Goal: Transaction & Acquisition: Purchase product/service

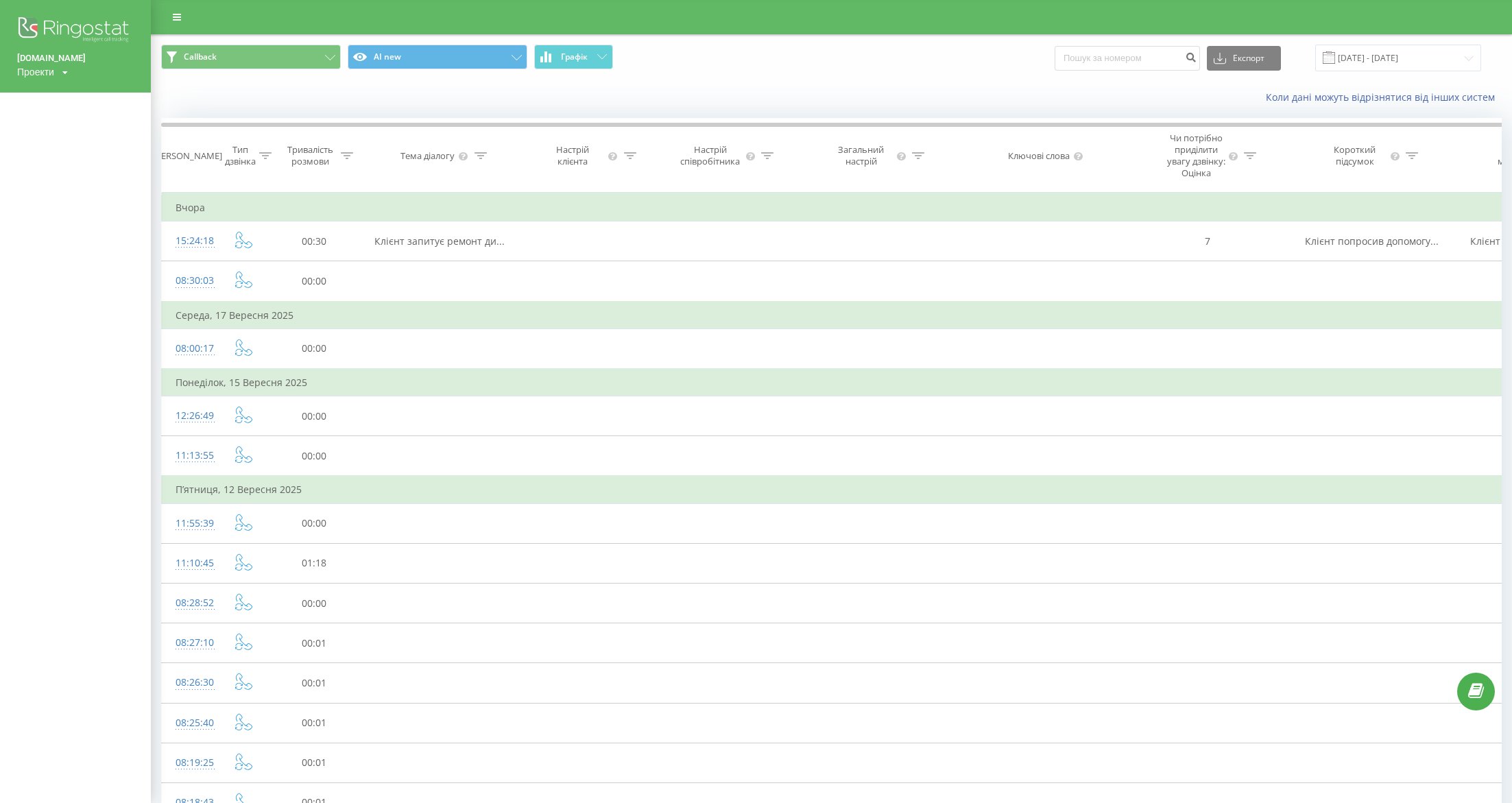
click at [49, 74] on div "Проекти" at bounding box center [36, 72] width 37 height 14
click at [35, 90] on input "text" at bounding box center [55, 93] width 68 height 20
type input "s"
type input "[DOMAIN_NAME]"
click at [91, 100] on link "Пошук" at bounding box center [109, 93] width 40 height 20
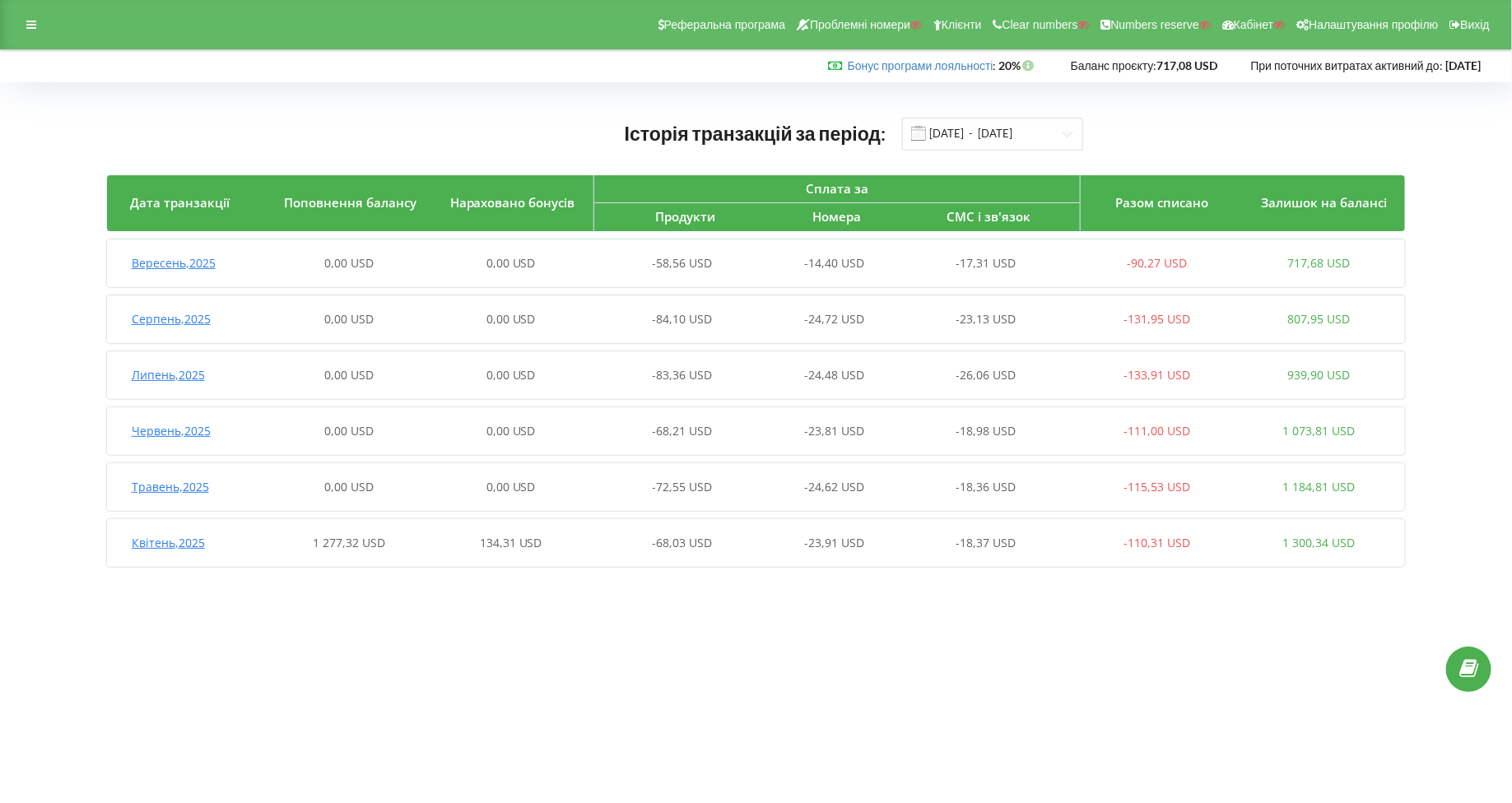
click at [176, 524] on div "Квітень , 2025 1 277,32 USD 134,31 USD -68,03 USD -23,91 USD -18,37 USD -110,31…" at bounding box center [753, 543] width 1293 height 39
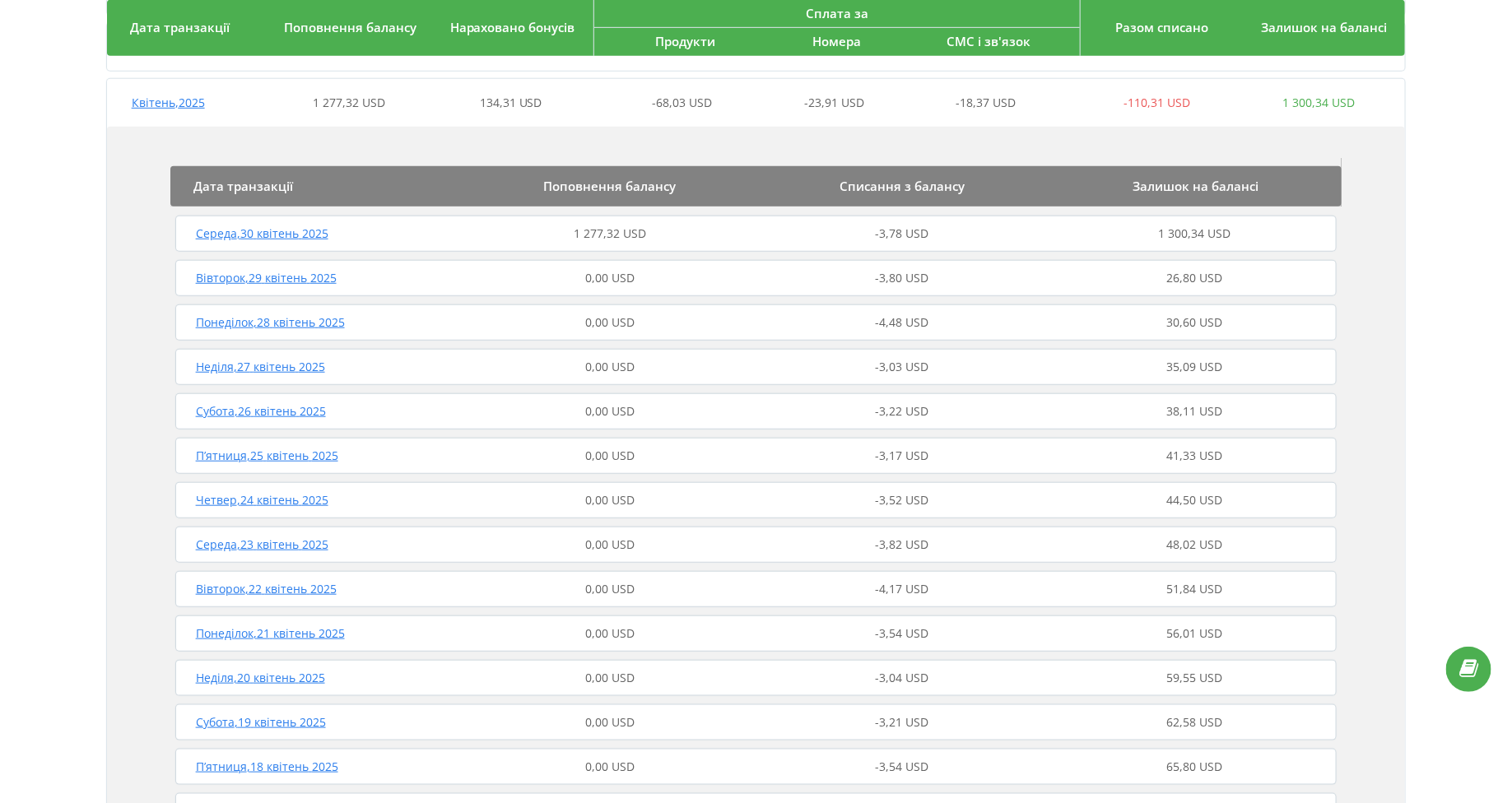
scroll to position [407, 0]
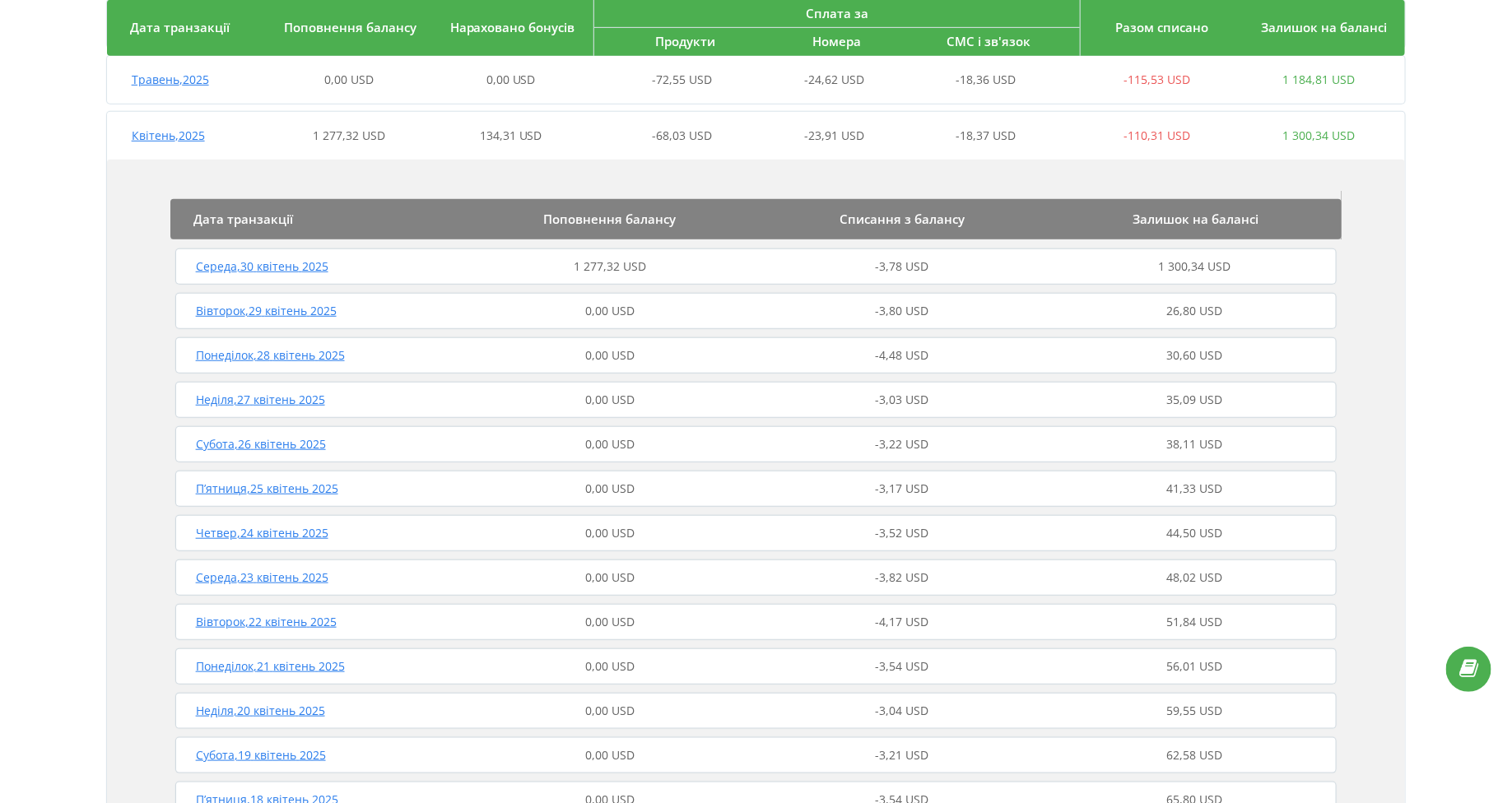
click at [271, 247] on div "Середа , 30 квітень 2025 1 277,32 USD -3,78 USD 1 300,34 USD" at bounding box center [756, 266] width 1170 height 39
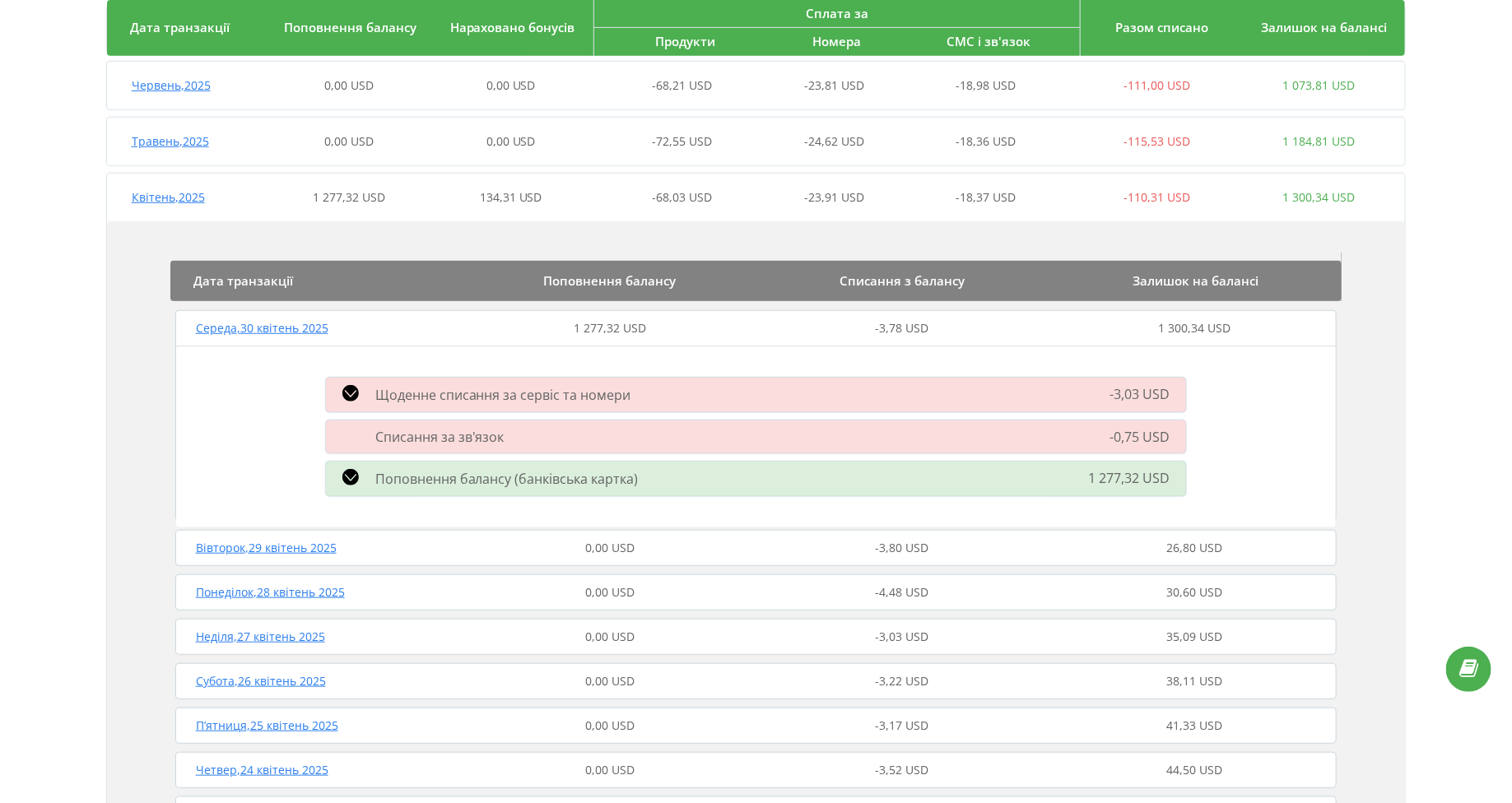
scroll to position [0, 0]
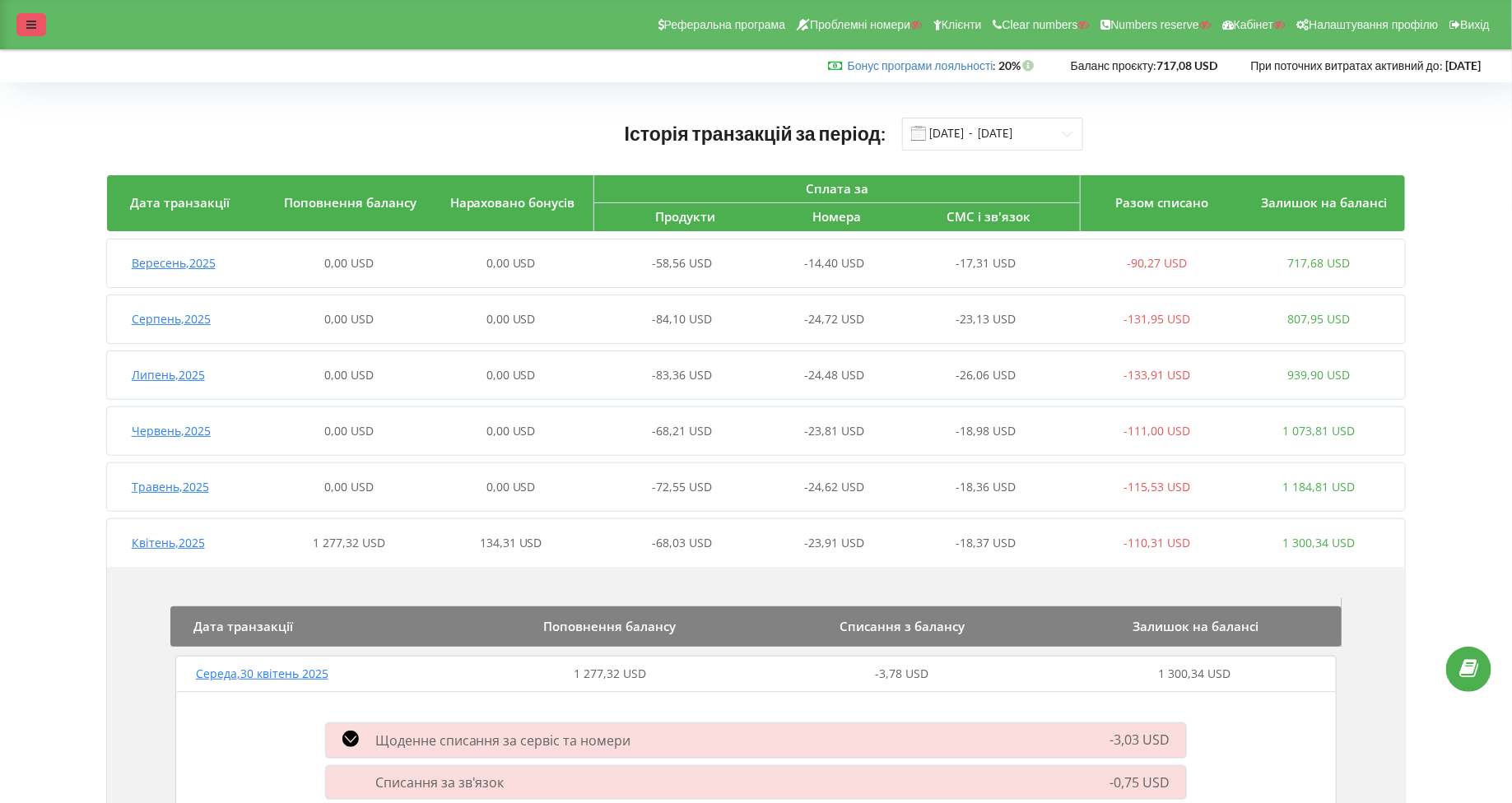
click at [22, 30] on div at bounding box center [31, 24] width 30 height 23
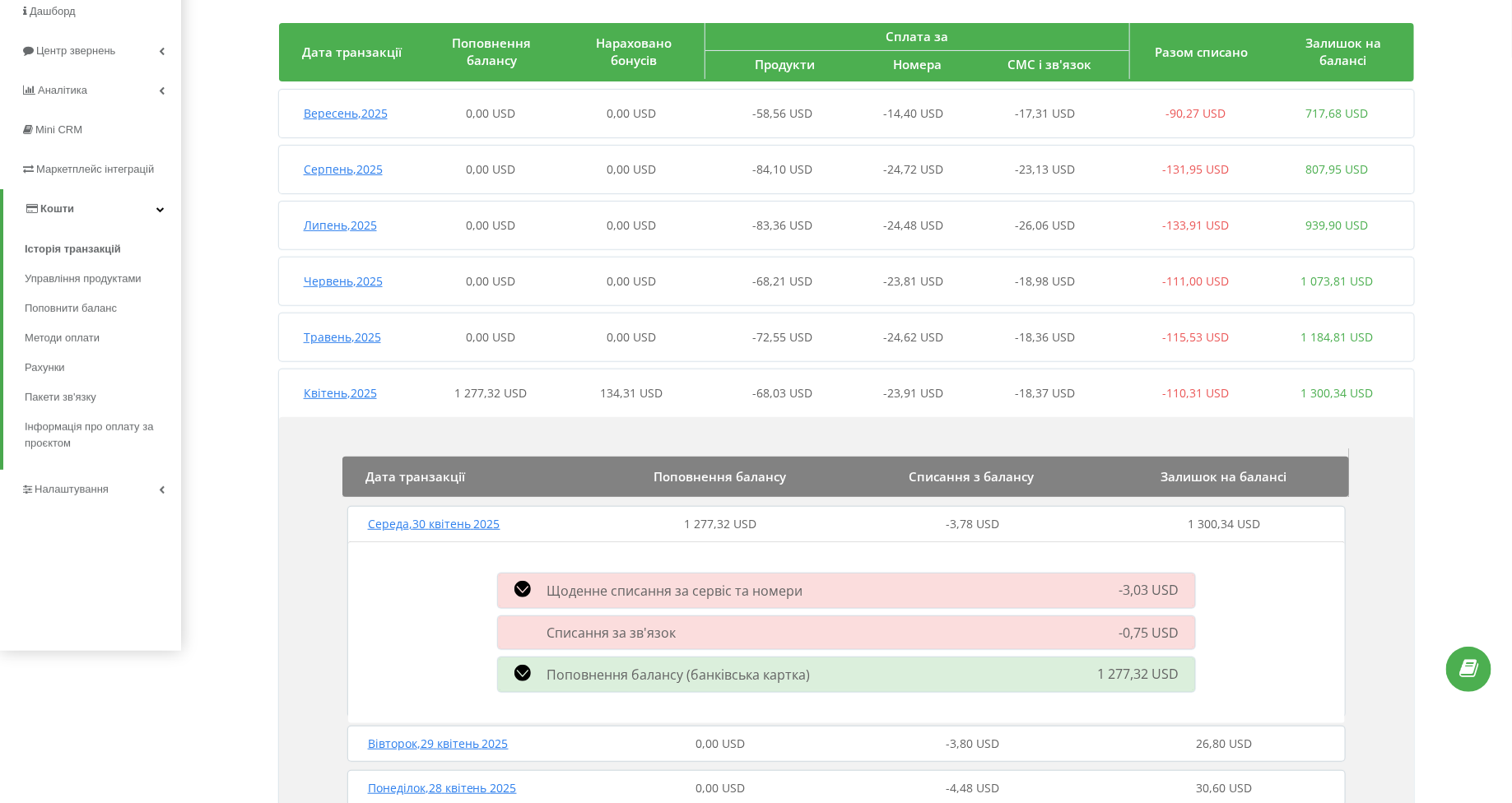
scroll to position [198, 0]
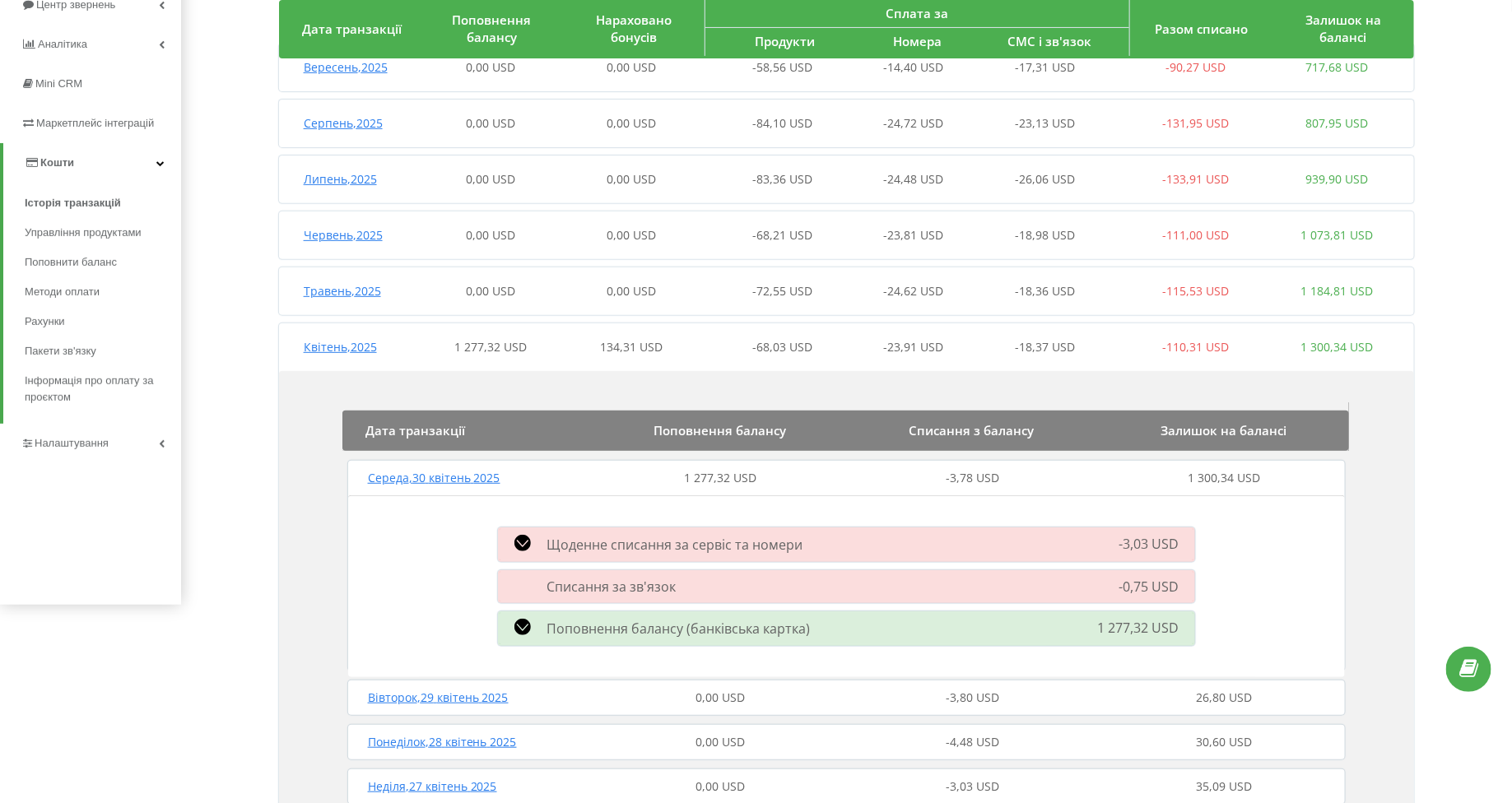
click at [589, 640] on div "Поповнення балансу (банківська картка) 1 277,32 USD" at bounding box center [847, 628] width 718 height 43
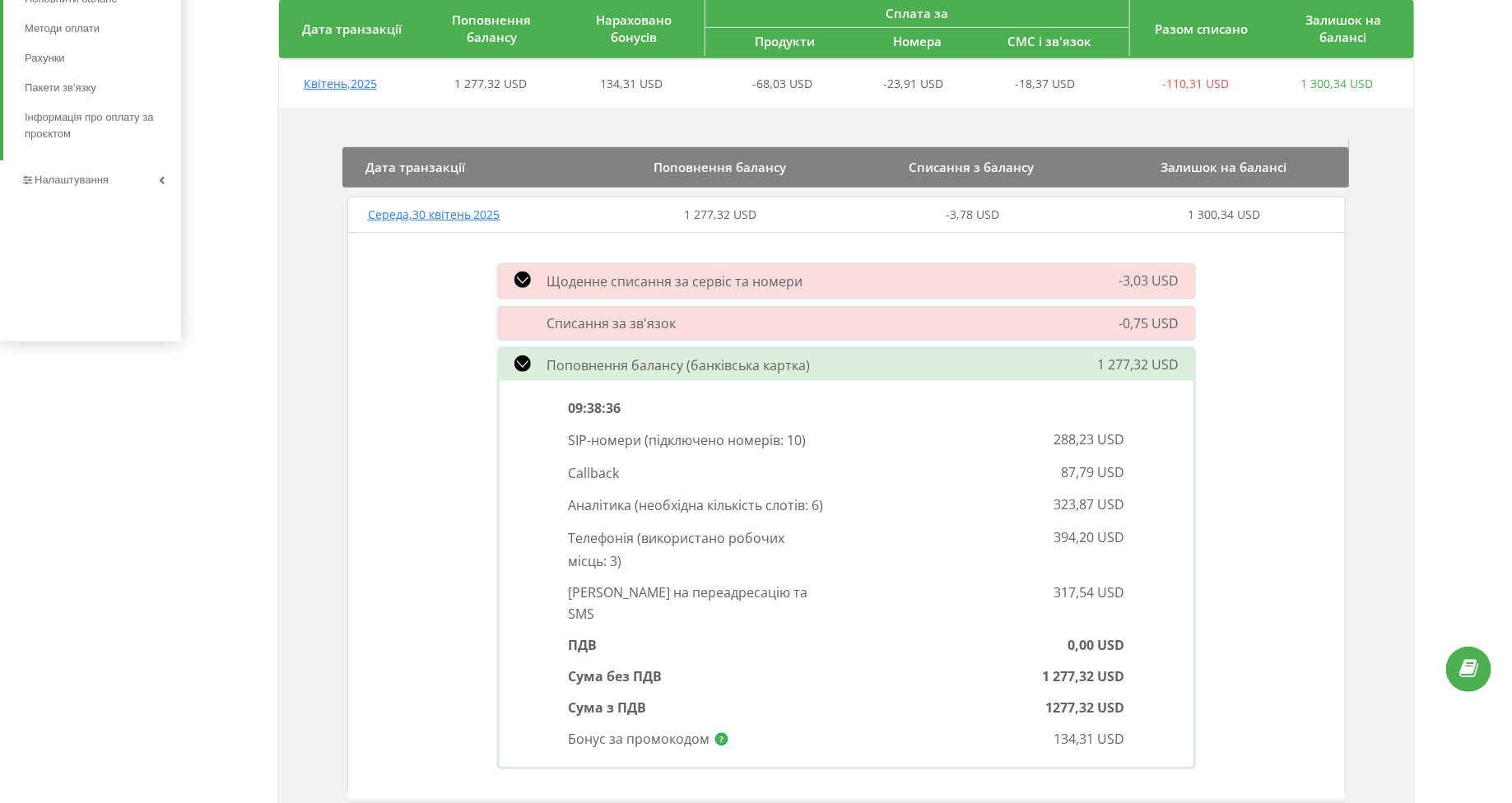
scroll to position [466, 0]
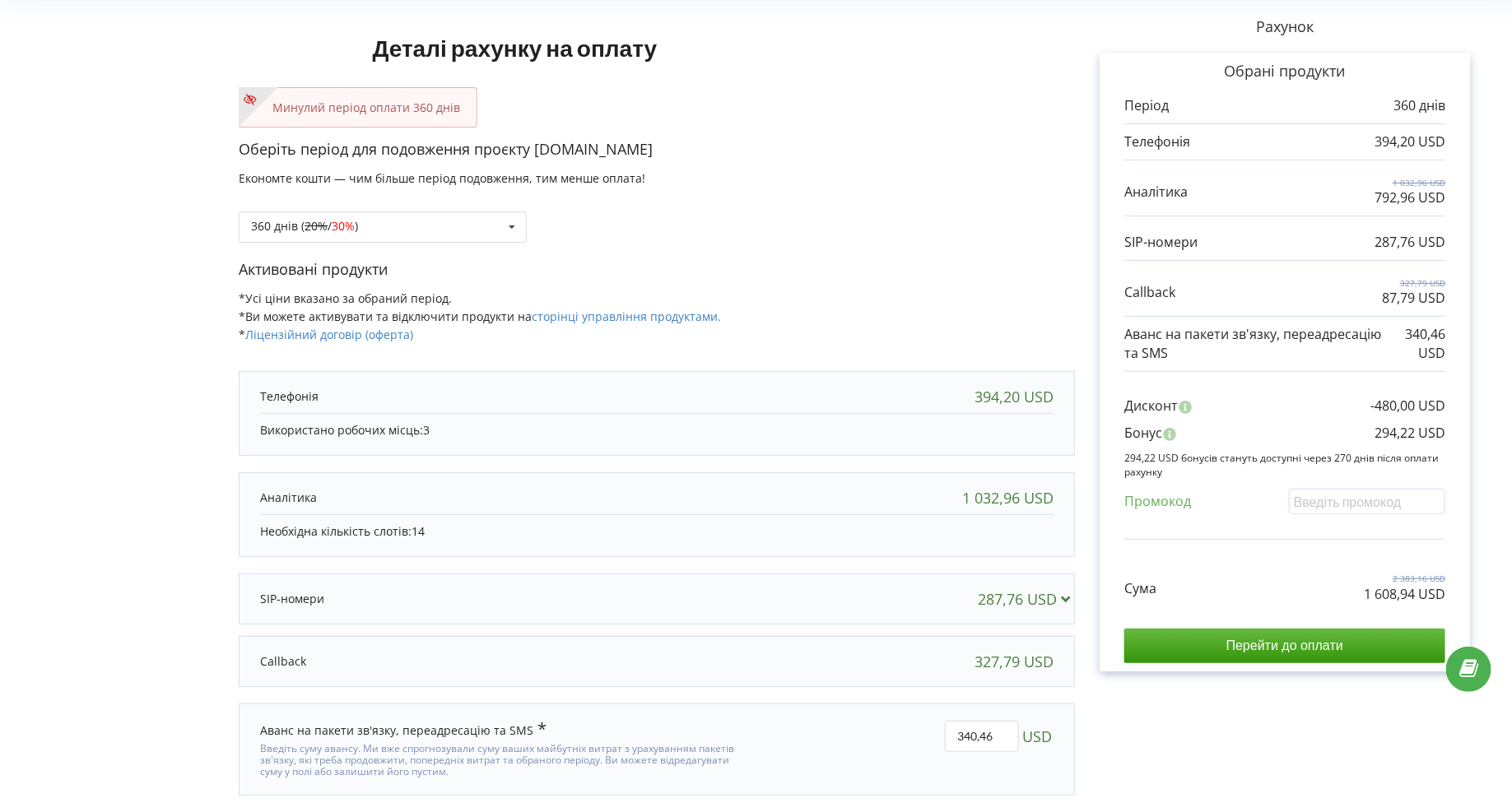
scroll to position [137, 0]
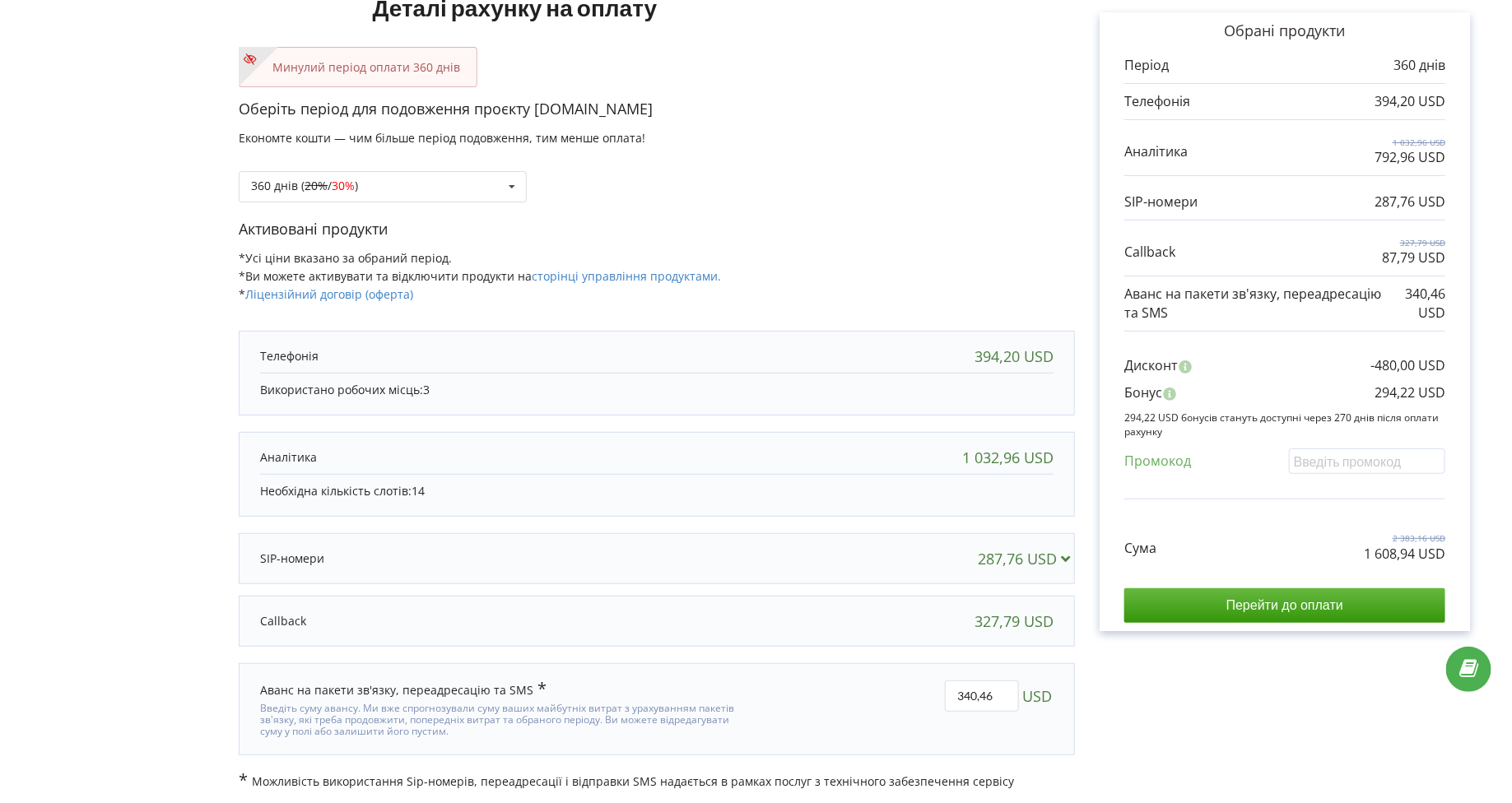
click at [421, 543] on div "287,76 USD" at bounding box center [657, 559] width 826 height 33
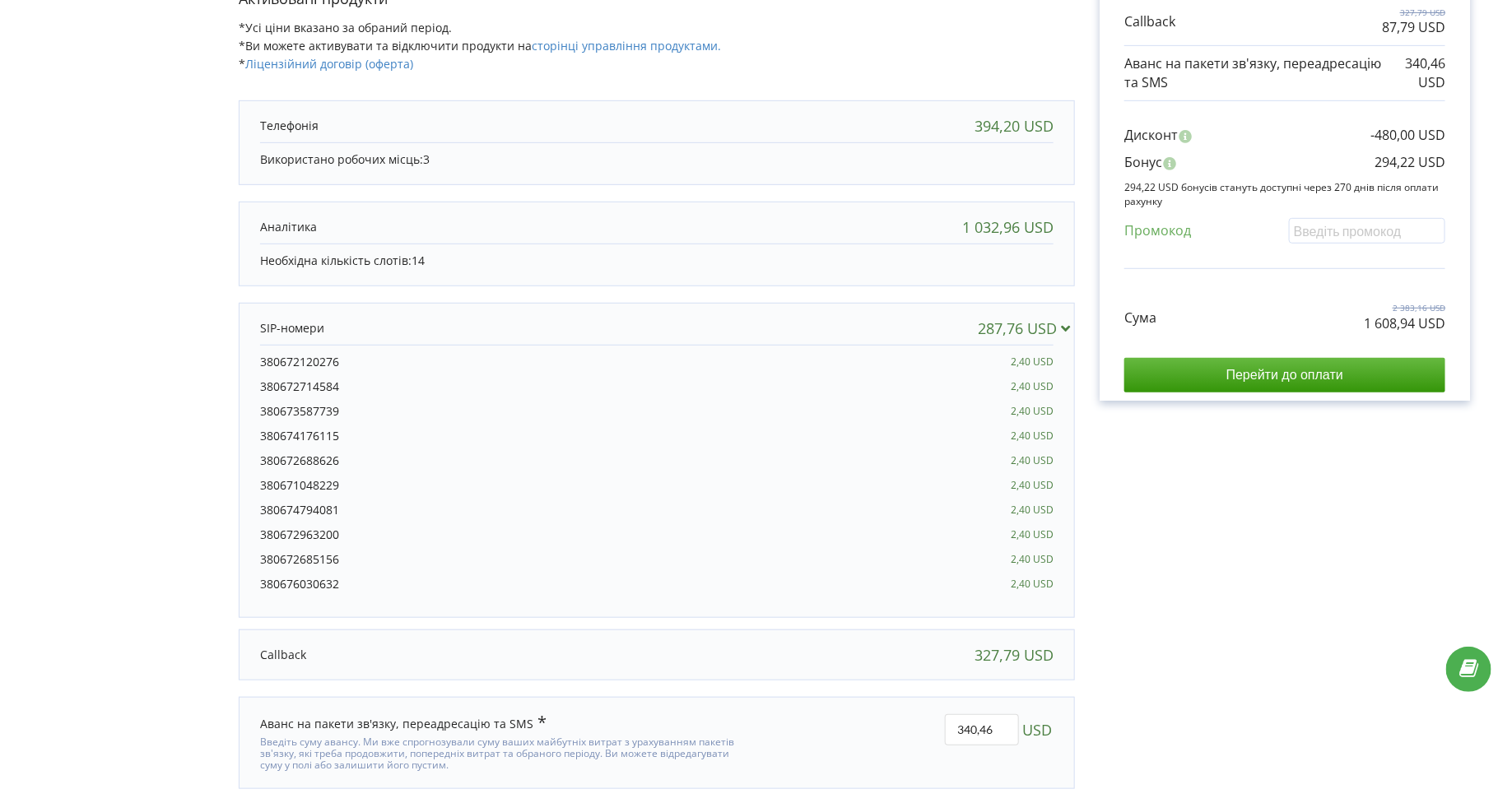
scroll to position [371, 0]
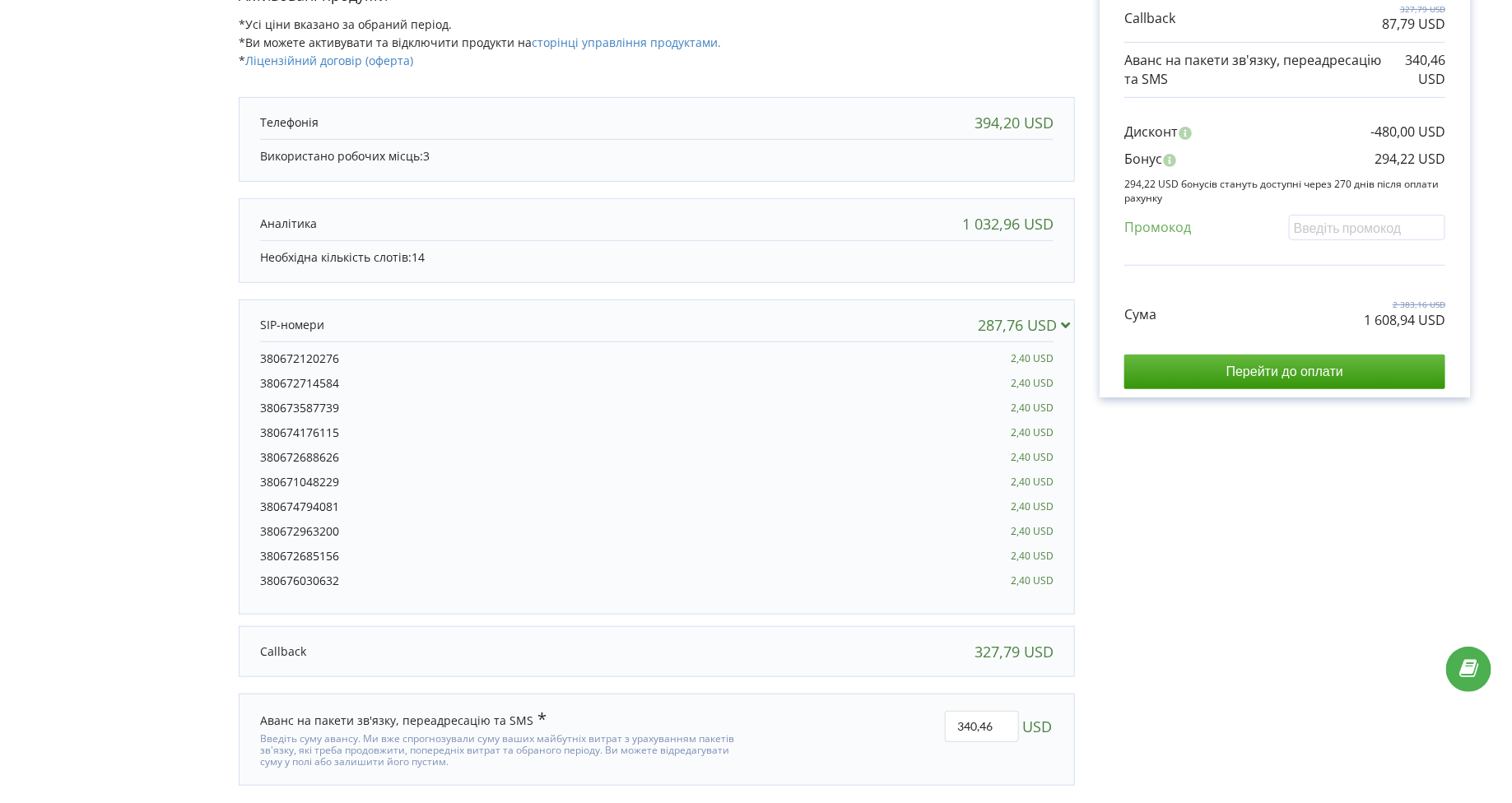
click at [404, 261] on p "Необхідна кількість слотів: 14" at bounding box center [657, 258] width 793 height 16
click at [394, 309] on div "287,76 USD" at bounding box center [657, 325] width 826 height 33
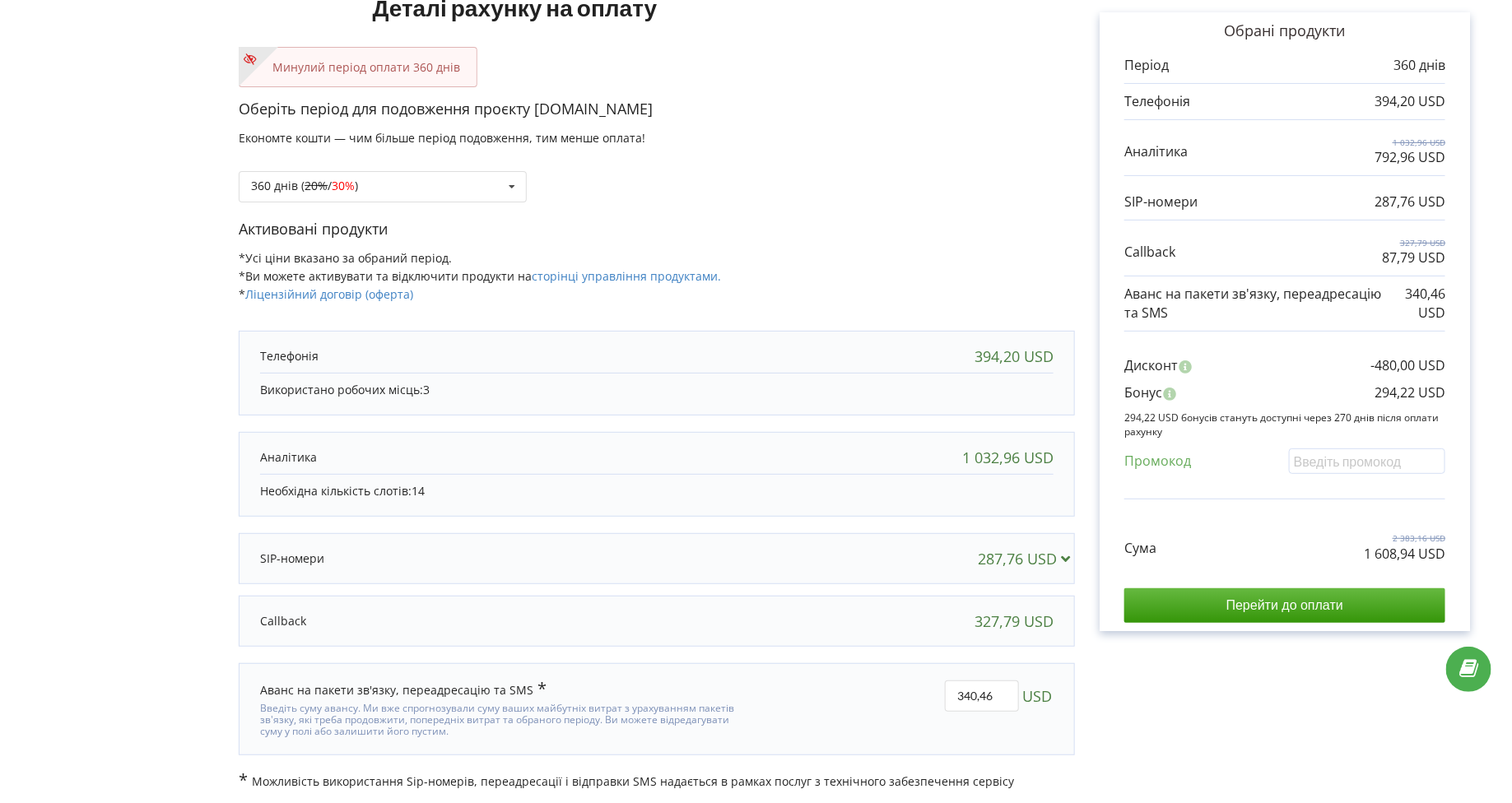
scroll to position [107, 0]
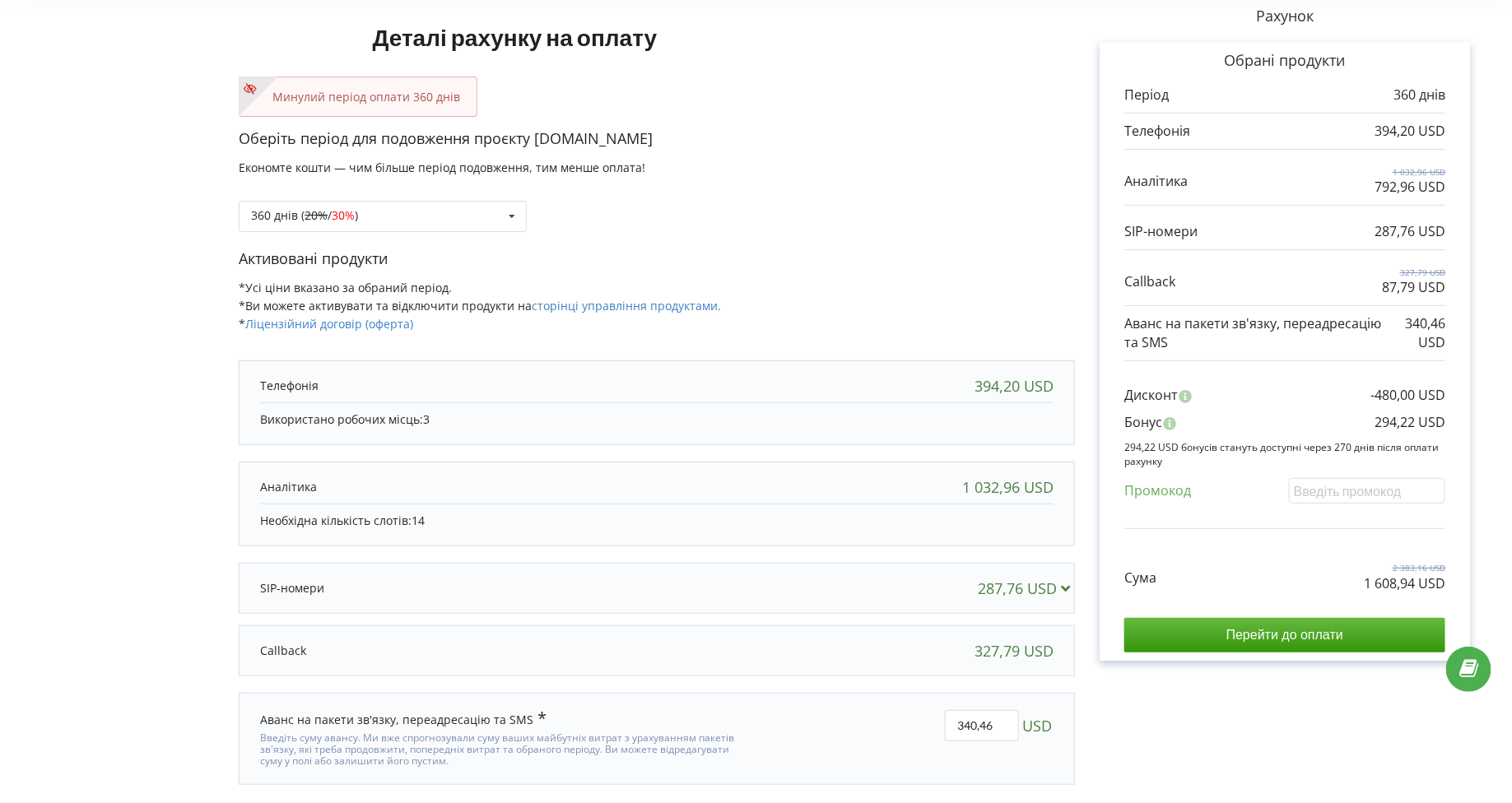
click at [444, 501] on div "1 032,96 USD" at bounding box center [657, 487] width 826 height 33
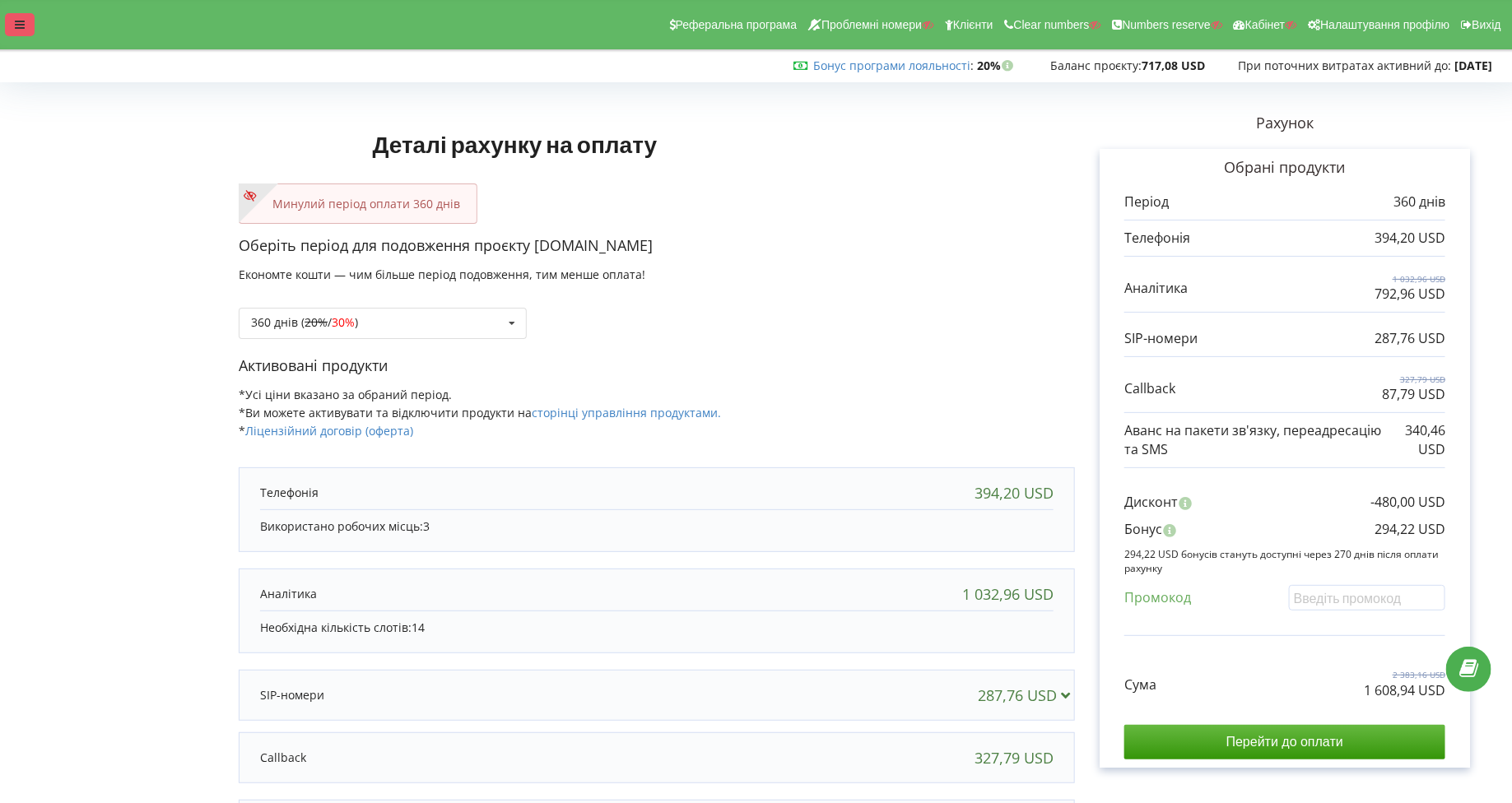
click at [29, 27] on div at bounding box center [19, 24] width 30 height 23
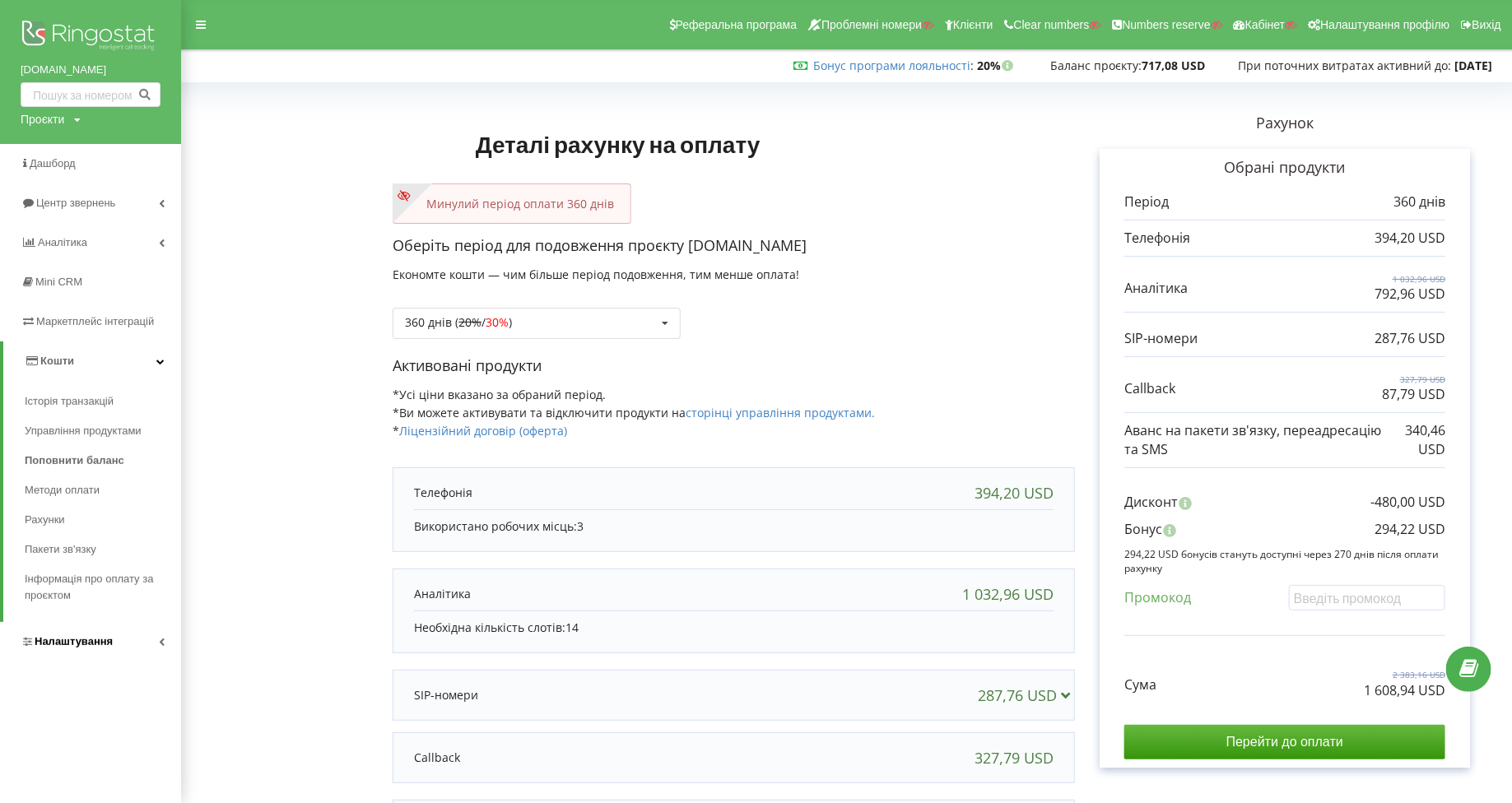
click at [81, 646] on span "Налаштування" at bounding box center [74, 642] width 78 height 13
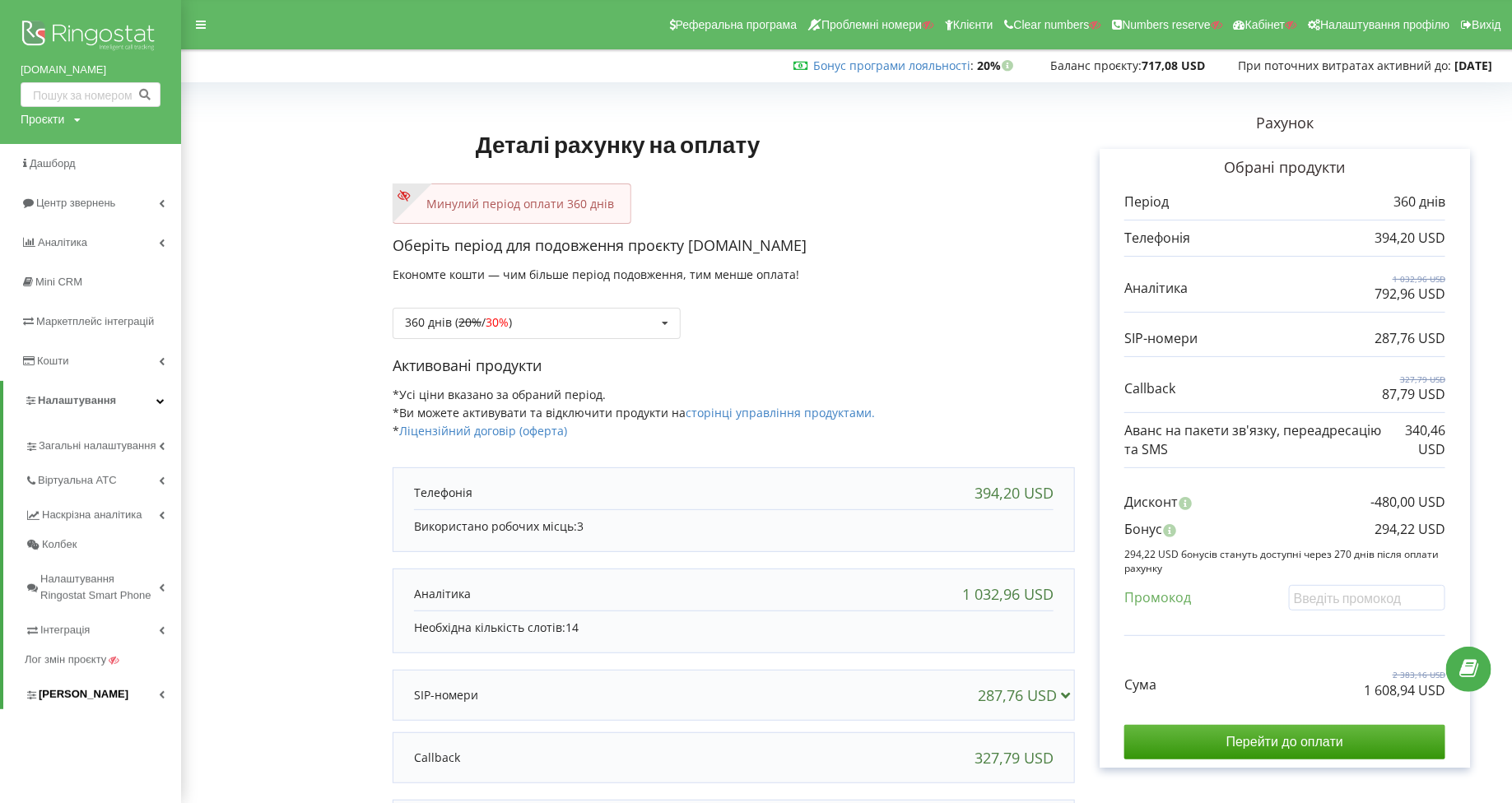
click at [58, 691] on span "Коллтрекінг" at bounding box center [83, 695] width 90 height 16
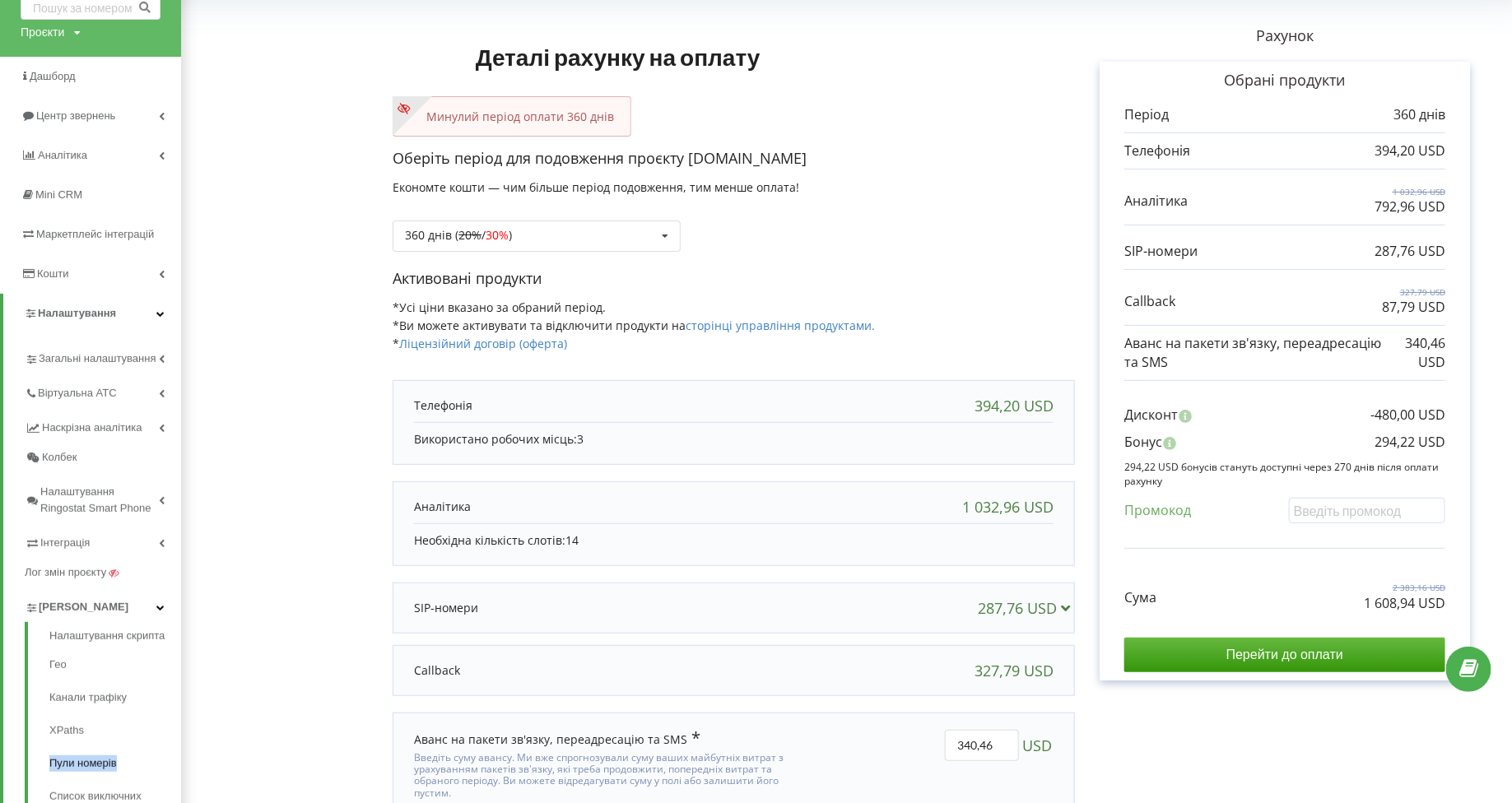
scroll to position [101, 0]
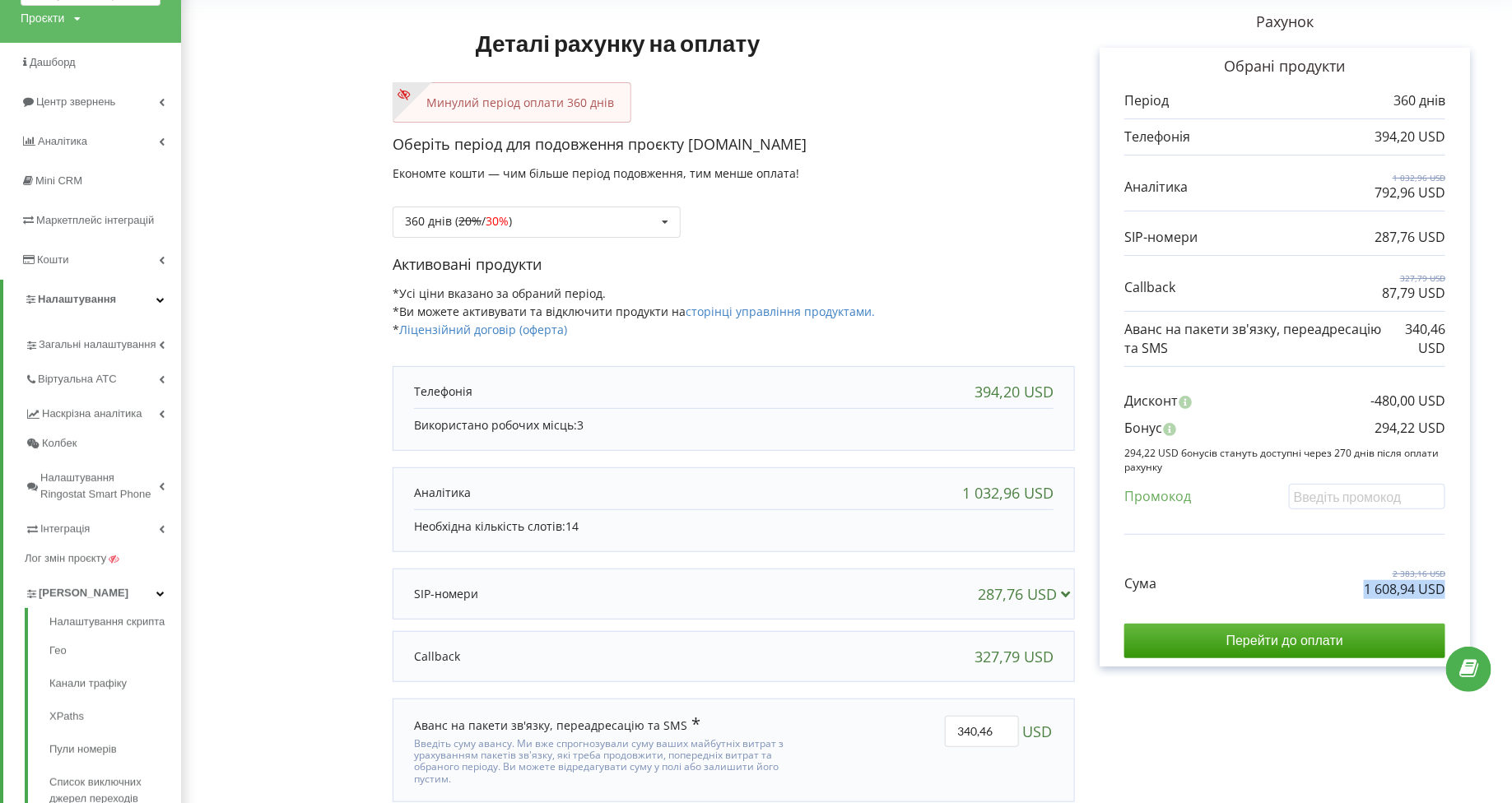
drag, startPoint x: 1343, startPoint y: 577, endPoint x: 1447, endPoint y: 577, distance: 104.0
click at [1447, 577] on div "Обрані продукти Період 360 днів 394,20 USD 1 032,96 USD 792,96 USD" at bounding box center [1285, 357] width 371 height 619
copy p "1 608,94 USD"
click at [1220, 566] on div "Сума 2 383,16 USD 1 608,94 USD" at bounding box center [1285, 571] width 321 height 56
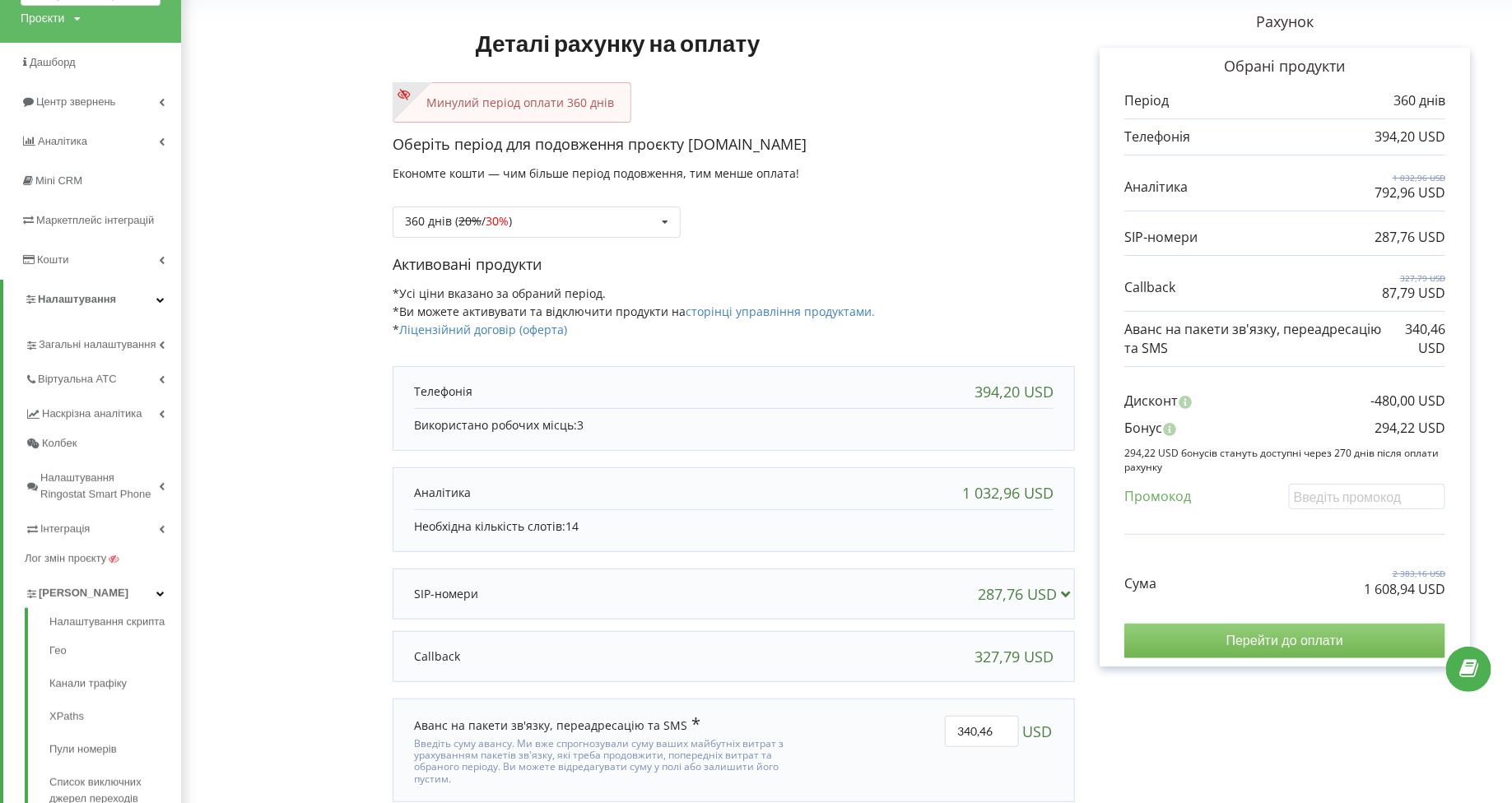
click at [1221, 646] on input "Перейти до оплати" at bounding box center [1285, 641] width 321 height 35
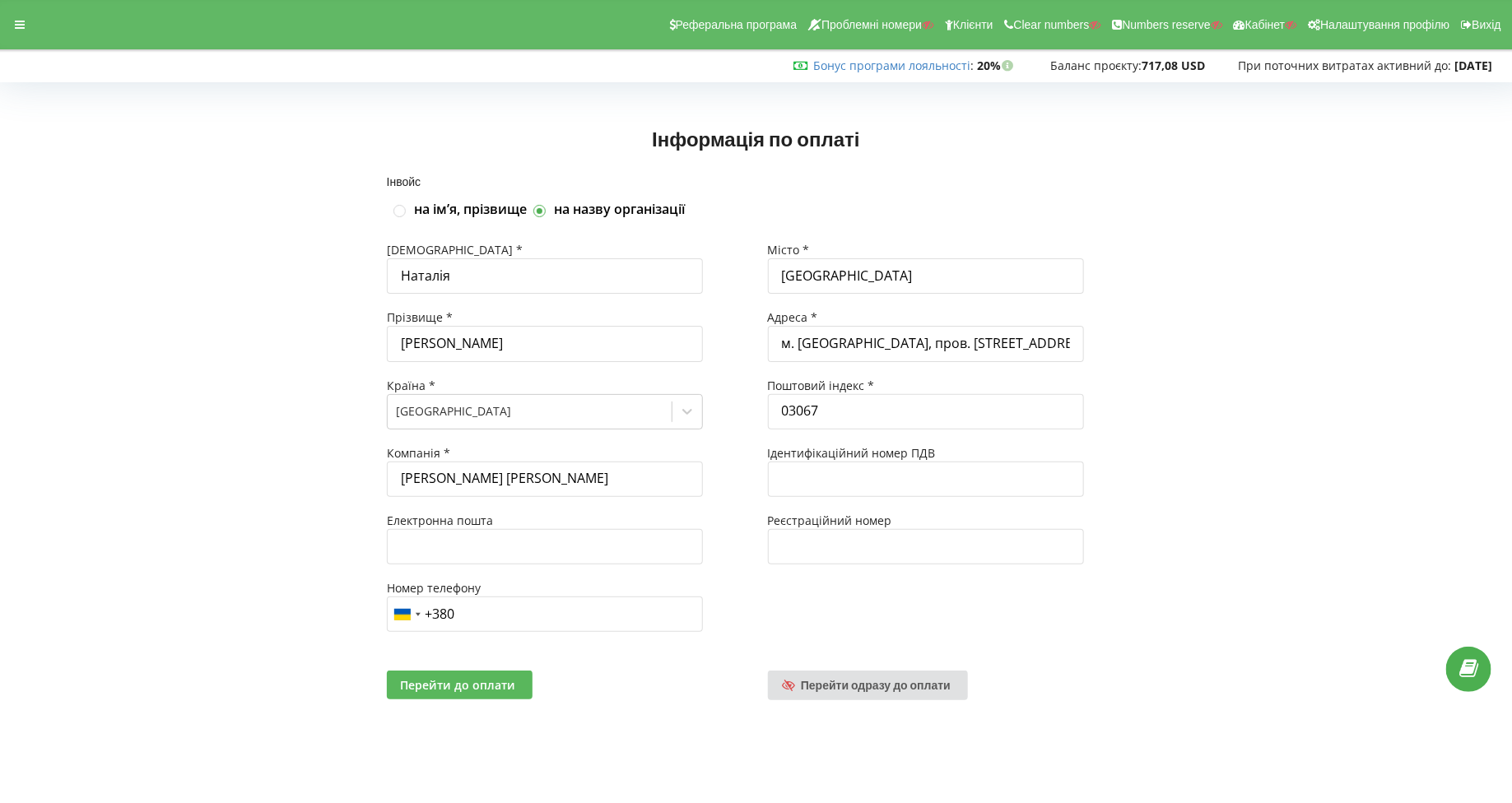
click at [489, 685] on span "Перейти до оплати" at bounding box center [457, 685] width 116 height 15
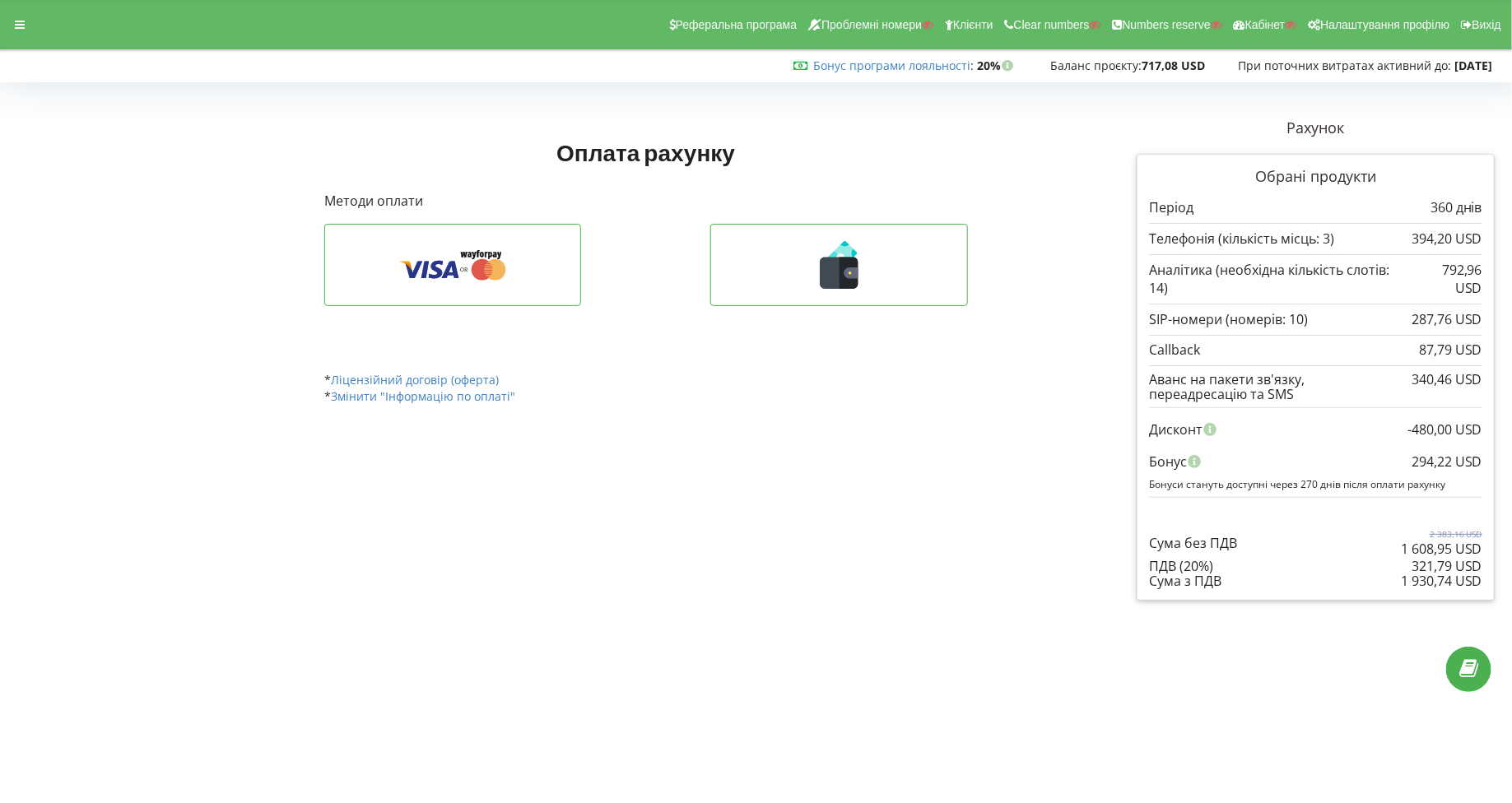
drag, startPoint x: 1391, startPoint y: 554, endPoint x: 1495, endPoint y: 554, distance: 104.0
click at [1495, 554] on div "Рахунок Обрані продукти Період 360 днів 394,20 USD" at bounding box center [1316, 360] width 381 height 506
drag, startPoint x: 1486, startPoint y: 560, endPoint x: 1405, endPoint y: 563, distance: 81.1
click at [1405, 563] on div "Обрані продукти Період 360 днів 394,20 USD 792,96 USD" at bounding box center [1315, 378] width 358 height 448
copy div "930,74 USD Сума з ПДВ"
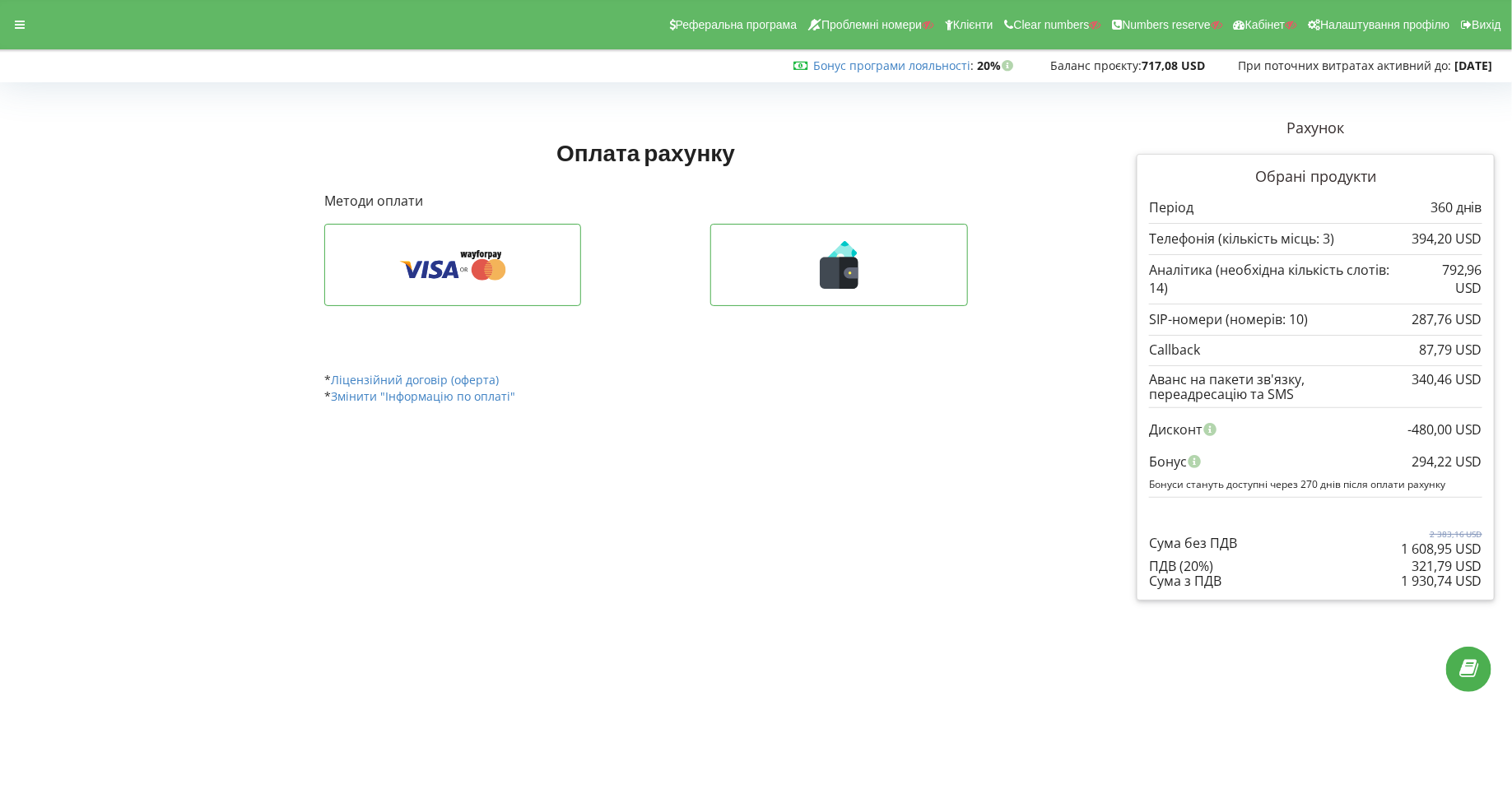
click at [1397, 591] on div "Оплата обробляється платіжною системою. Зазвичай це займає декілька хвилин. При…" at bounding box center [756, 344] width 1512 height 547
drag, startPoint x: 1483, startPoint y: 559, endPoint x: 1403, endPoint y: 564, distance: 80.2
click at [1403, 564] on div "Обрані продукти Період 360 днів 394,20 USD 792,96 USD" at bounding box center [1315, 378] width 358 height 448
copy div "1 930,74 USD"
drag, startPoint x: 1484, startPoint y: 439, endPoint x: 1414, endPoint y: 442, distance: 70.1
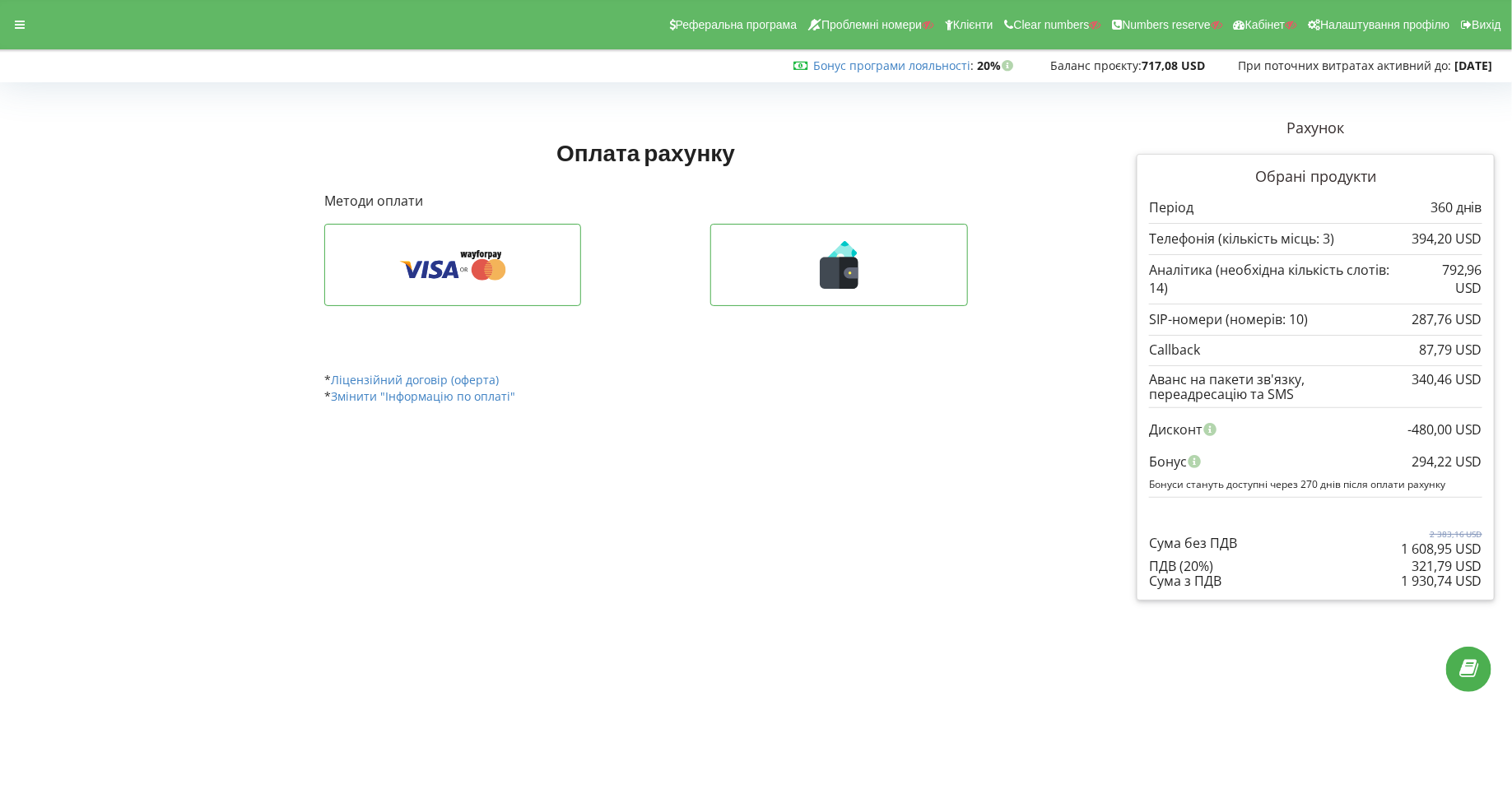
click at [1414, 442] on div "Обрані продукти Період 360 днів 394,20 USD 792,96 USD" at bounding box center [1315, 378] width 358 height 448
copy div "294,22 USD"
click at [12, 36] on div at bounding box center [19, 24] width 30 height 23
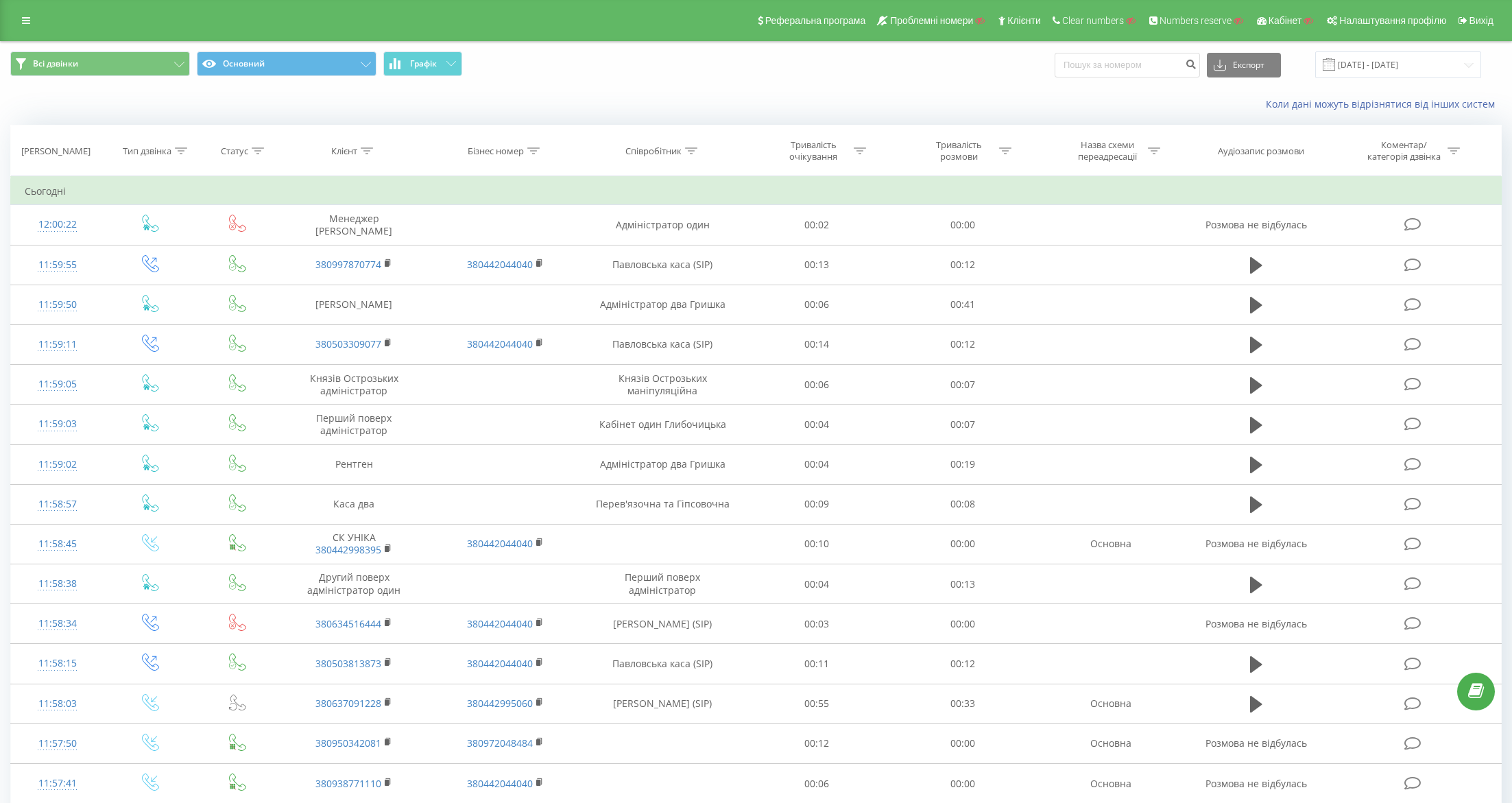
click at [26, 19] on icon at bounding box center [26, 20] width 8 height 10
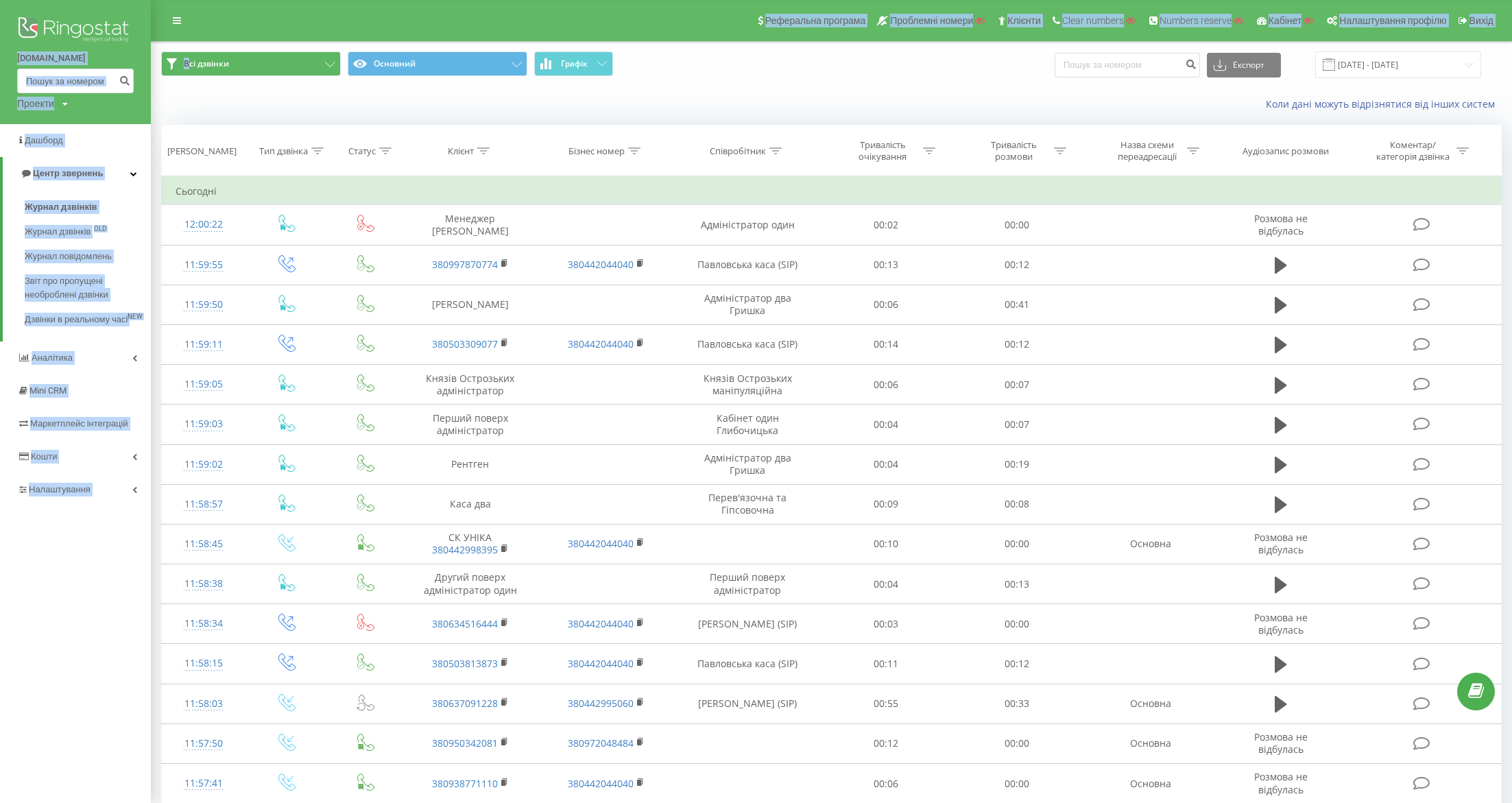
drag, startPoint x: 15, startPoint y: 59, endPoint x: 187, endPoint y: 59, distance: 172.0
click at [187, 59] on div "oxford-med.com.ua Проекти Пошук Дашборд Центр звернень Журнал дзвінків Журнал д…" at bounding box center [756, 402] width 1512 height 803
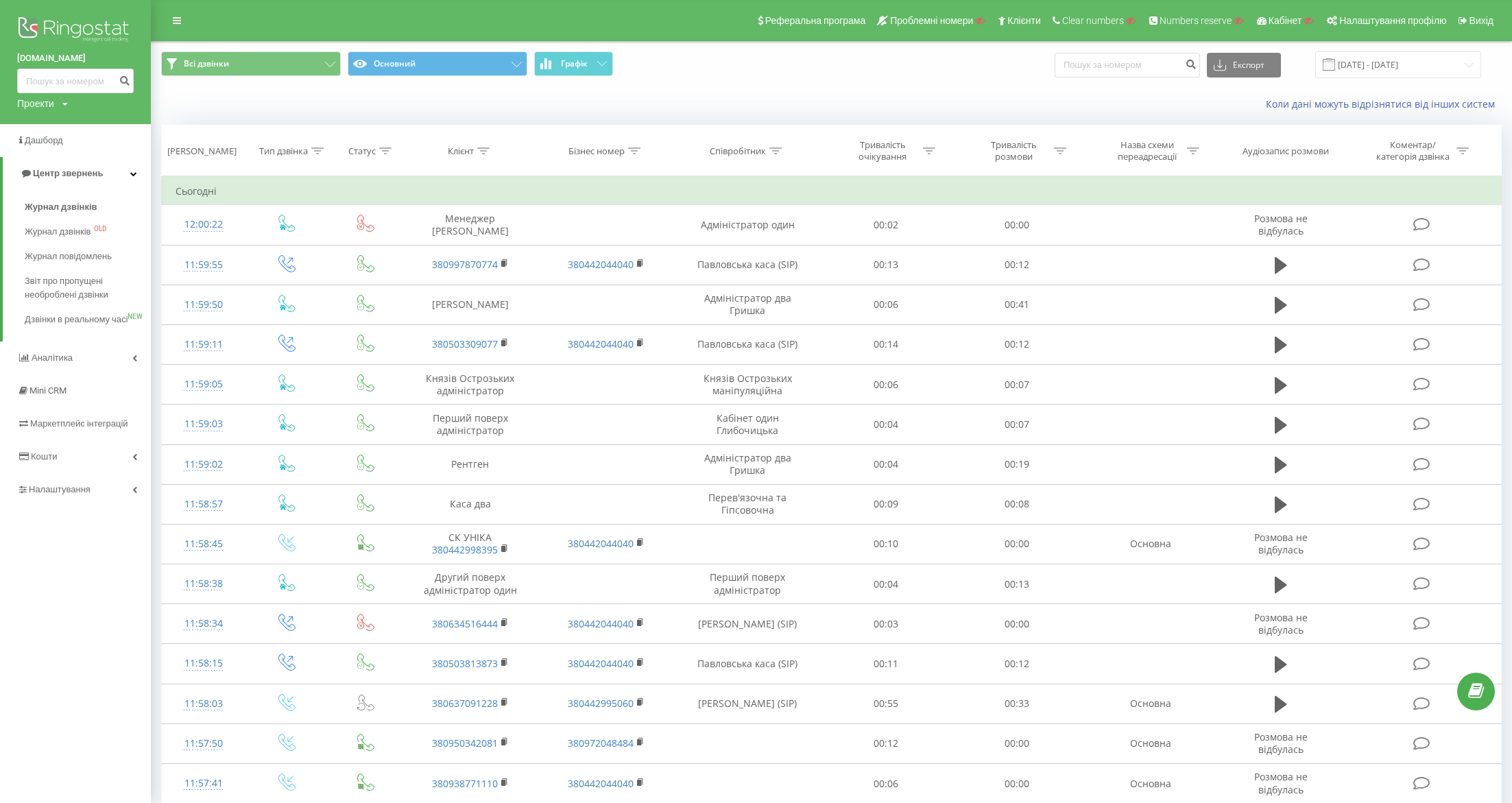
click at [212, 104] on div "Коли дані можуть відрізнятися вiд інших систем" at bounding box center [831, 104] width 1360 height 33
drag, startPoint x: 14, startPoint y: 56, endPoint x: 129, endPoint y: 55, distance: 115.0
click at [129, 56] on div "oxford-med.com.ua Проекти Пошук" at bounding box center [75, 62] width 151 height 124
copy link "oxford-med.com.ua"
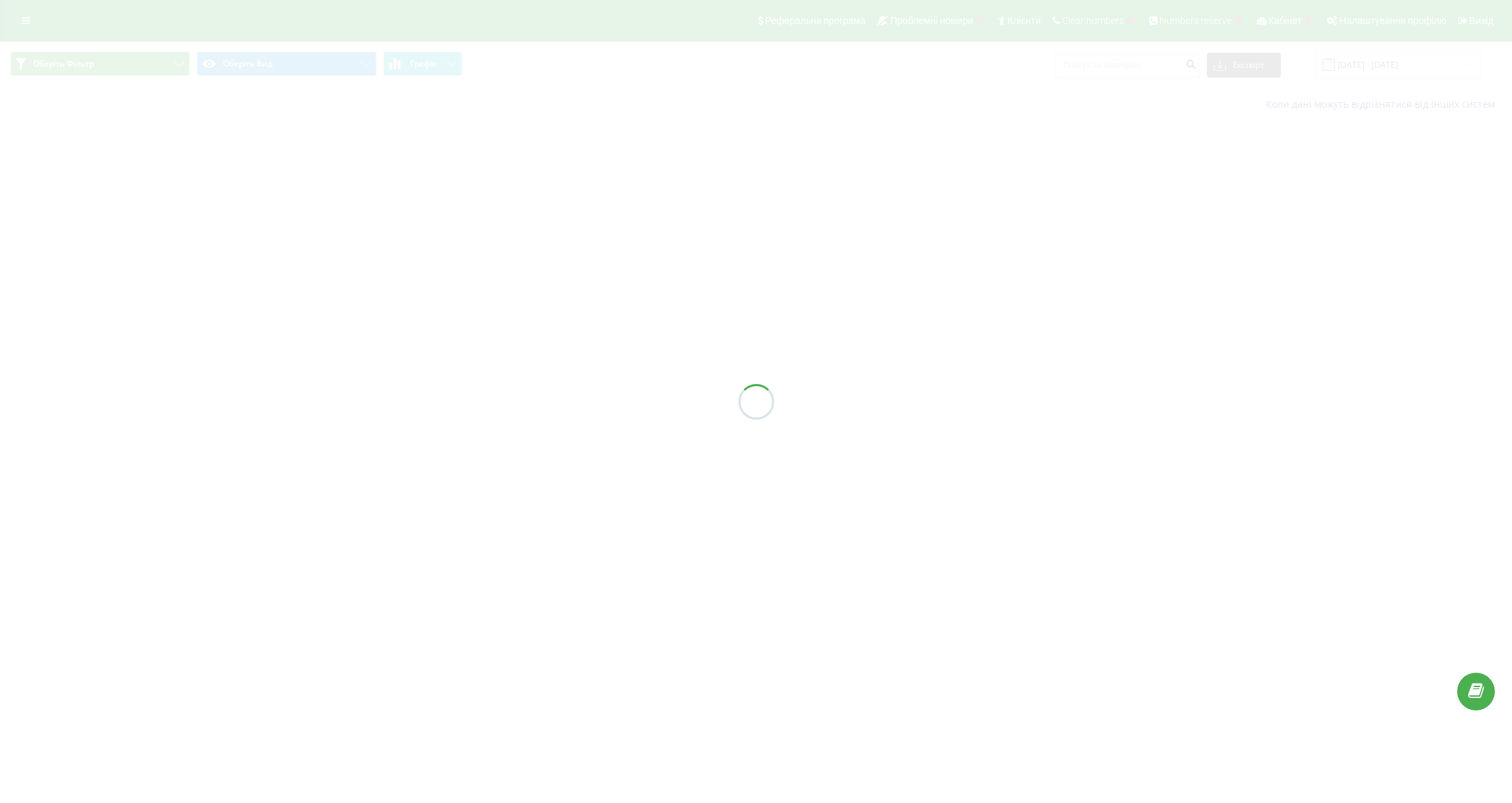
click at [39, 33] on div at bounding box center [756, 402] width 1512 height 803
click at [30, 28] on div "Реферальна програма Проблемні номери Клієнти Clear numbers Numbers reserve Кабі…" at bounding box center [756, 61] width 1512 height 121
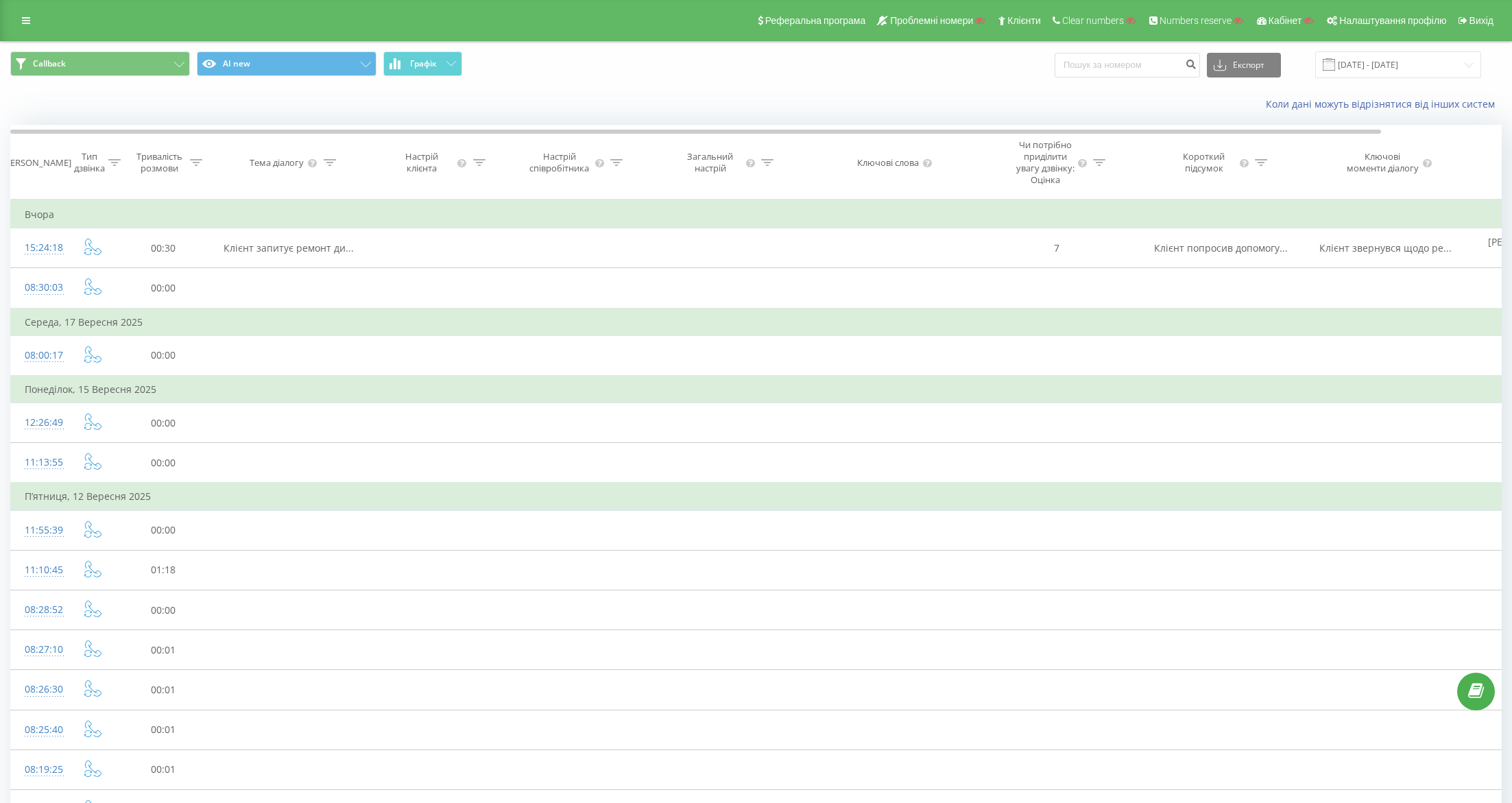
click at [30, 28] on link at bounding box center [26, 20] width 25 height 19
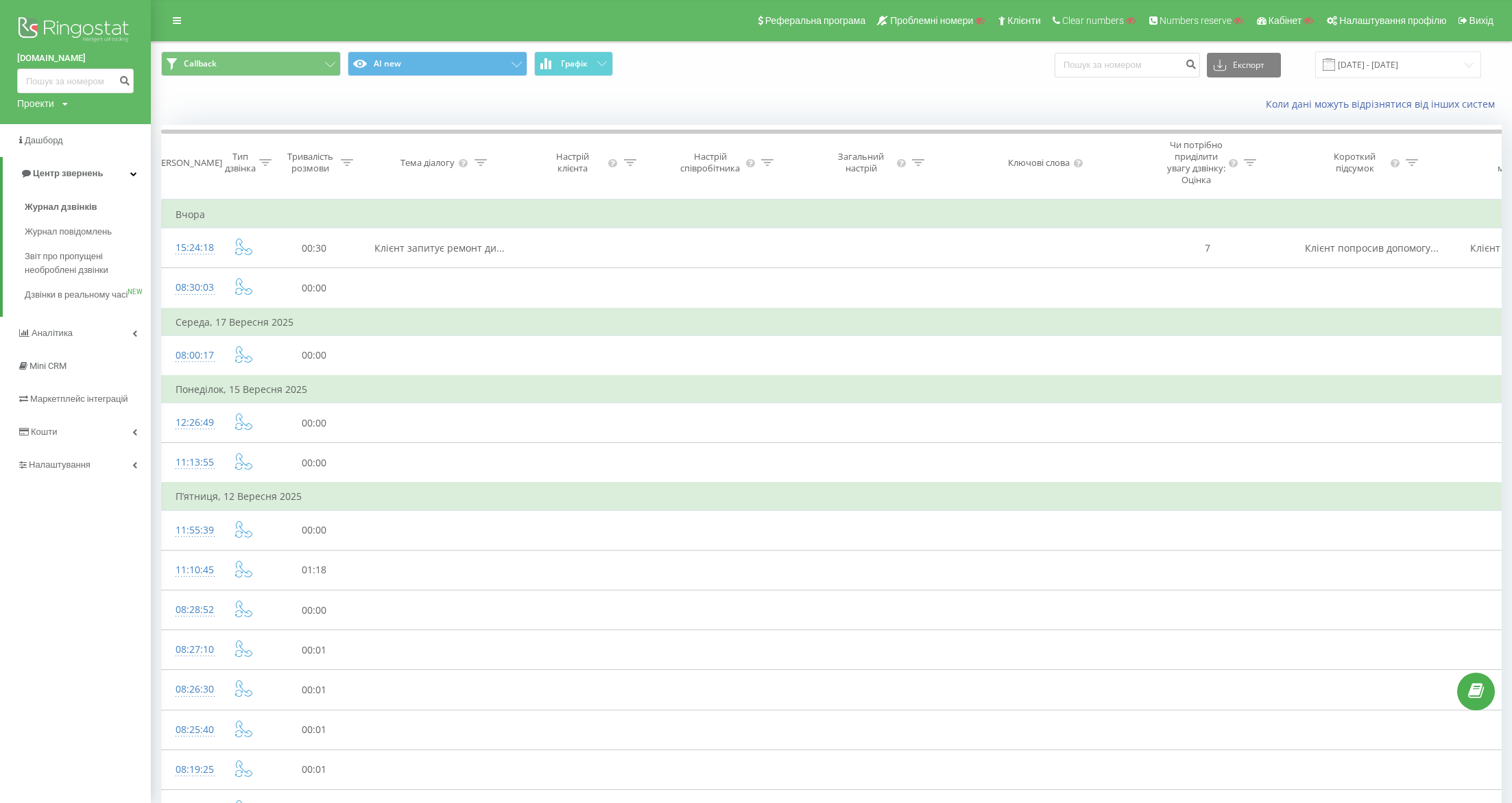
click at [54, 100] on div "Проекти" at bounding box center [36, 103] width 37 height 14
click at [58, 128] on input "text" at bounding box center [55, 124] width 68 height 20
paste input "ungvarskiy-thermal.com"
type input "ungvarskiy-thermal.com"
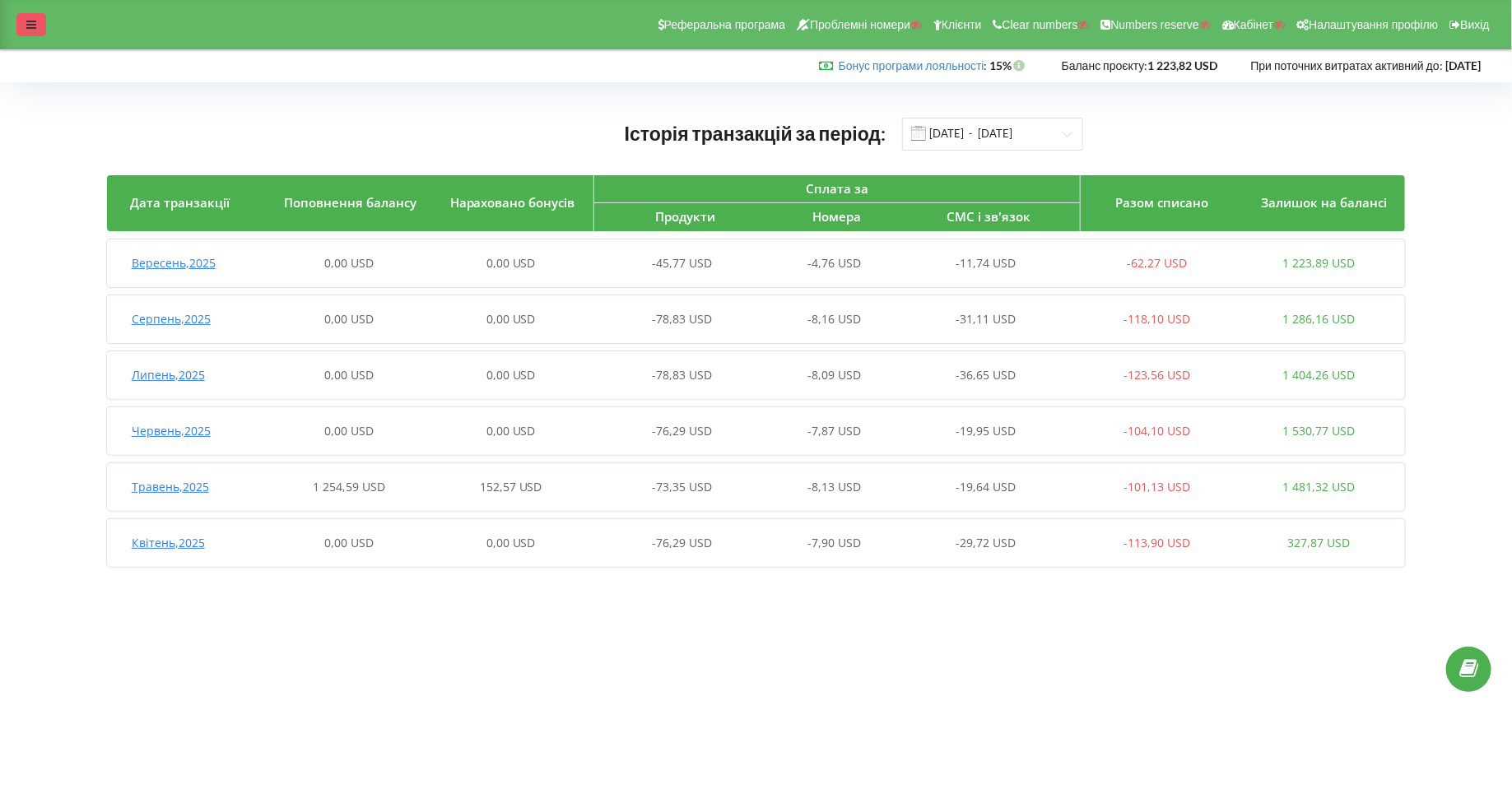
click at [21, 23] on div at bounding box center [31, 24] width 30 height 23
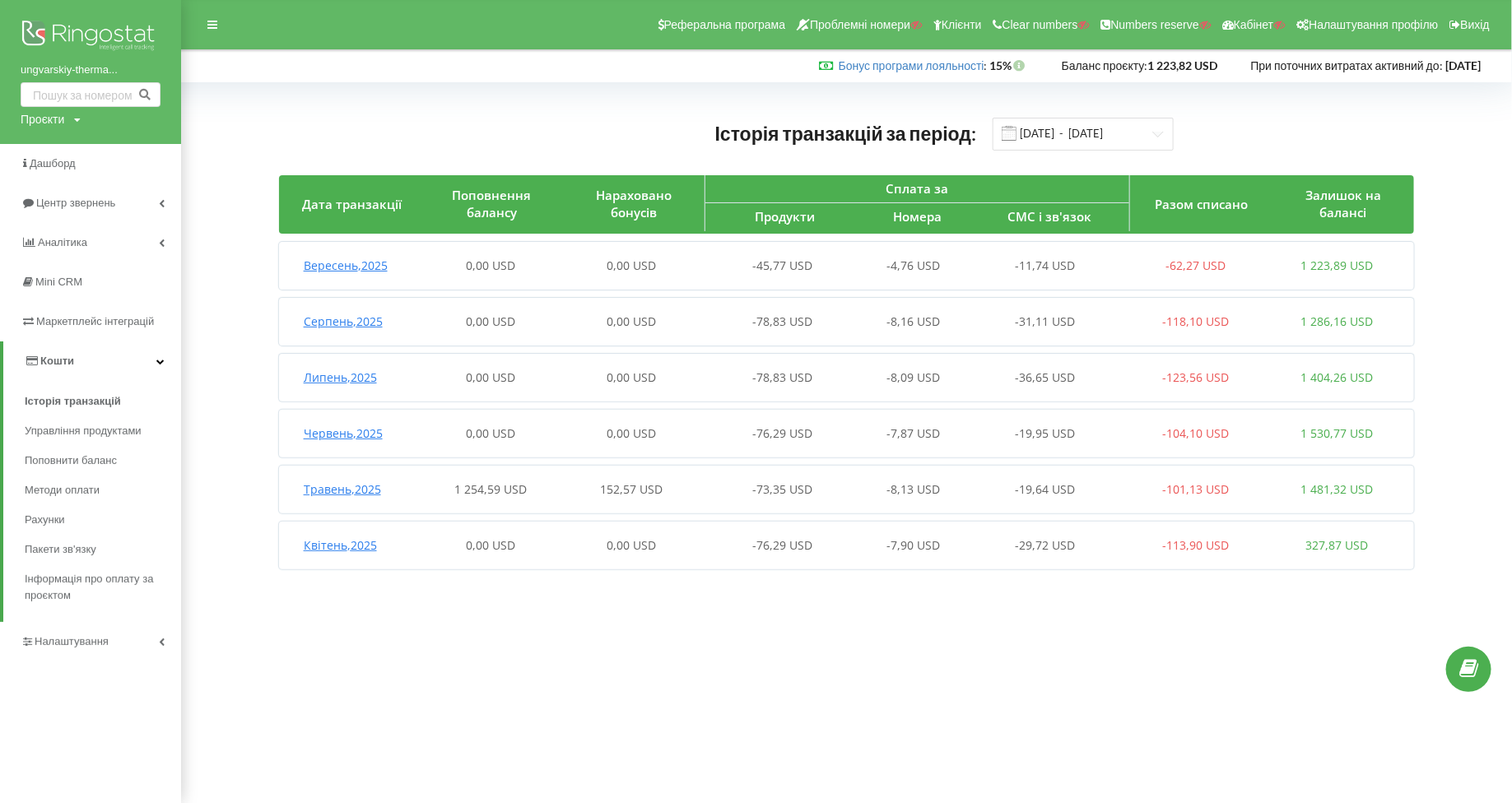
click at [64, 119] on div "Проєкти" at bounding box center [43, 119] width 44 height 16
click at [65, 142] on input "text" at bounding box center [71, 153] width 82 height 24
paste input "[DOMAIN_NAME]"
type input "[DOMAIN_NAME]"
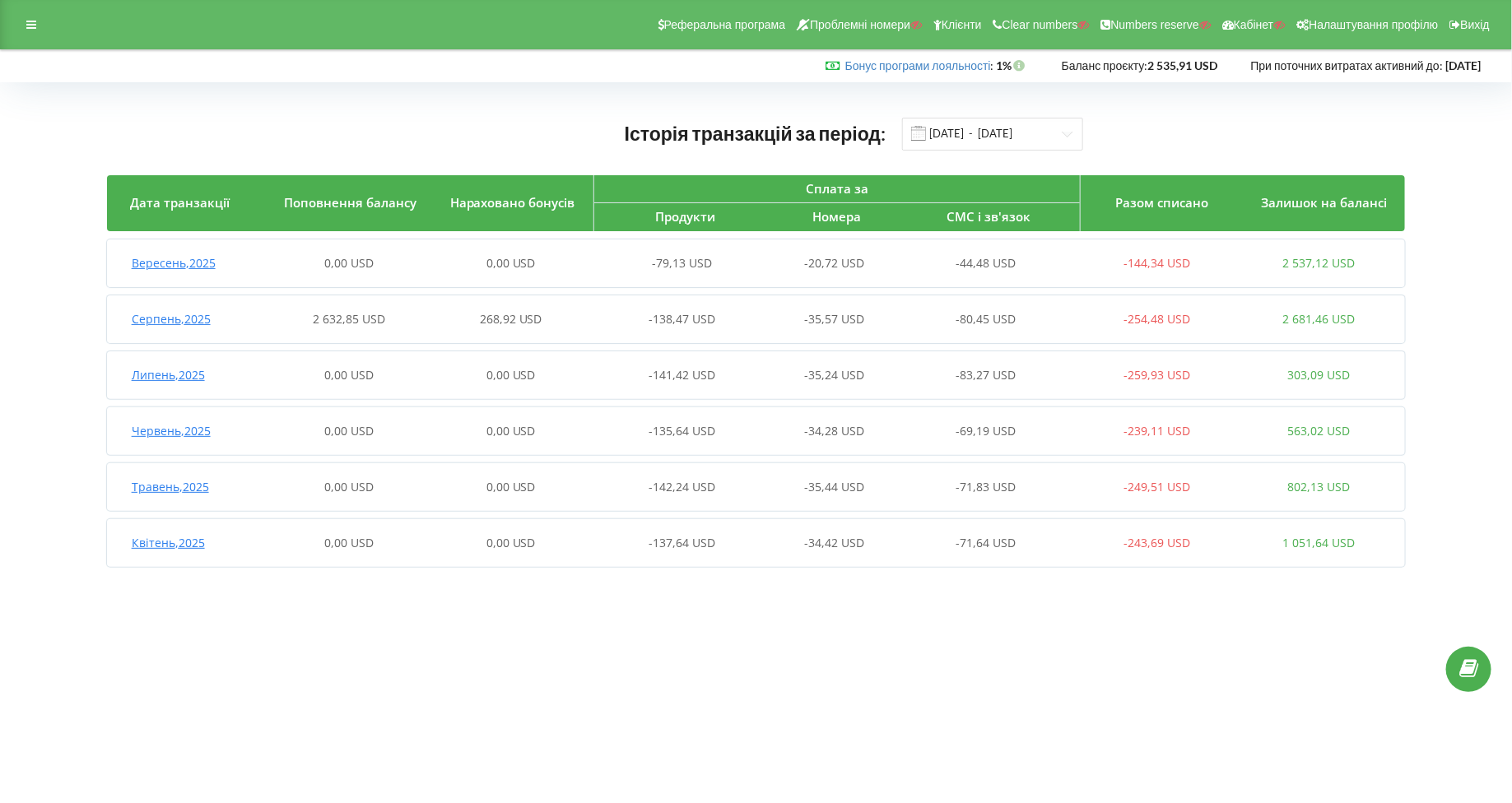
click at [147, 330] on div "Серпень , 2025 2 632,85 USD 268,92 USD -138,47 USD -35,57 USD -80,45 USD -254,4…" at bounding box center [753, 319] width 1293 height 39
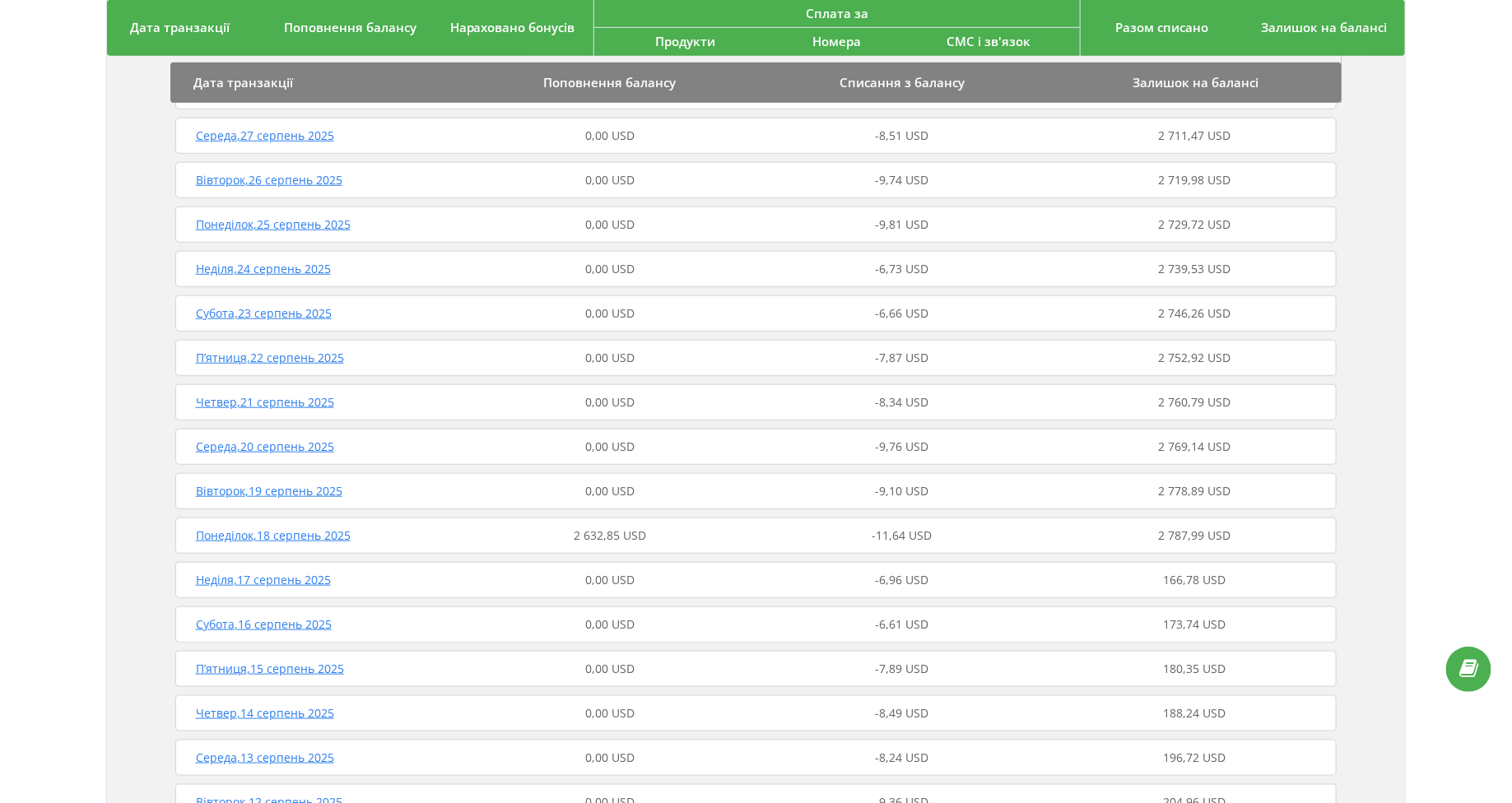
scroll to position [493, 0]
click at [269, 541] on div "Понеділок , 18 серпень 2025 2 632,85 USD -11,64 USD 2 787,99 USD" at bounding box center [756, 534] width 1170 height 39
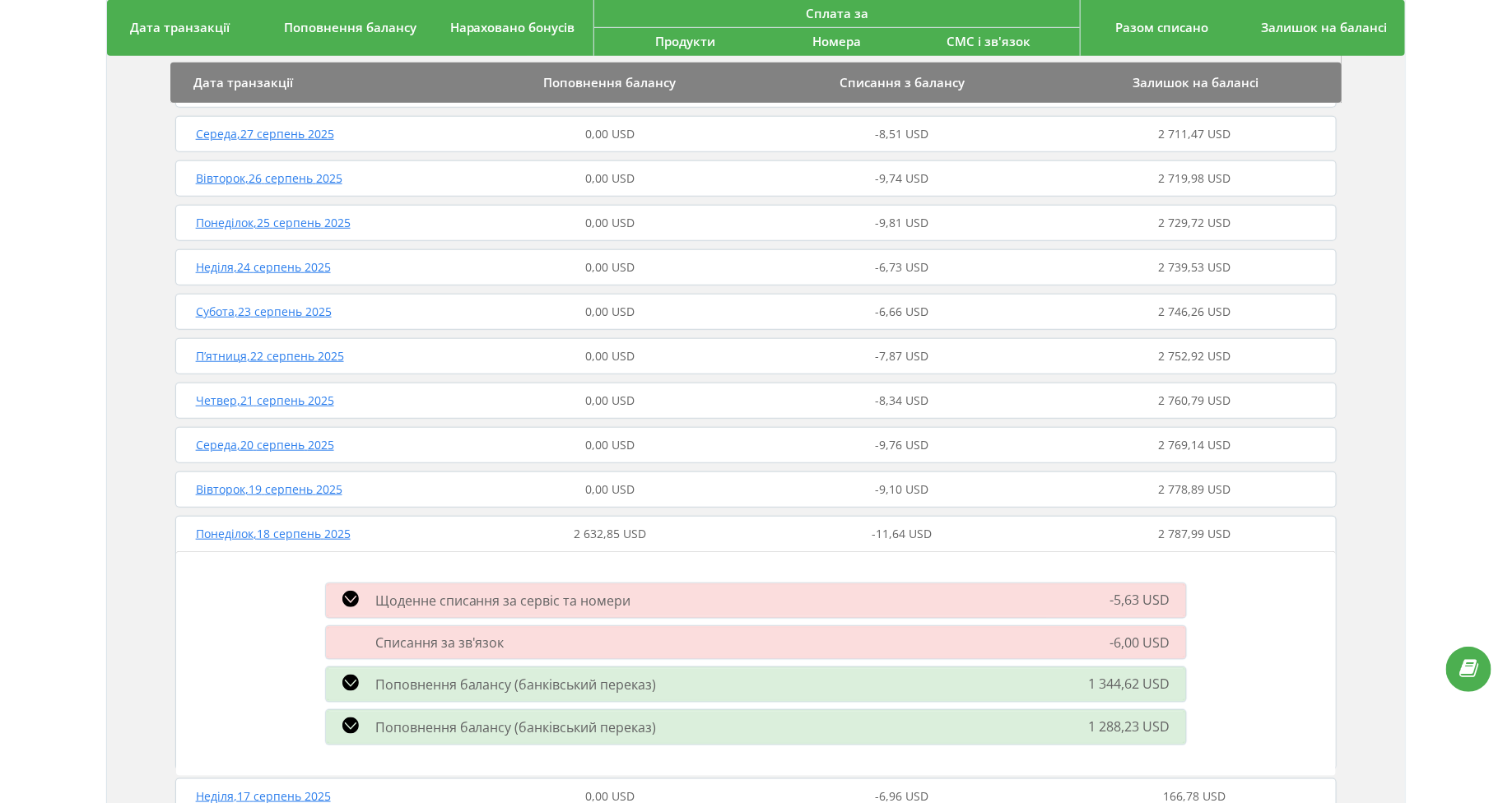
scroll to position [0, 0]
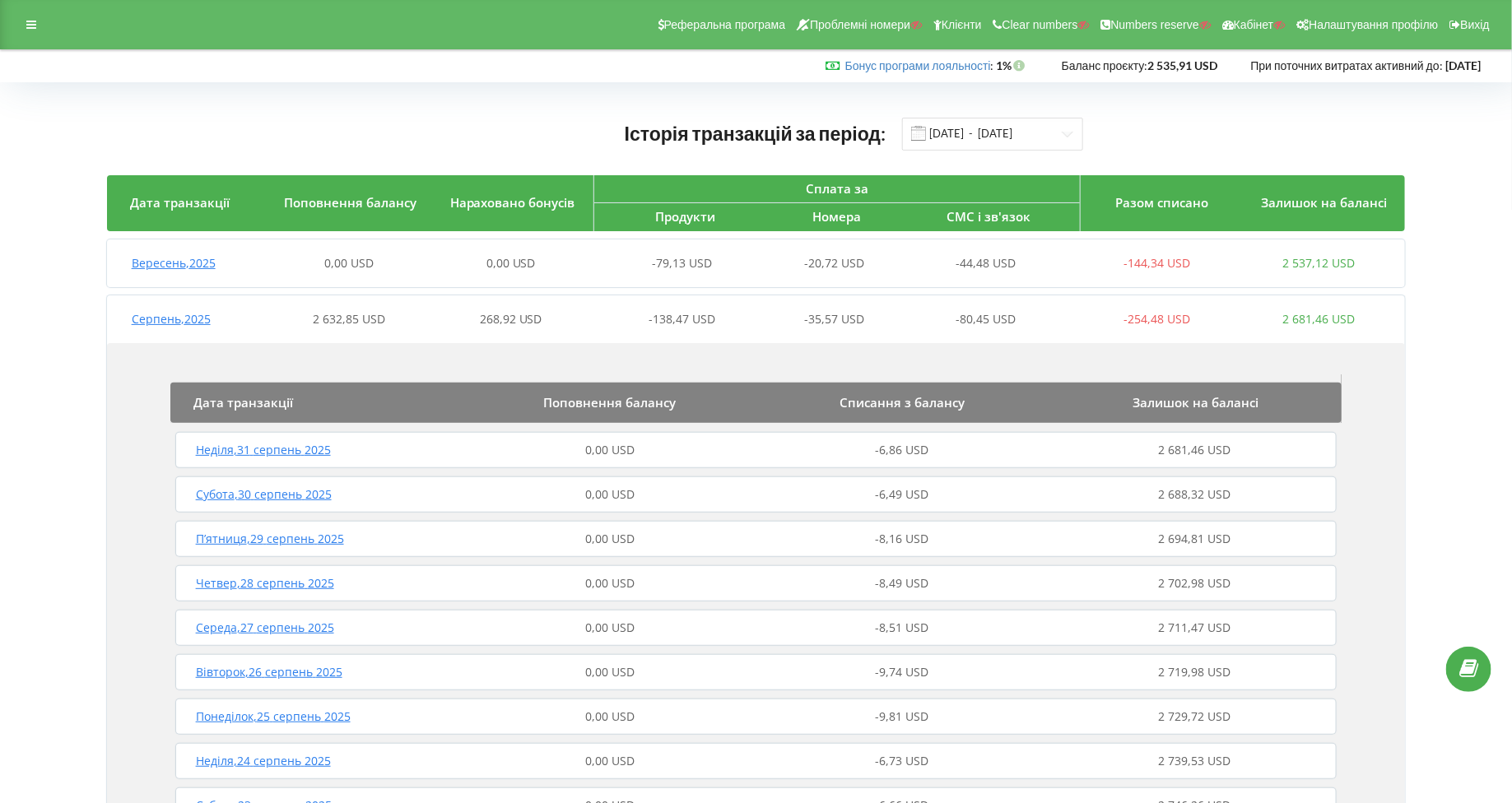
click at [169, 315] on span "Серпень , 2025" at bounding box center [171, 319] width 79 height 15
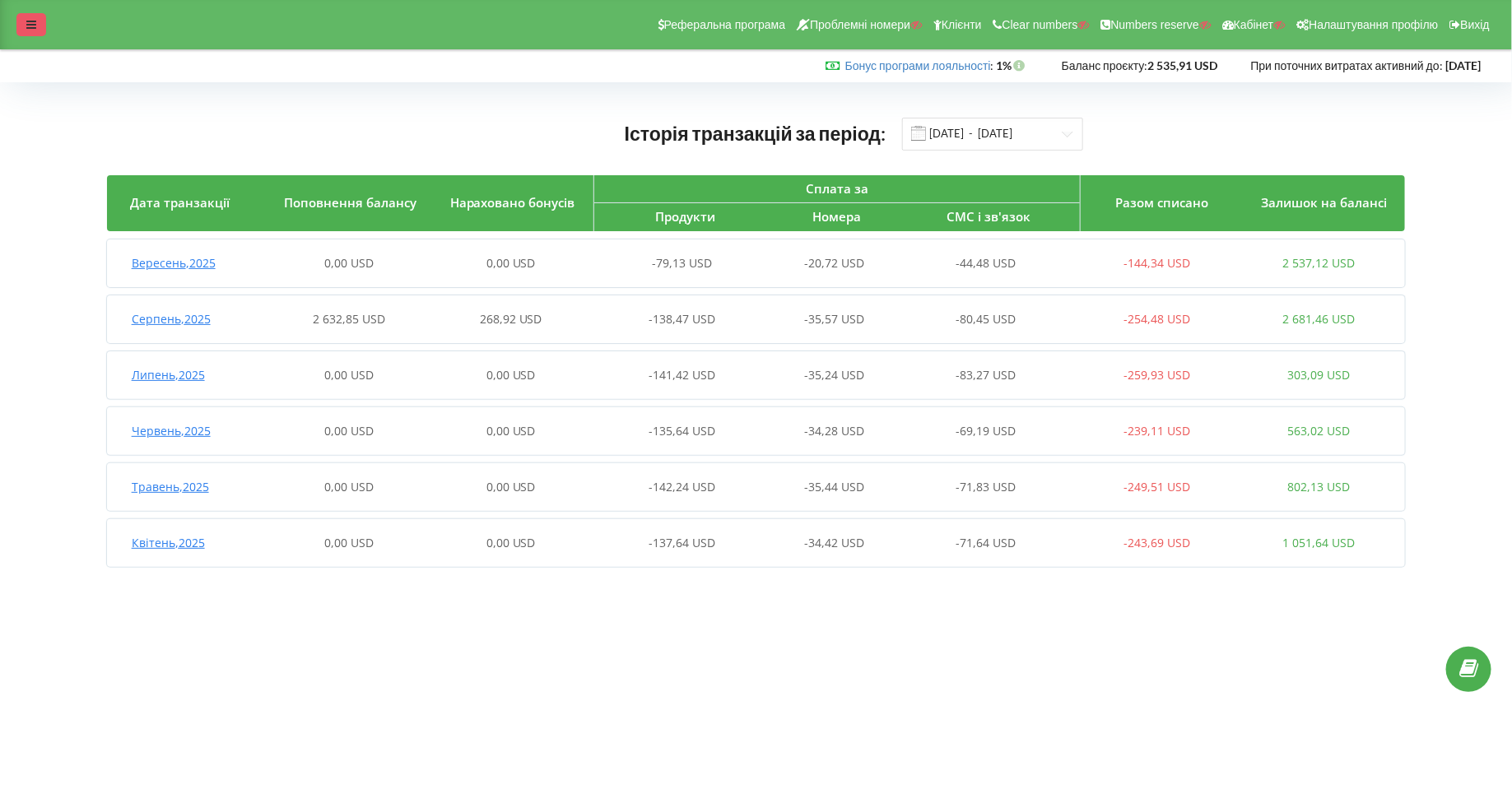
click at [24, 19] on div at bounding box center [31, 24] width 30 height 23
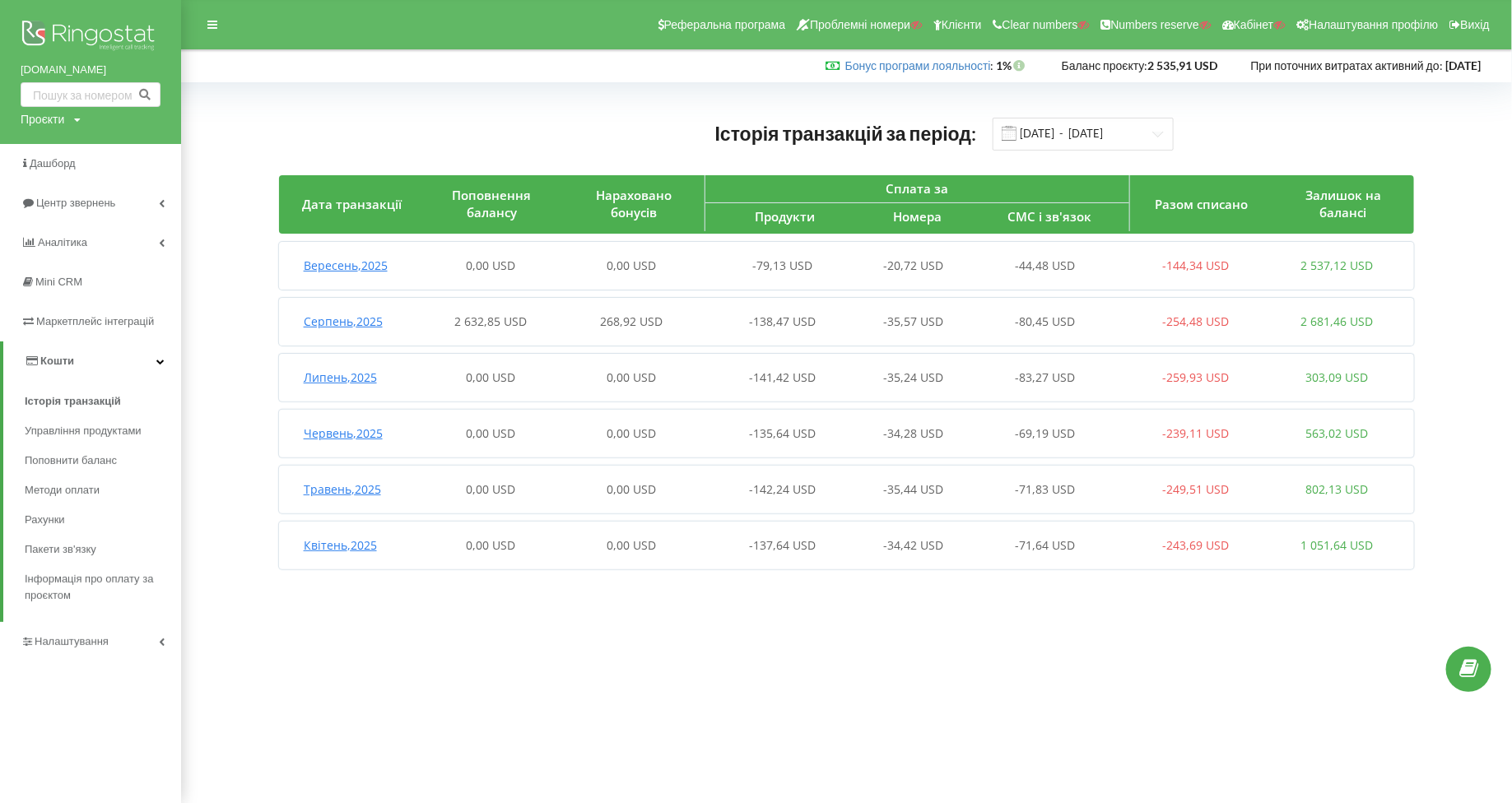
click at [45, 128] on div "avicena.ck.ua Проєкти Пошук" at bounding box center [90, 72] width 181 height 144
click at [44, 113] on div "Проєкти" at bounding box center [43, 119] width 44 height 16
click at [50, 145] on input "text" at bounding box center [71, 153] width 82 height 24
paste input "grace-clinics.com"
type input "grace-clinics.com"
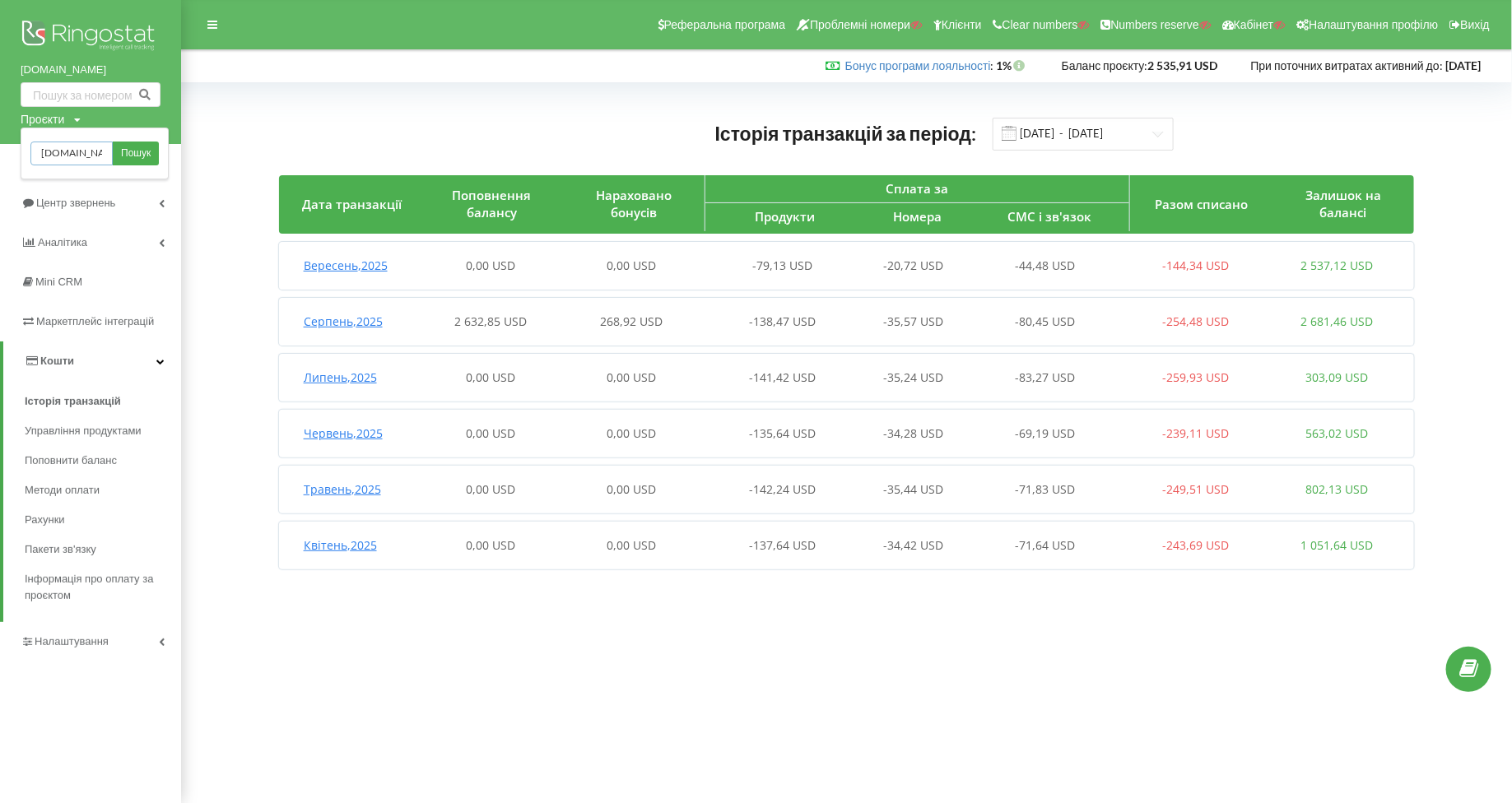
scroll to position [0, 13]
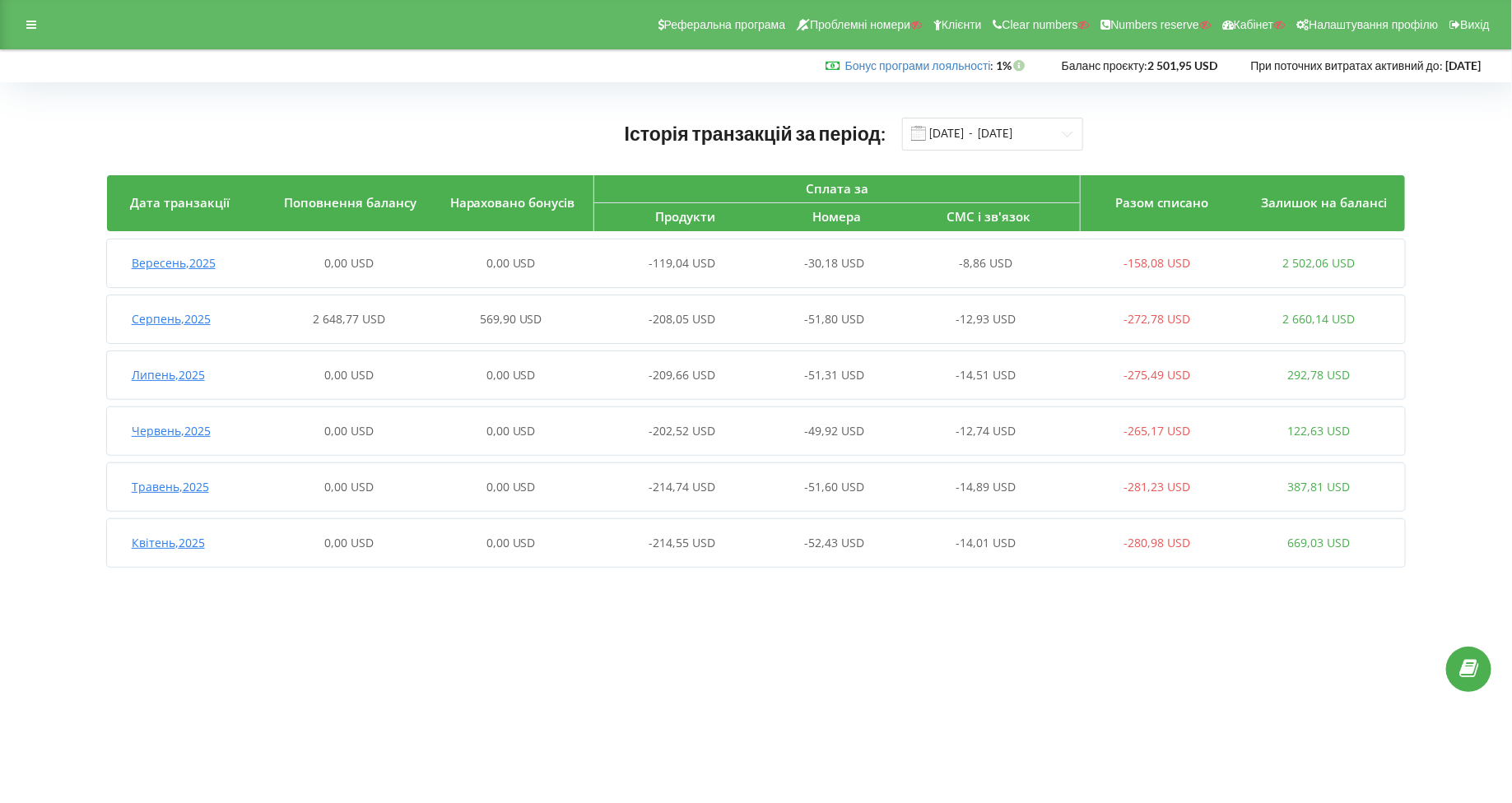
click at [194, 320] on span "Серпень , 2025" at bounding box center [171, 319] width 79 height 15
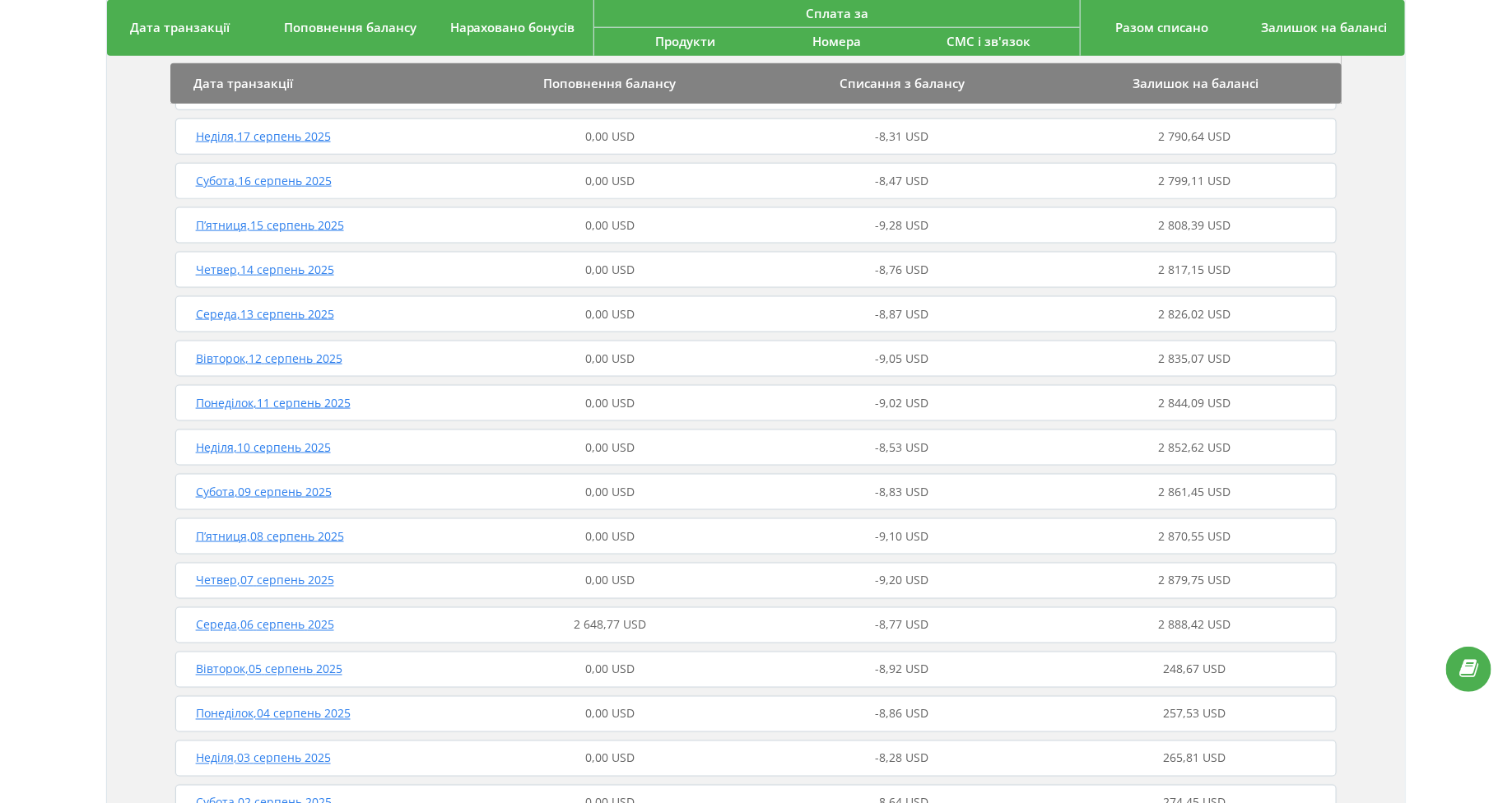
scroll to position [937, 0]
click at [257, 616] on span "Середа , 06 серпень 2025" at bounding box center [265, 624] width 138 height 15
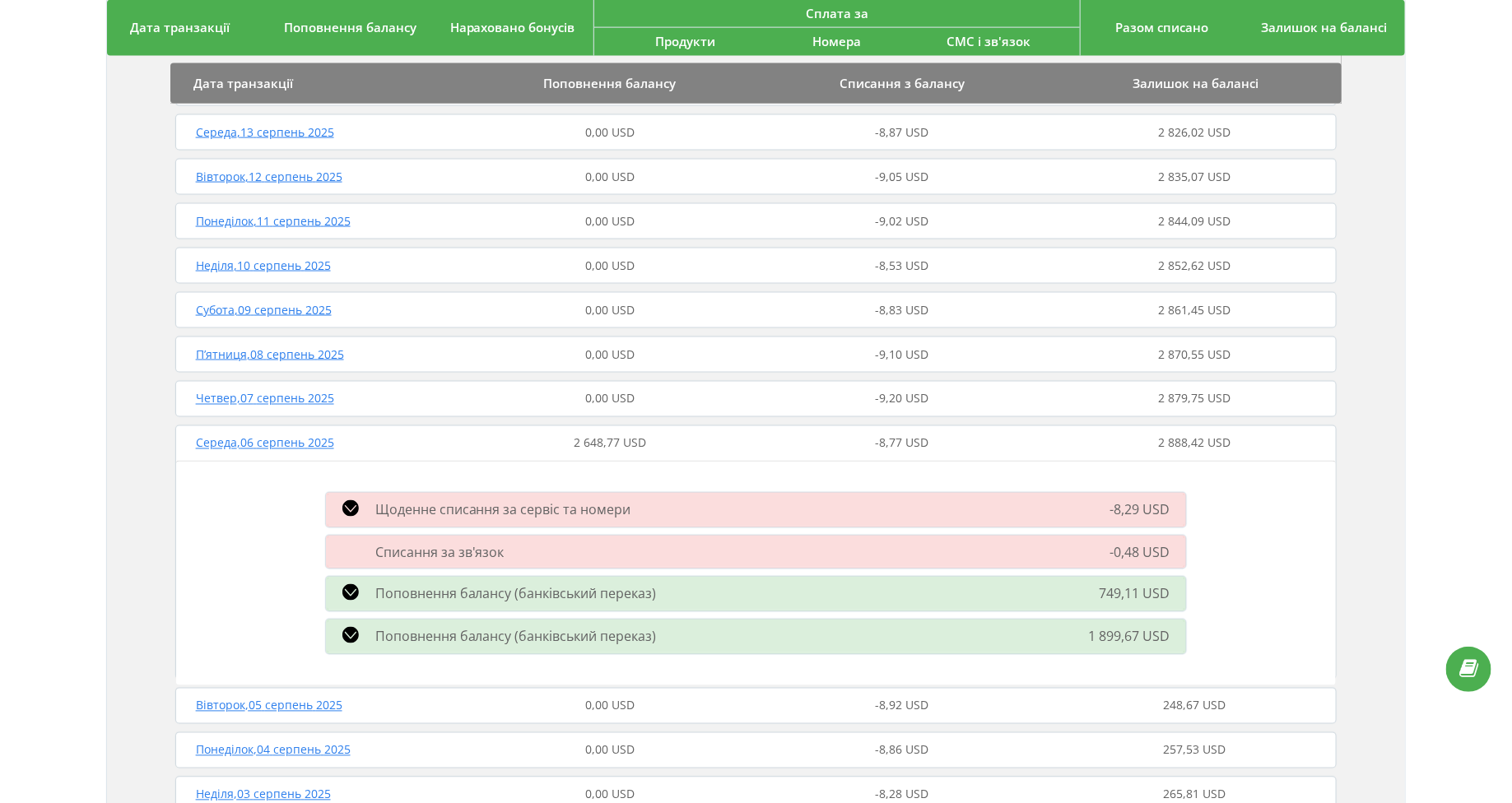
scroll to position [1136, 0]
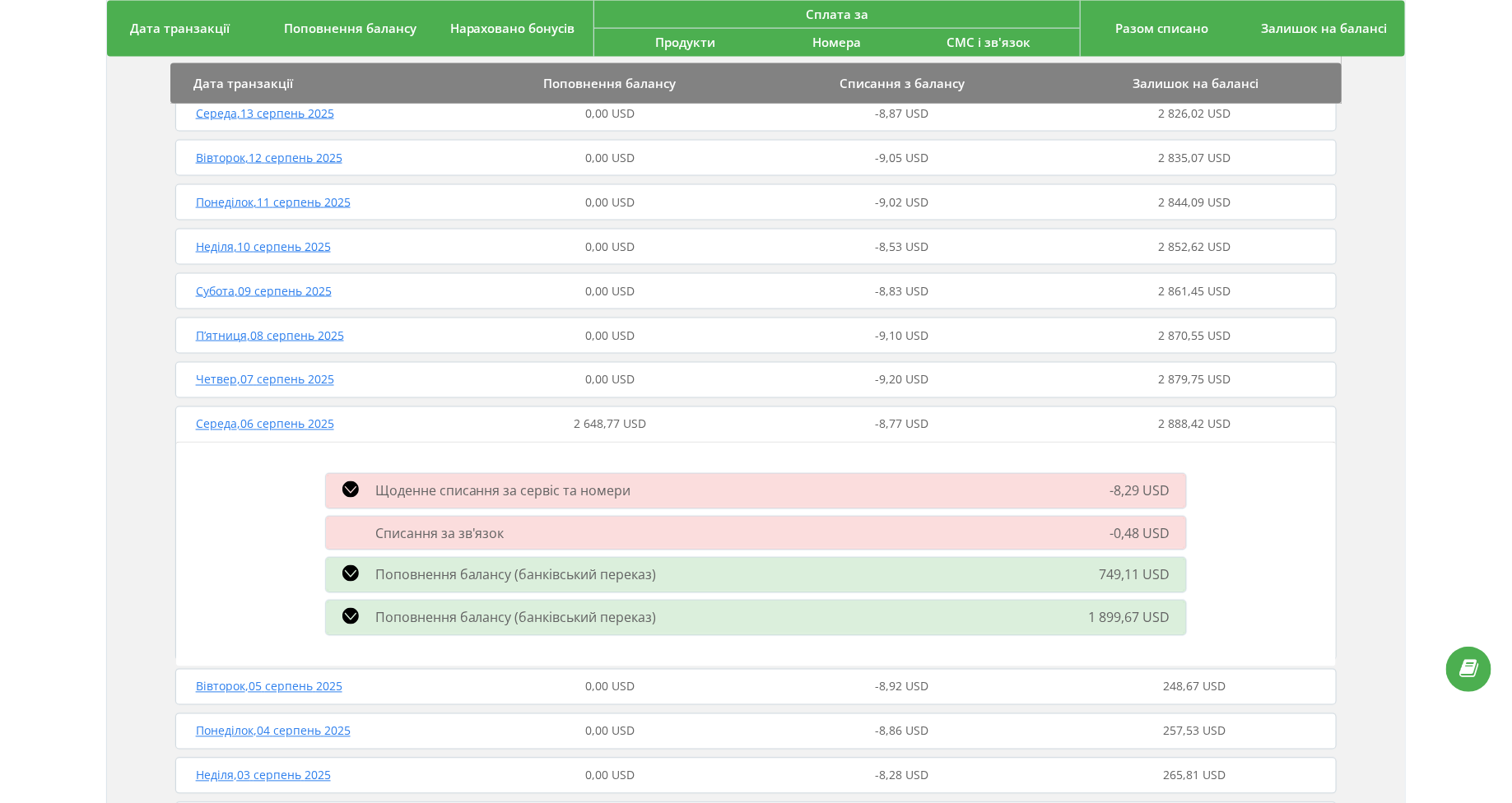
click at [229, 428] on span "Середа , 06 серпень 2025" at bounding box center [265, 423] width 138 height 15
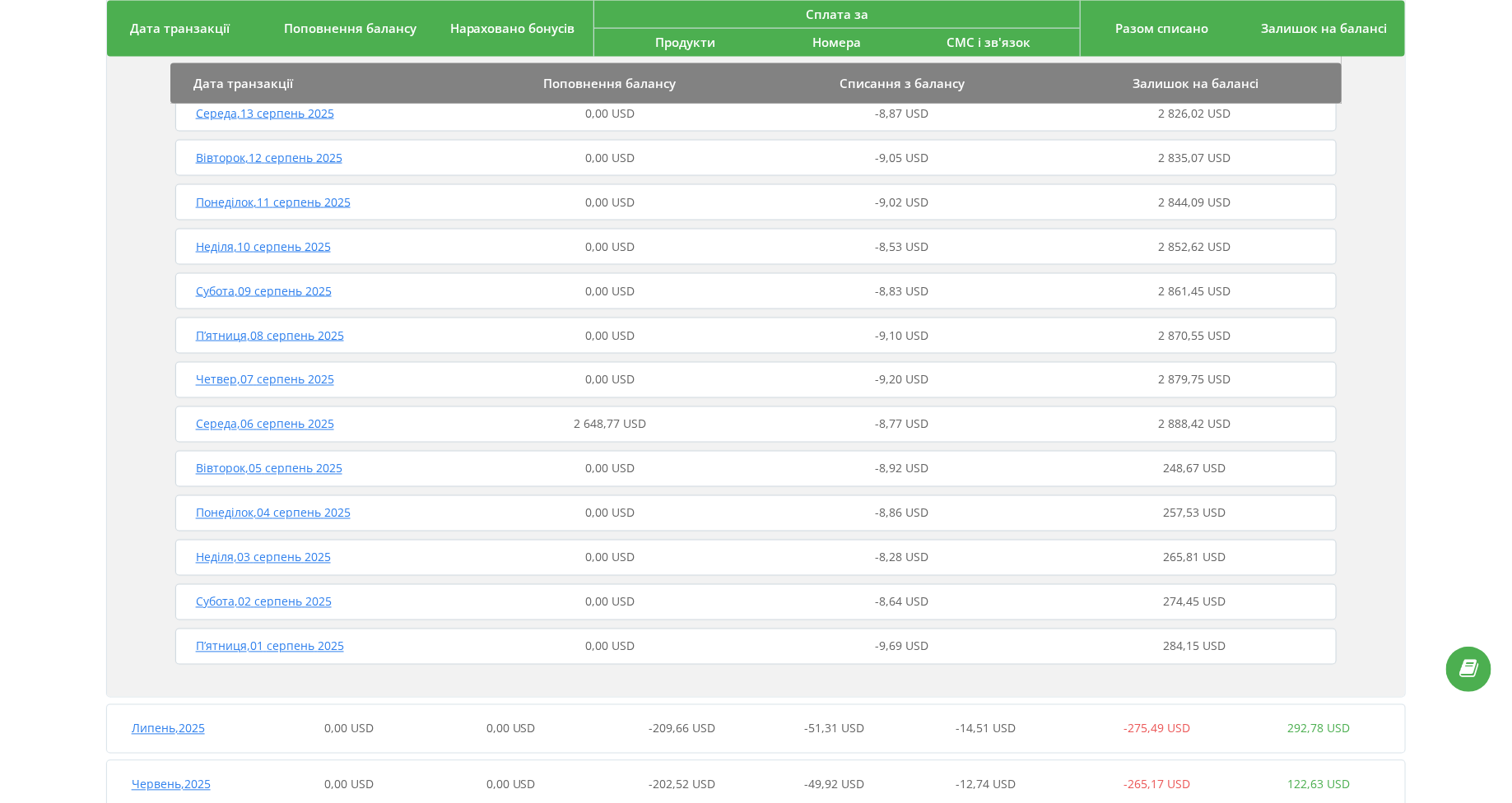
click at [229, 428] on span "Середа , 06 серпень 2025" at bounding box center [265, 423] width 138 height 15
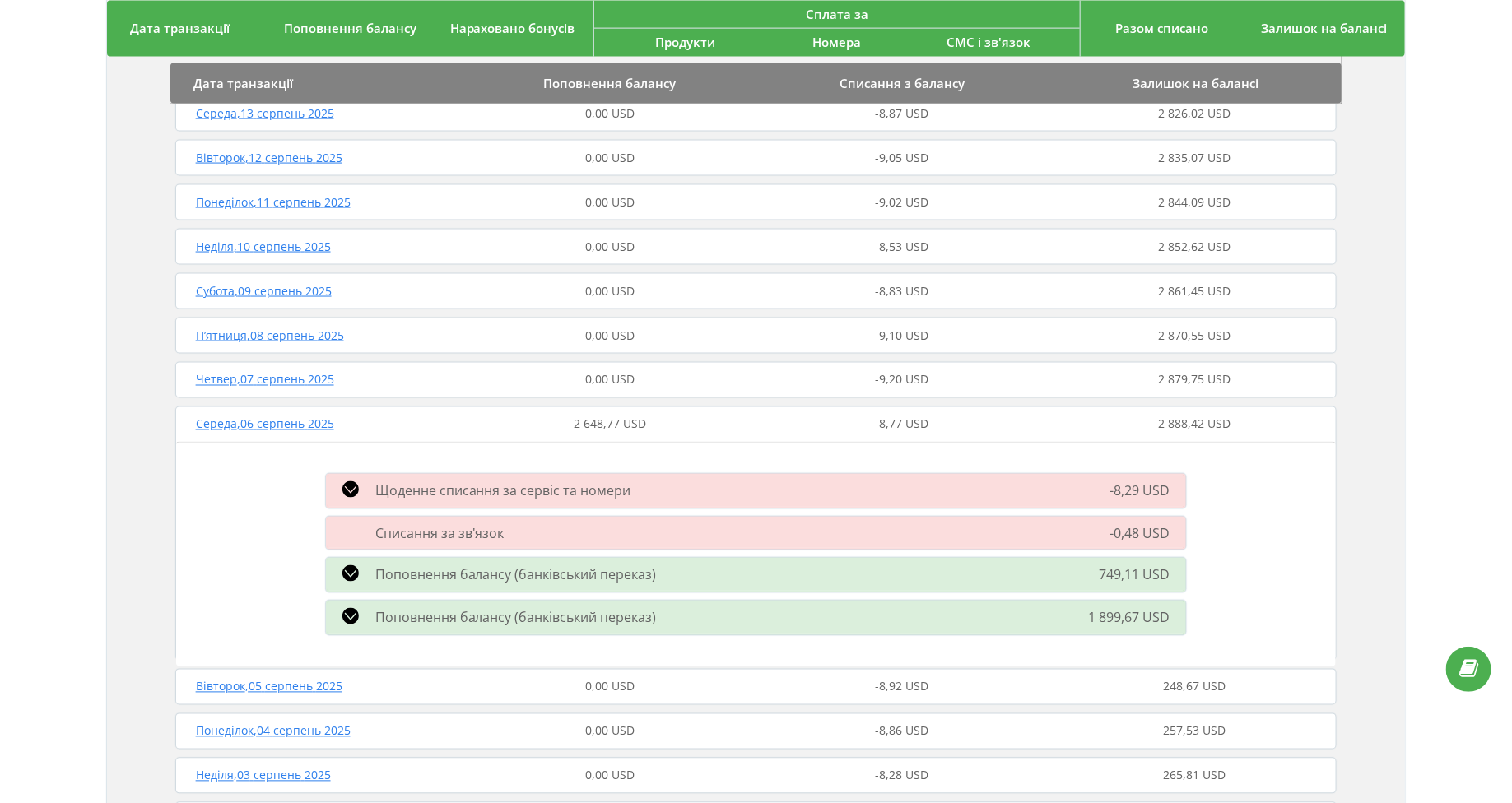
click at [229, 428] on span "Середа , 06 серпень 2025" at bounding box center [265, 423] width 138 height 15
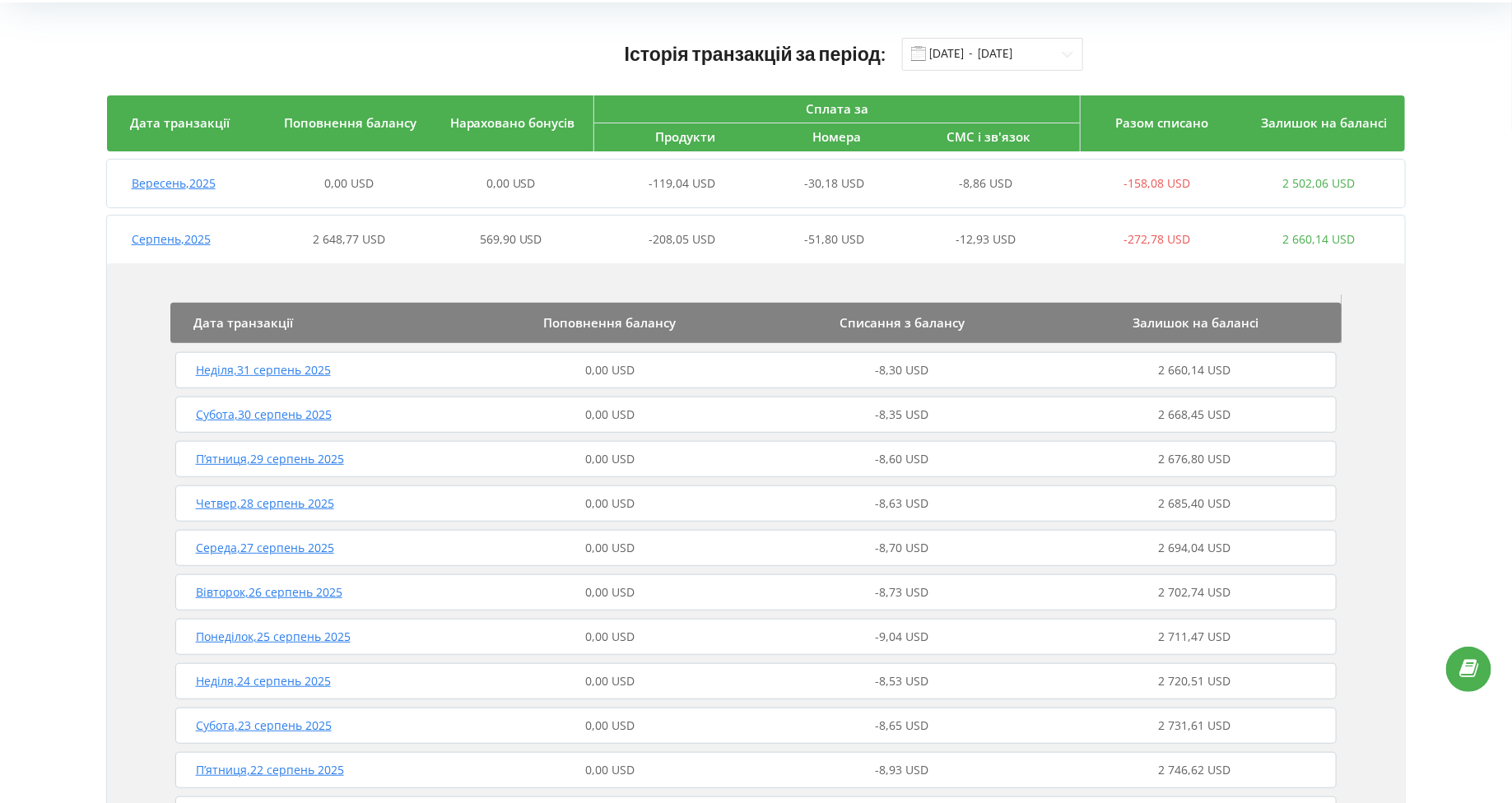
scroll to position [0, 0]
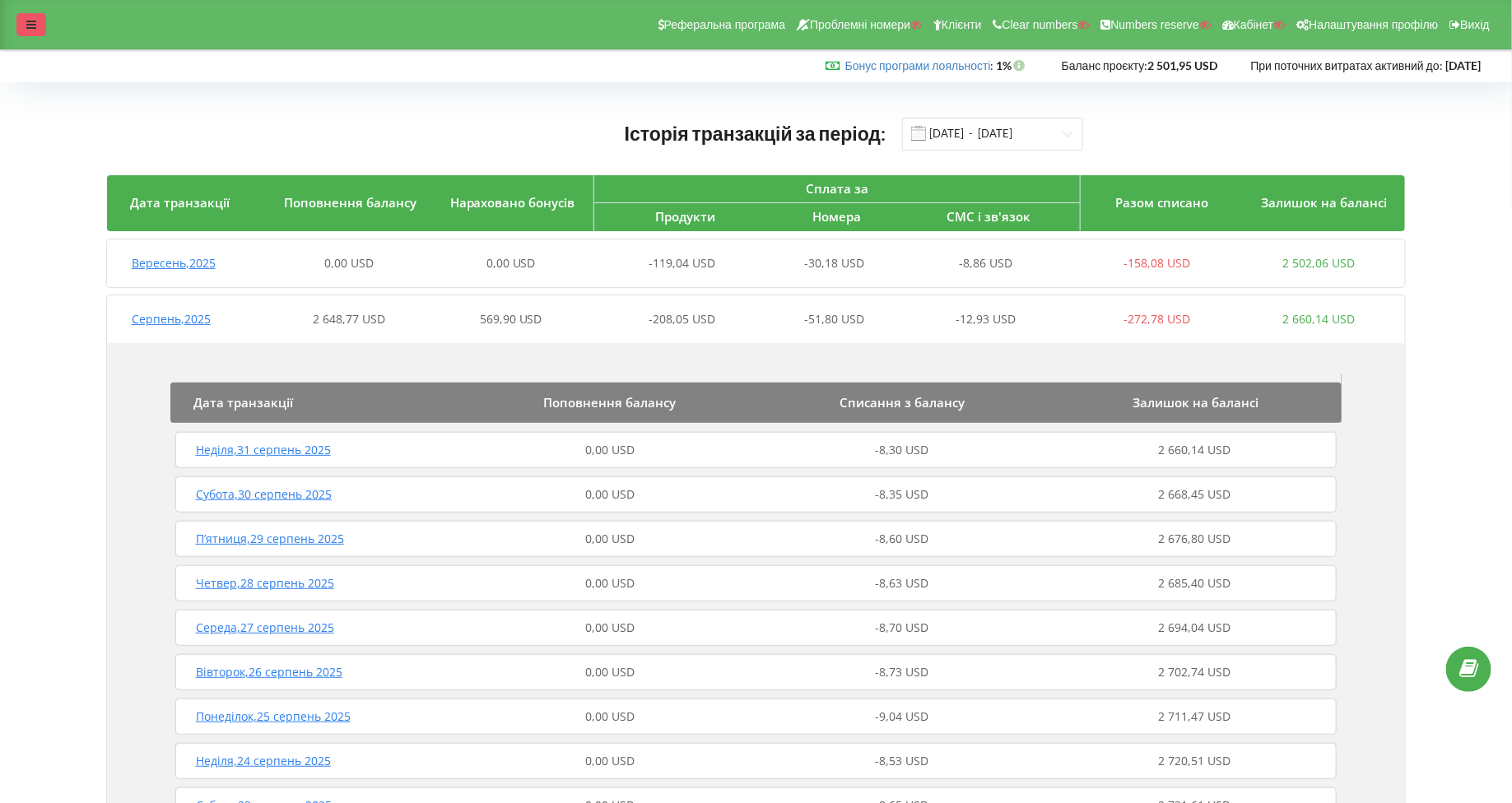
click at [30, 32] on div at bounding box center [31, 24] width 30 height 23
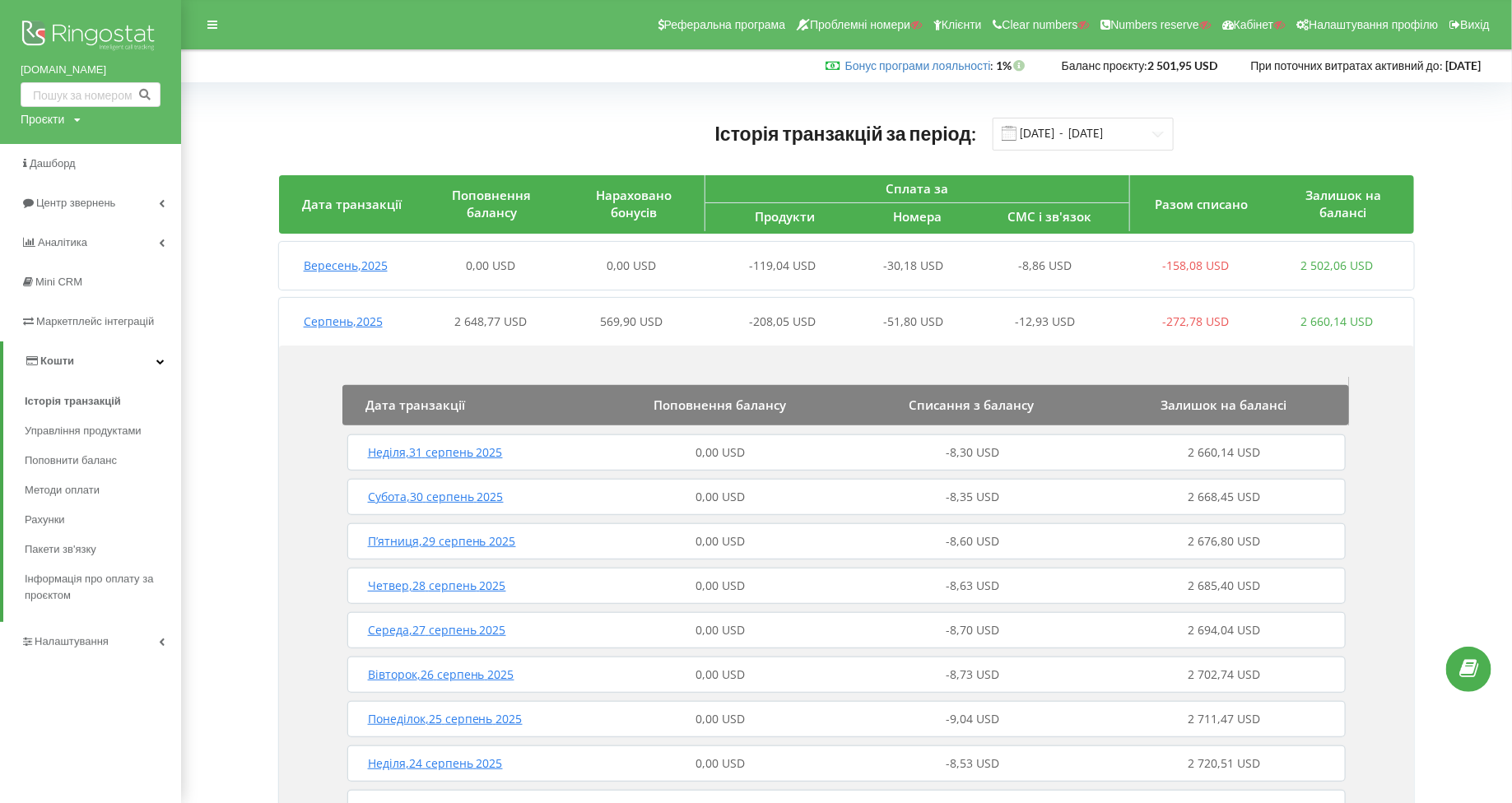
click at [15, 119] on div "grace-clinics.com Проєкти Пошук" at bounding box center [90, 72] width 181 height 144
click at [45, 119] on div "Проєкти" at bounding box center [43, 119] width 44 height 16
click at [45, 147] on input "text" at bounding box center [71, 153] width 82 height 24
paste input "satsyk.com.ua"
type input "satsyk.com.ua"
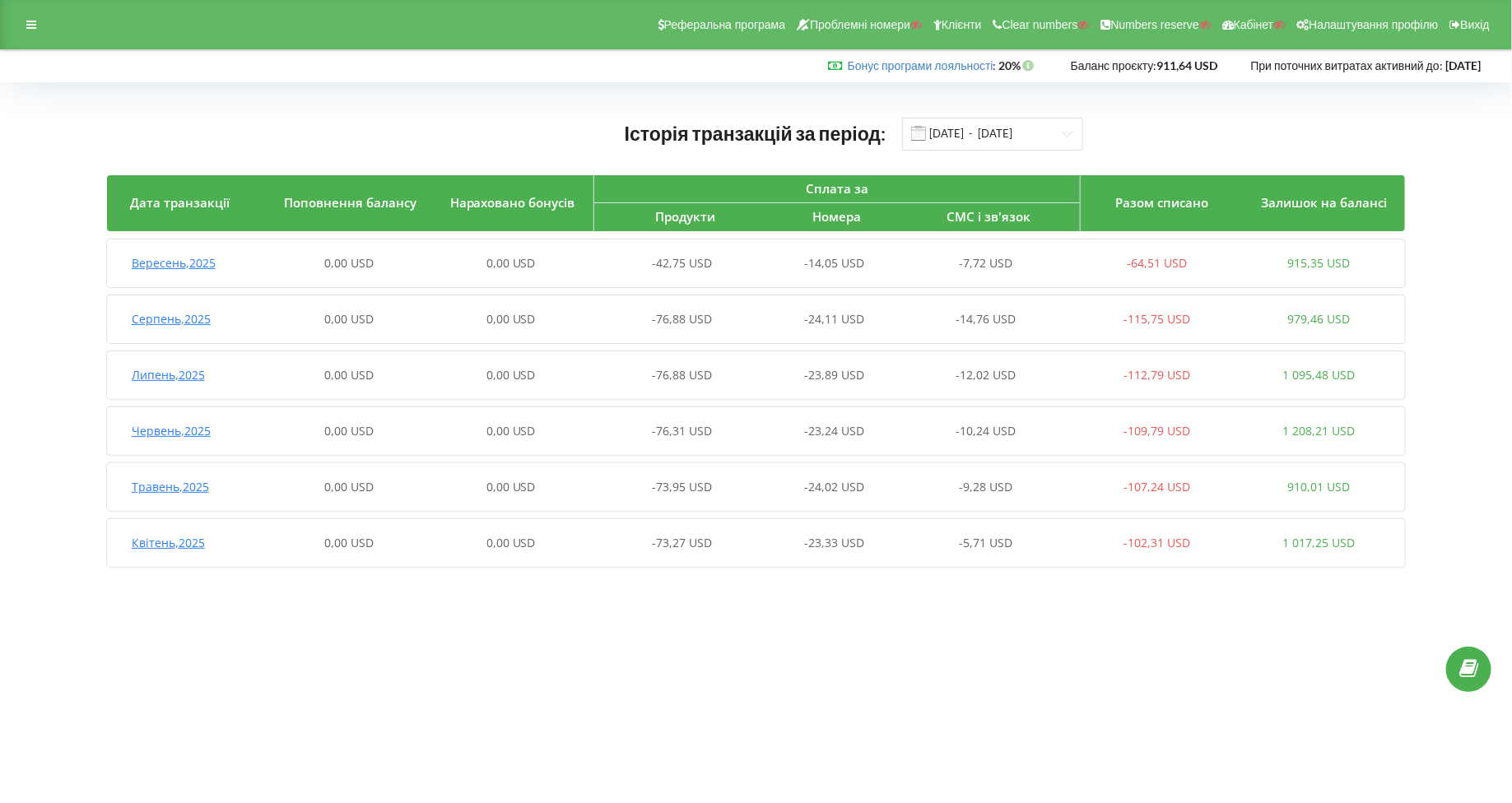
click at [13, 21] on div "Реферальна програма Проблемні номери Клієнти Clear numbers Numbers reserve Кабі…" at bounding box center [756, 25] width 1512 height 49
click at [21, 21] on div at bounding box center [31, 24] width 30 height 23
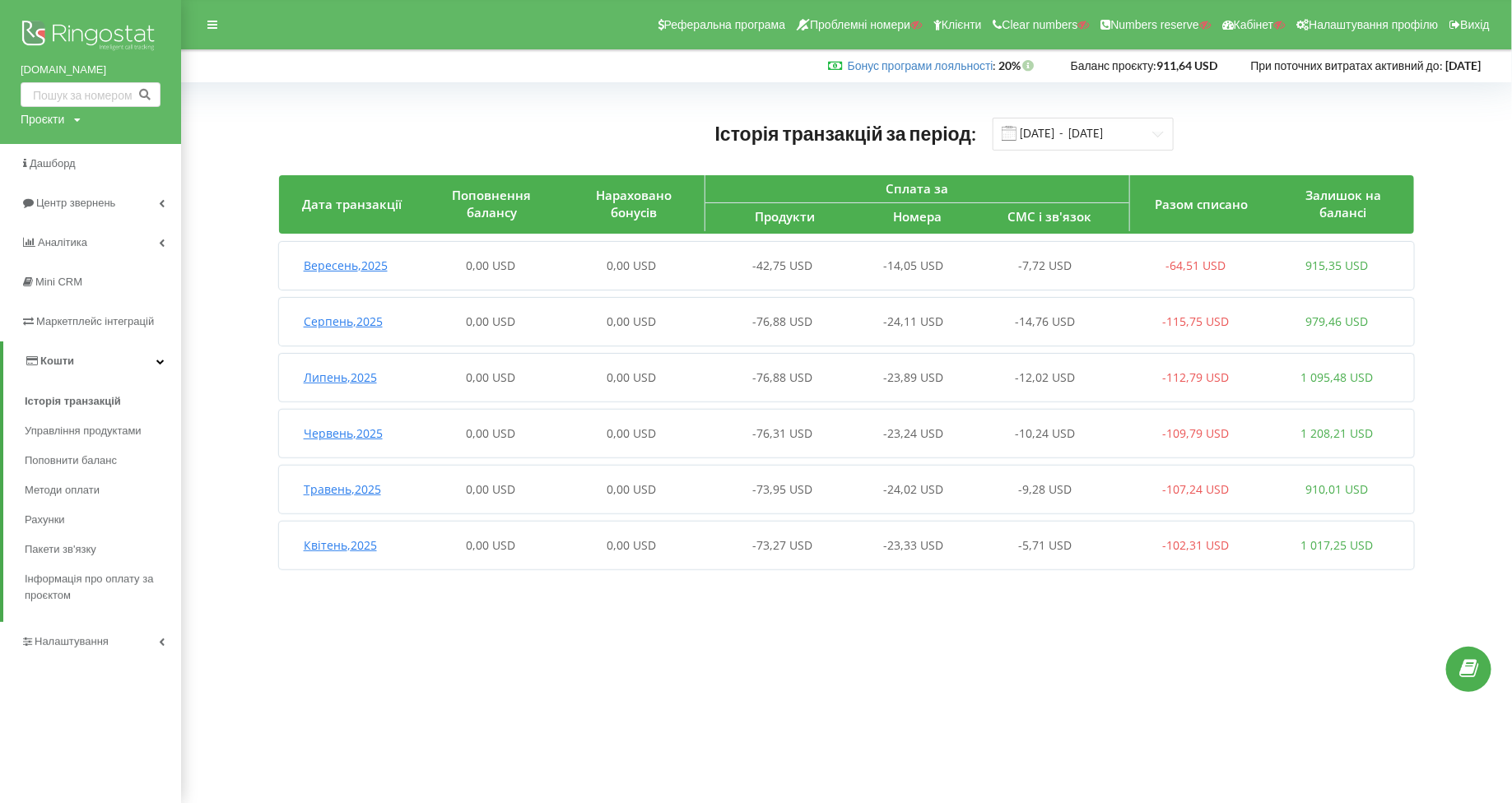
click at [34, 120] on div "Проєкти" at bounding box center [43, 119] width 44 height 16
click at [64, 146] on input "text" at bounding box center [71, 153] width 82 height 24
paste input "pro.defence"
type input "pro.defence"
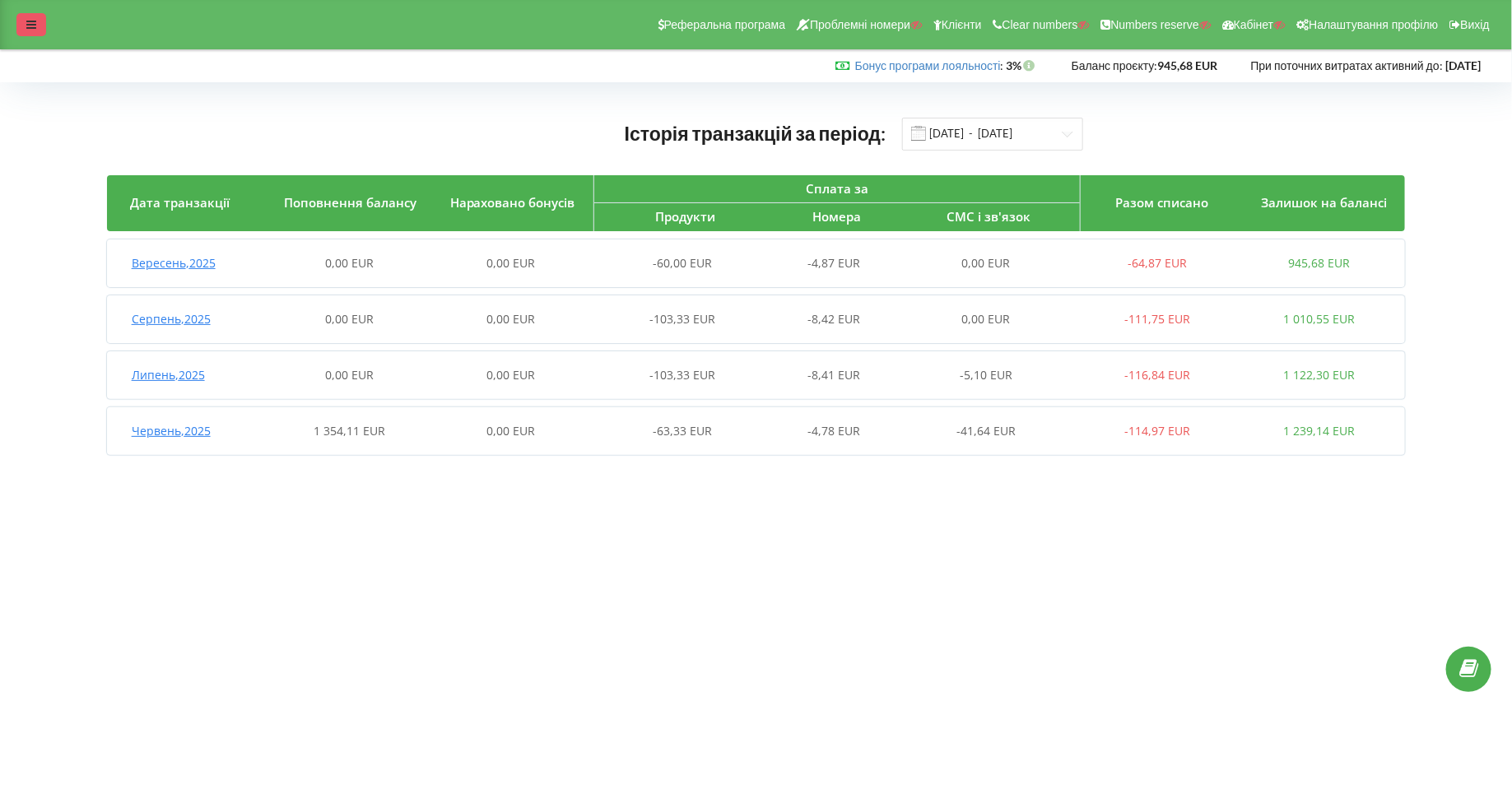
click at [26, 24] on icon at bounding box center [31, 25] width 10 height 12
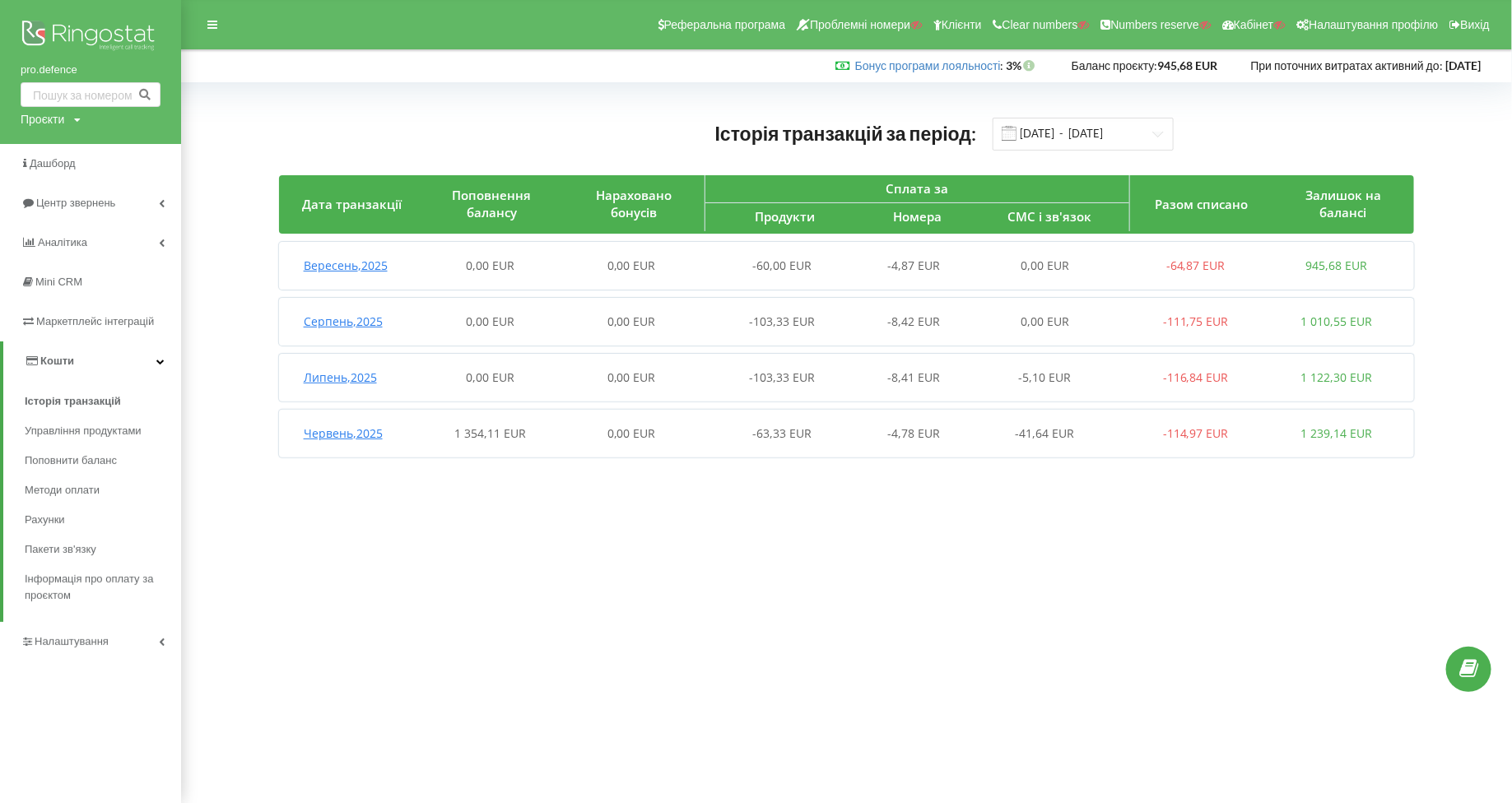
click at [48, 127] on div "pro.defence Проєкти Пошук" at bounding box center [90, 72] width 181 height 144
click at [45, 118] on div "Проєкти" at bounding box center [43, 119] width 44 height 16
click at [70, 153] on input "text" at bounding box center [71, 153] width 82 height 24
paste input "[MEDICAL_DATA][DOMAIN_NAME]"
type input "[MEDICAL_DATA][DOMAIN_NAME]"
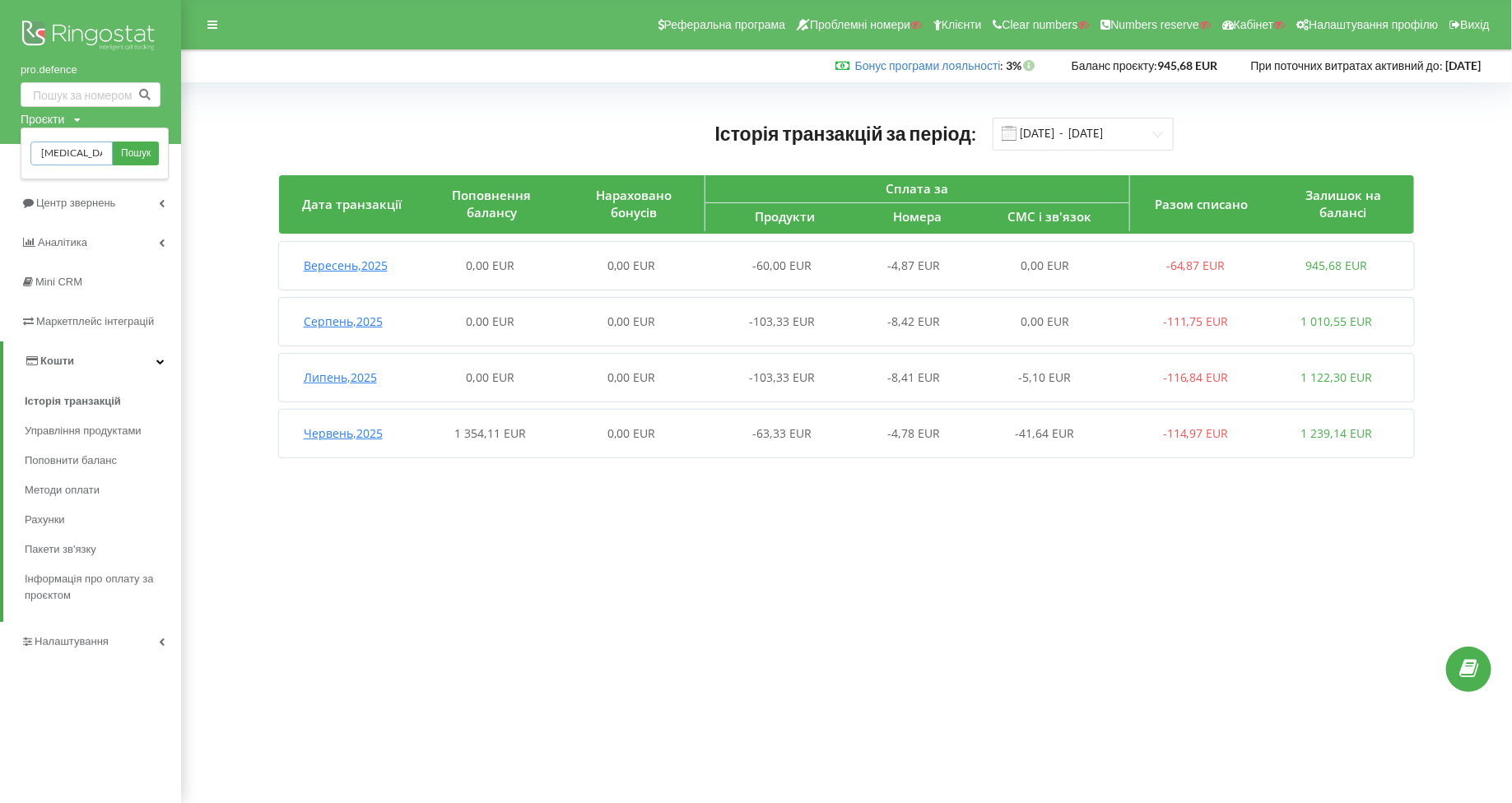
scroll to position [0, 12]
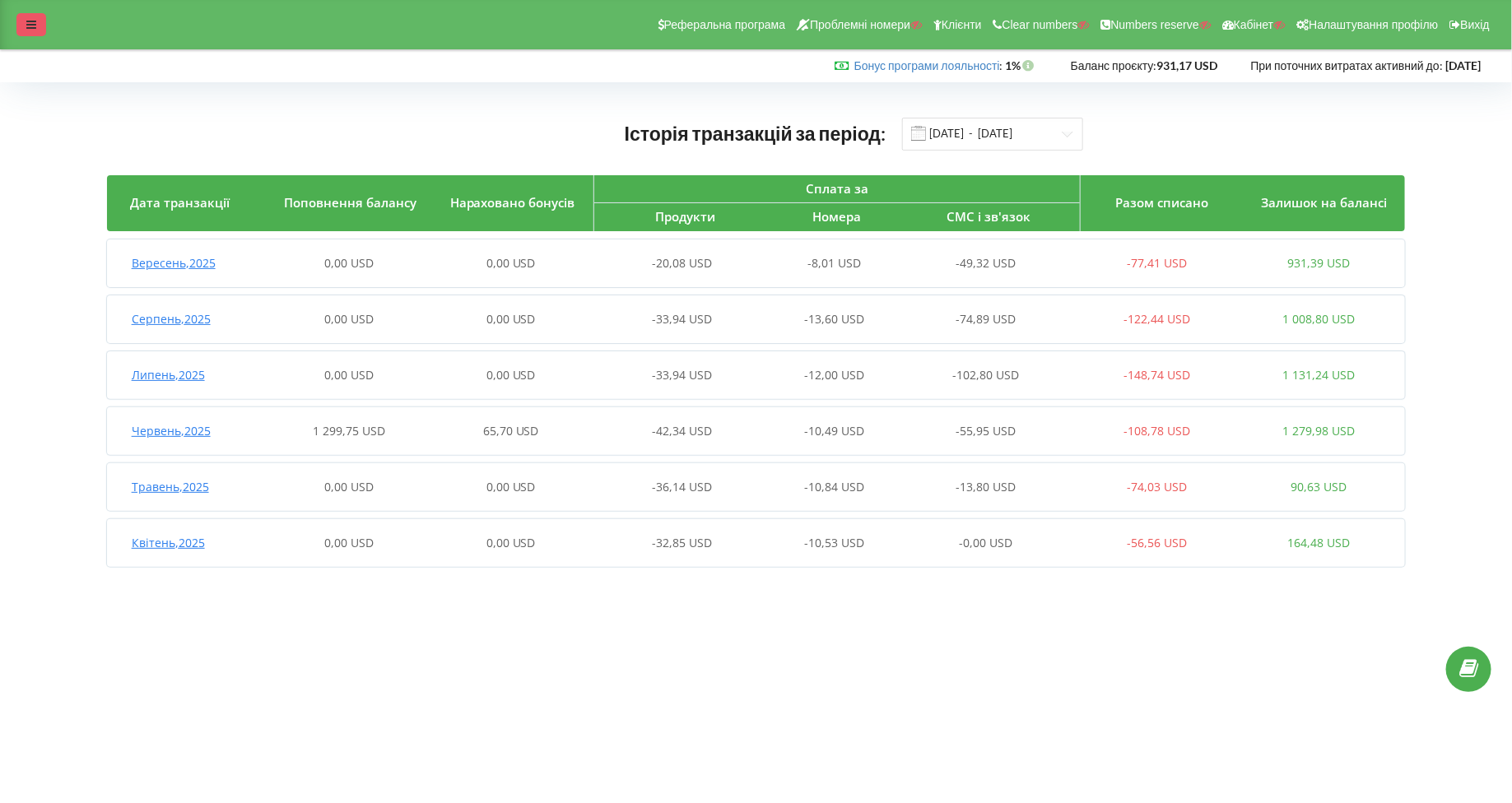
click at [28, 34] on div at bounding box center [31, 24] width 30 height 23
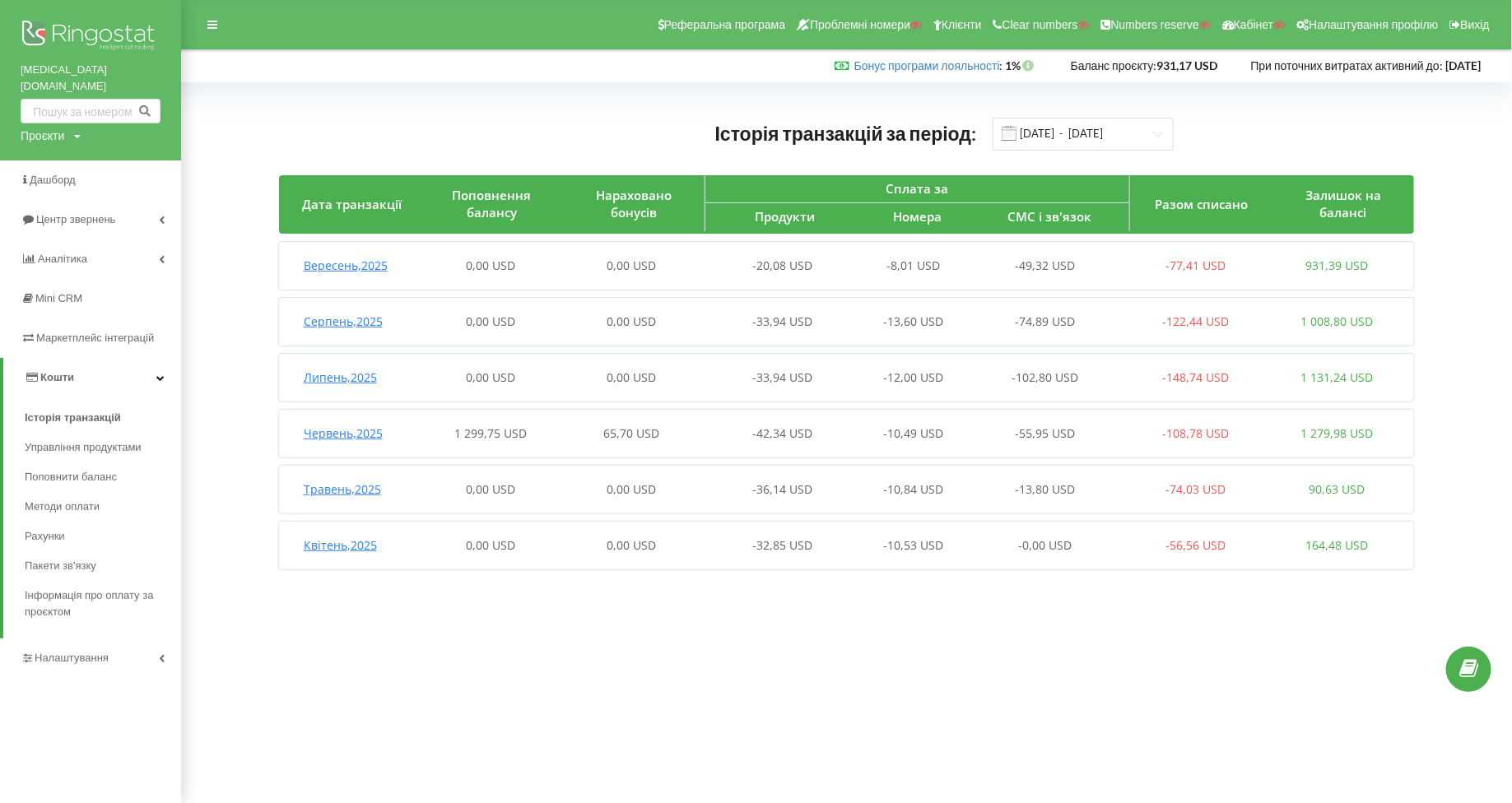
click at [45, 127] on div "Проєкти" at bounding box center [43, 136] width 44 height 16
click at [61, 158] on input "text" at bounding box center [71, 170] width 82 height 24
paste input "[DOMAIN_NAME]"
type input "[DOMAIN_NAME]"
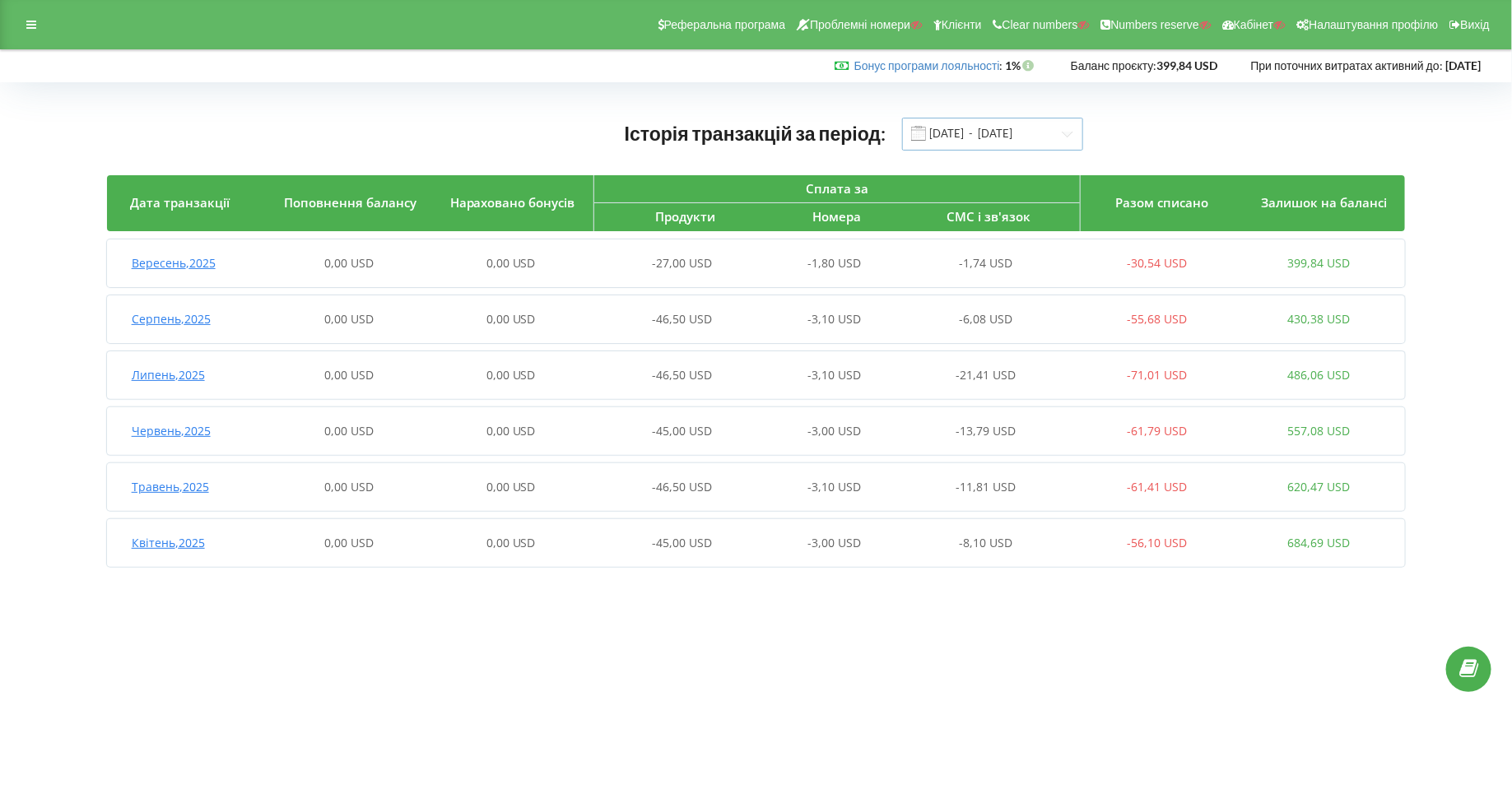
click at [945, 125] on input "01.04.2025 - 19.09.2025" at bounding box center [993, 134] width 181 height 33
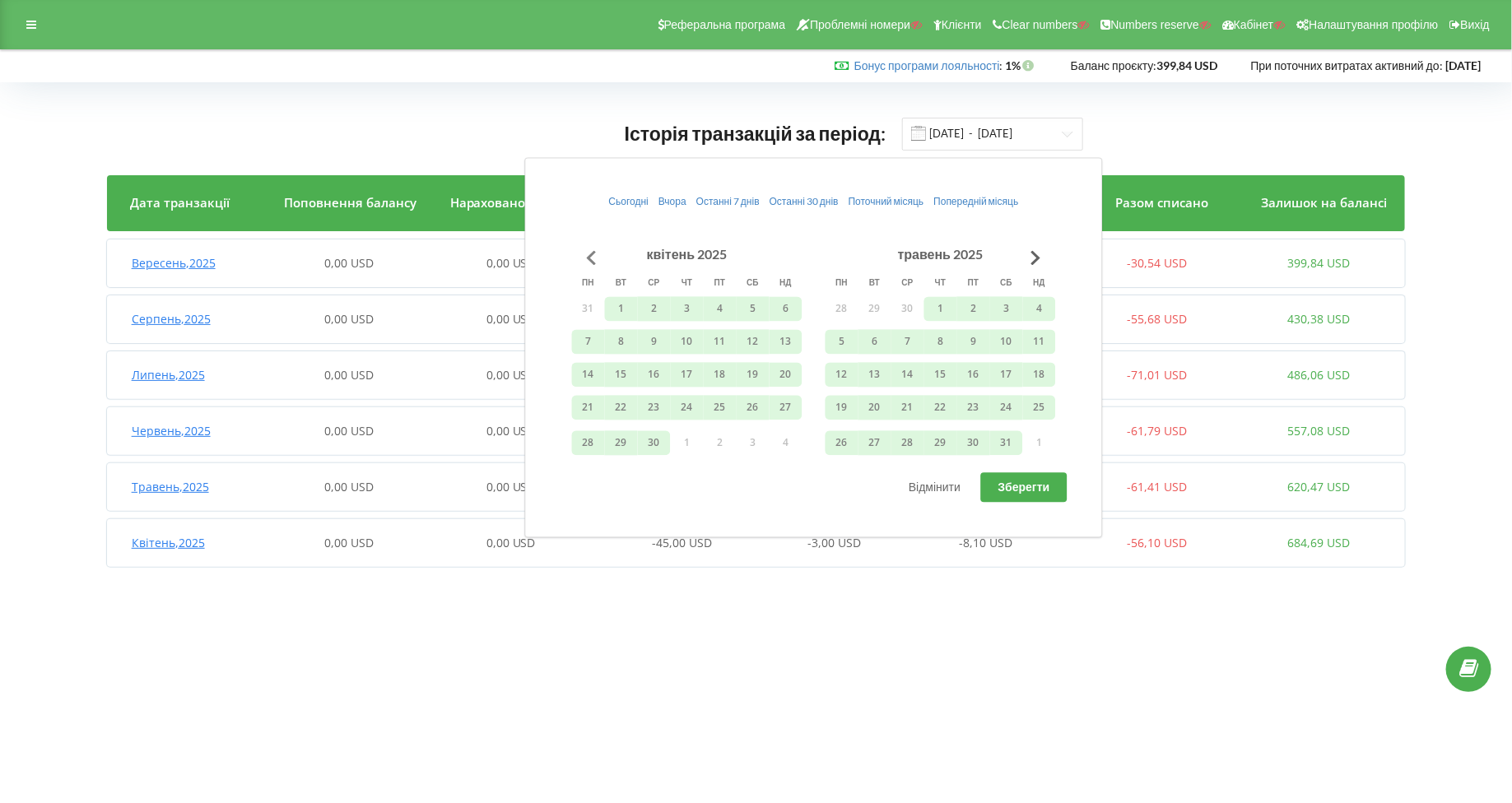
click at [591, 244] on button "Go to previous month" at bounding box center [592, 258] width 33 height 33
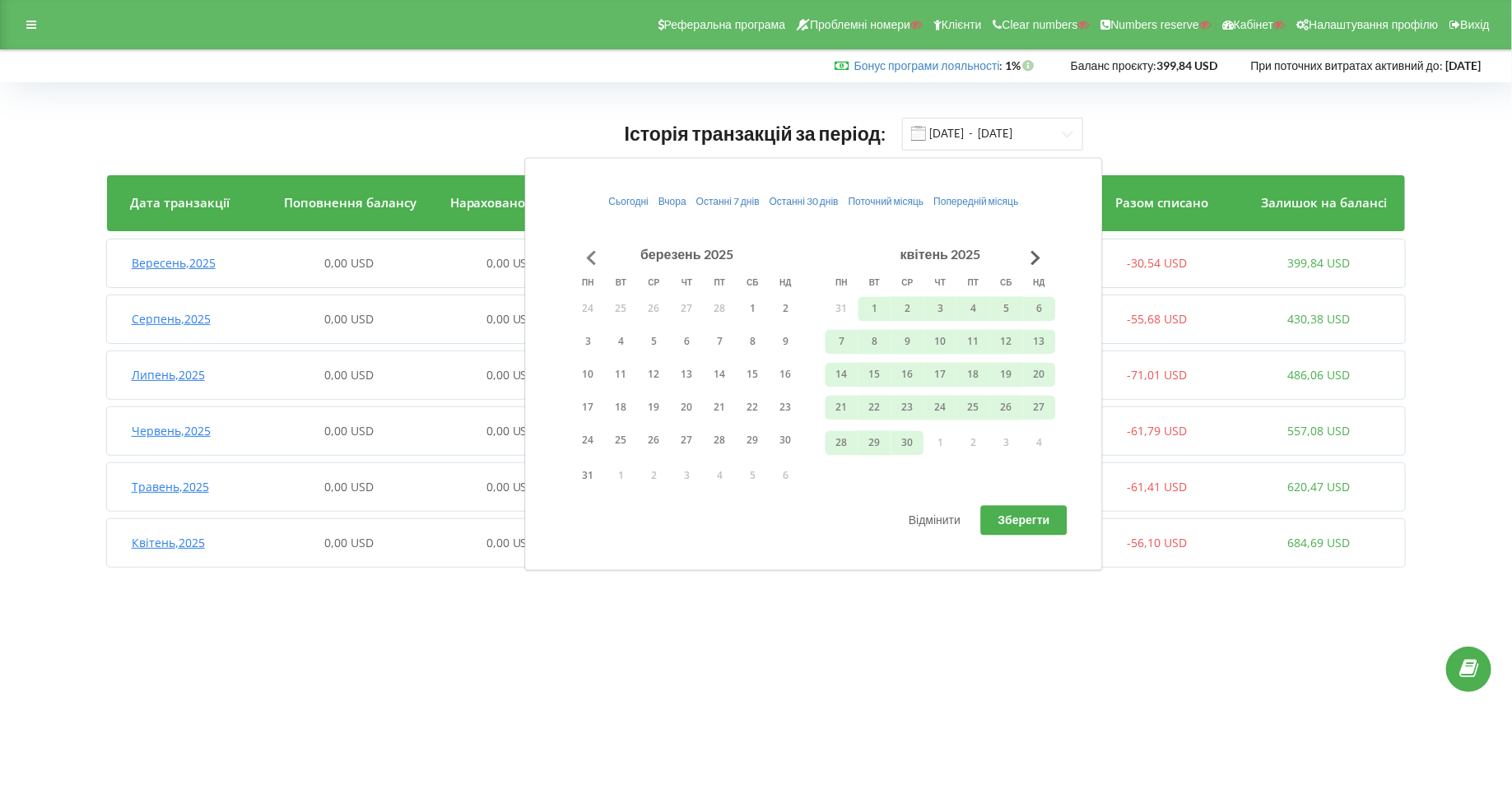
click at [591, 244] on button "Go to previous month" at bounding box center [592, 258] width 33 height 33
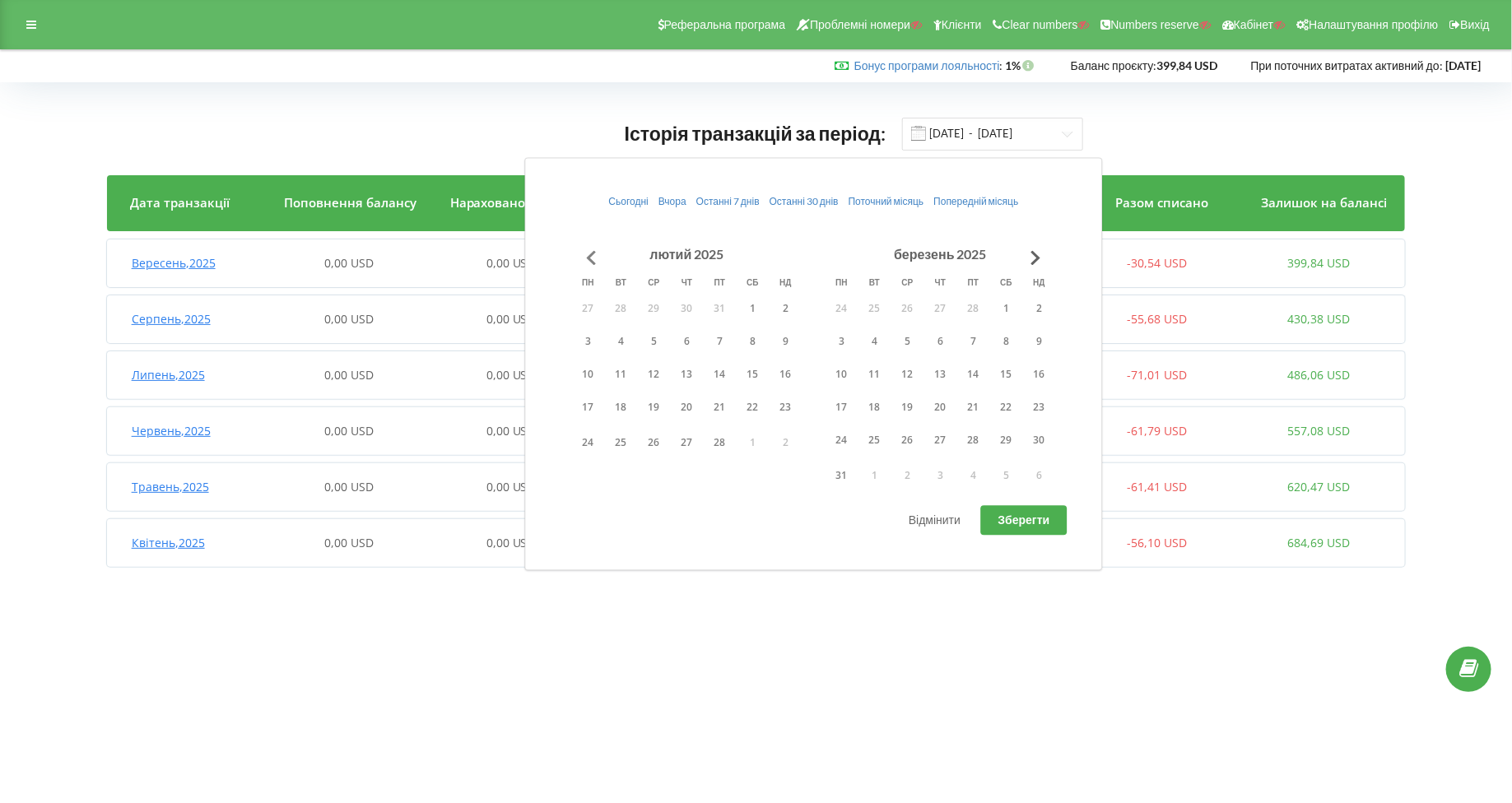
click at [591, 244] on button "Go to previous month" at bounding box center [592, 258] width 33 height 33
click at [594, 260] on button "Go to previous month" at bounding box center [592, 258] width 33 height 33
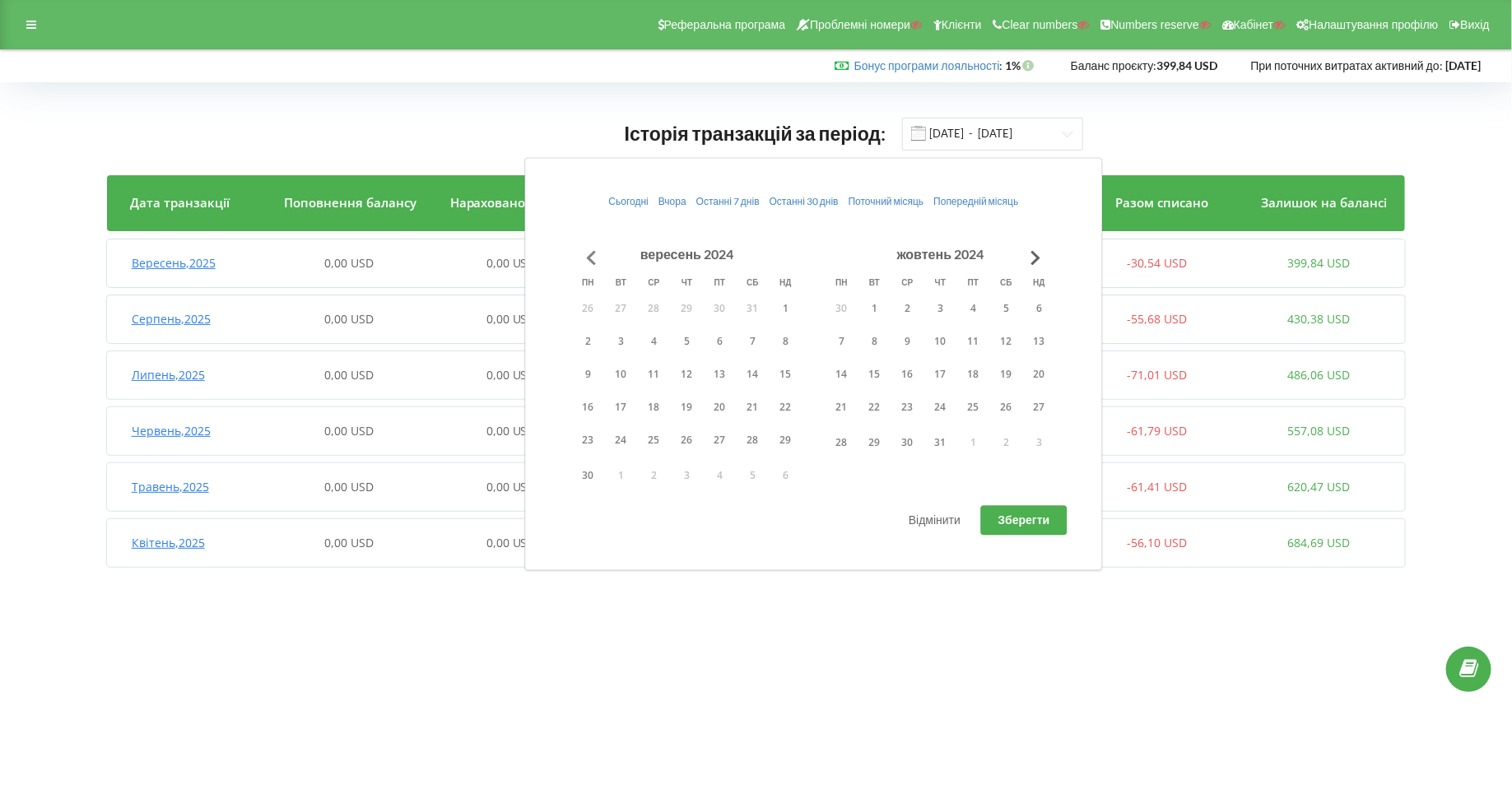
click at [594, 260] on button "Go to previous month" at bounding box center [592, 258] width 33 height 33
click at [689, 312] on button "1" at bounding box center [688, 308] width 33 height 25
click at [1040, 244] on button "Go to next month" at bounding box center [1037, 258] width 33 height 33
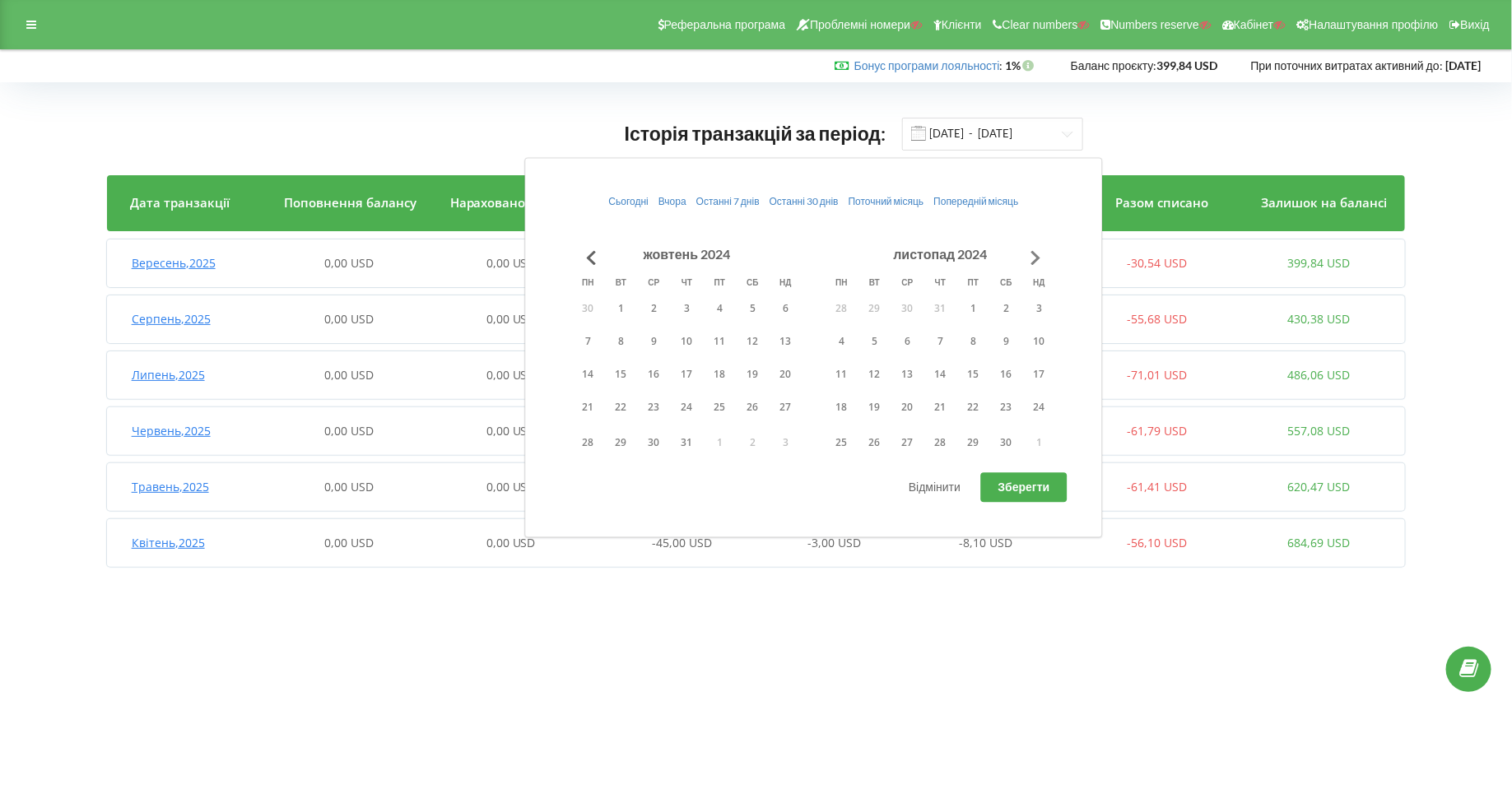
click at [1040, 244] on button "Go to next month" at bounding box center [1037, 258] width 33 height 33
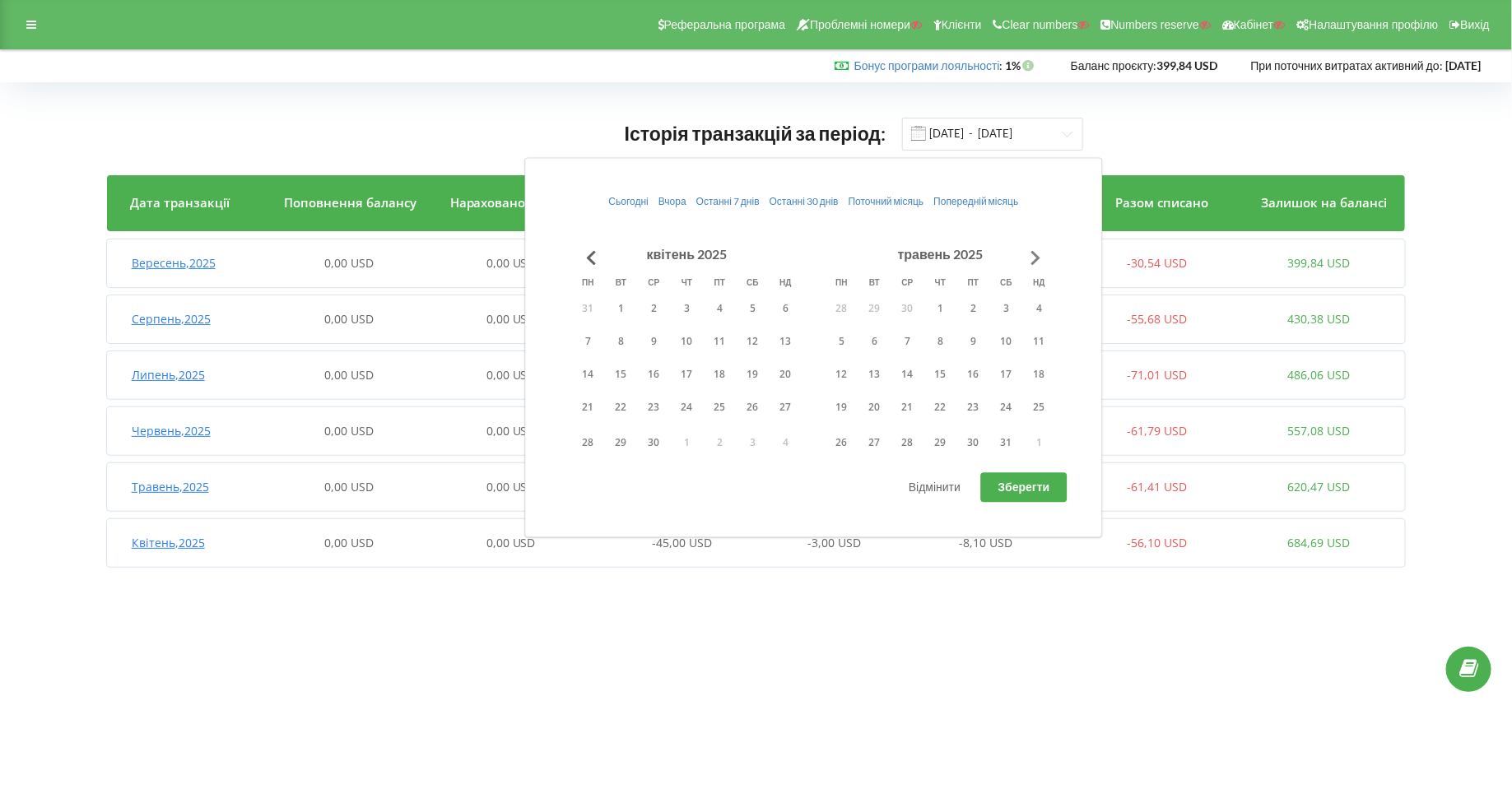
click at [1040, 244] on button "Go to next month" at bounding box center [1037, 258] width 33 height 33
click at [943, 355] on td "7" at bounding box center [941, 345] width 33 height 33
click at [1014, 467] on div "Сьогодні Вчора Останні 7 днів Останні 30 днів Поточний місяць Попередній місяць…" at bounding box center [814, 349] width 577 height 381
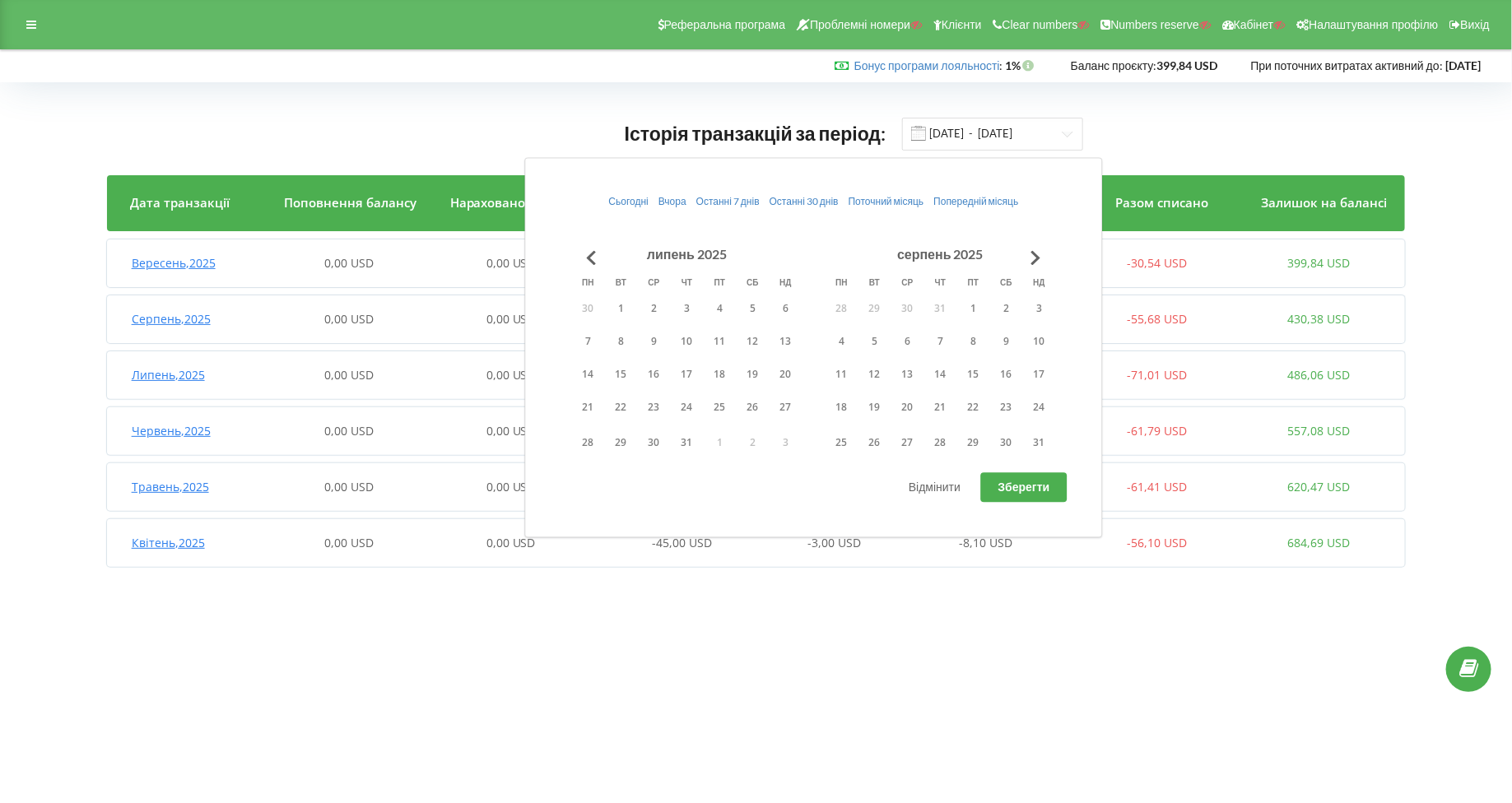
click at [1014, 483] on span "Зберегти" at bounding box center [1024, 487] width 52 height 14
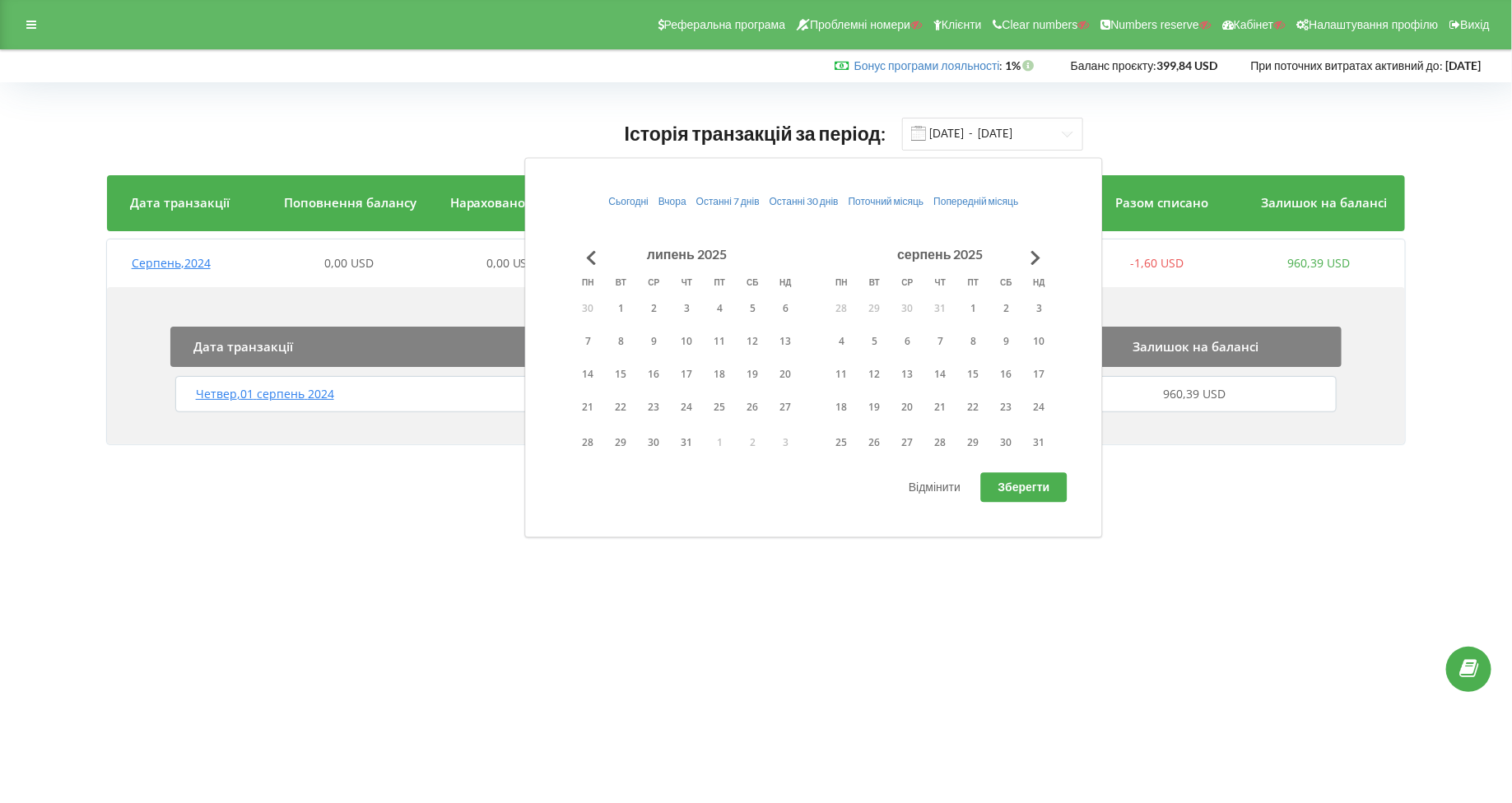
click at [925, 303] on button "31" at bounding box center [941, 308] width 33 height 25
click at [598, 257] on button "Go to previous month" at bounding box center [592, 258] width 33 height 33
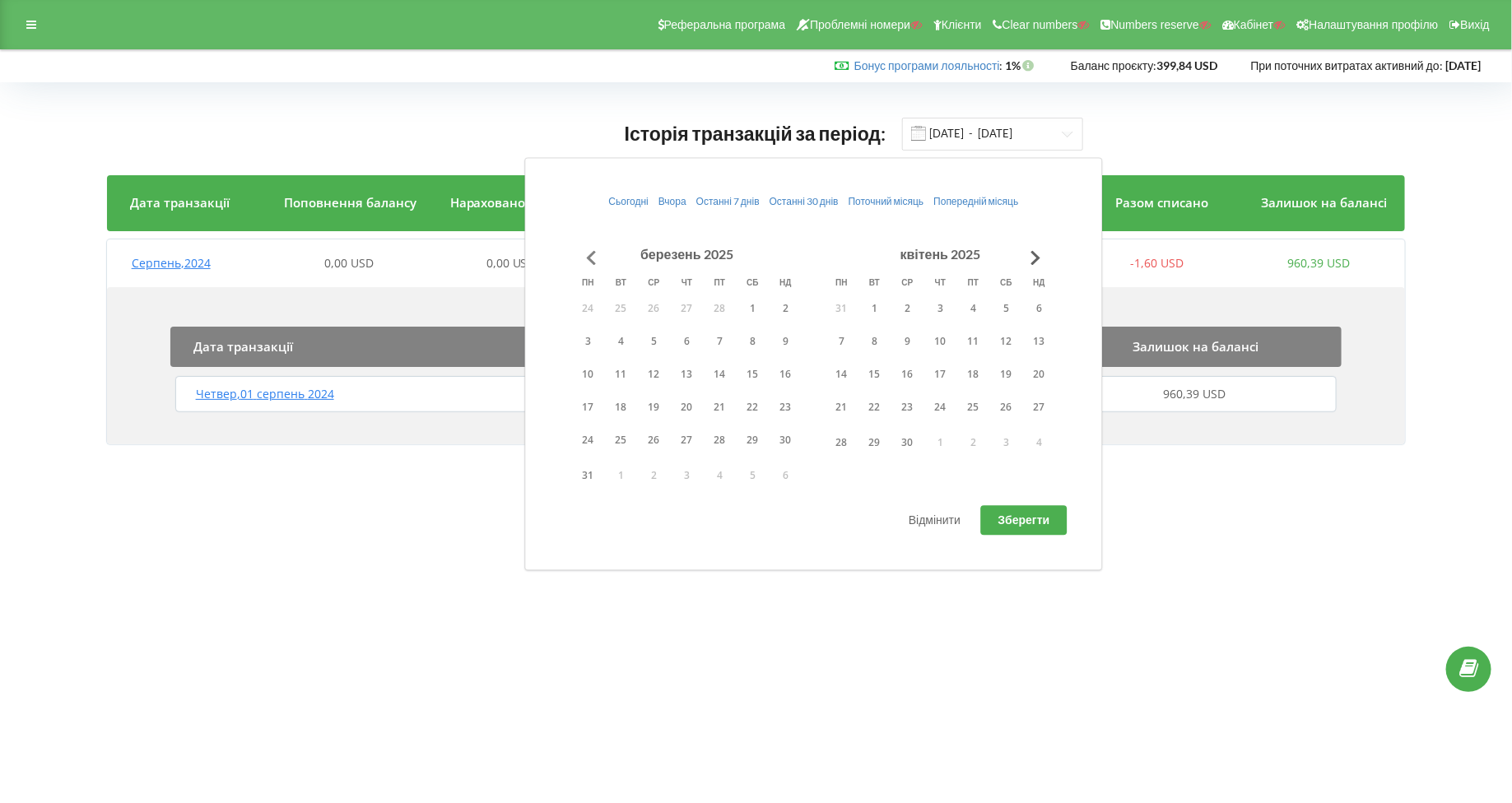
click at [598, 257] on button "Go to previous month" at bounding box center [592, 258] width 33 height 33
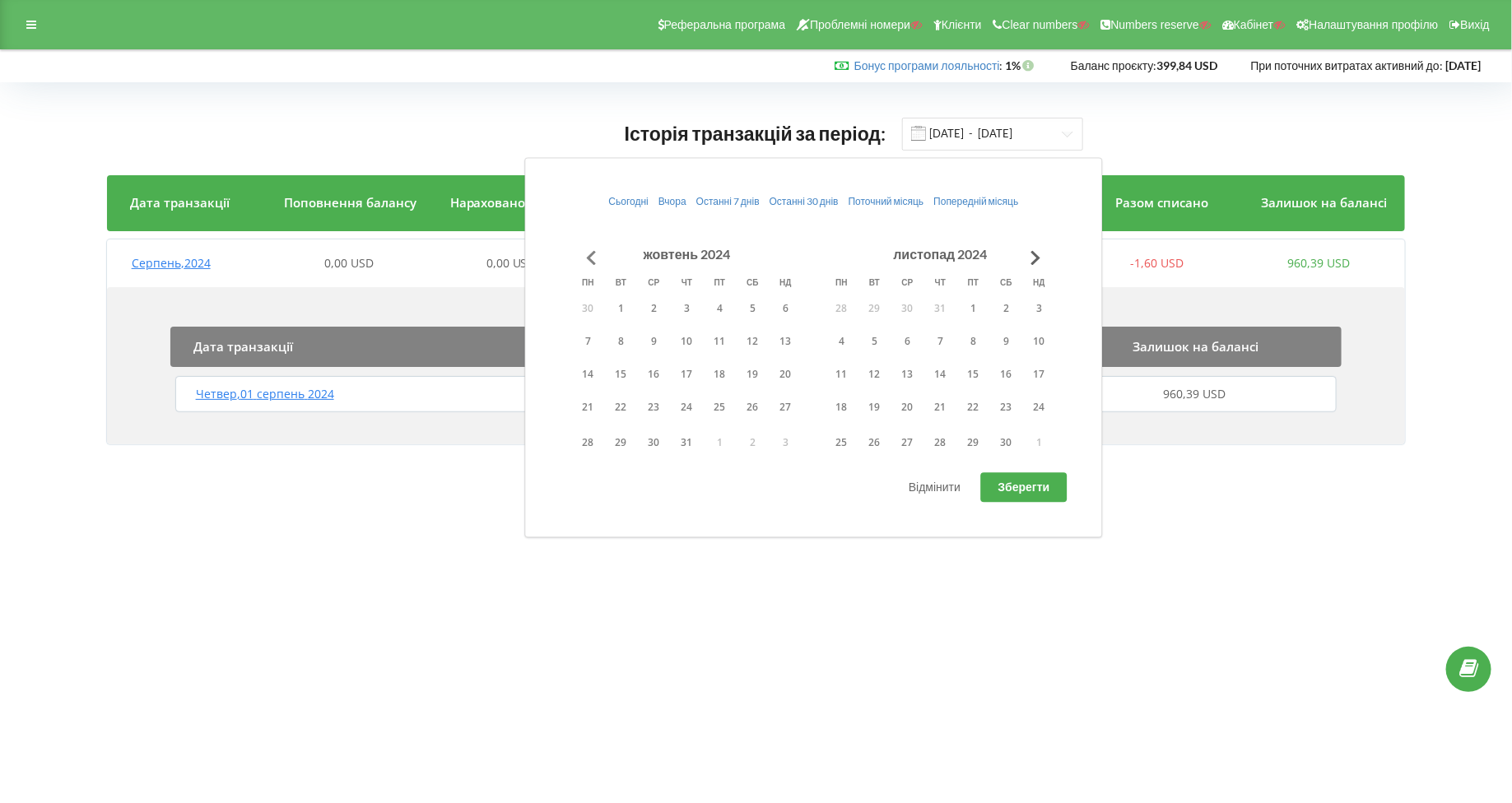
click at [598, 257] on button "Go to previous month" at bounding box center [592, 258] width 33 height 33
click at [669, 311] on button "3" at bounding box center [654, 308] width 33 height 25
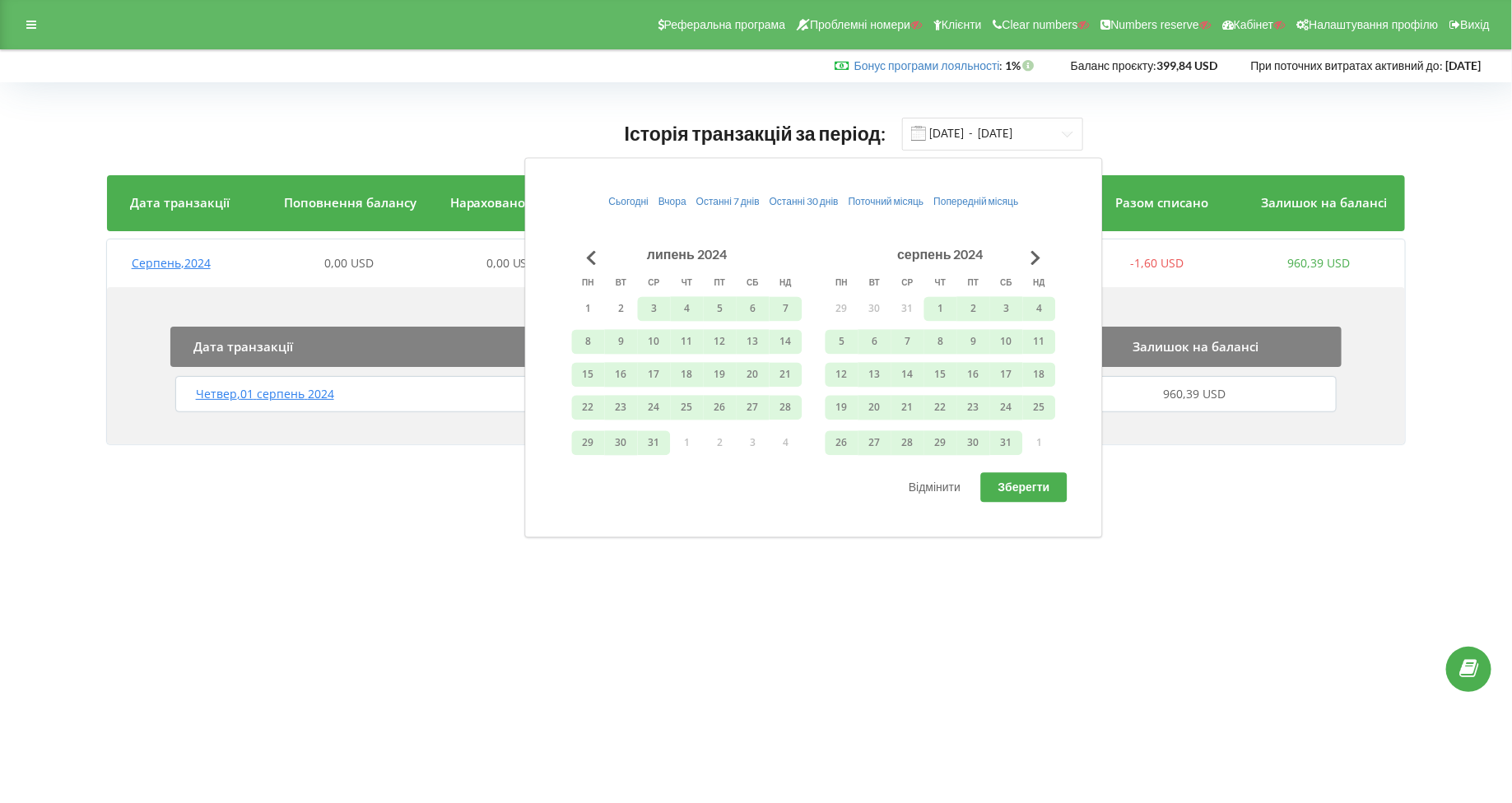
click at [1006, 492] on span "Зберегти" at bounding box center [1024, 487] width 52 height 14
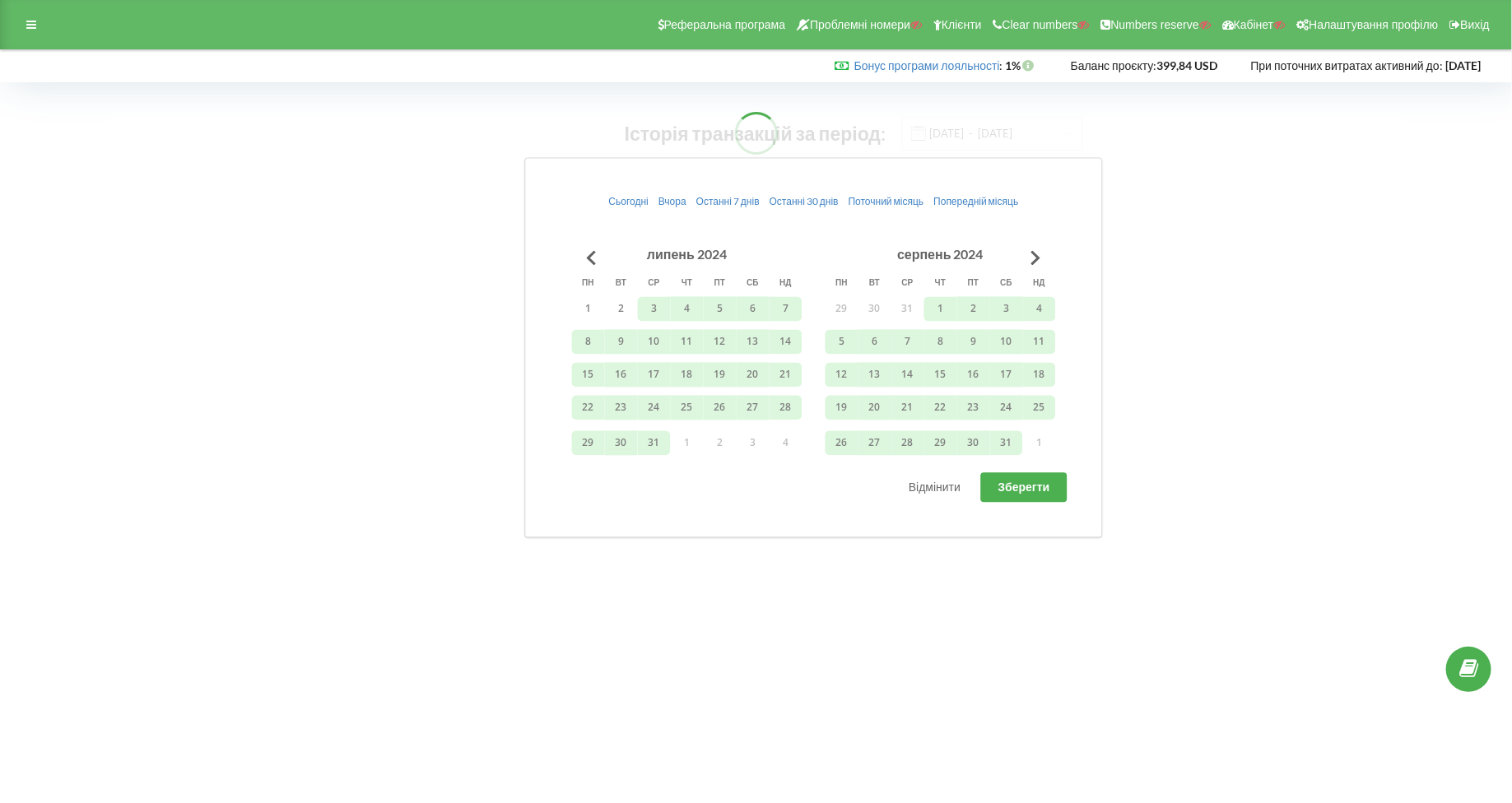
click at [851, 586] on body "Реферальна програма Проблемні номери Клієнти Clear numbers Numbers reserve Кабі…" at bounding box center [756, 402] width 1512 height 803
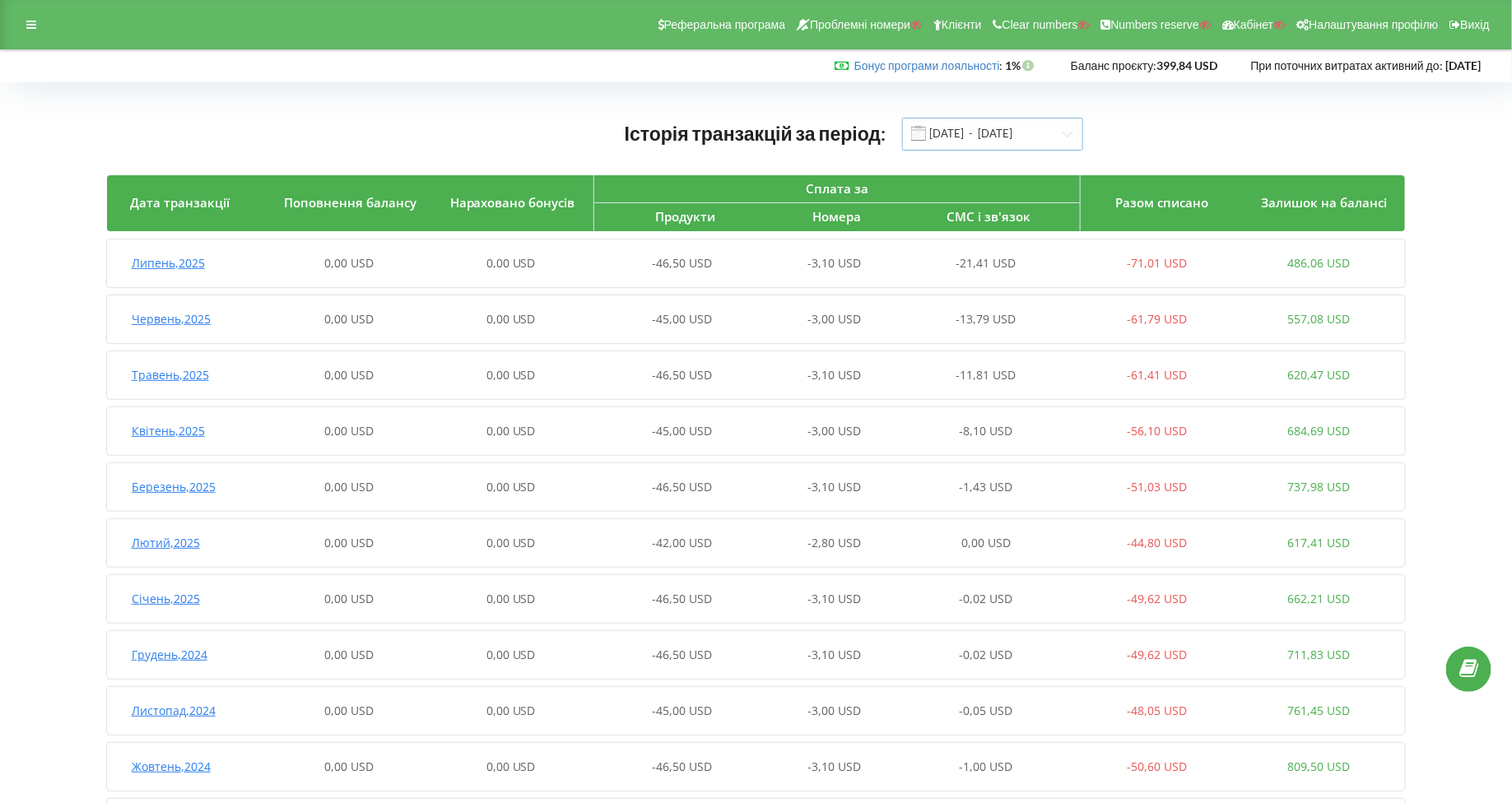
click at [952, 137] on input "03.07.2024 - 31.07.2025" at bounding box center [993, 134] width 181 height 33
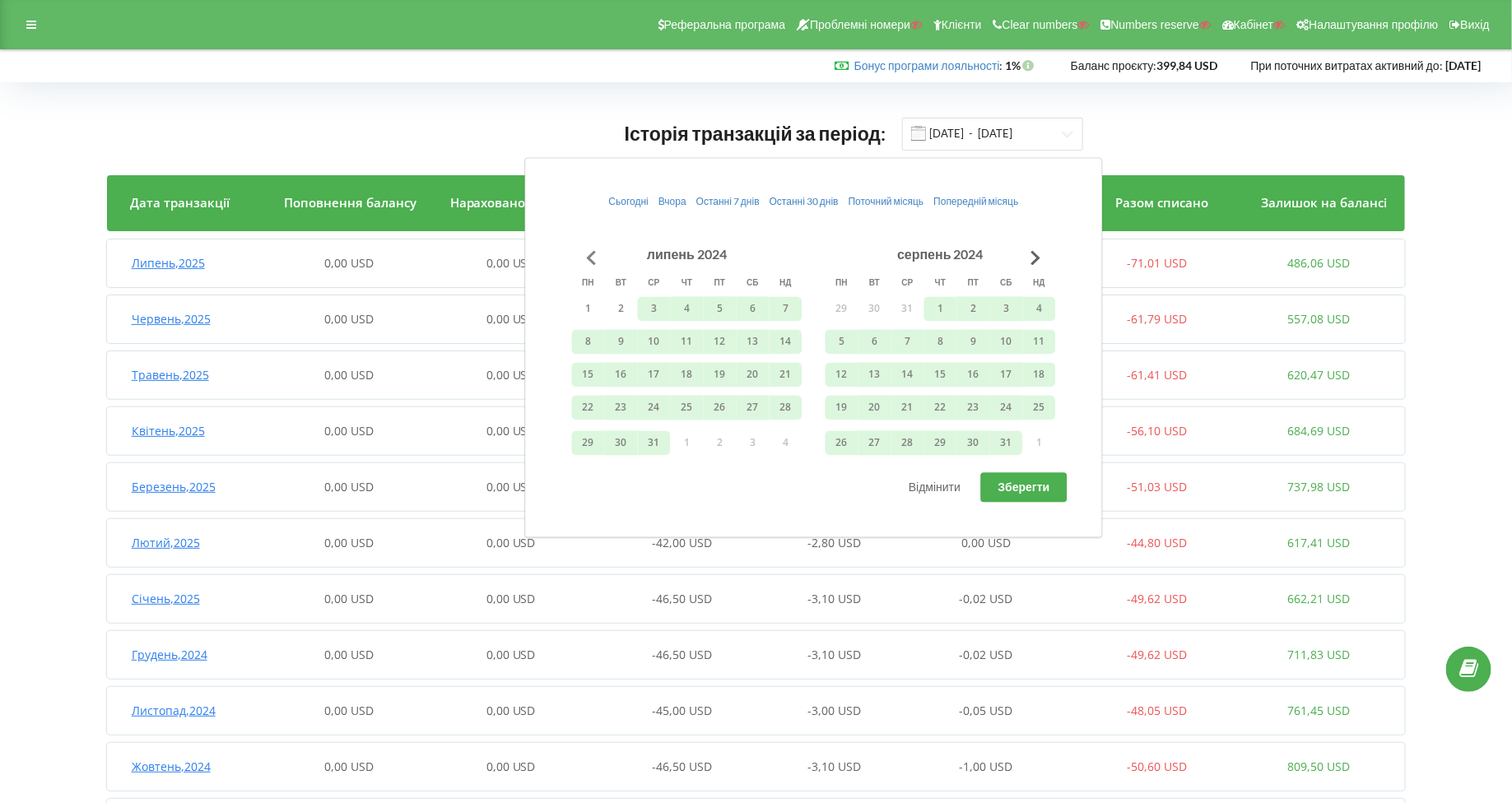
click at [595, 252] on button "Go to previous month" at bounding box center [592, 258] width 33 height 33
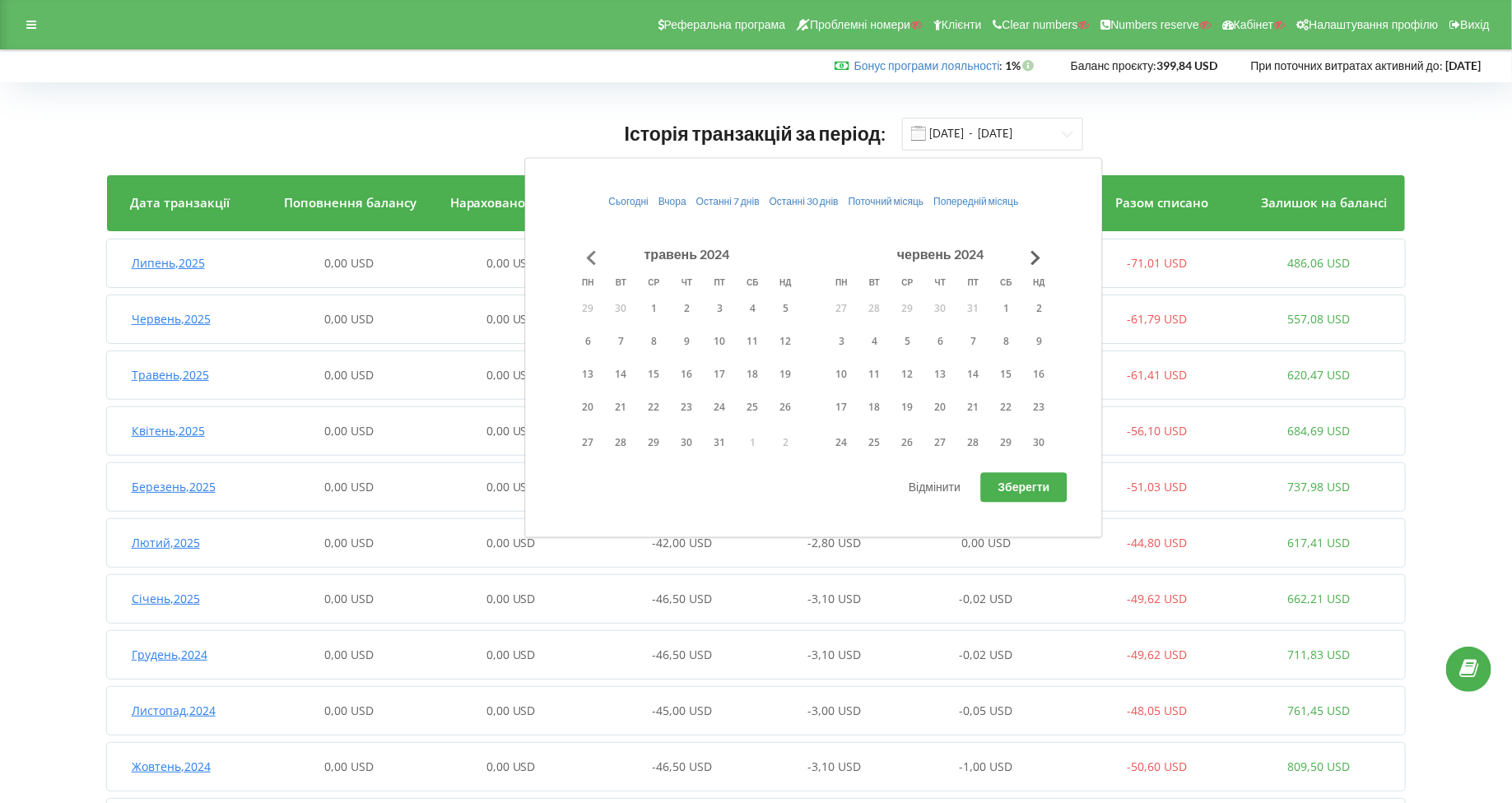
click at [595, 252] on button "Go to previous month" at bounding box center [592, 258] width 33 height 33
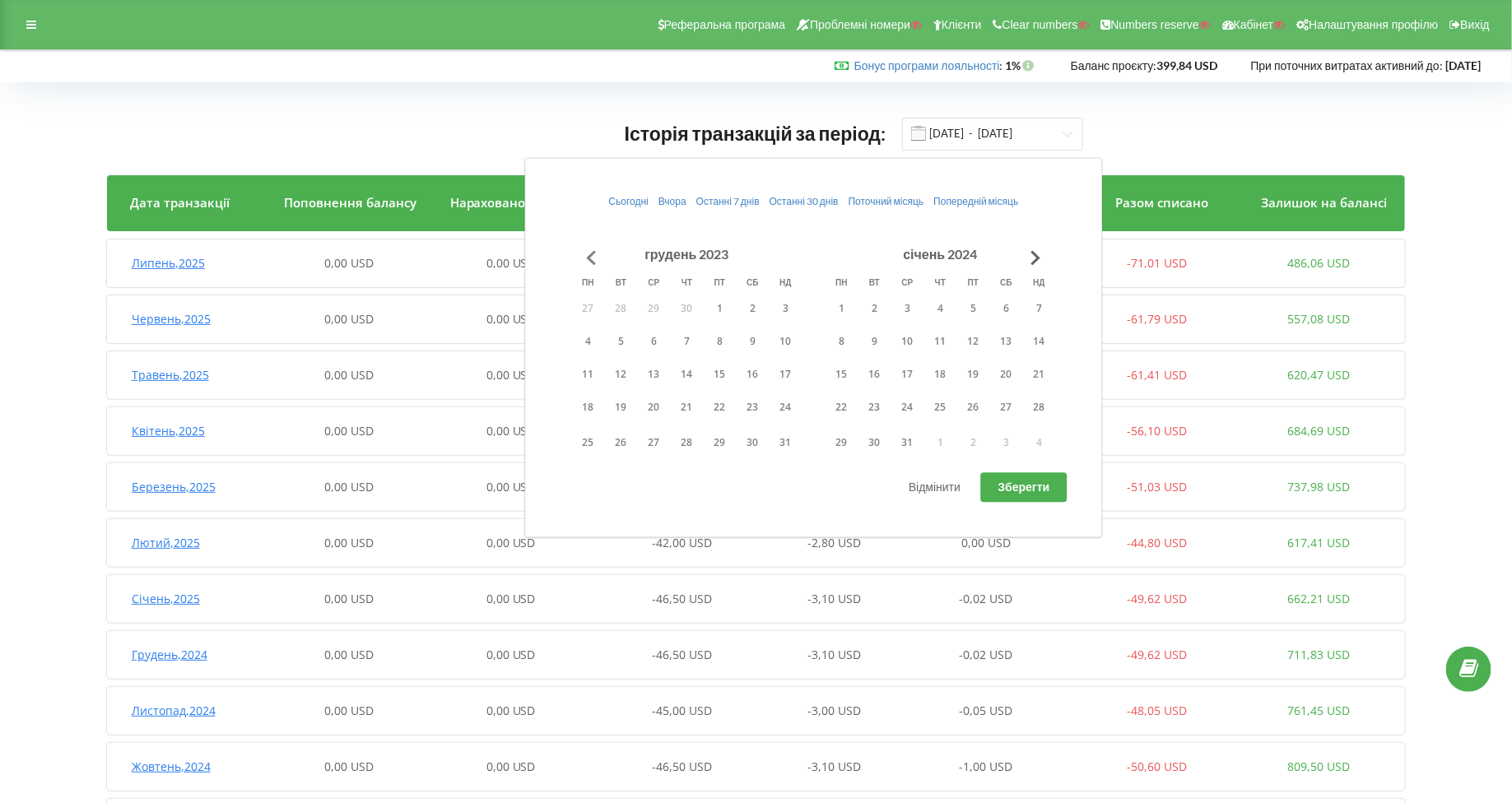
click at [595, 252] on button "Go to previous month" at bounding box center [592, 258] width 33 height 33
click at [776, 299] on button "1" at bounding box center [786, 308] width 33 height 25
click at [1029, 254] on button "Go to next month" at bounding box center [1037, 258] width 33 height 33
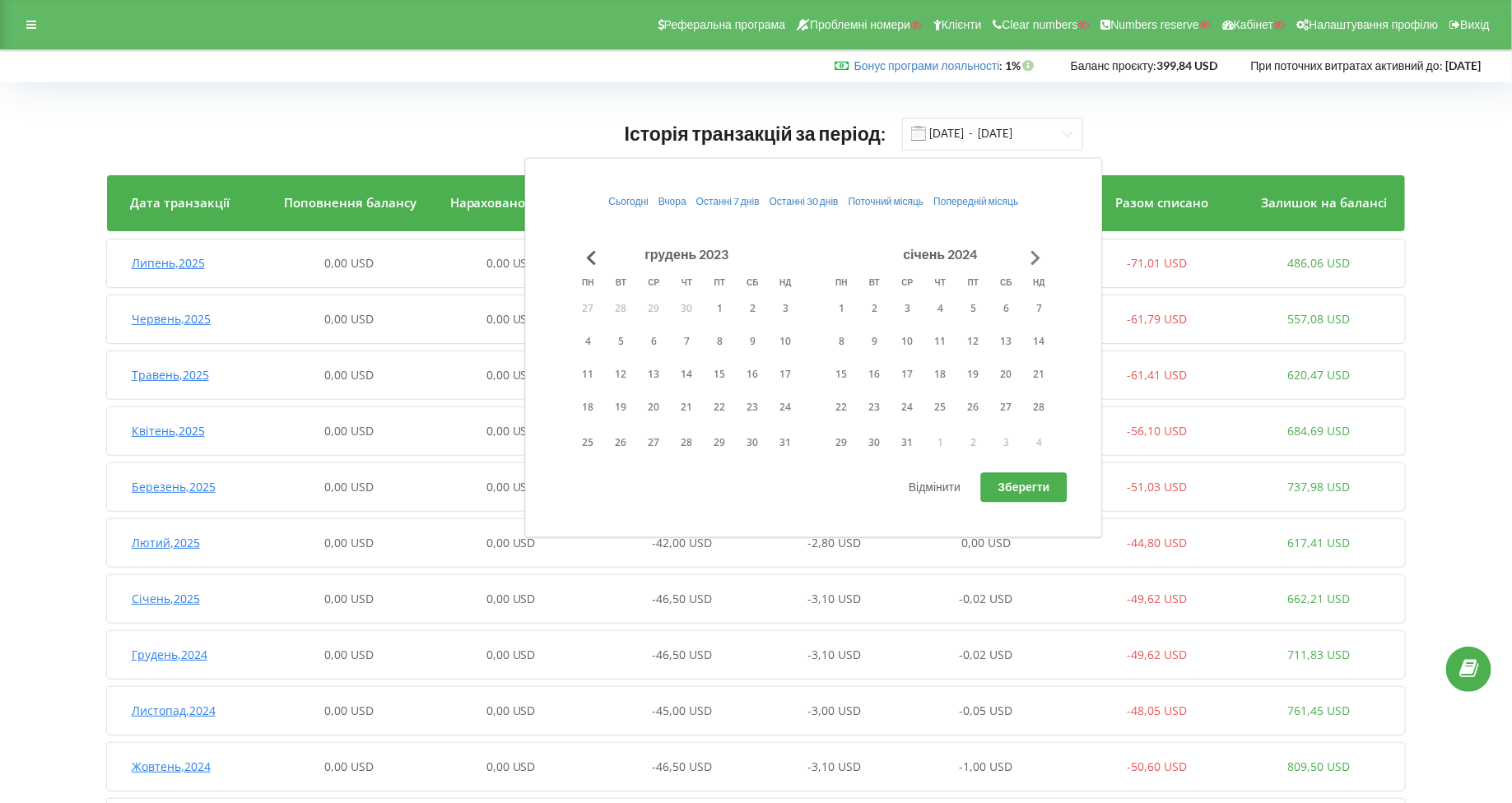
click at [1029, 254] on button "Go to next month" at bounding box center [1037, 258] width 33 height 33
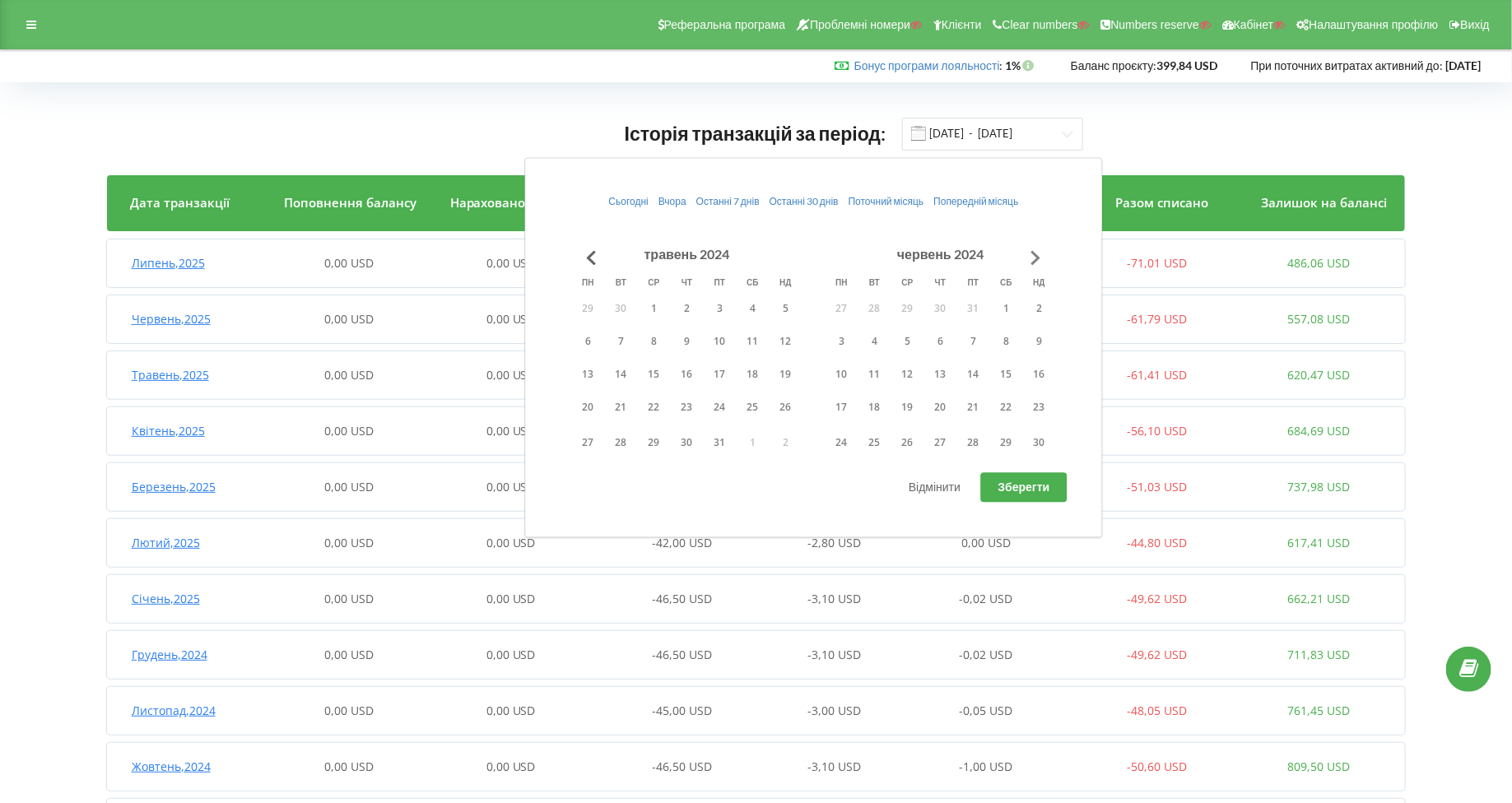
click at [1029, 254] on button "Go to next month" at bounding box center [1037, 258] width 33 height 33
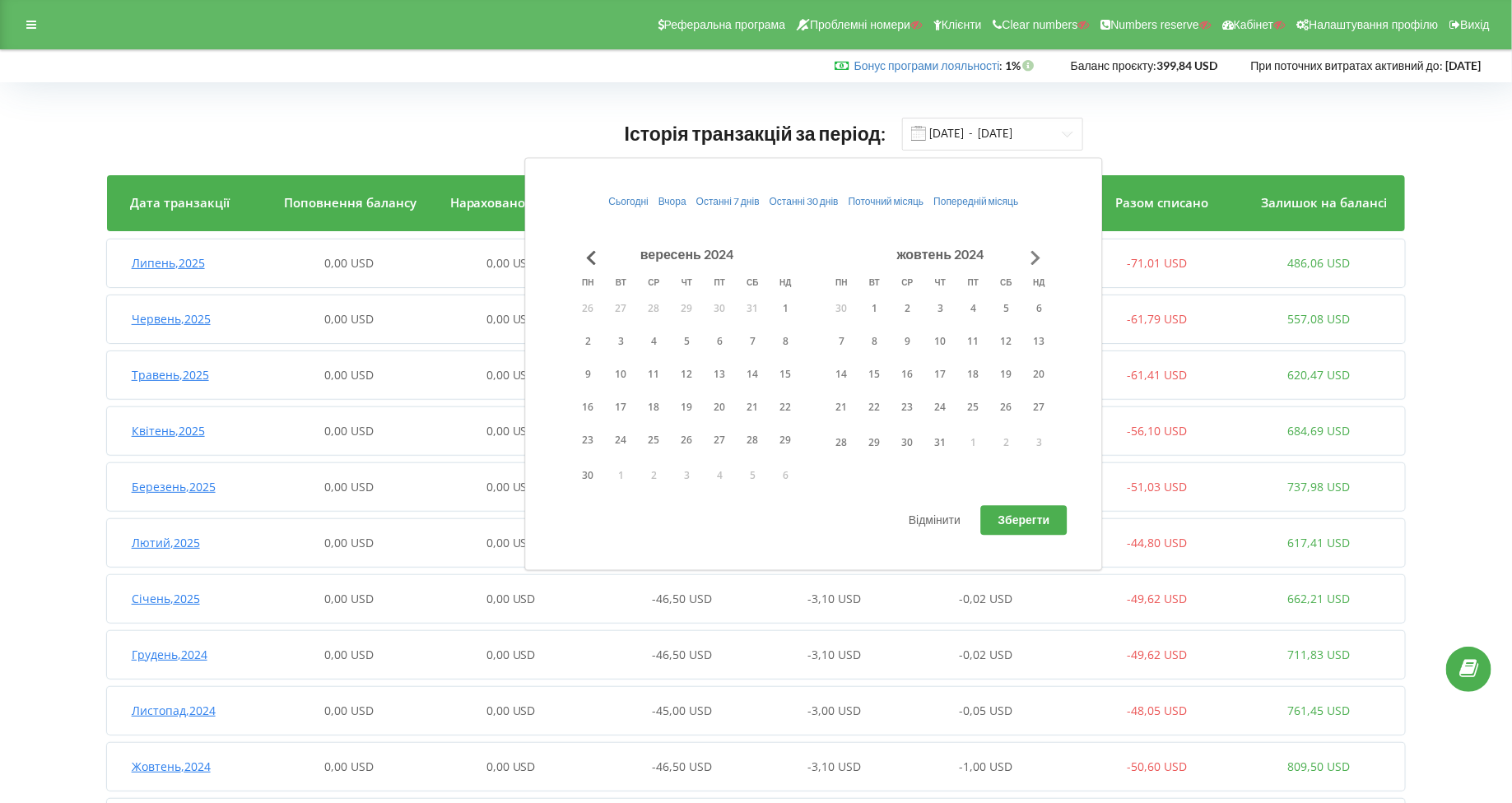
click at [1029, 254] on button "Go to next month" at bounding box center [1037, 258] width 33 height 33
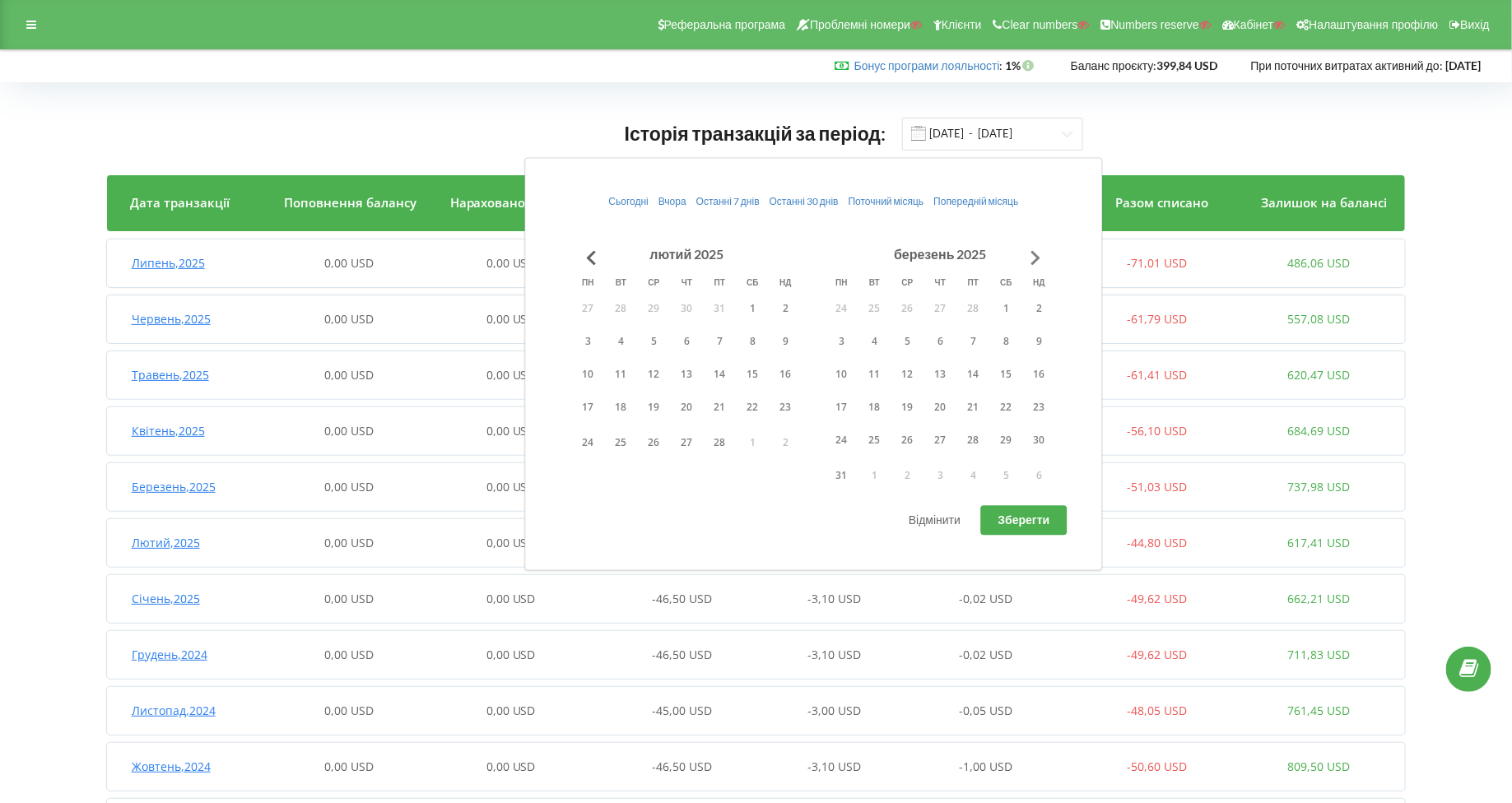
click at [1029, 254] on button "Go to next month" at bounding box center [1037, 258] width 33 height 33
click at [884, 406] on button "17" at bounding box center [875, 407] width 33 height 25
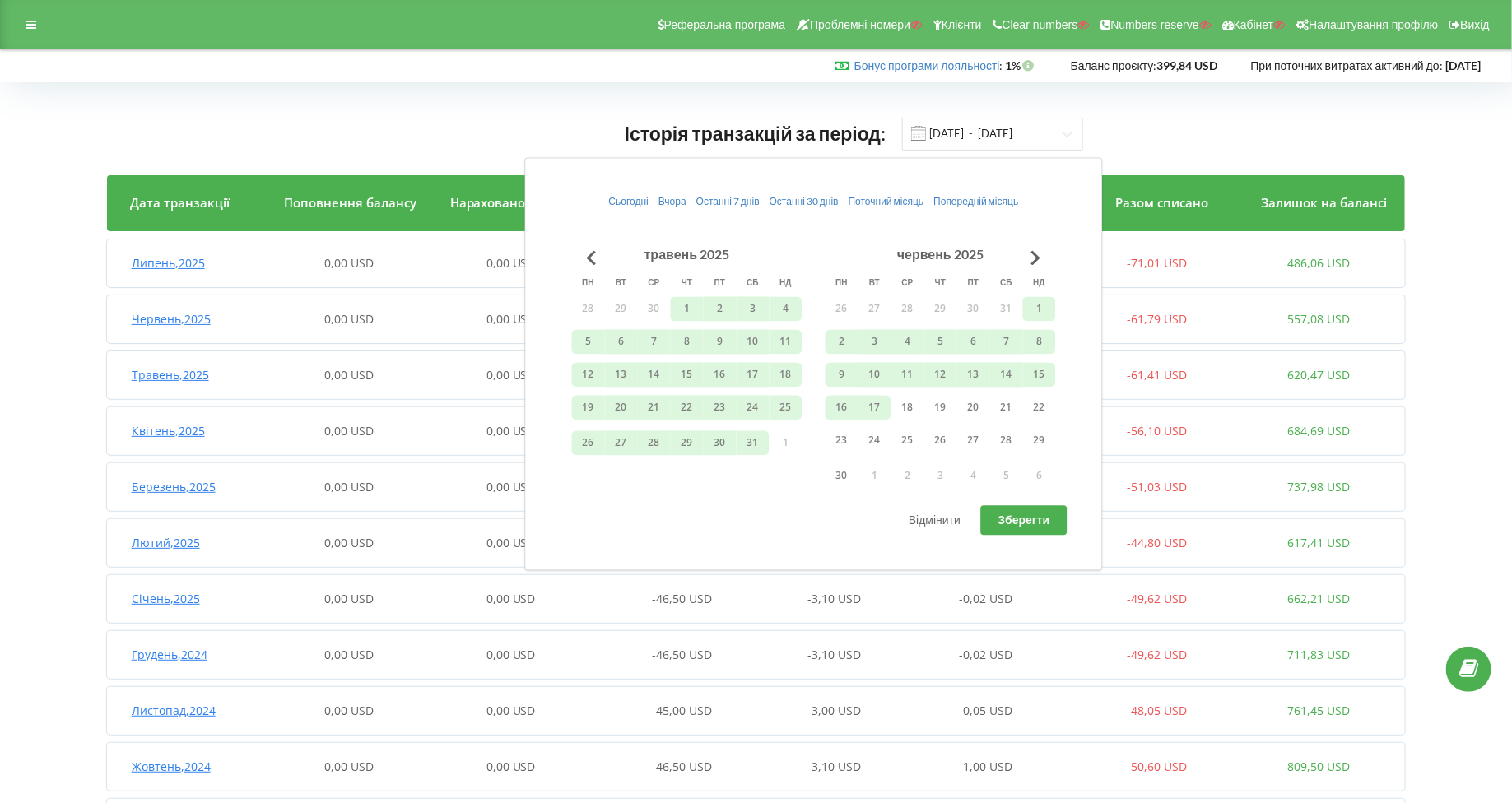
click at [1035, 506] on button "Зберегти" at bounding box center [1024, 521] width 87 height 30
type input "01.10.2023 - 17.06.2025"
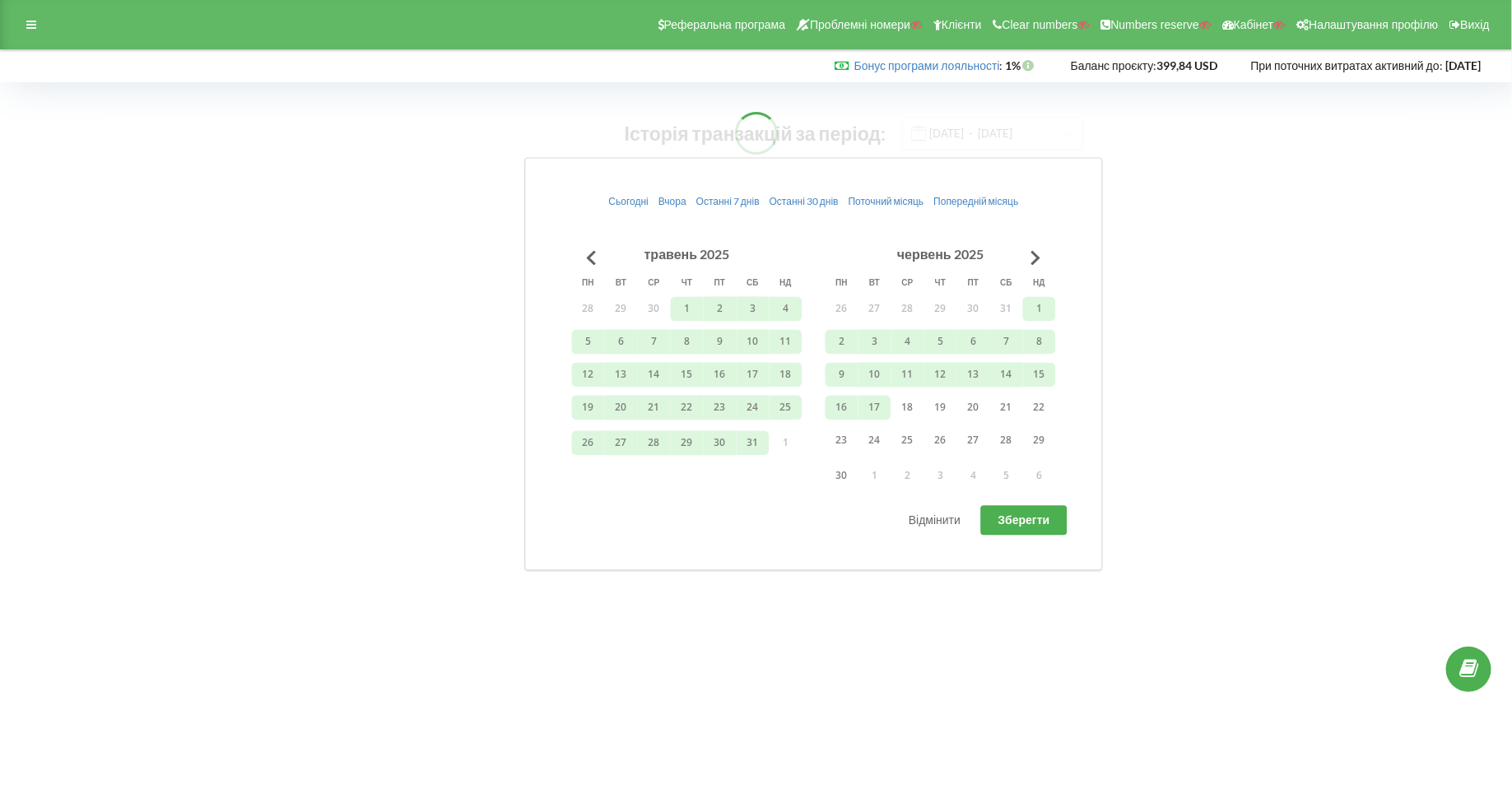
click at [492, 450] on body "Реферальна програма Проблемні номери Клієнти Clear numbers Numbers reserve Кабі…" at bounding box center [756, 402] width 1512 height 803
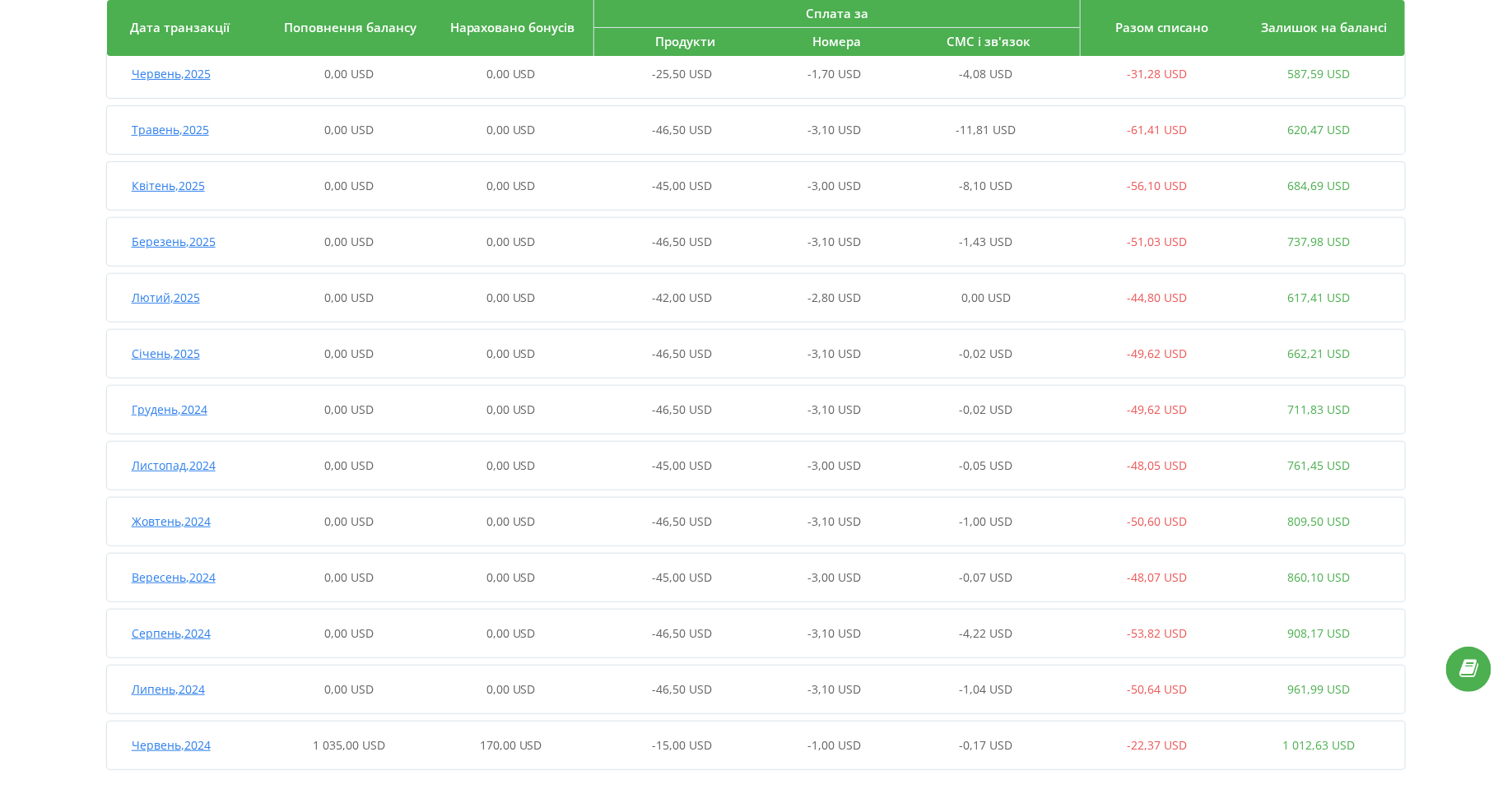
scroll to position [197, 0]
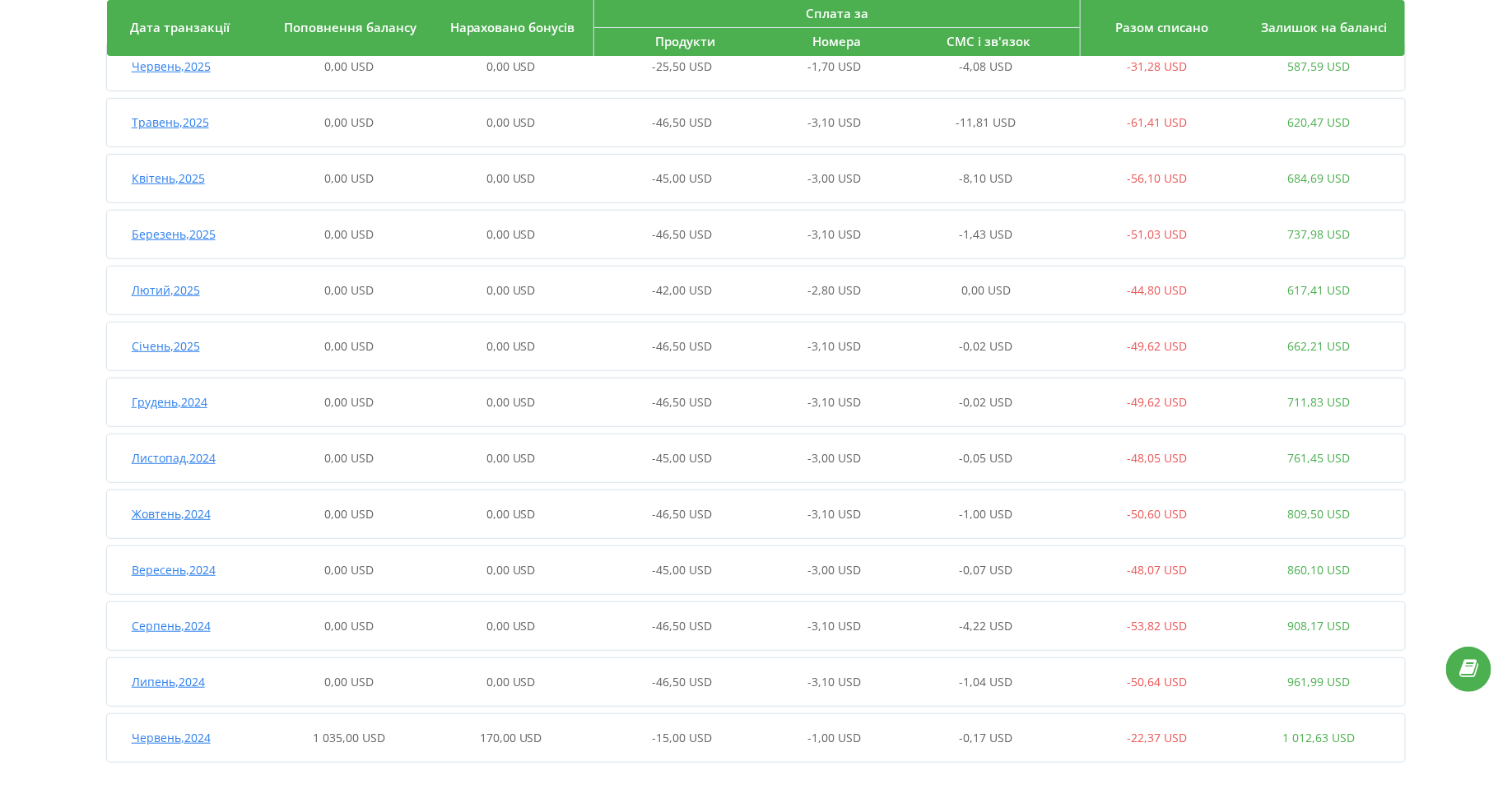
click at [148, 739] on span "Червень , 2024" at bounding box center [171, 737] width 79 height 15
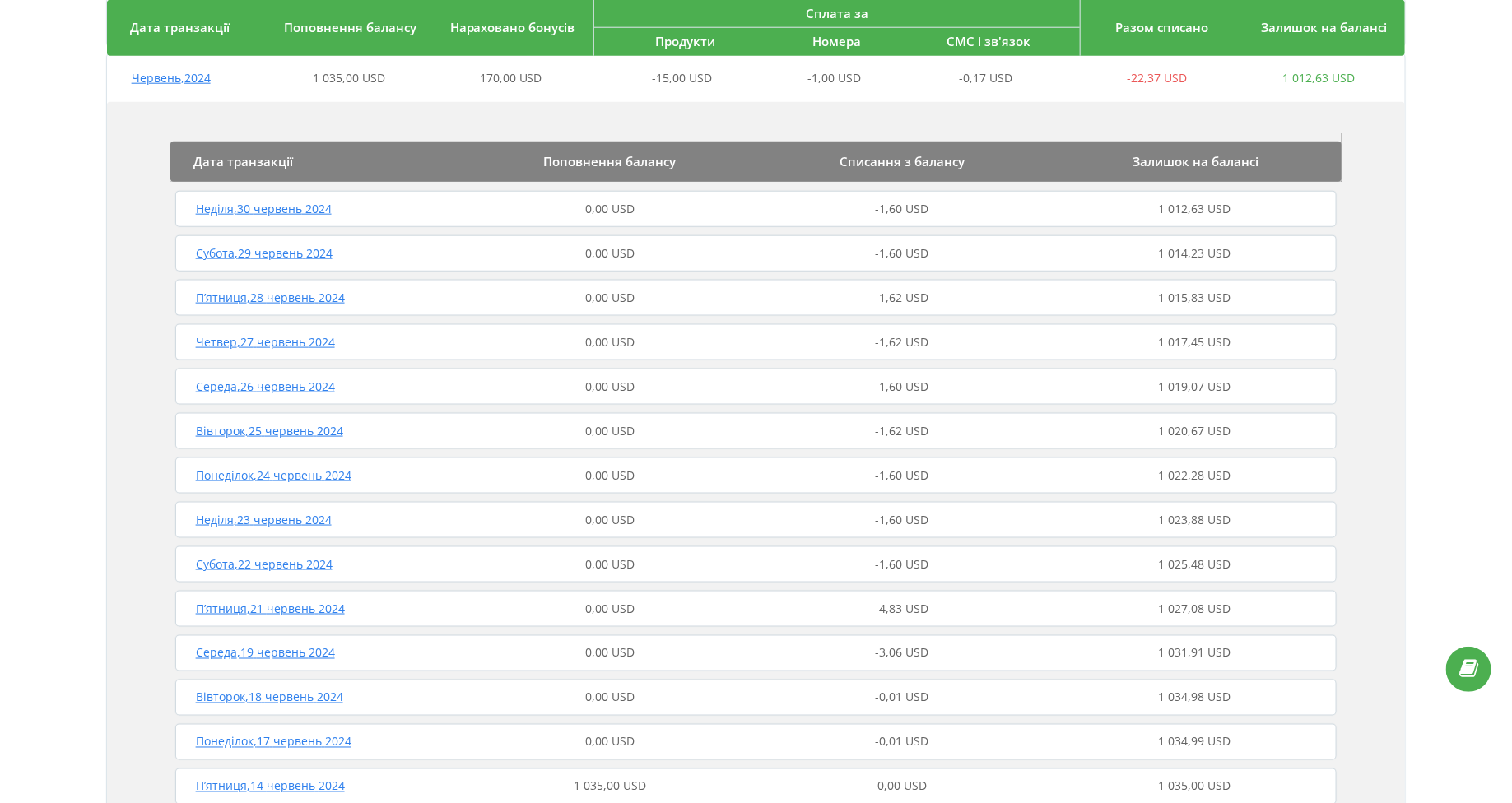
scroll to position [930, 0]
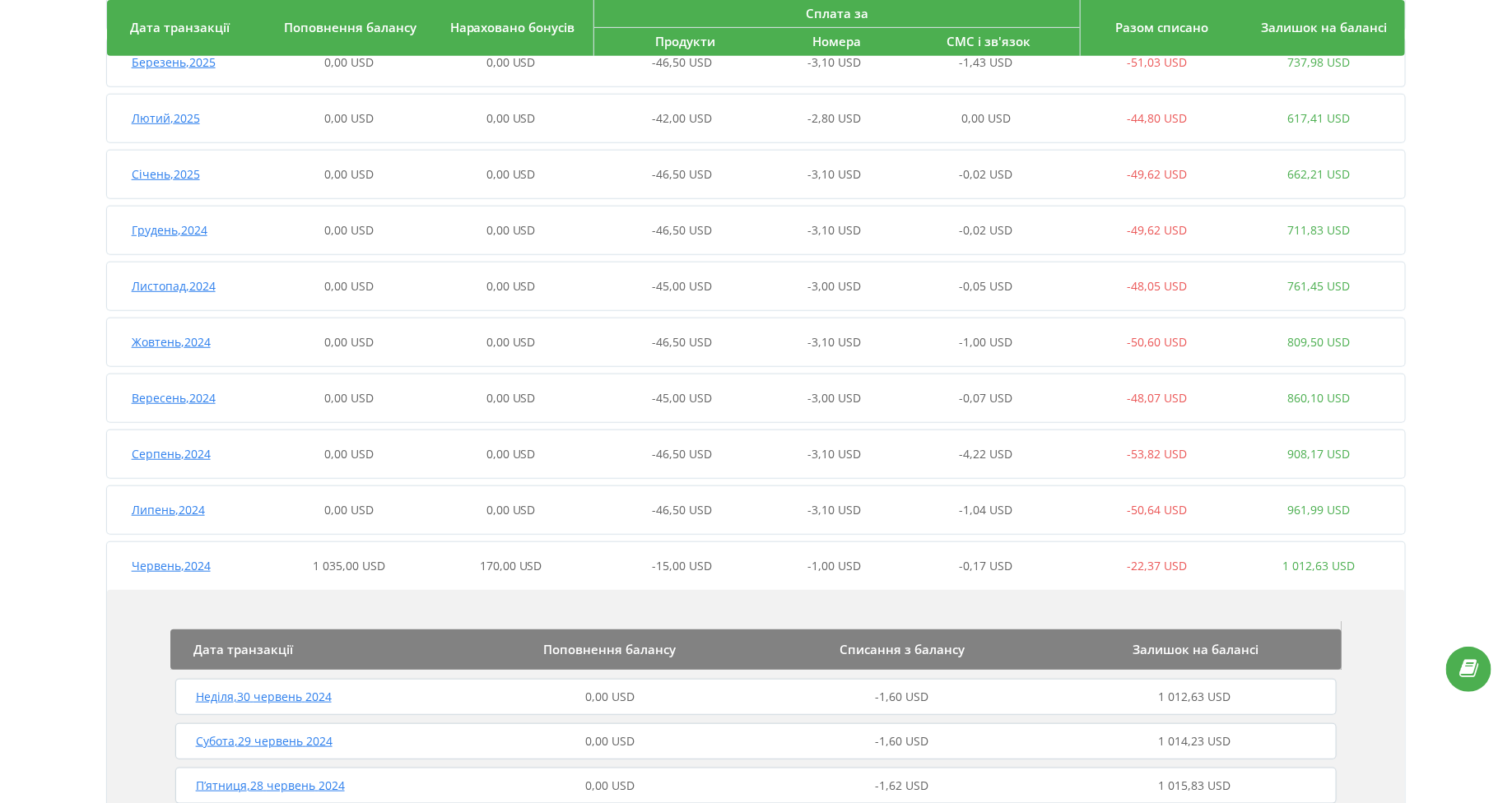
click at [182, 552] on div "Червень , 2024 1 035,00 USD 170,00 USD -15,00 USD -1,00 USD -0,17 USD -22,37 US…" at bounding box center [753, 565] width 1293 height 39
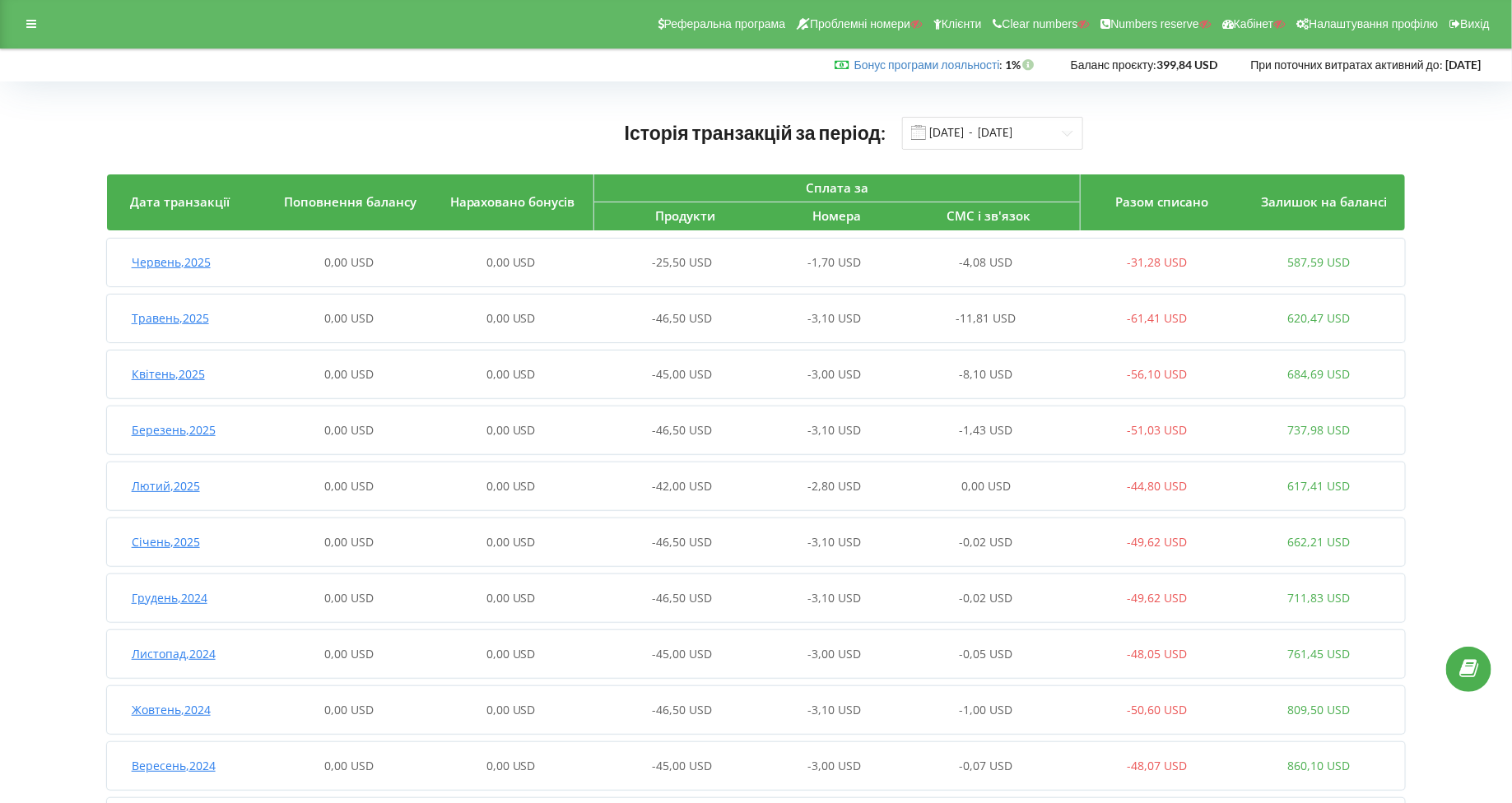
scroll to position [0, 0]
click at [32, 22] on icon at bounding box center [31, 25] width 10 height 12
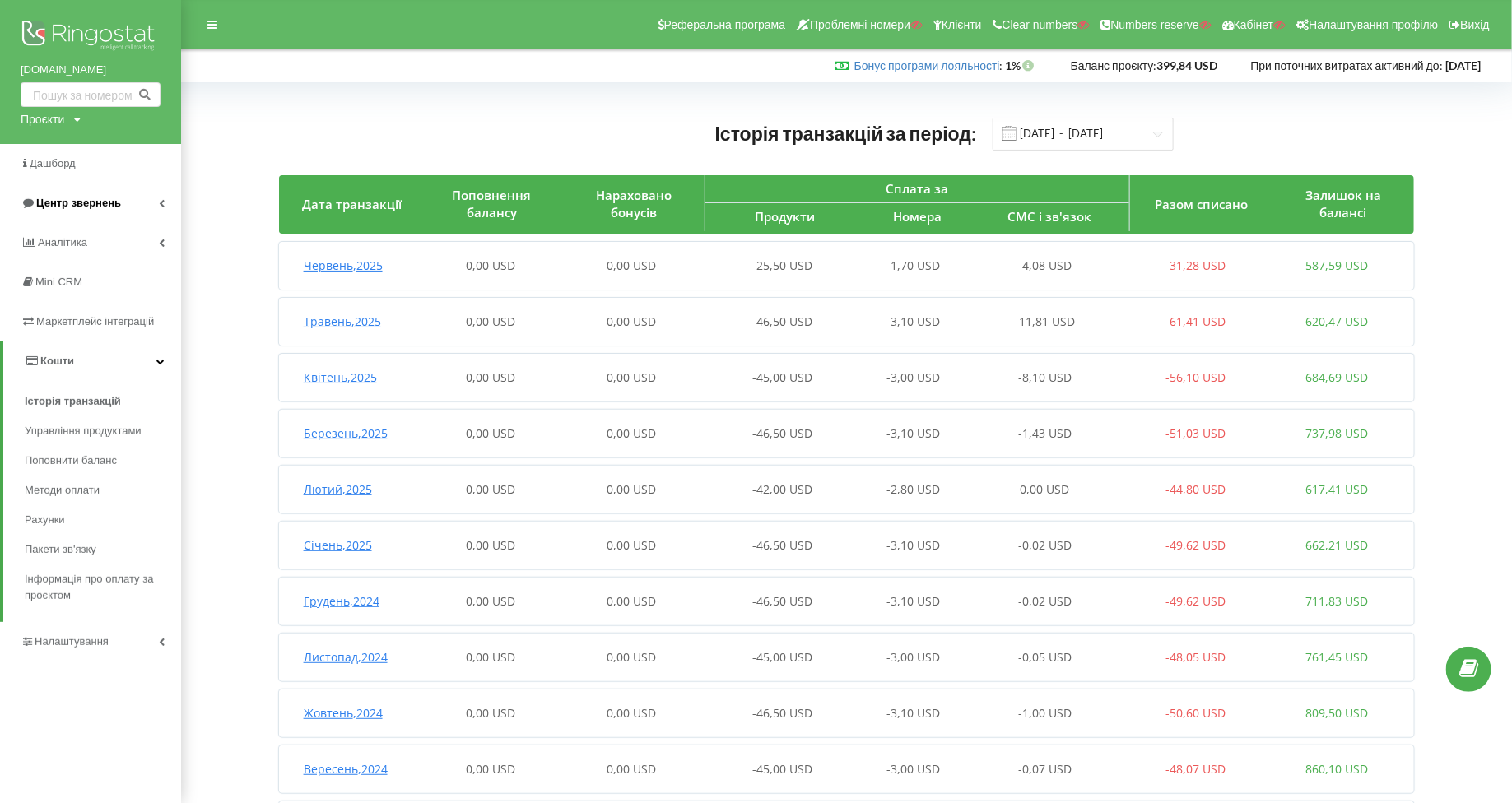
click at [30, 195] on span "Центр звернень" at bounding box center [71, 203] width 100 height 16
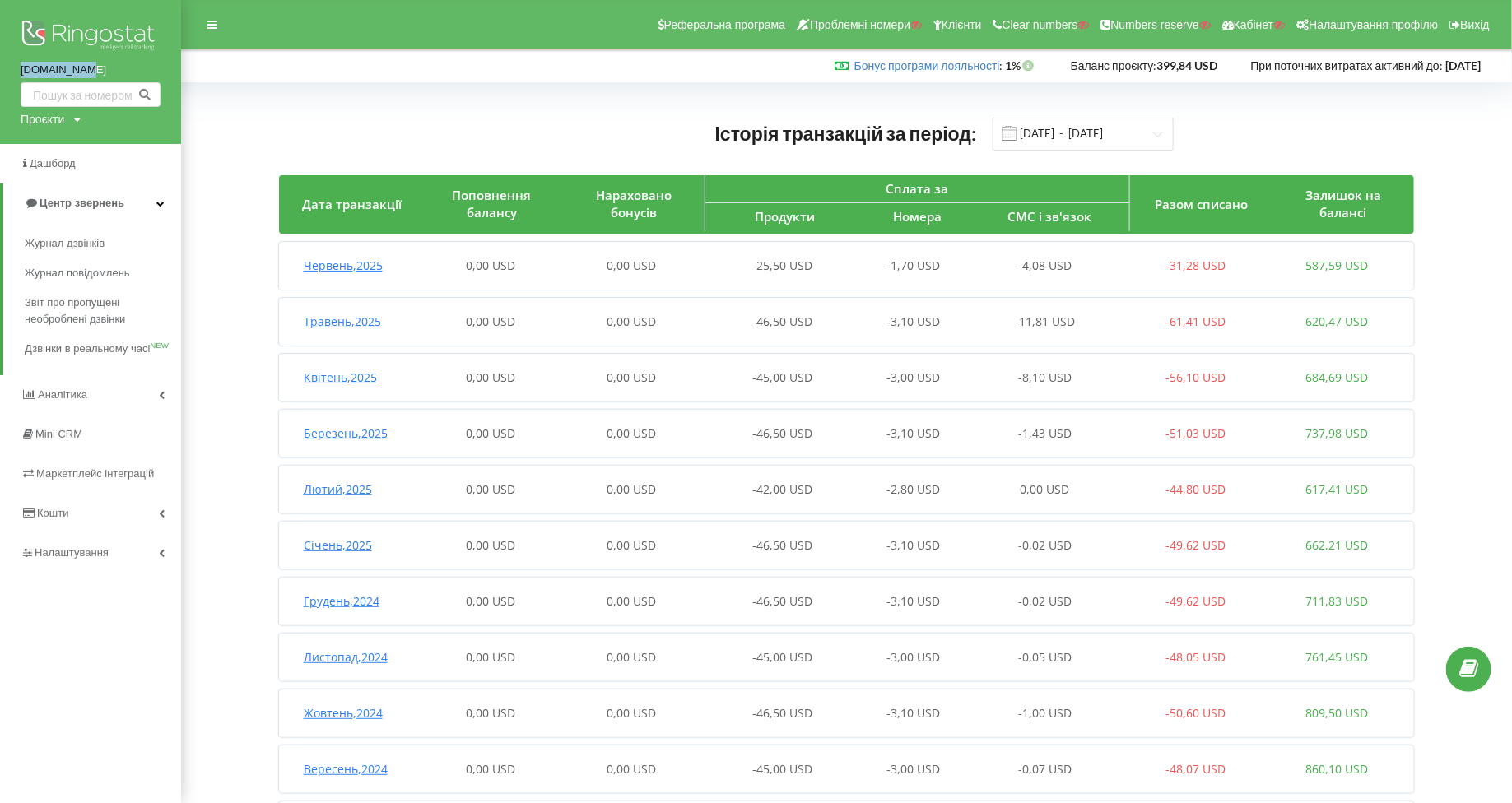
drag, startPoint x: 19, startPoint y: 67, endPoint x: 162, endPoint y: 67, distance: 143.0
click at [162, 67] on div "speakua.com Проєкти Пошук" at bounding box center [90, 72] width 181 height 144
copy link "[DOMAIN_NAME]"
click at [35, 119] on div "Проєкти" at bounding box center [43, 119] width 44 height 16
click at [58, 154] on input "text" at bounding box center [71, 153] width 82 height 24
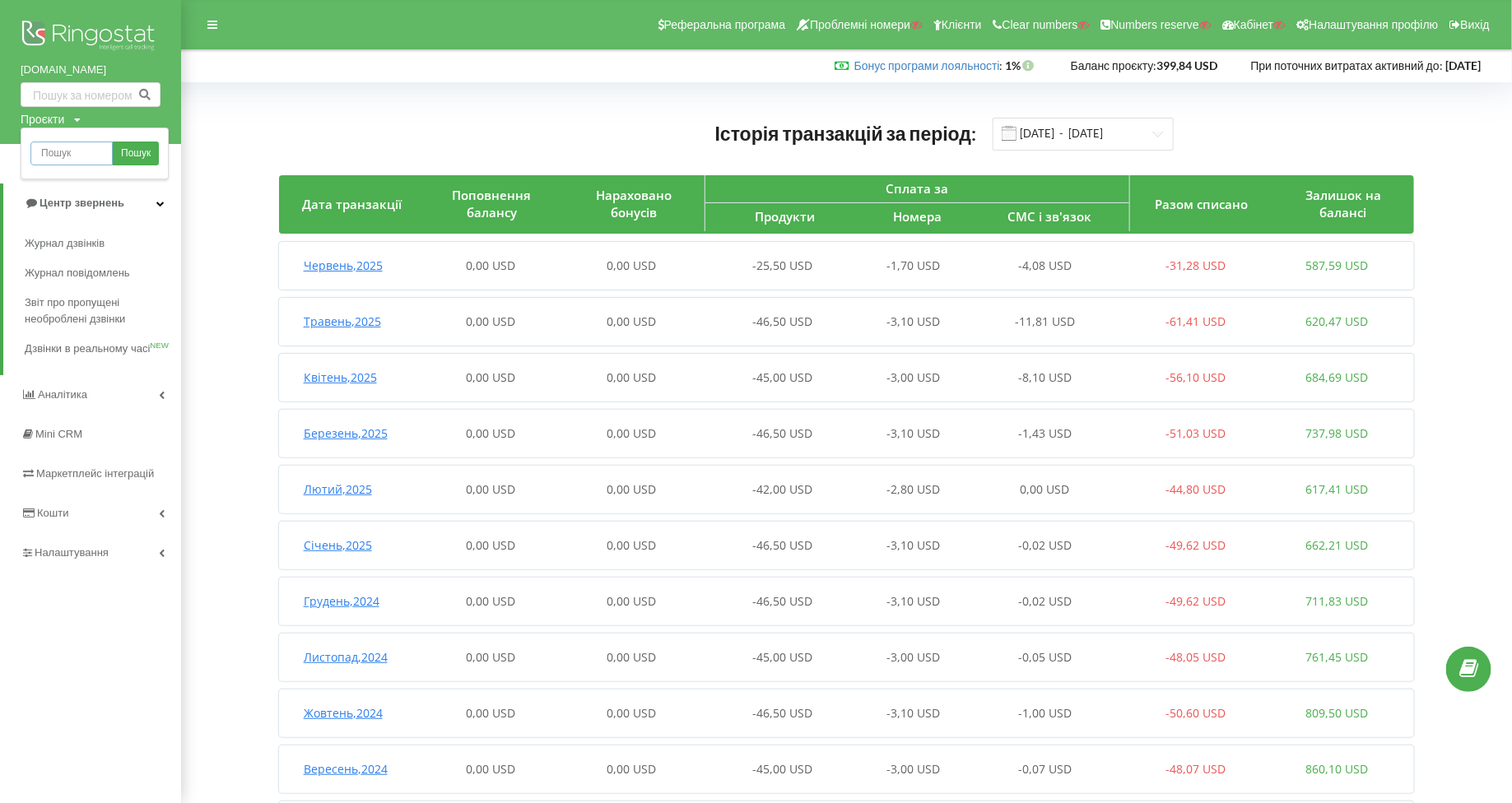
type input "м"
paste input "[DOMAIN_NAME]"
type input "[DOMAIN_NAME]"
click at [114, 152] on link "Пошук" at bounding box center [136, 153] width 46 height 24
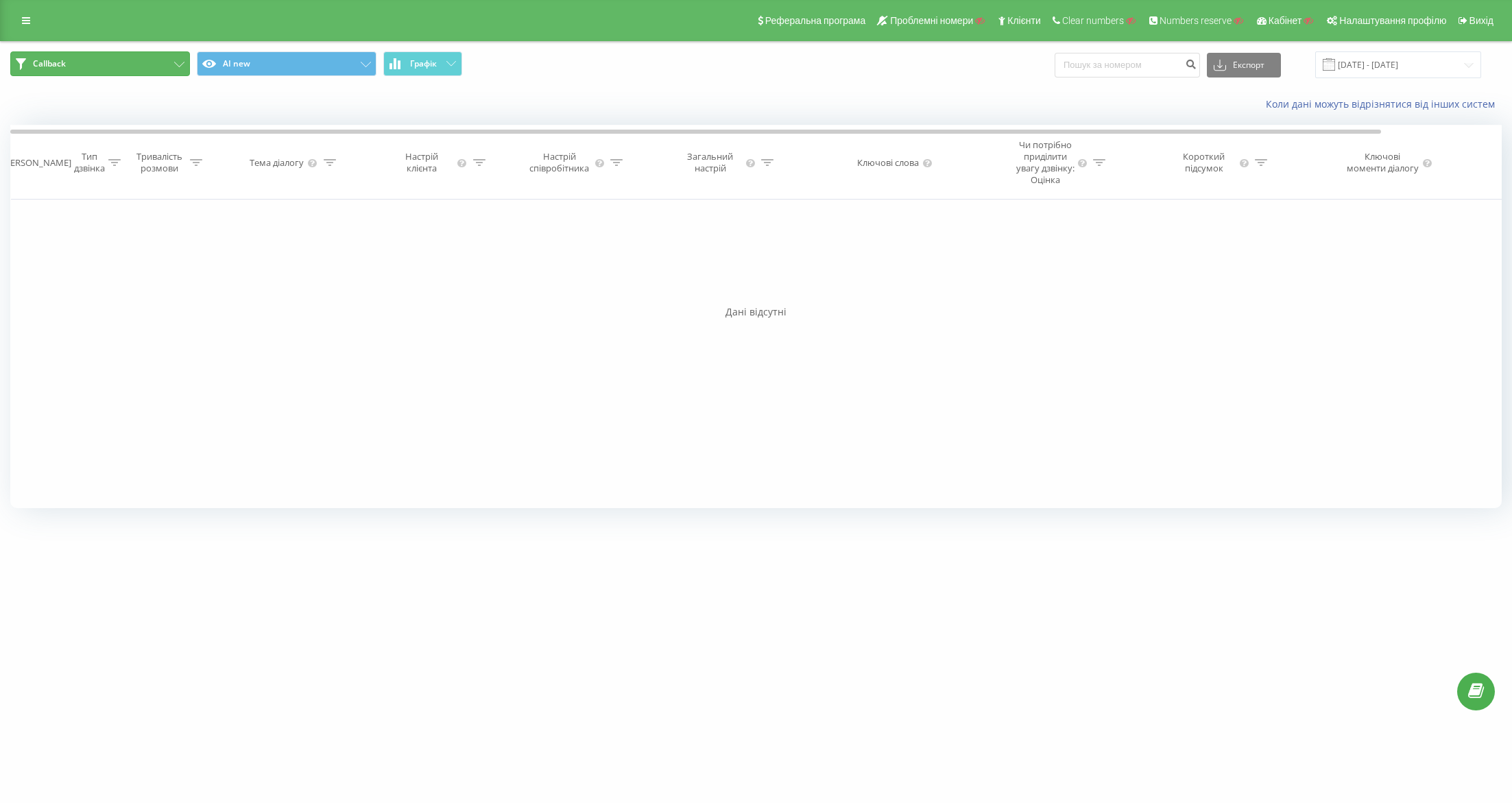
click at [87, 65] on button "Callback" at bounding box center [100, 64] width 180 height 25
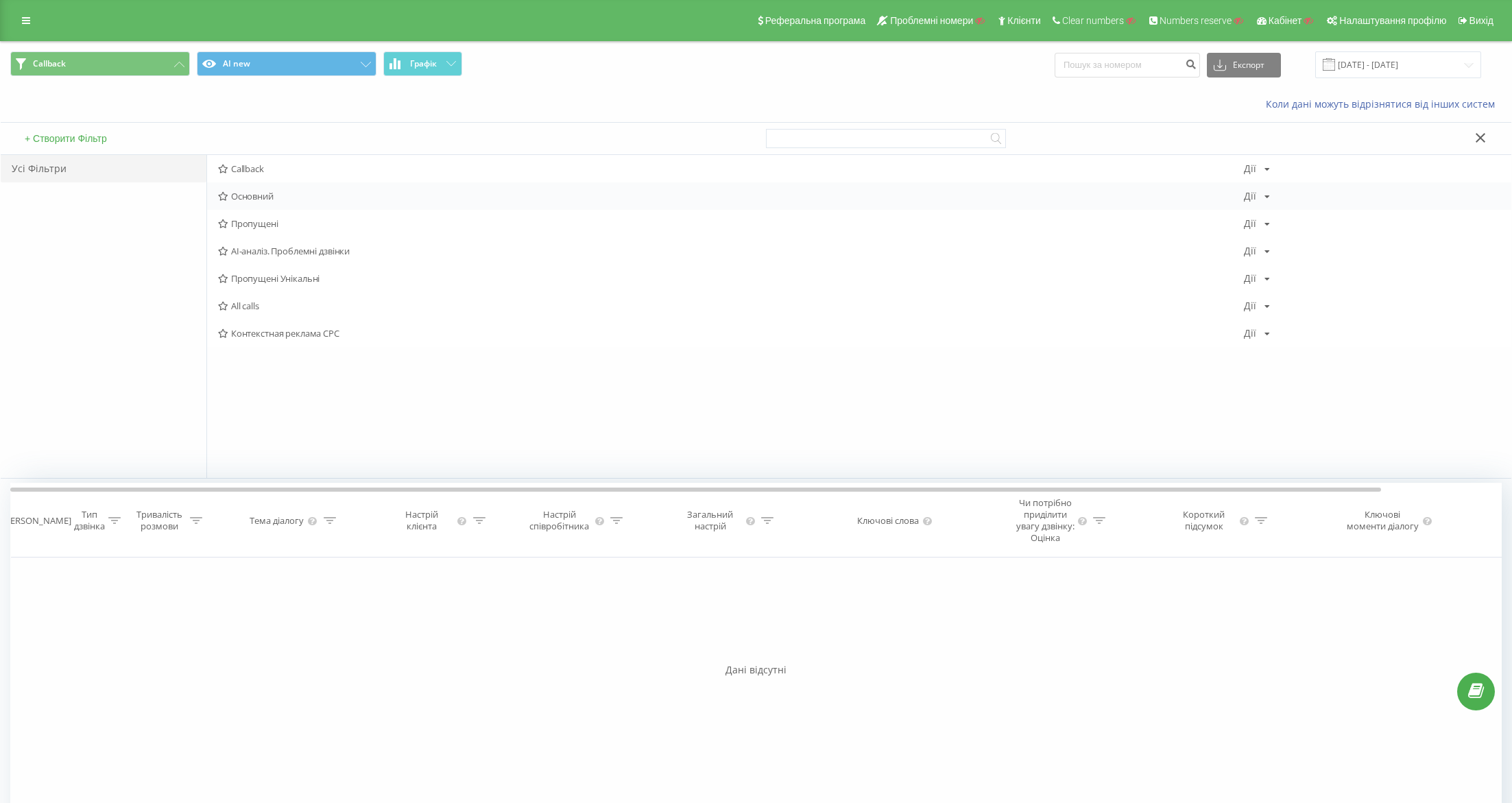
click at [262, 202] on div "Основний Дії Редагувати Копіювати Видалити За замовчуванням Поділитися" at bounding box center [859, 196] width 1304 height 27
click at [258, 201] on span "Основний" at bounding box center [731, 196] width 1026 height 10
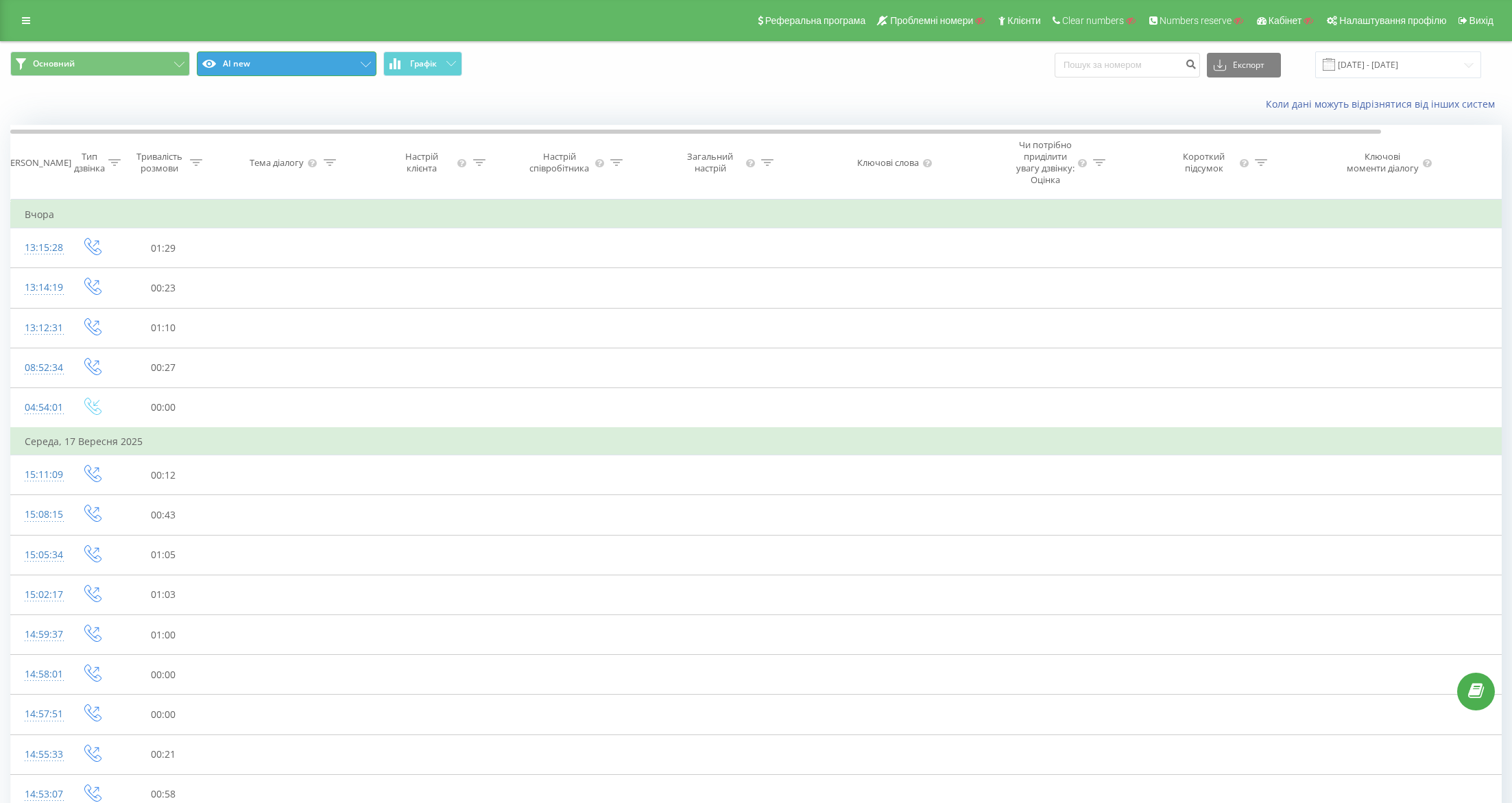
click at [239, 75] on button "AI new" at bounding box center [286, 64] width 180 height 25
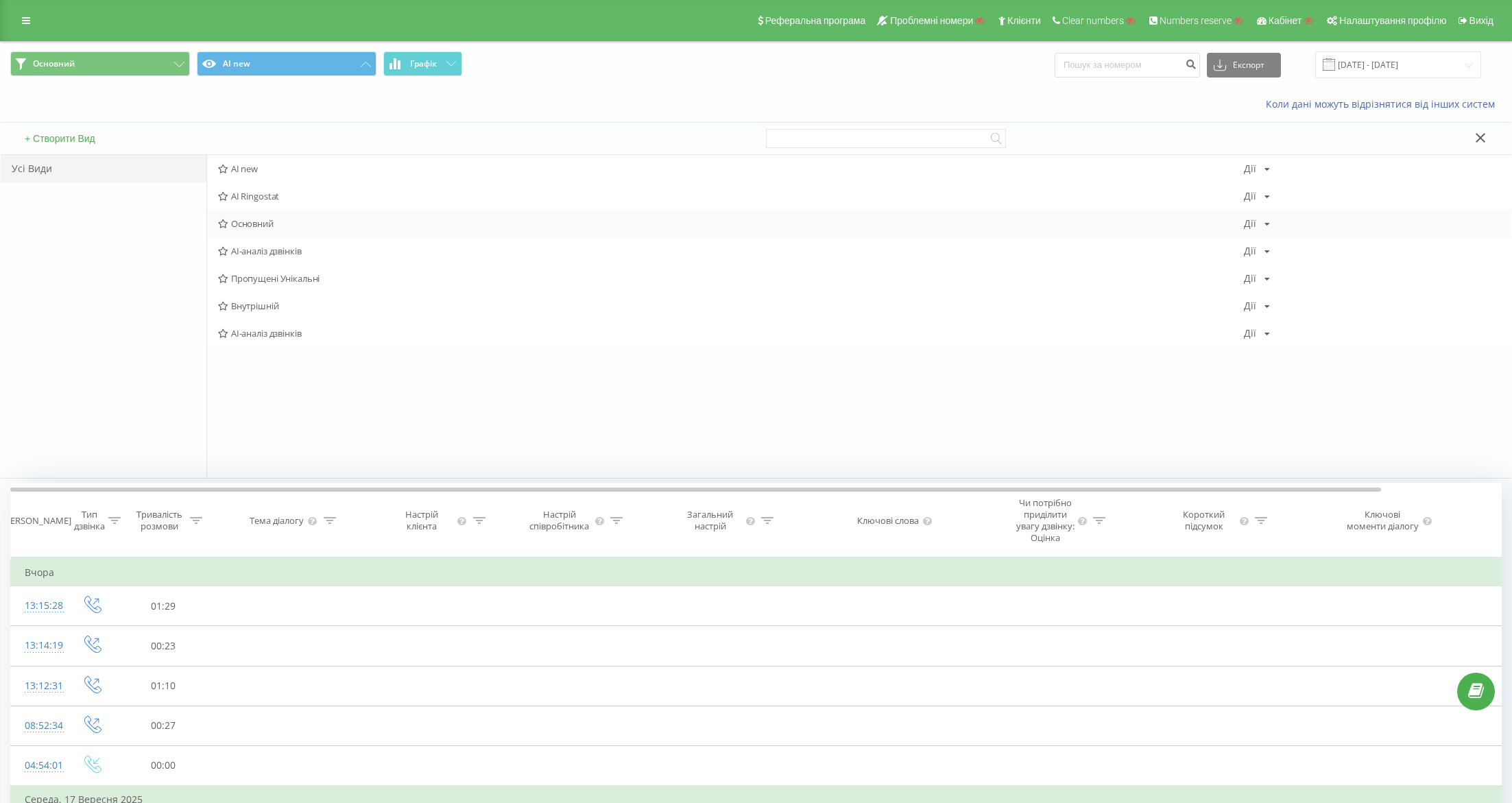
click at [253, 219] on span "Основний" at bounding box center [731, 223] width 1026 height 10
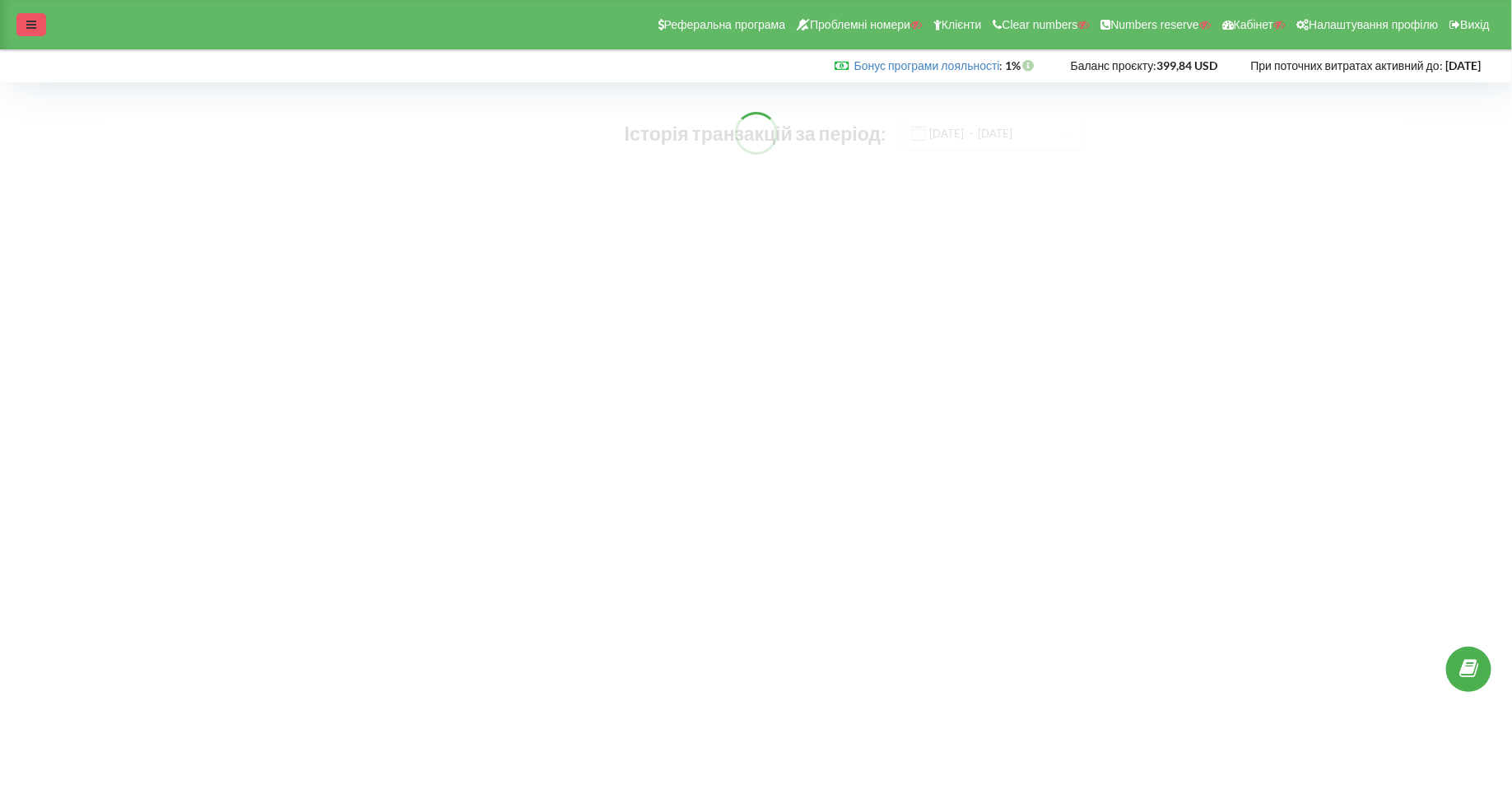
click at [35, 31] on div at bounding box center [31, 24] width 30 height 23
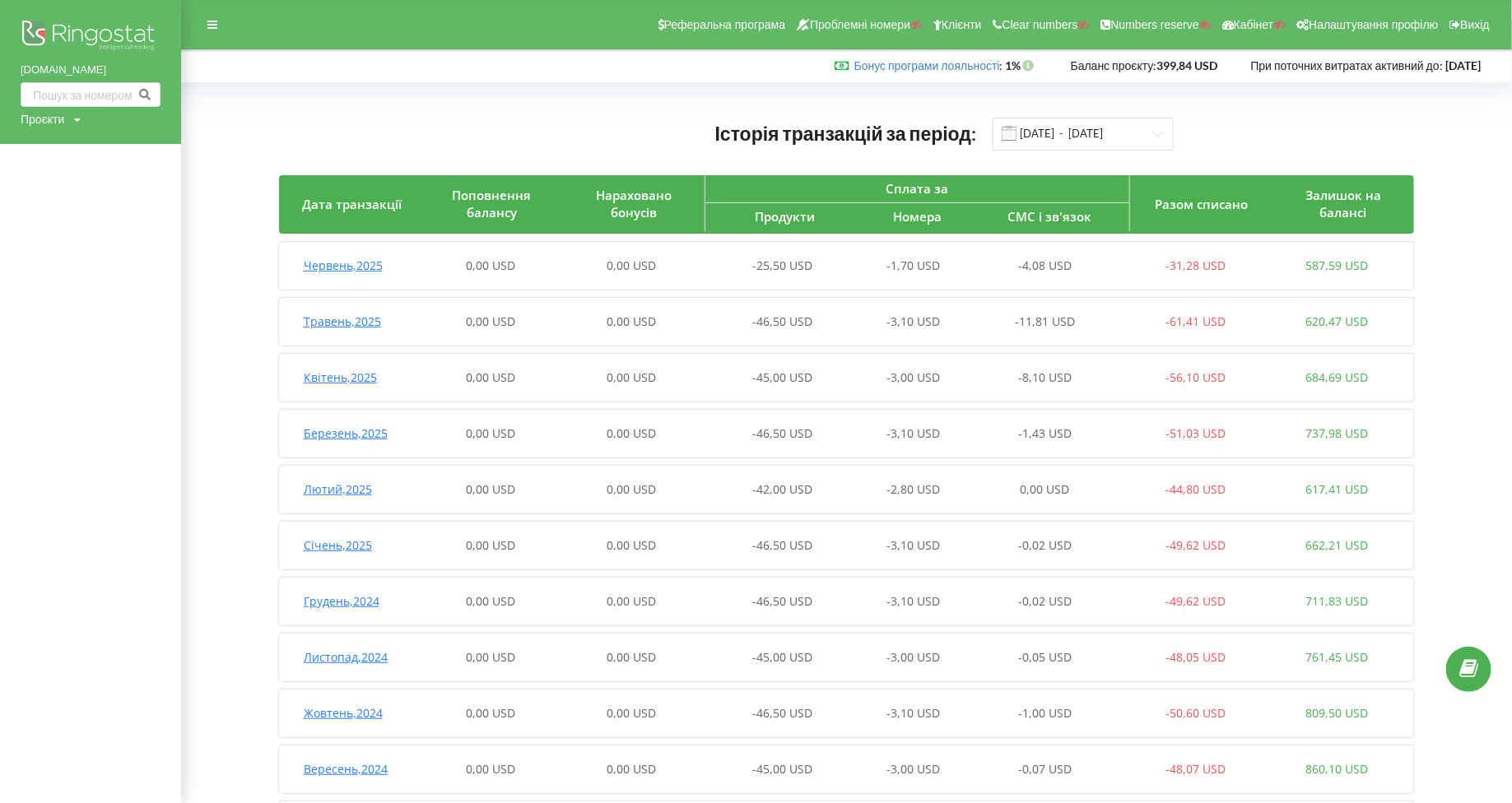
click at [46, 124] on div "Проєкти" at bounding box center [43, 119] width 44 height 16
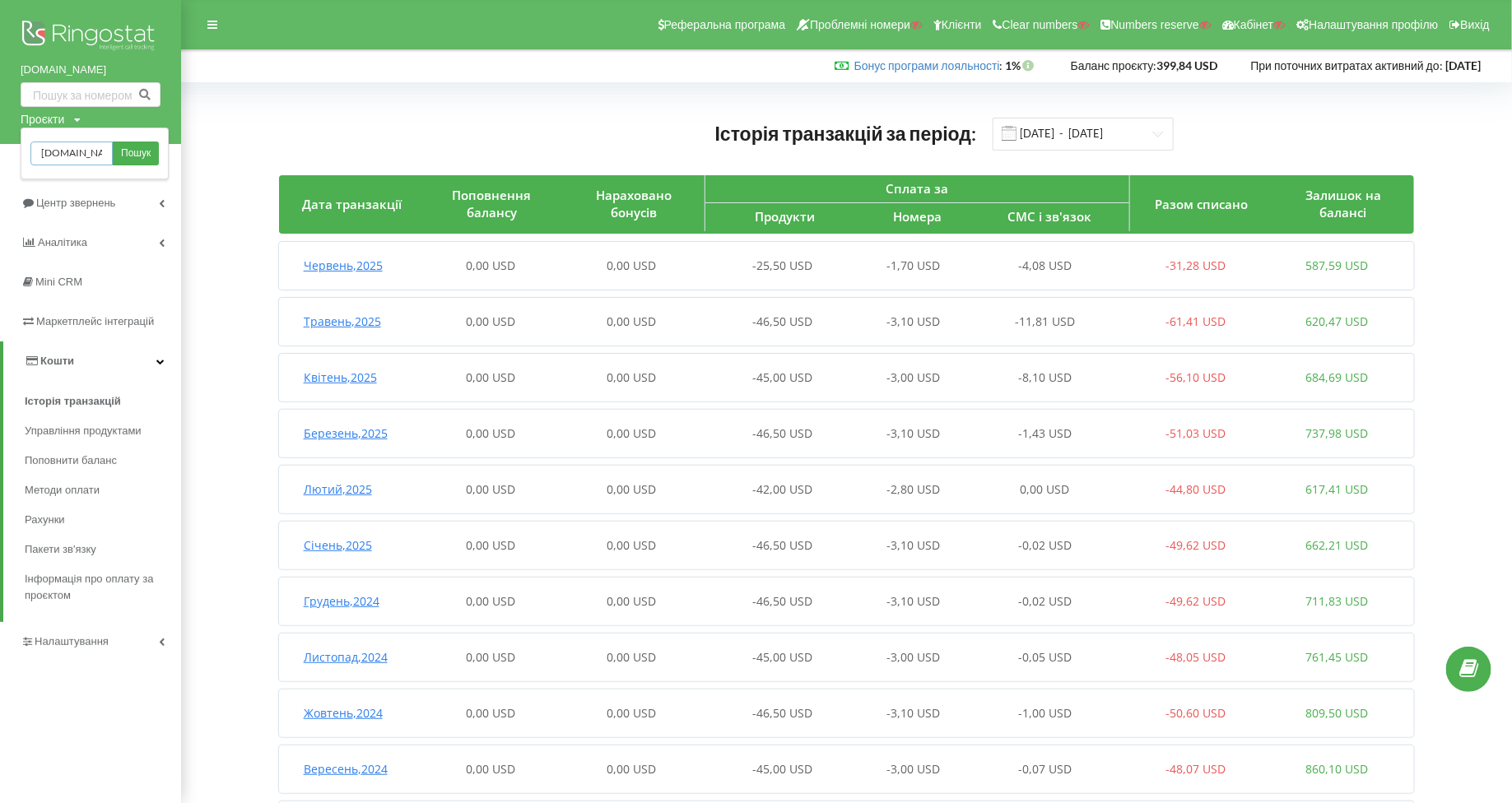
click at [61, 155] on input "[DOMAIN_NAME]" at bounding box center [71, 153] width 82 height 24
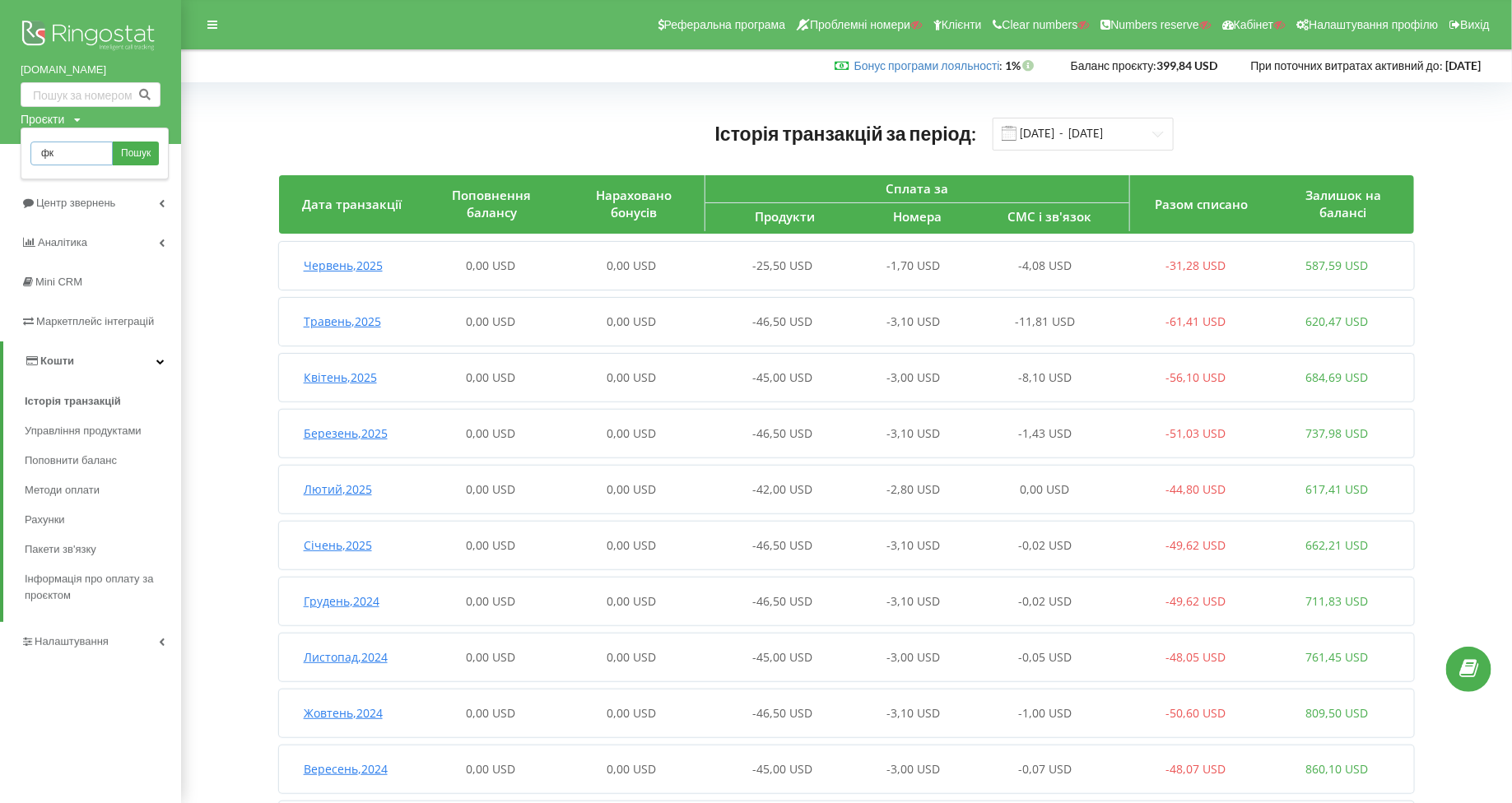
type input "ф"
type input "arpal"
click at [140, 158] on span "Пошук" at bounding box center [136, 154] width 30 height 15
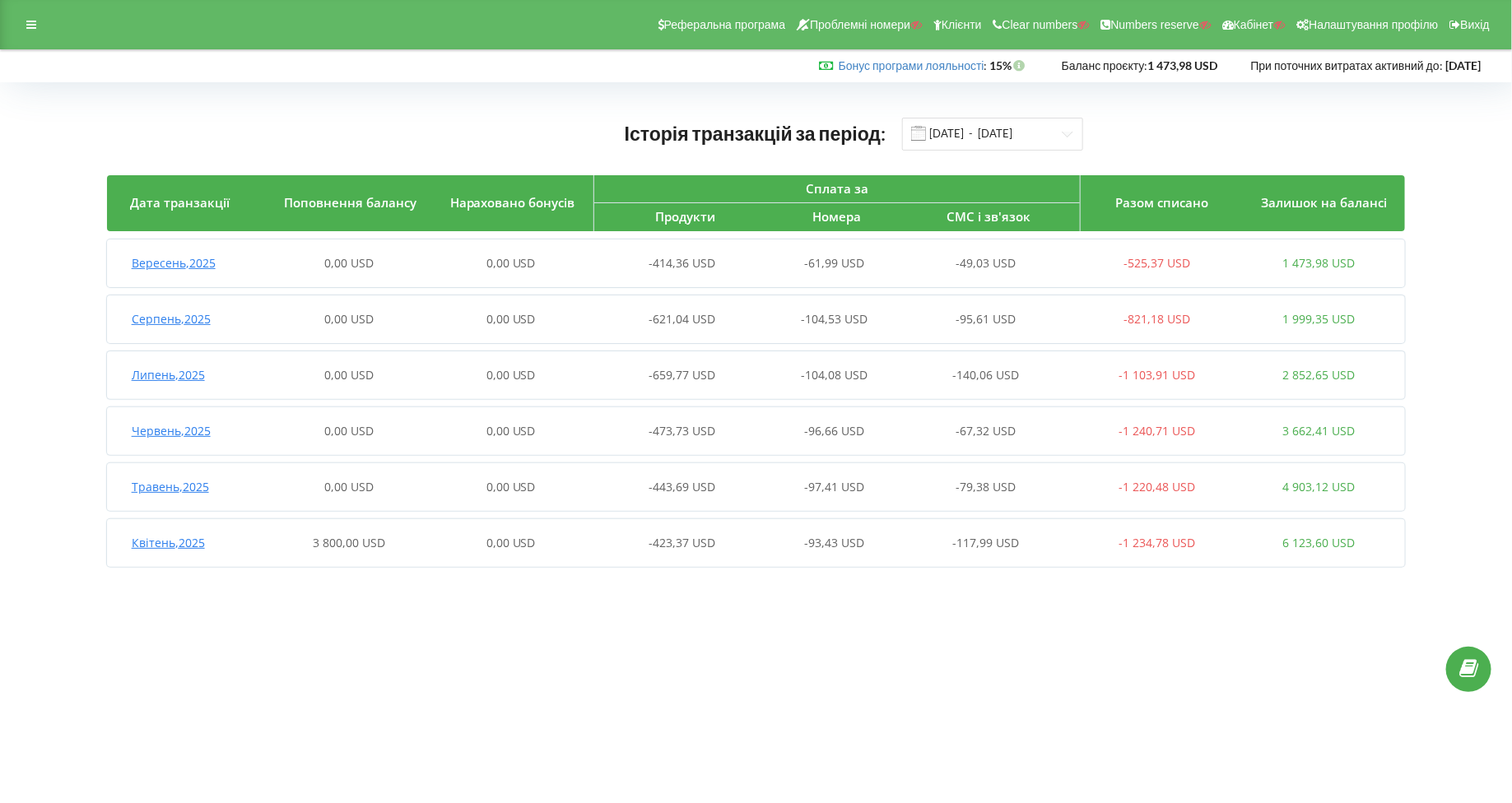
click at [163, 547] on span "Квітень , 2025" at bounding box center [169, 542] width 73 height 15
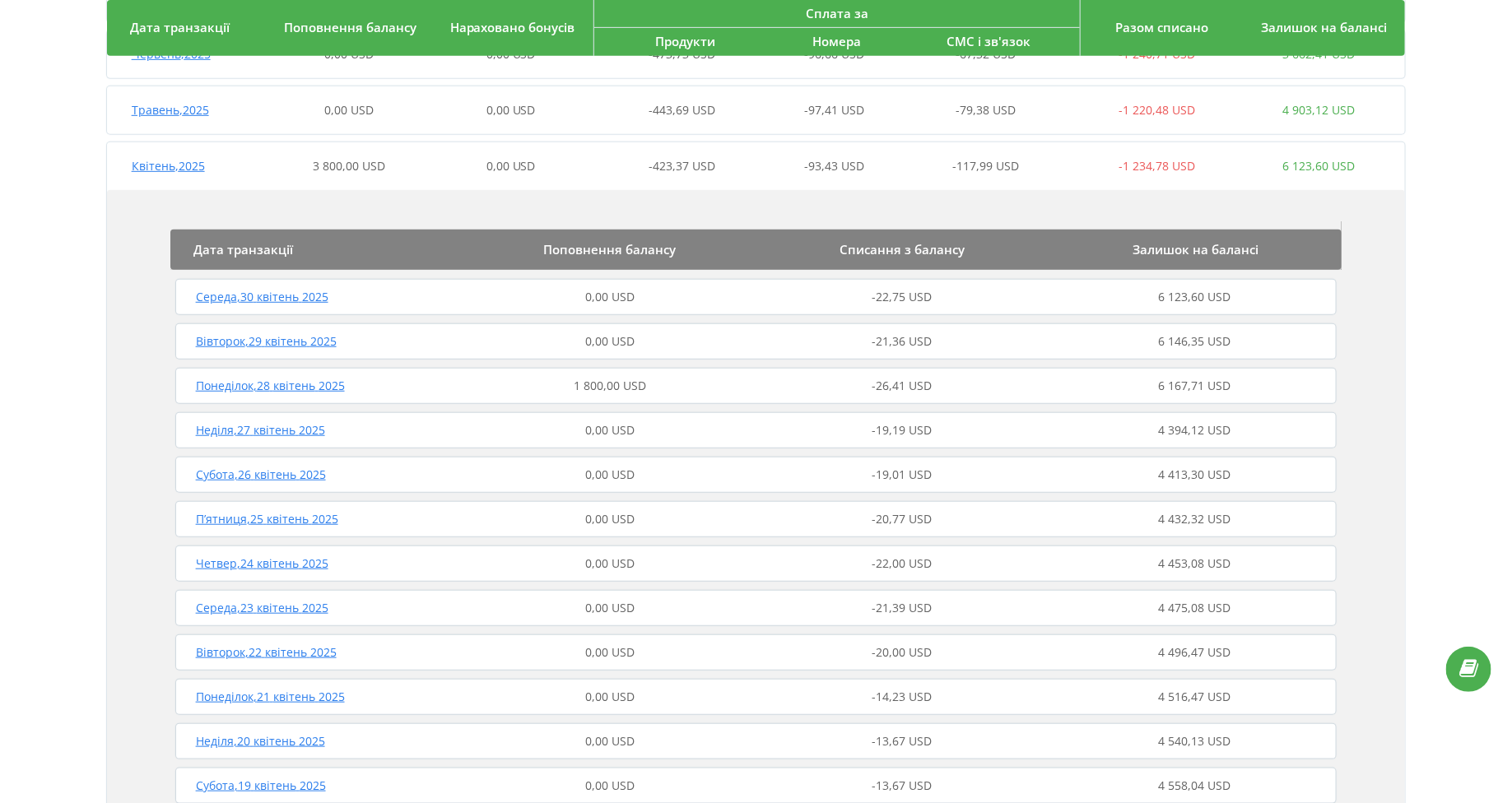
scroll to position [521, 0]
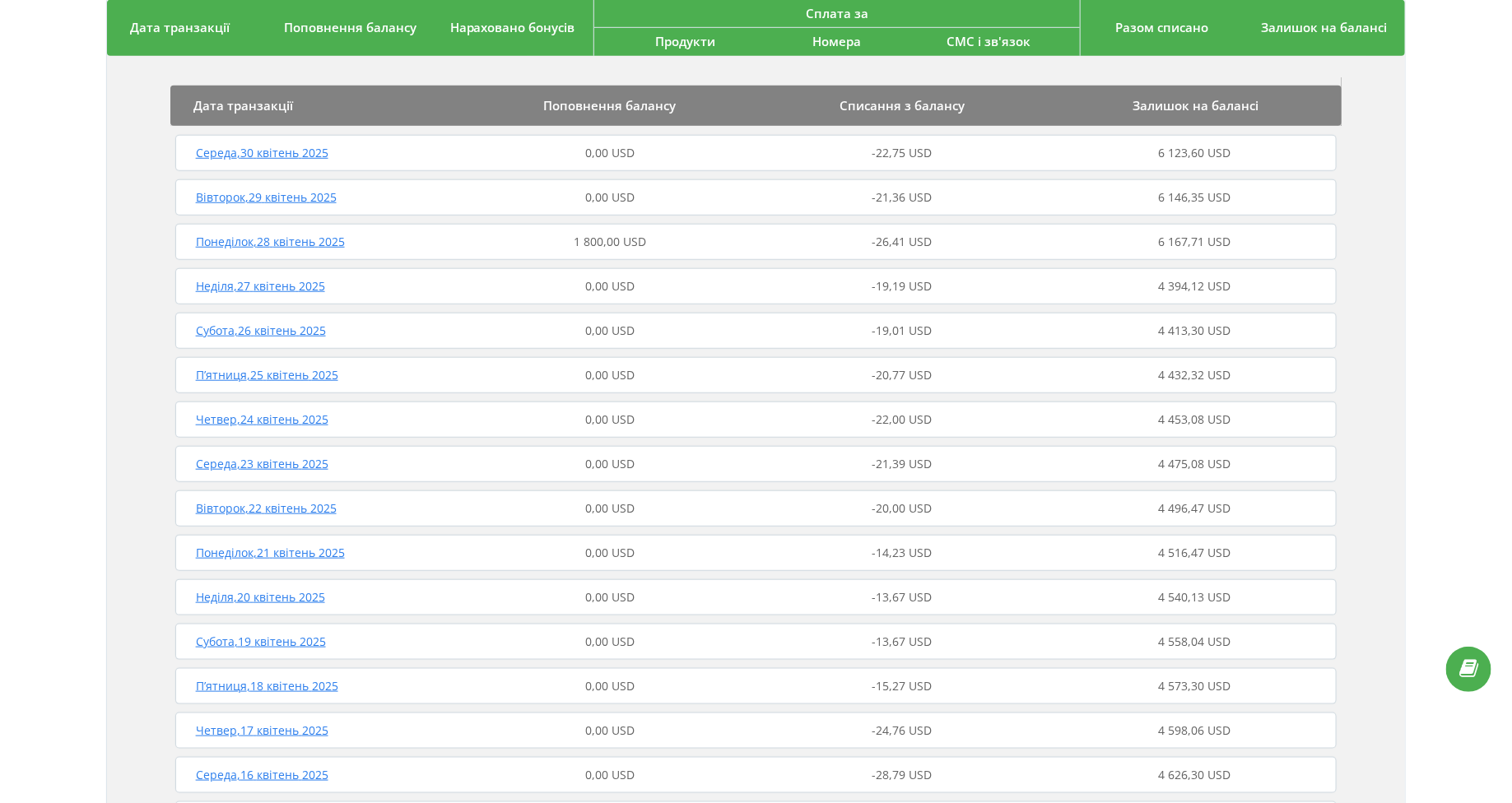
click at [219, 239] on span "Понеділок , 28 квітень 2025" at bounding box center [271, 241] width 149 height 15
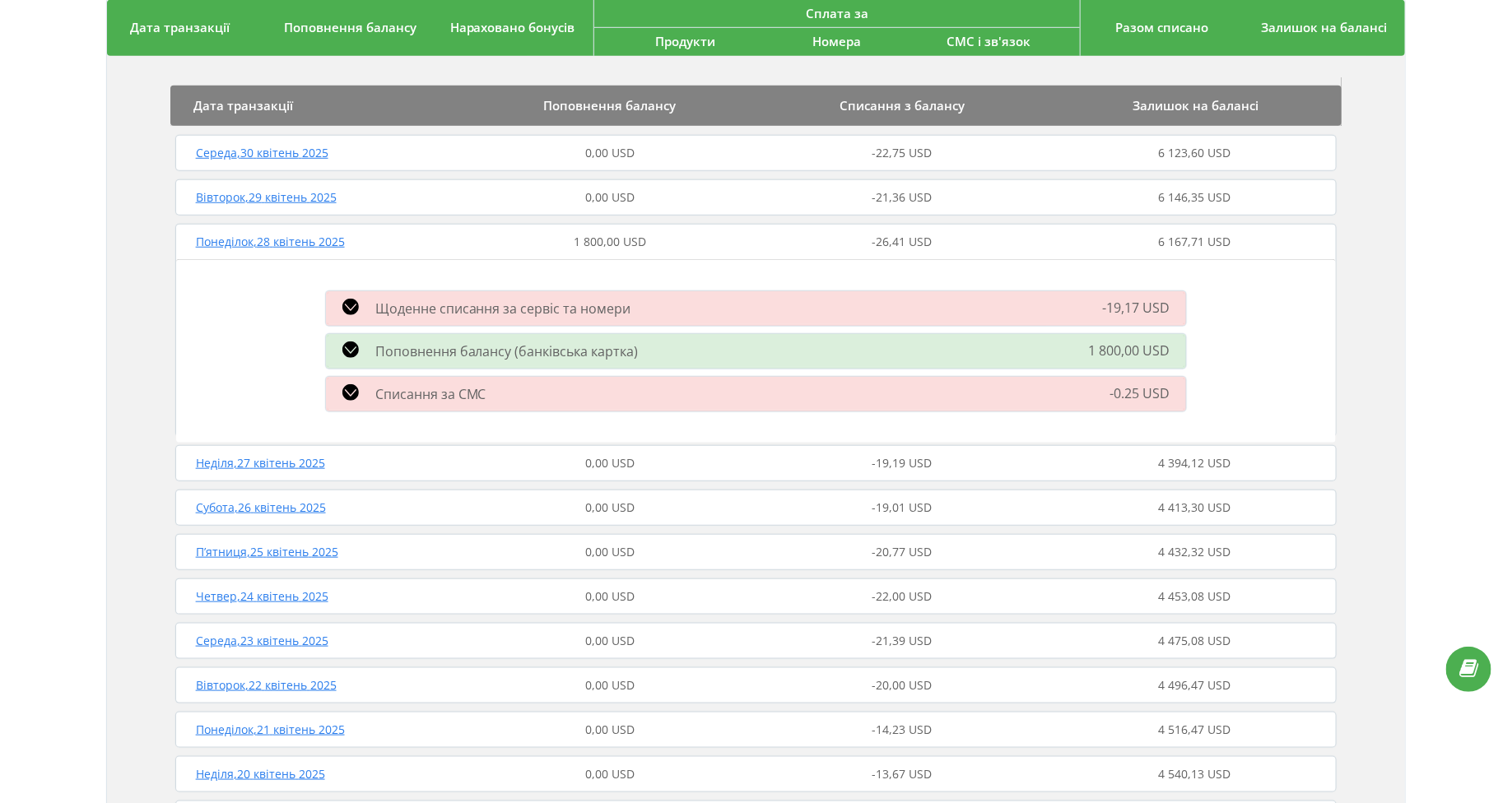
click at [219, 239] on span "Понеділок , 28 квітень 2025" at bounding box center [271, 241] width 149 height 15
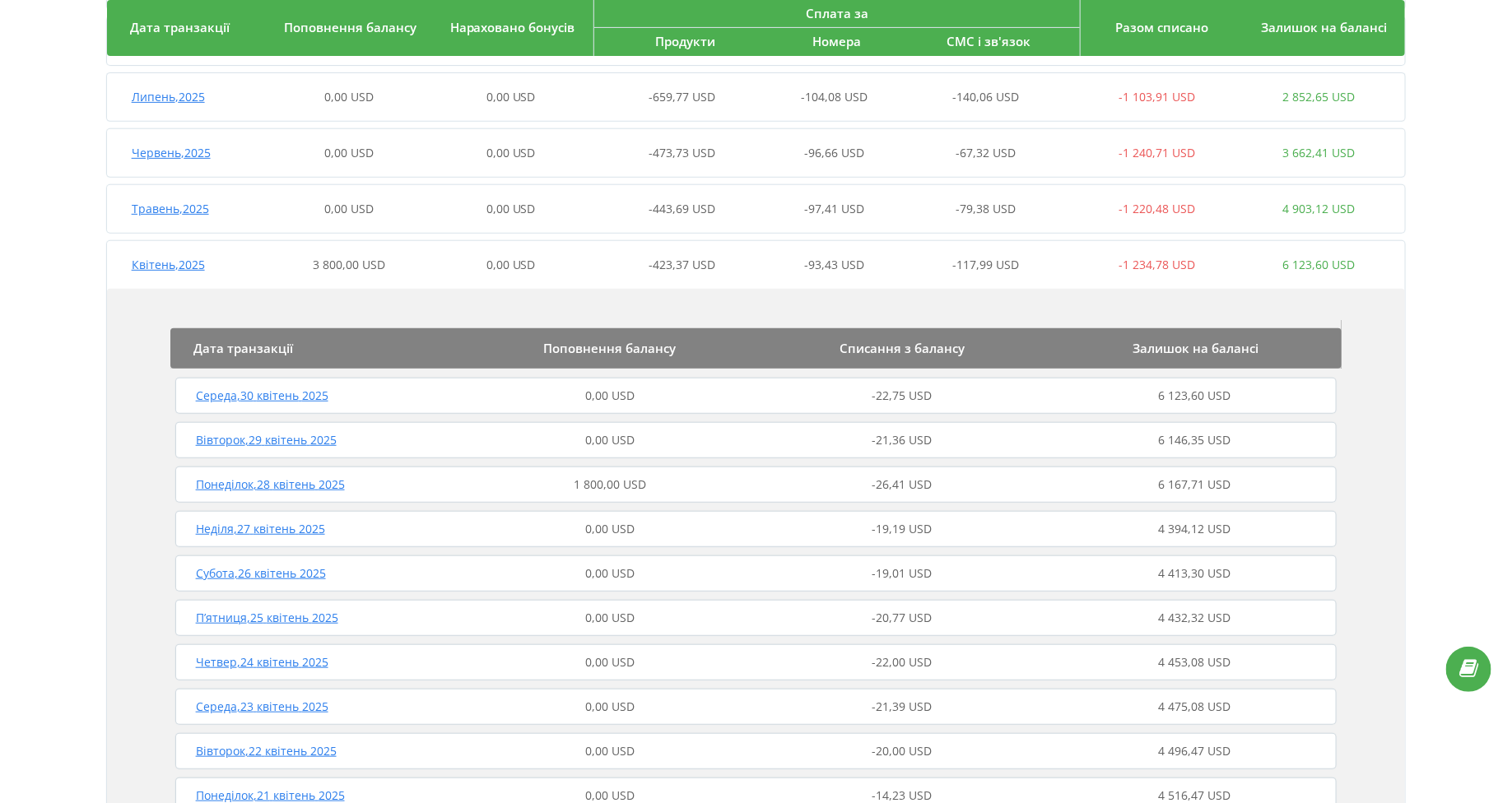
scroll to position [258, 0]
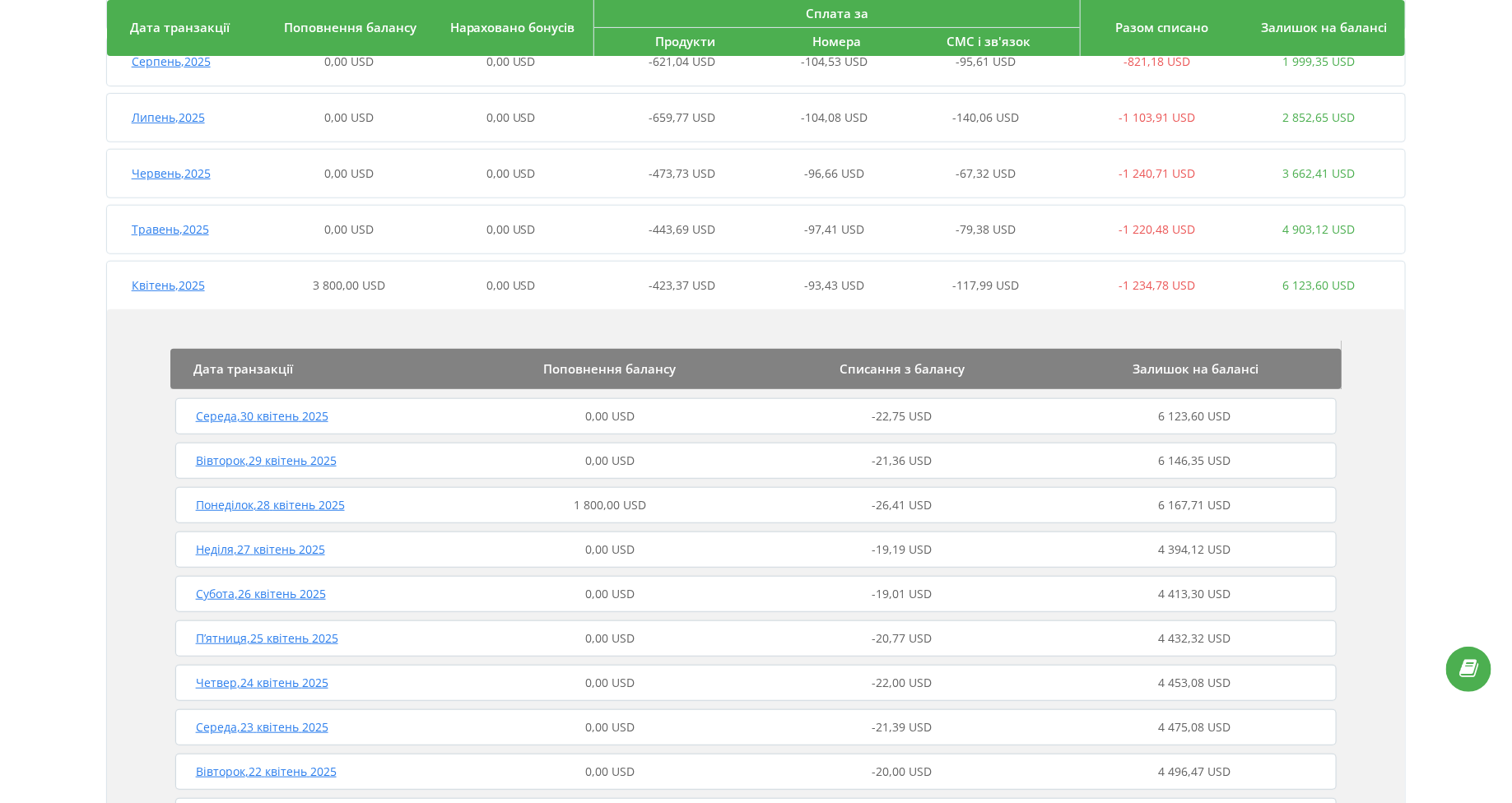
click at [149, 285] on span "Квітень , 2025" at bounding box center [169, 285] width 73 height 15
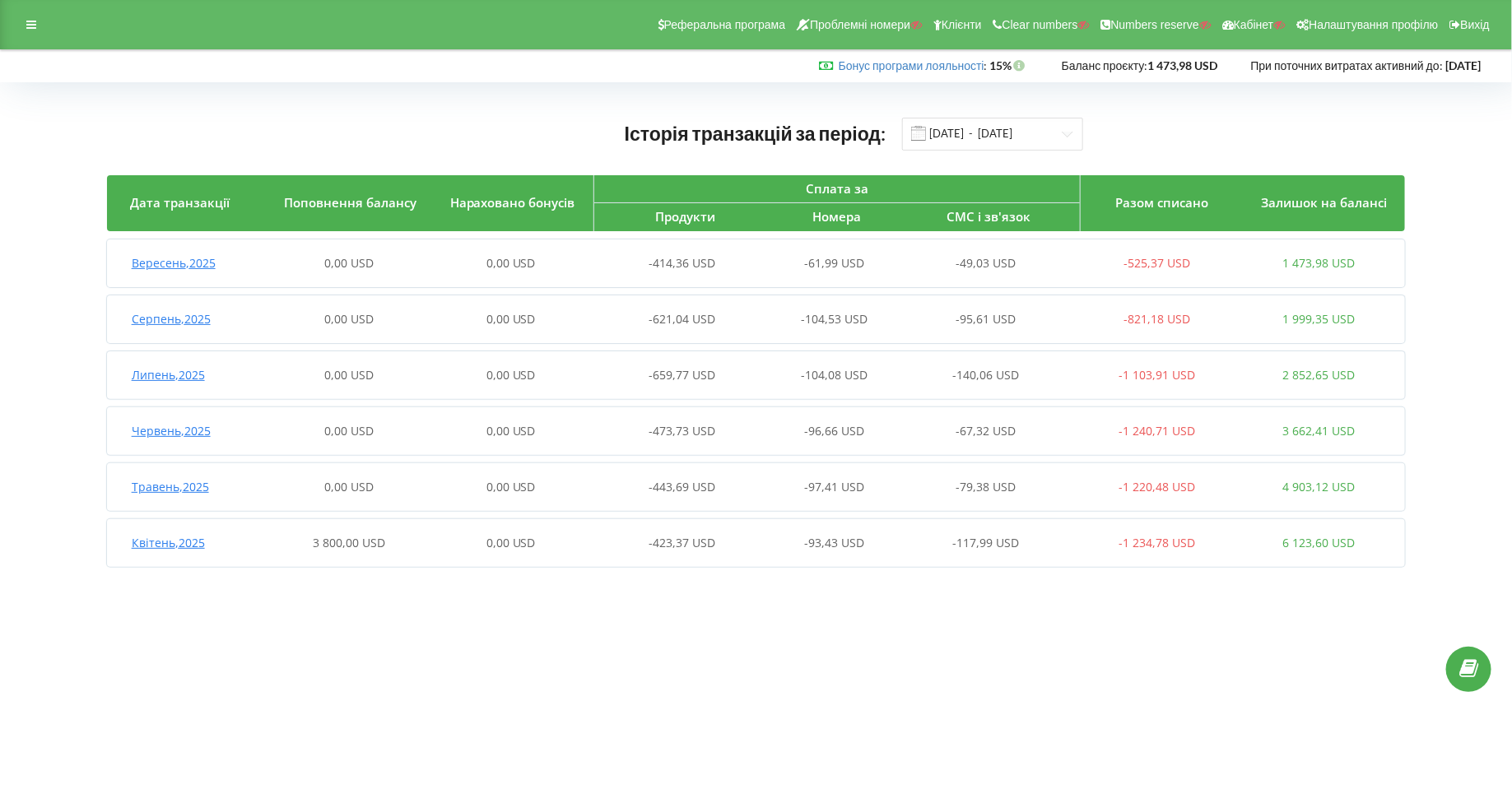
scroll to position [0, 0]
click at [23, 13] on div "Реферальна програма Проблемні номери Клієнти Clear numbers Numbers reserve Кабі…" at bounding box center [756, 25] width 1512 height 49
click at [28, 19] on icon at bounding box center [31, 25] width 10 height 12
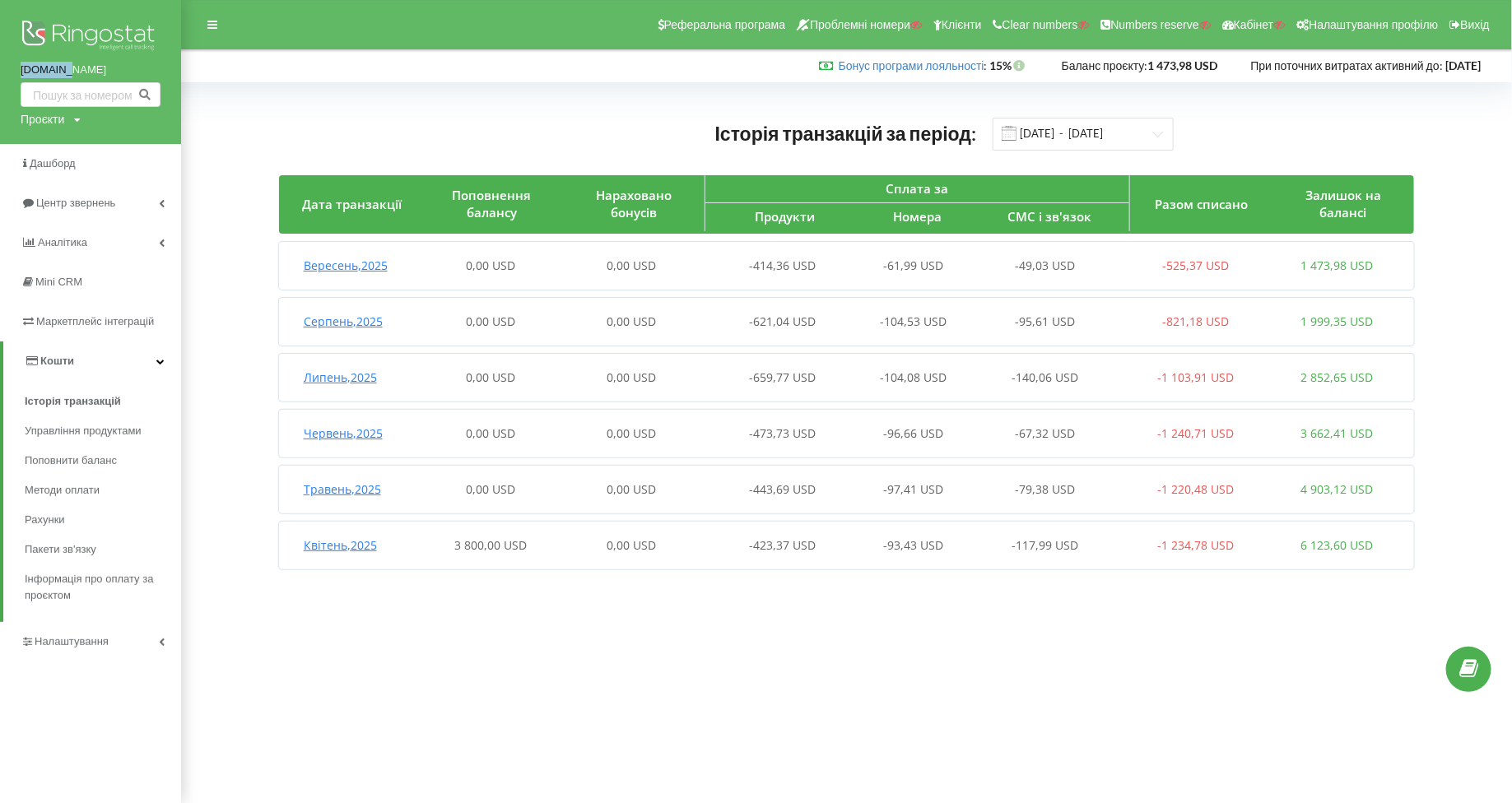
drag, startPoint x: 13, startPoint y: 66, endPoint x: 80, endPoint y: 66, distance: 67.0
click at [80, 66] on div "[DOMAIN_NAME] Проєкти Пошук" at bounding box center [90, 72] width 181 height 144
copy link "arpal.ua"
click at [49, 119] on div "Проєкти" at bounding box center [43, 119] width 44 height 16
click at [63, 159] on input "text" at bounding box center [71, 153] width 82 height 24
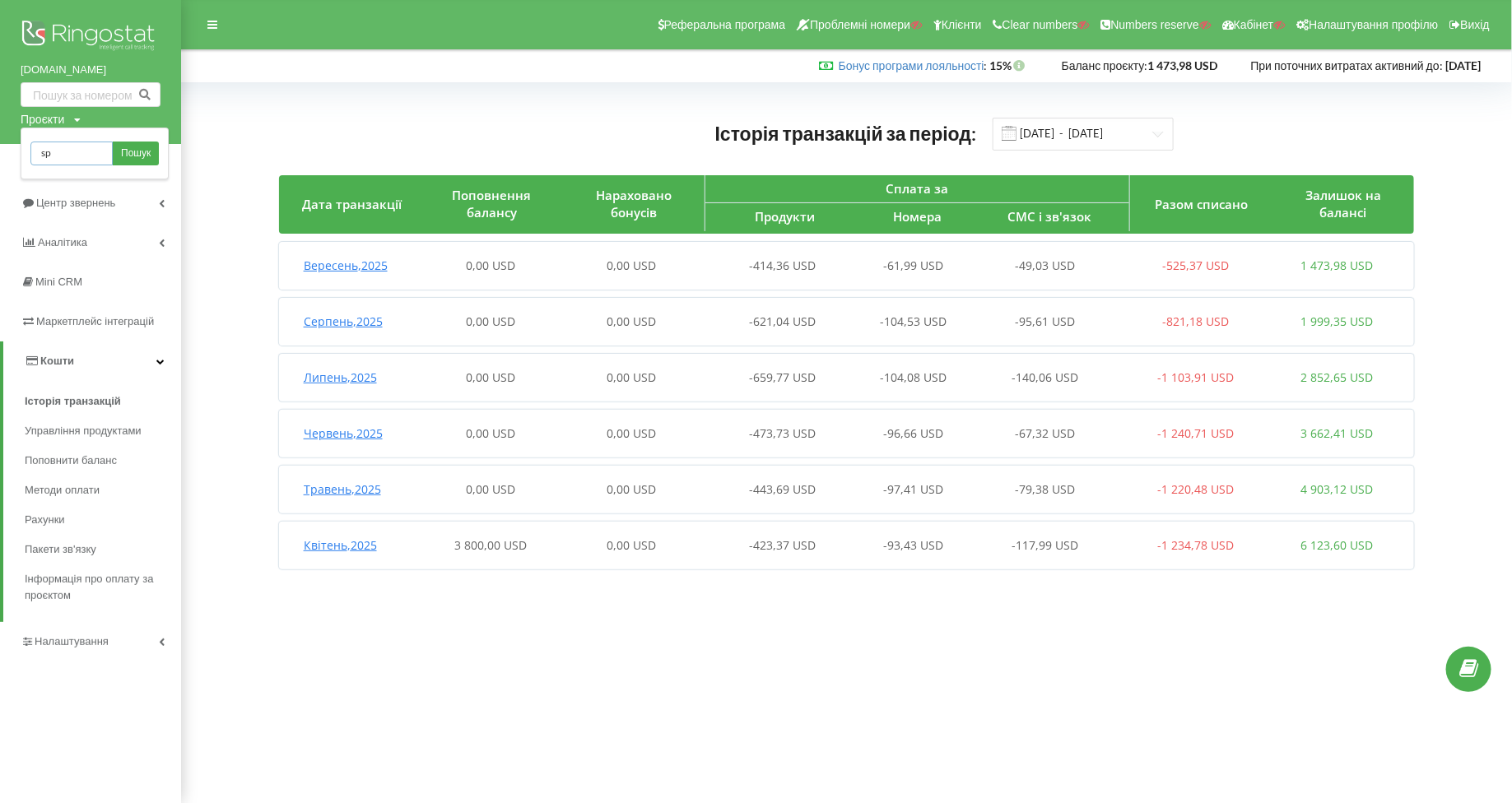
type input "[DOMAIN_NAME]"
click at [138, 155] on span "Пошук" at bounding box center [136, 154] width 30 height 15
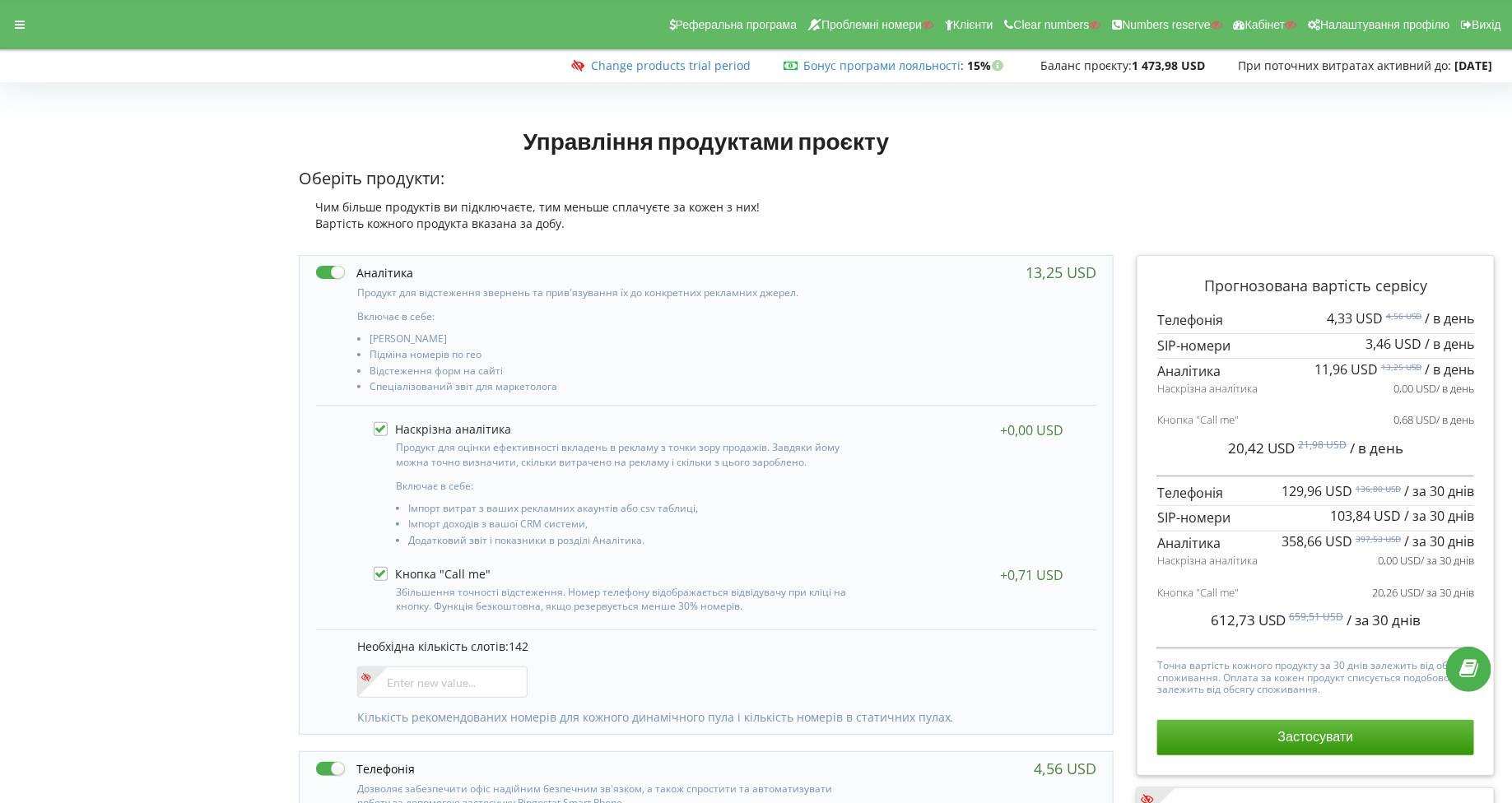
click at [31, 41] on div "Реферальна програма Проблемні номери Клієнти Clear numbers Numbers reserve Кабі…" at bounding box center [756, 25] width 1536 height 49
click at [22, 30] on div at bounding box center [19, 24] width 30 height 23
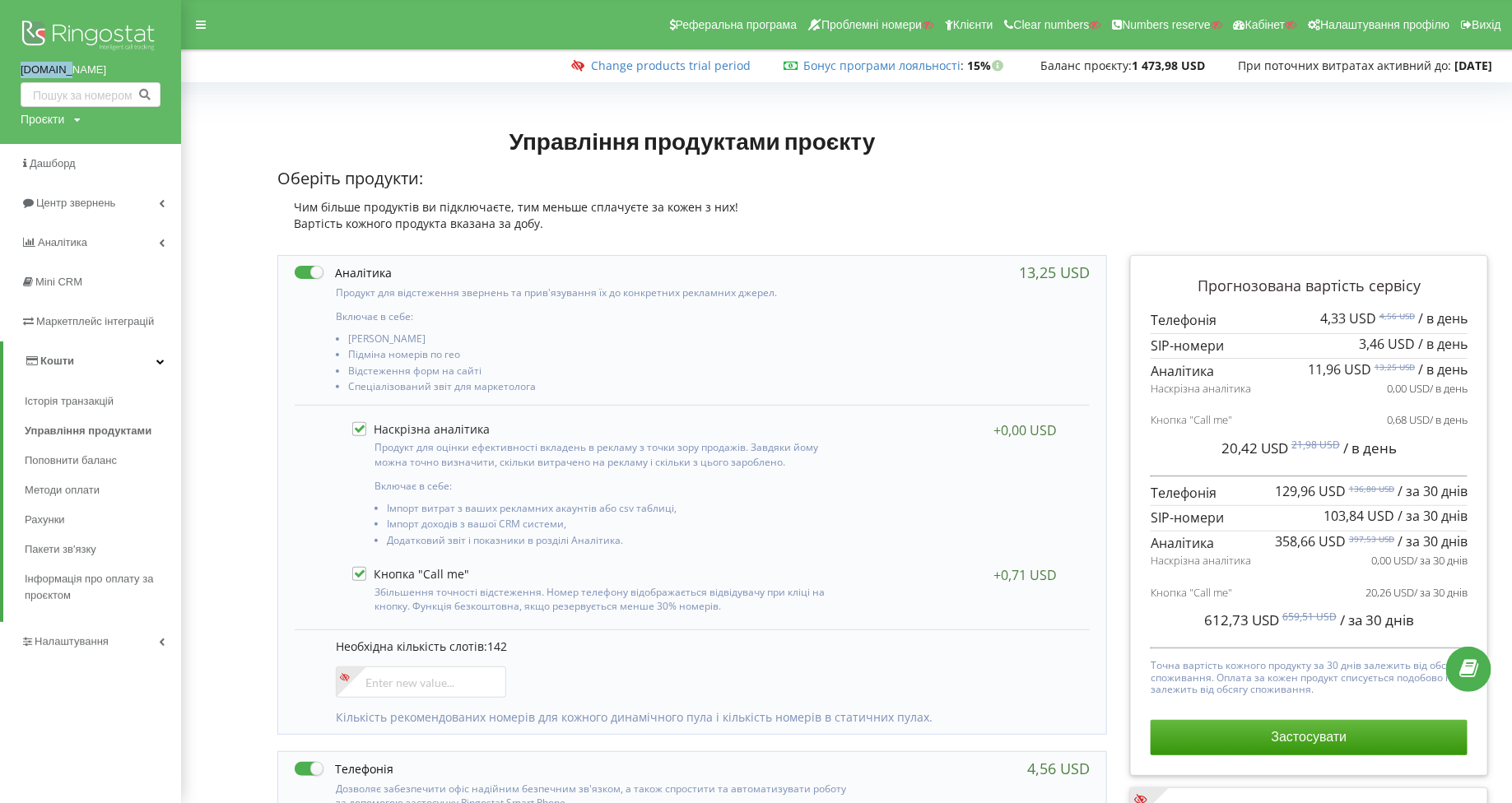
drag, startPoint x: 13, startPoint y: 65, endPoint x: 90, endPoint y: 65, distance: 77.0
click at [90, 65] on div "arpal.ua Проєкти Пошук" at bounding box center [90, 72] width 181 height 144
copy link "arpal.ua"
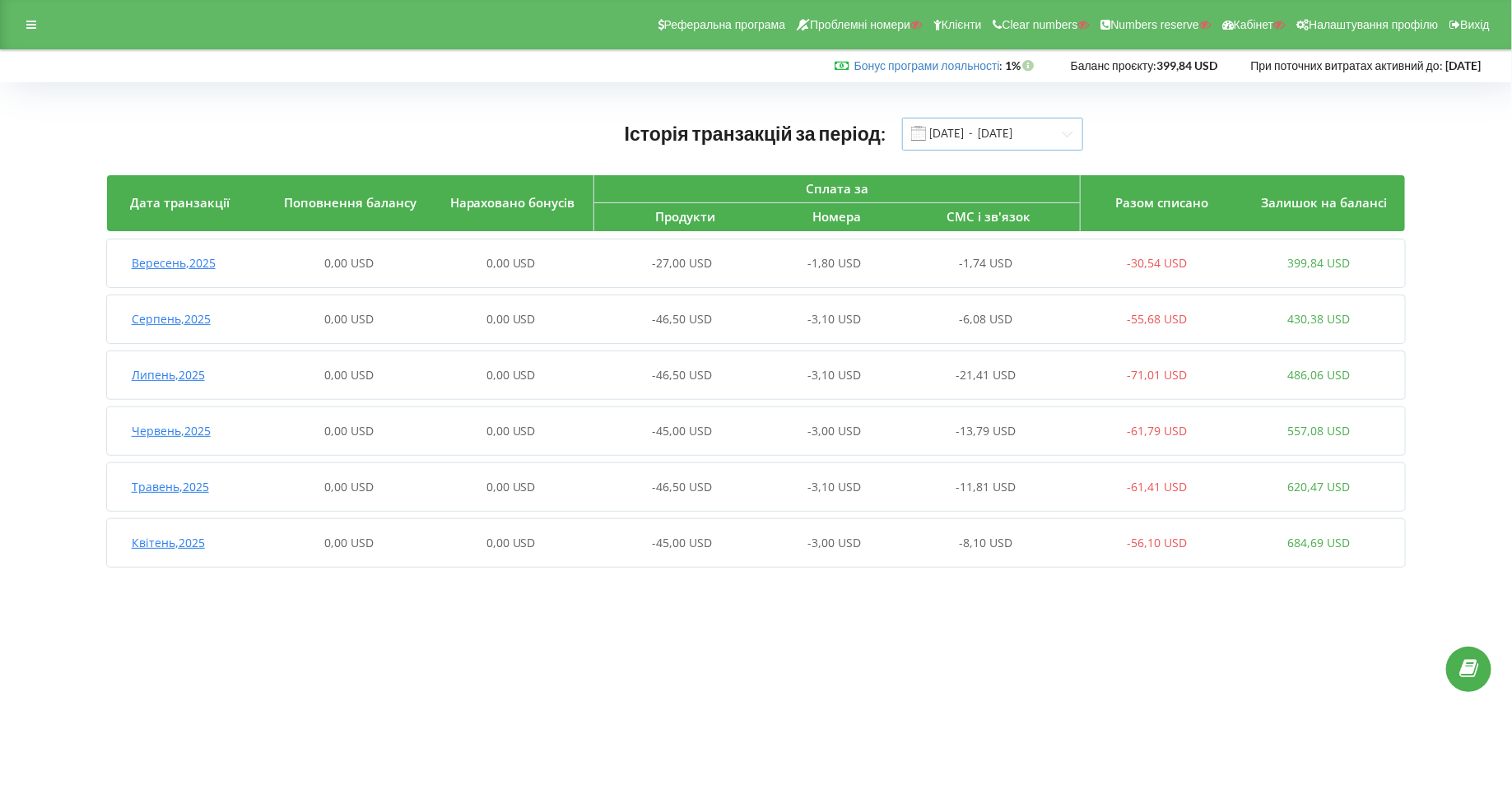
click at [963, 133] on input "[DATE] - [DATE]" at bounding box center [993, 134] width 181 height 33
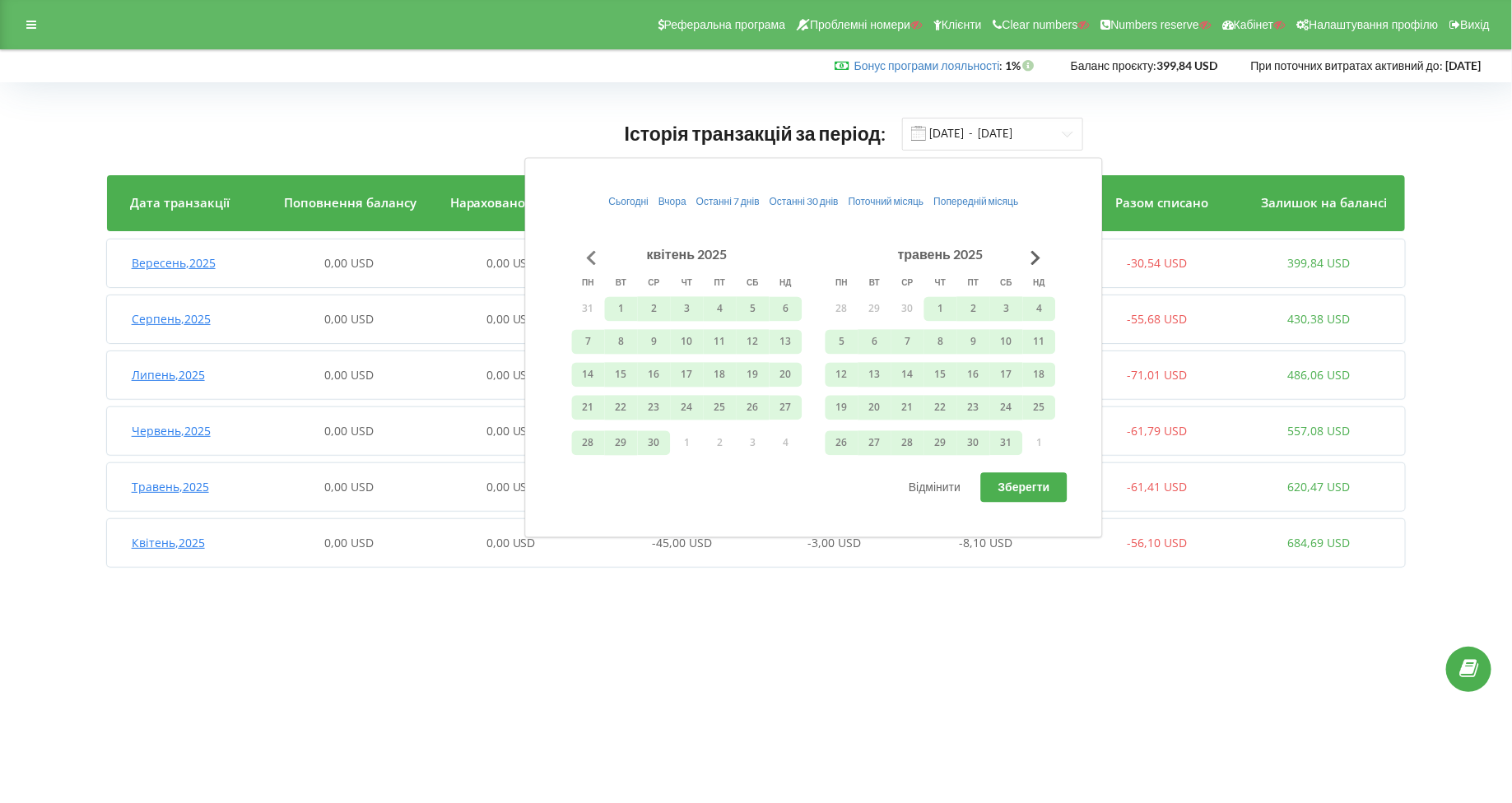
click at [580, 248] on button "Go to previous month" at bounding box center [592, 258] width 33 height 33
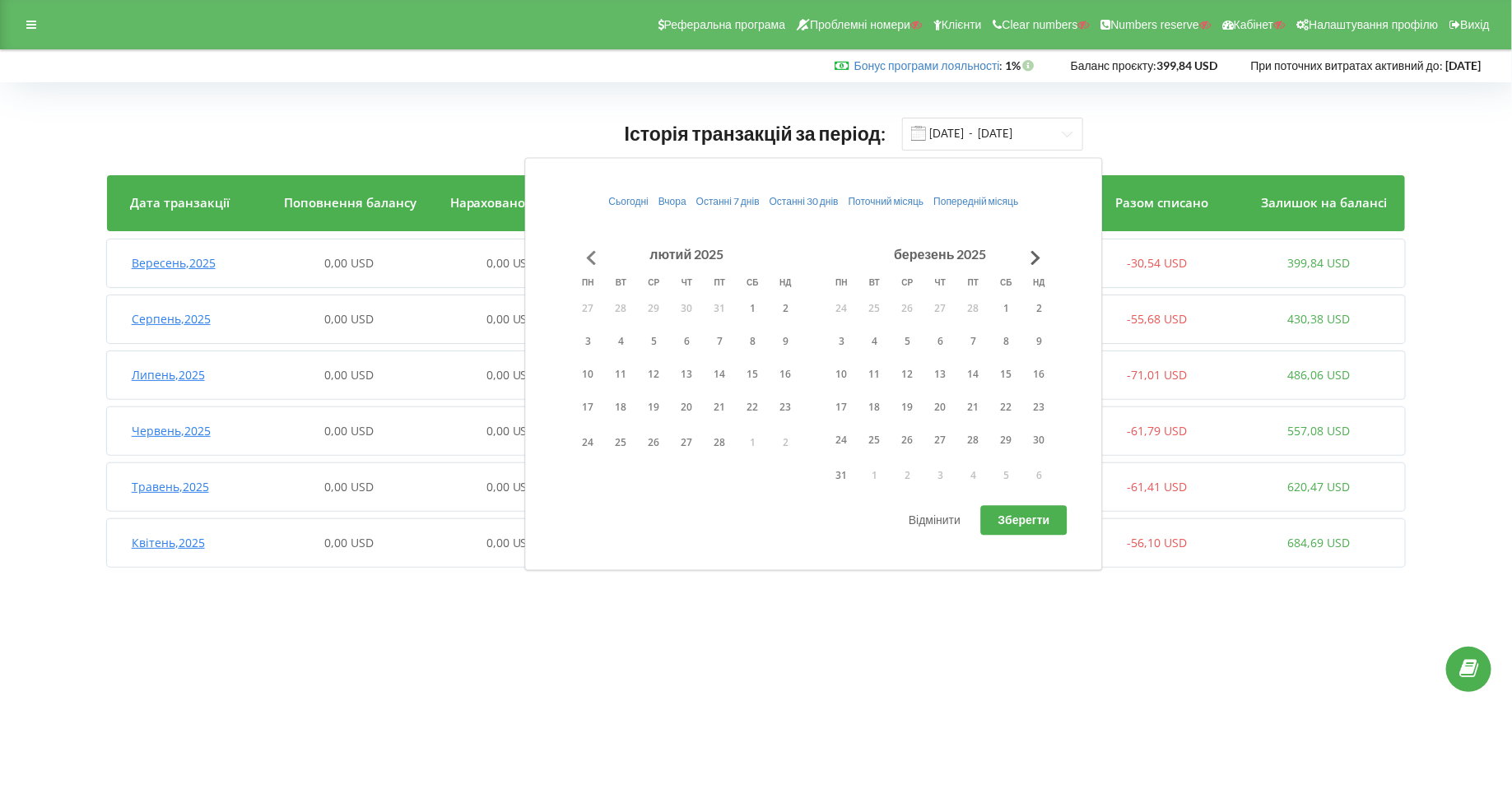
click at [580, 248] on button "Go to previous month" at bounding box center [592, 258] width 33 height 33
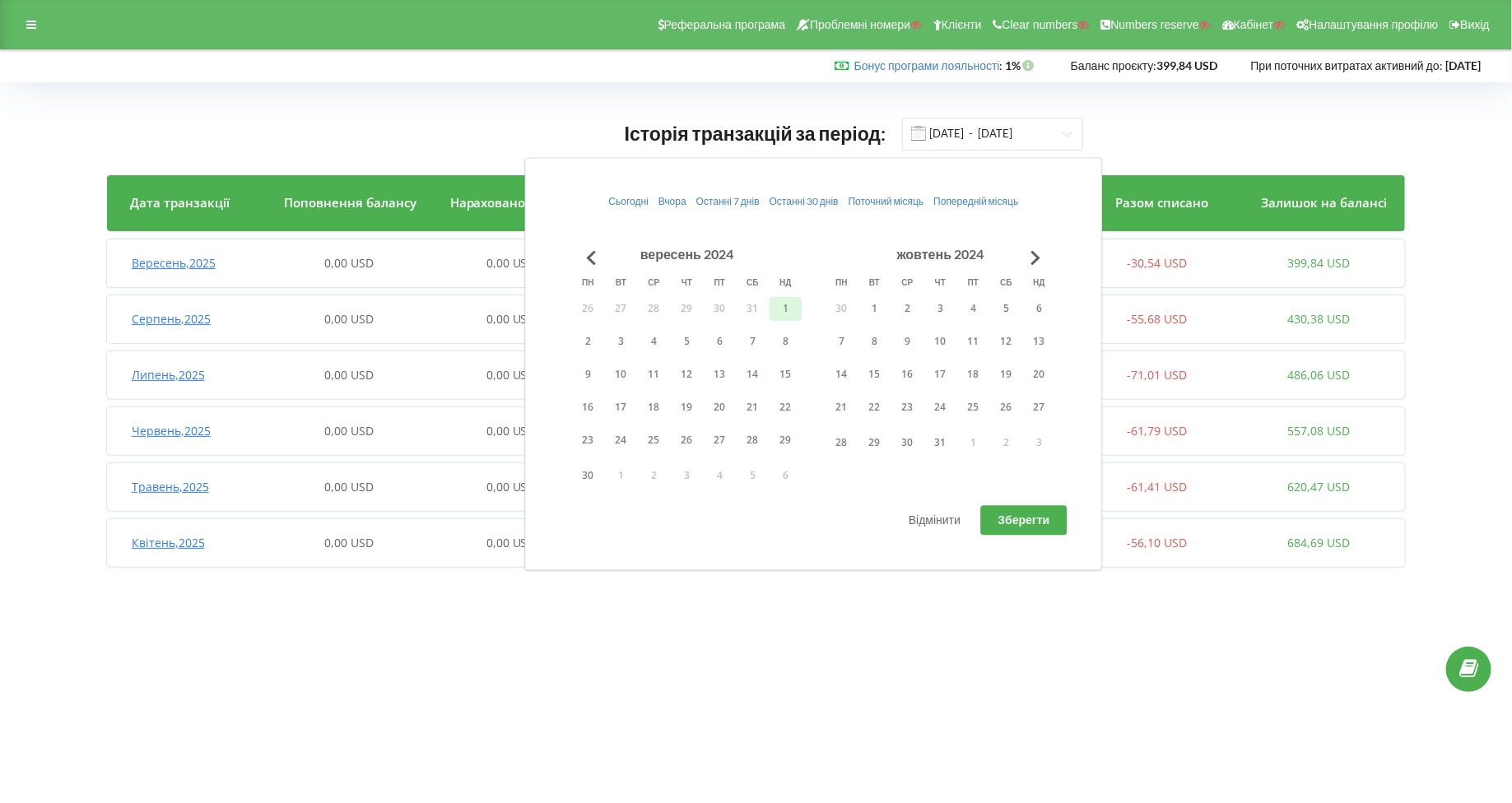
click at [788, 304] on button "1" at bounding box center [786, 308] width 33 height 25
click at [594, 259] on button "Go to previous month" at bounding box center [592, 258] width 33 height 33
click at [690, 304] on button "1" at bounding box center [688, 308] width 33 height 25
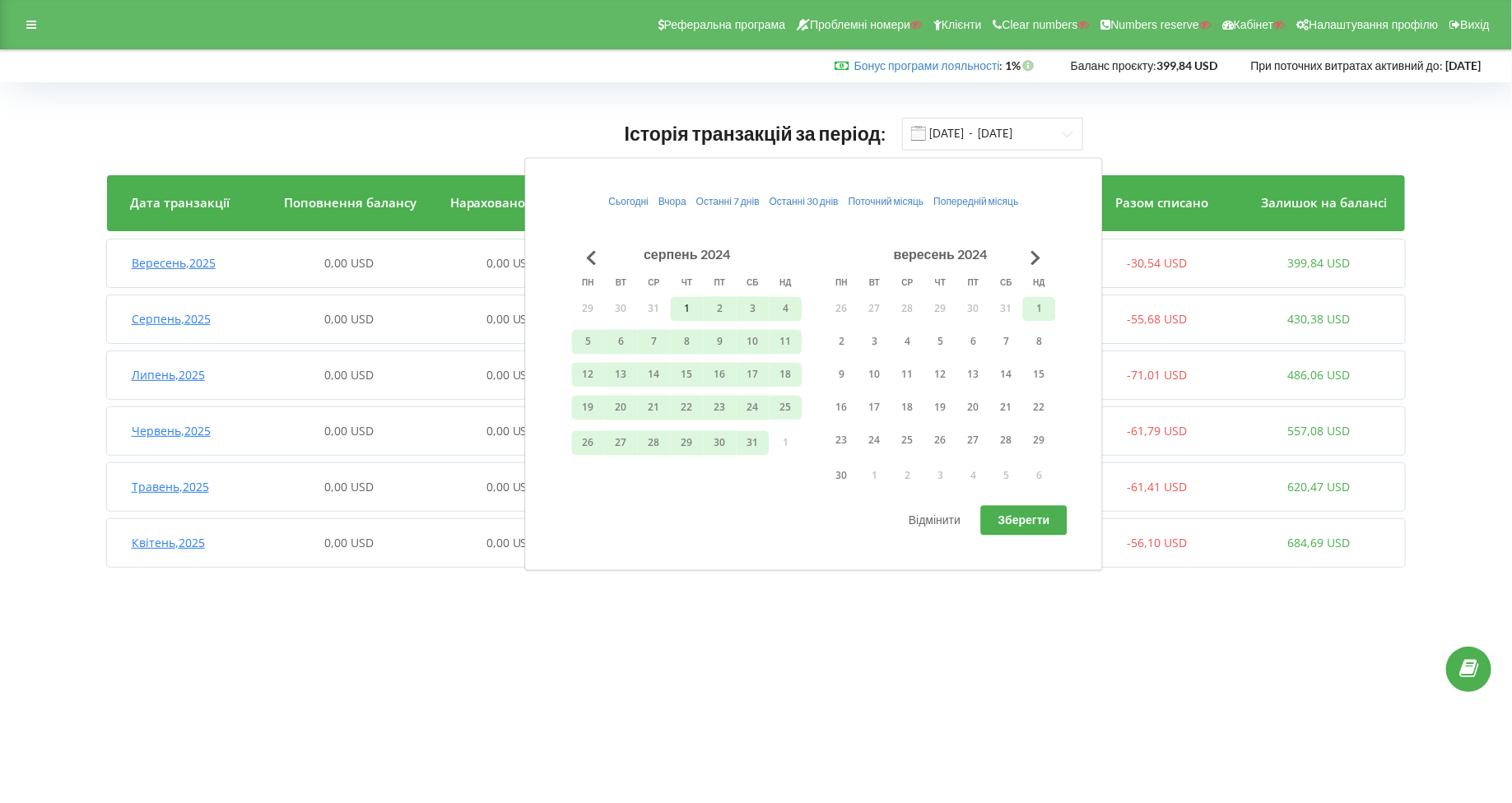
click at [690, 304] on button "1" at bounding box center [688, 308] width 33 height 25
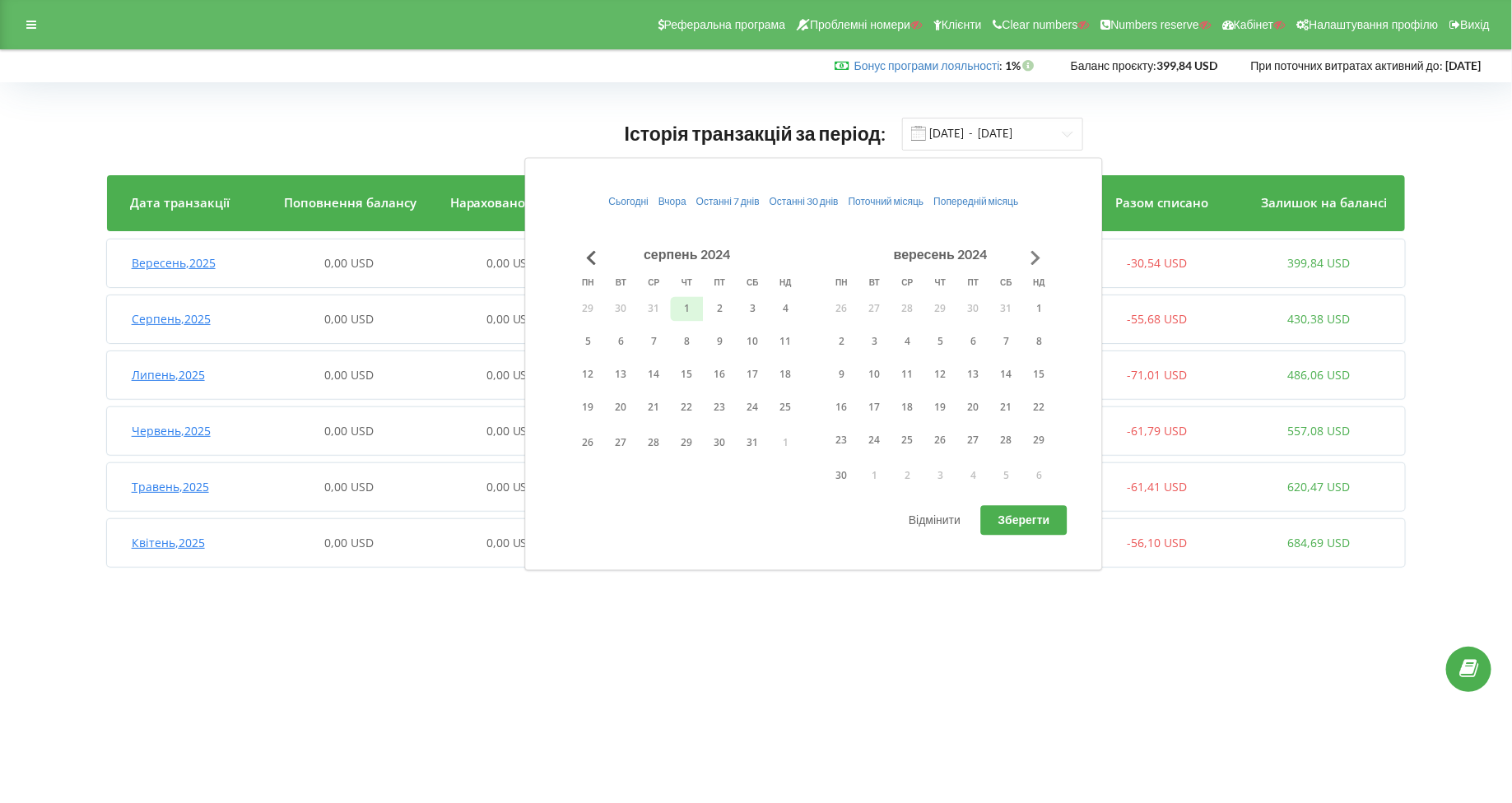
click at [1031, 259] on button "Go to next month" at bounding box center [1037, 258] width 33 height 33
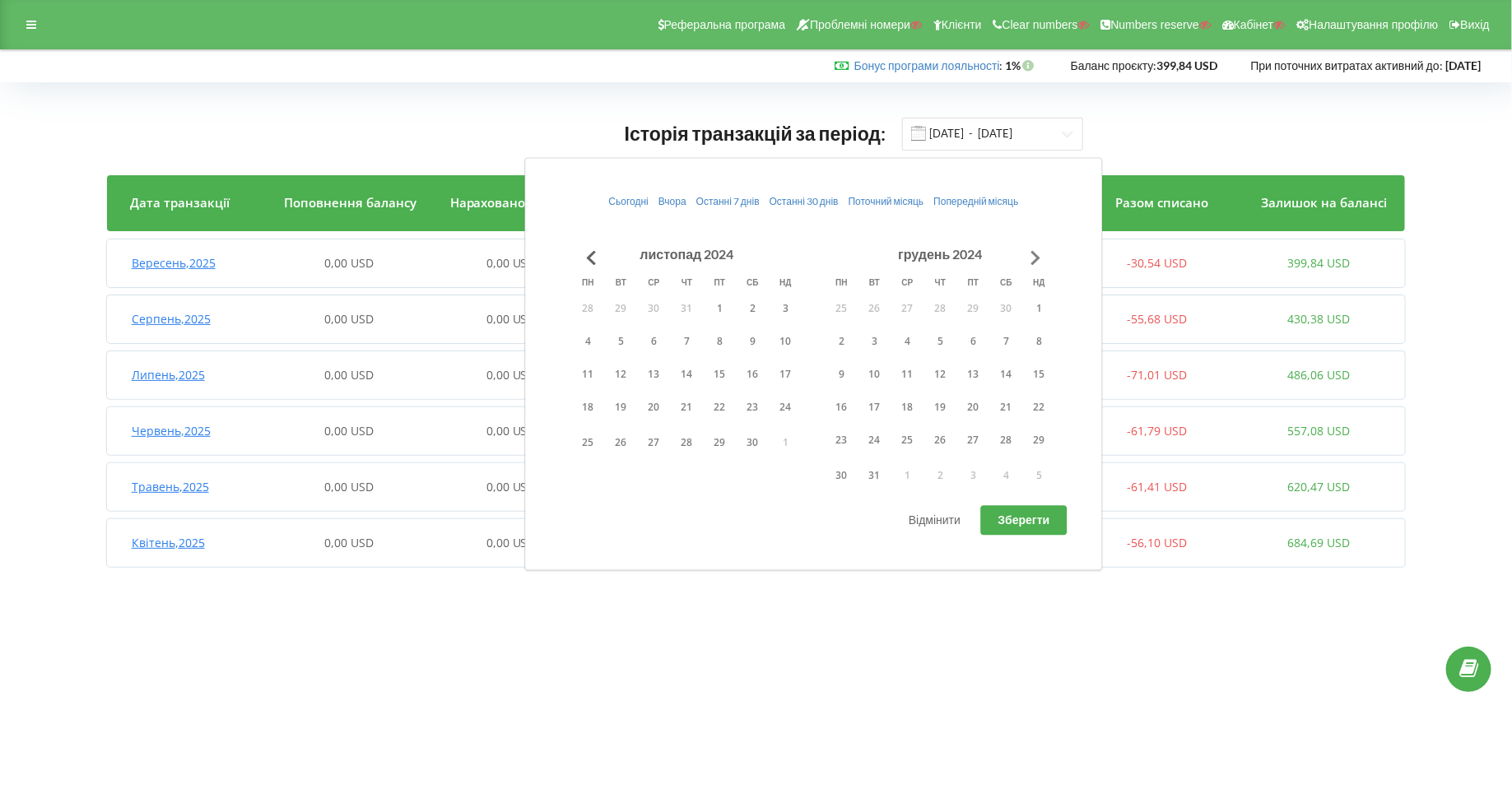
click at [1031, 259] on button "Go to next month" at bounding box center [1037, 258] width 33 height 33
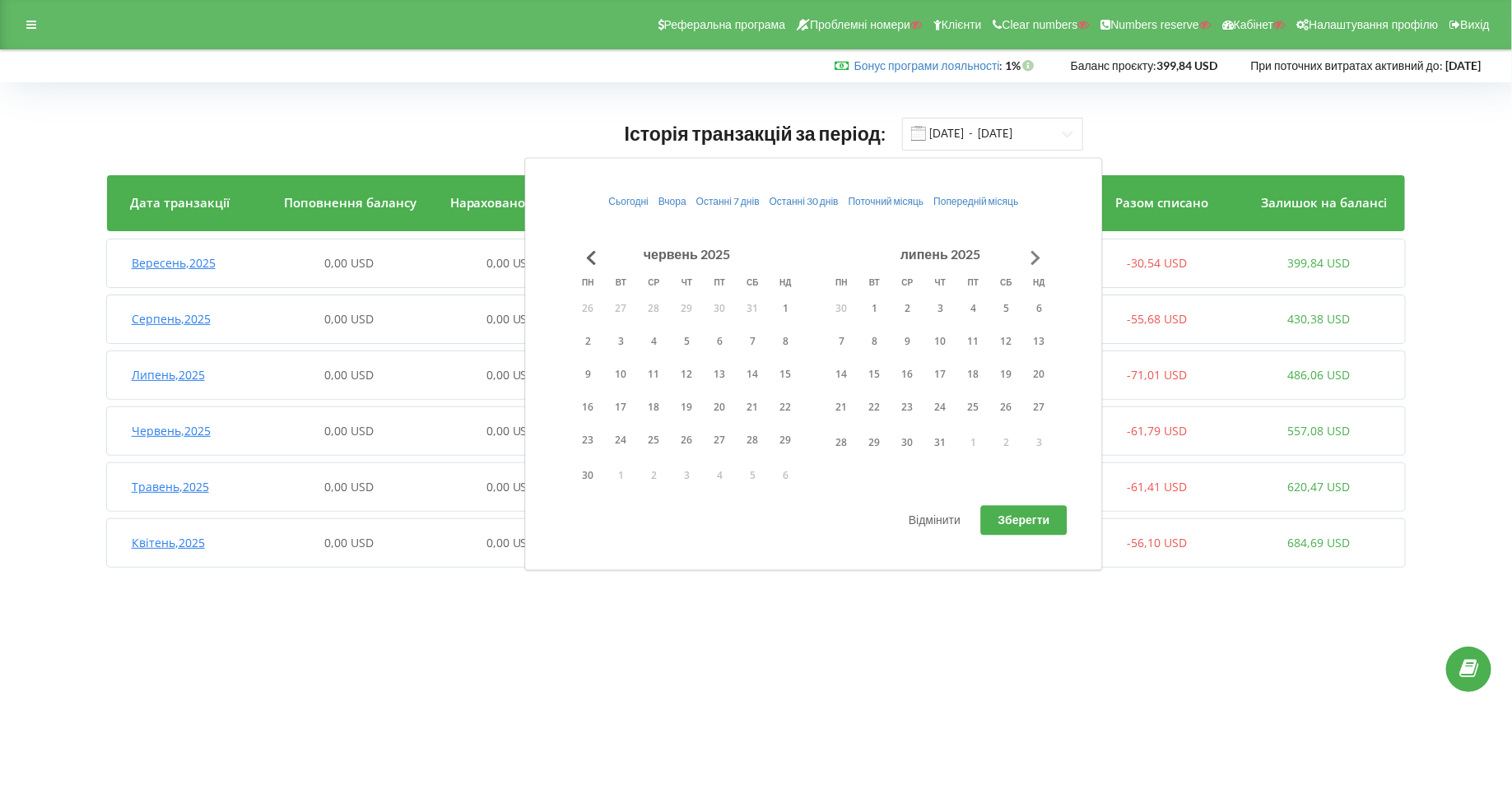
click at [1031, 259] on button "Go to next month" at bounding box center [1037, 258] width 33 height 33
click at [906, 351] on button "10" at bounding box center [908, 341] width 33 height 25
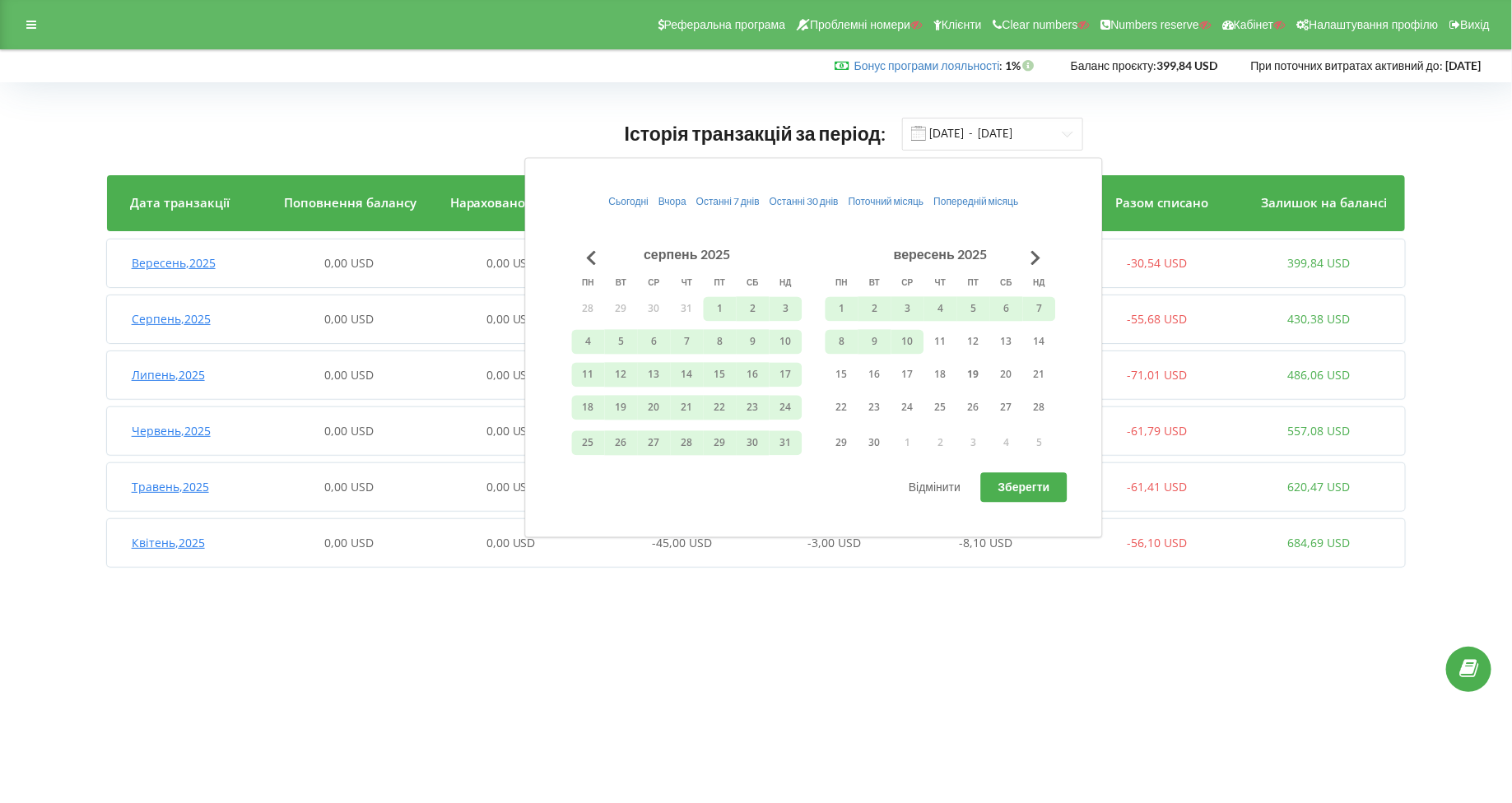
click at [1039, 481] on span "Зберегти" at bounding box center [1024, 487] width 52 height 14
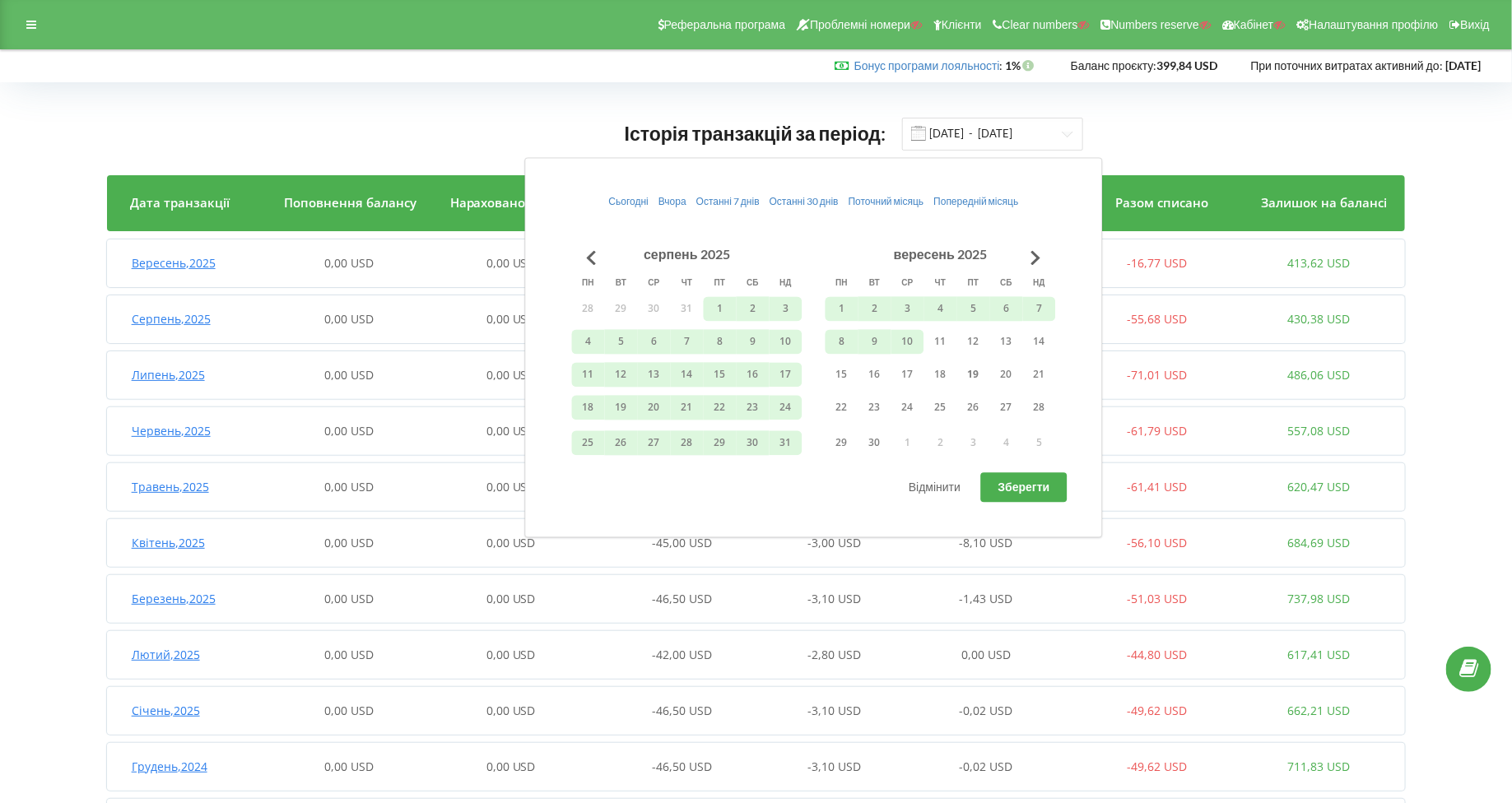
click at [1040, 492] on span "Зберегти" at bounding box center [1024, 487] width 52 height 14
click at [893, 554] on div "Квітень , 2025 0,00 USD 0,00 USD -45,00 USD -3,00 USD -8,10 USD -56,10 USD 684,…" at bounding box center [753, 543] width 1293 height 39
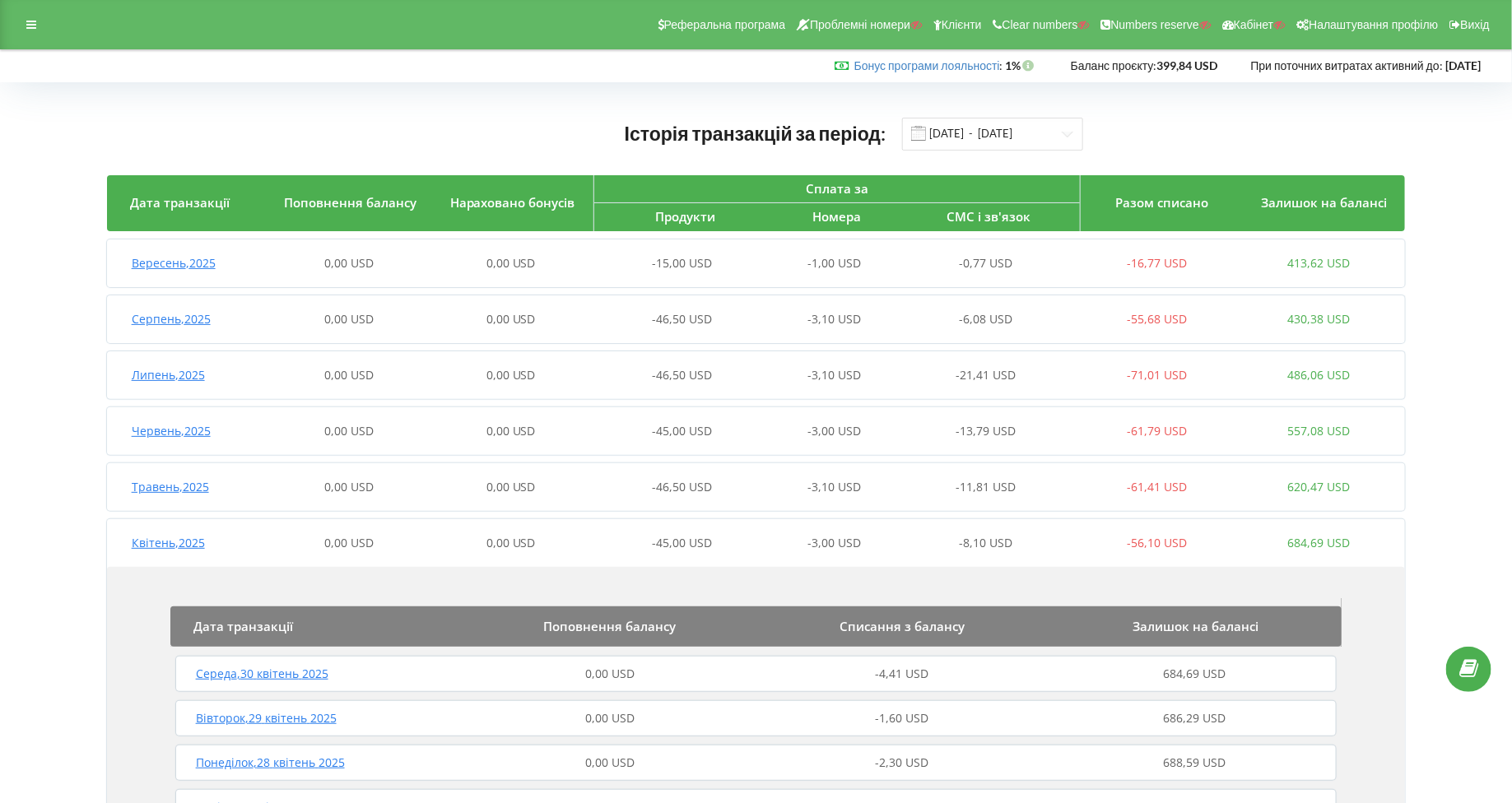
click at [157, 550] on div "Квітень , 2025" at bounding box center [187, 543] width 161 height 16
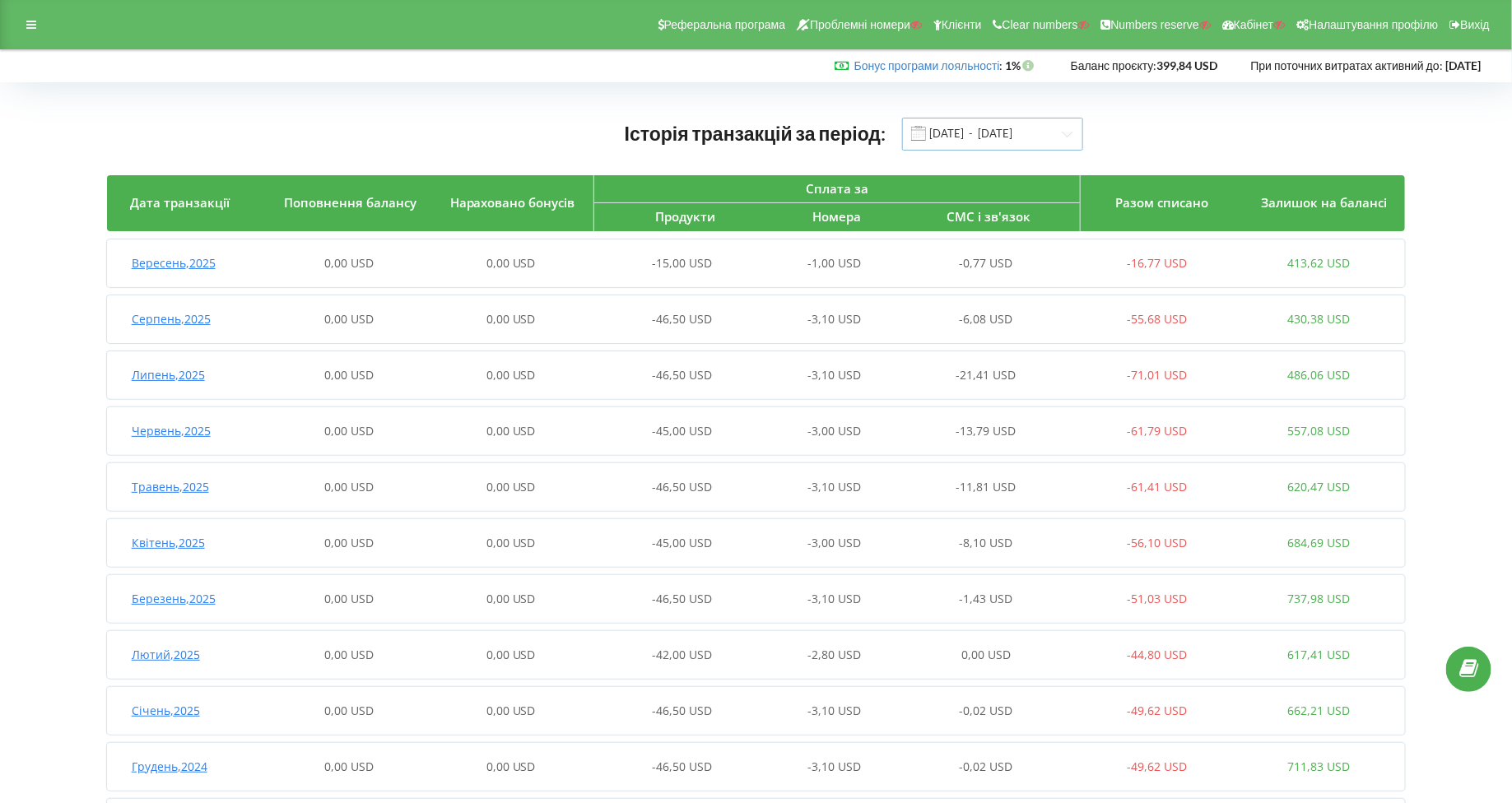
click at [960, 140] on input "01.08.2024 - 10.09.2025" at bounding box center [993, 134] width 181 height 33
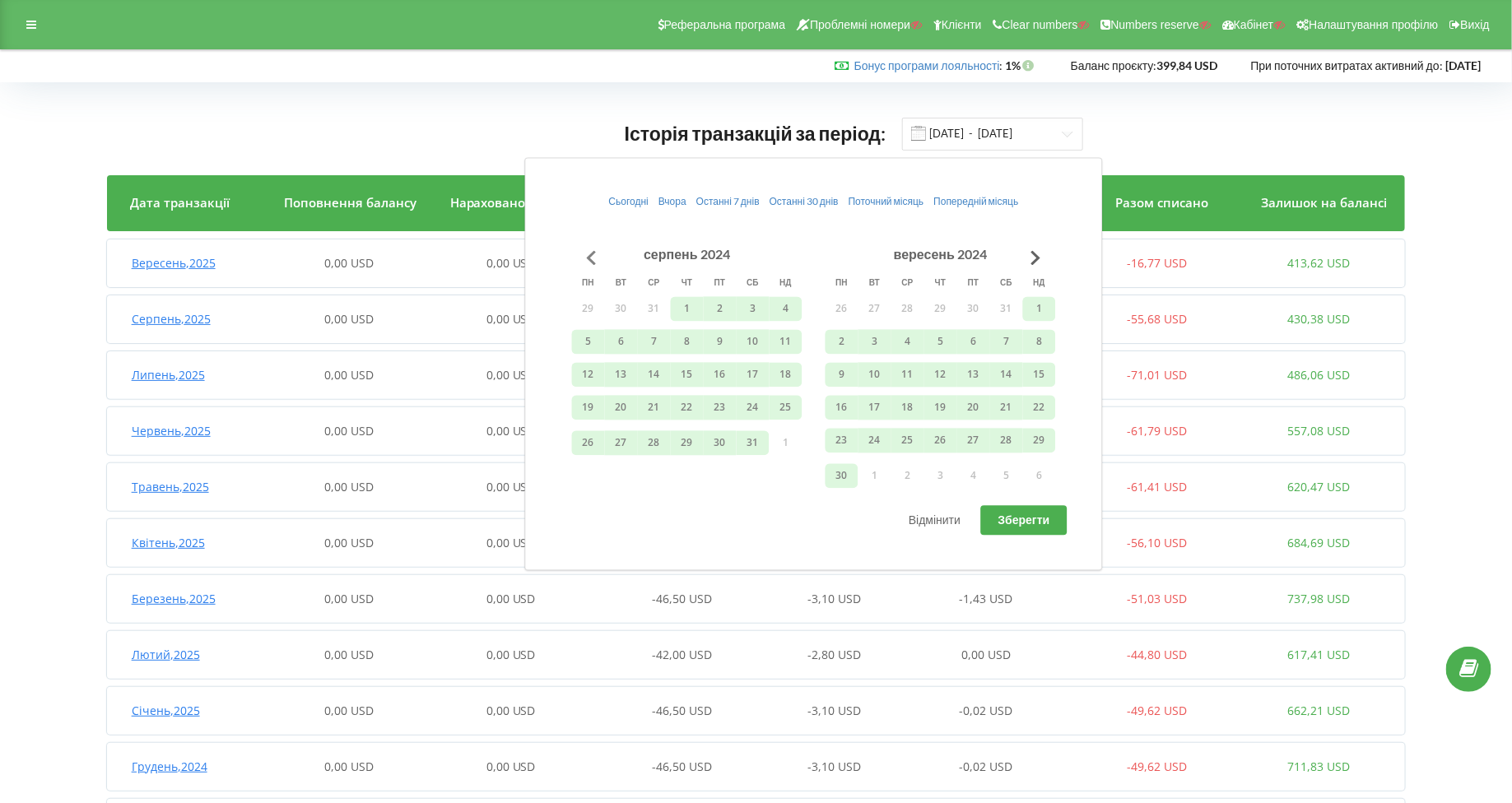
click at [587, 261] on button "Go to previous month" at bounding box center [592, 258] width 33 height 33
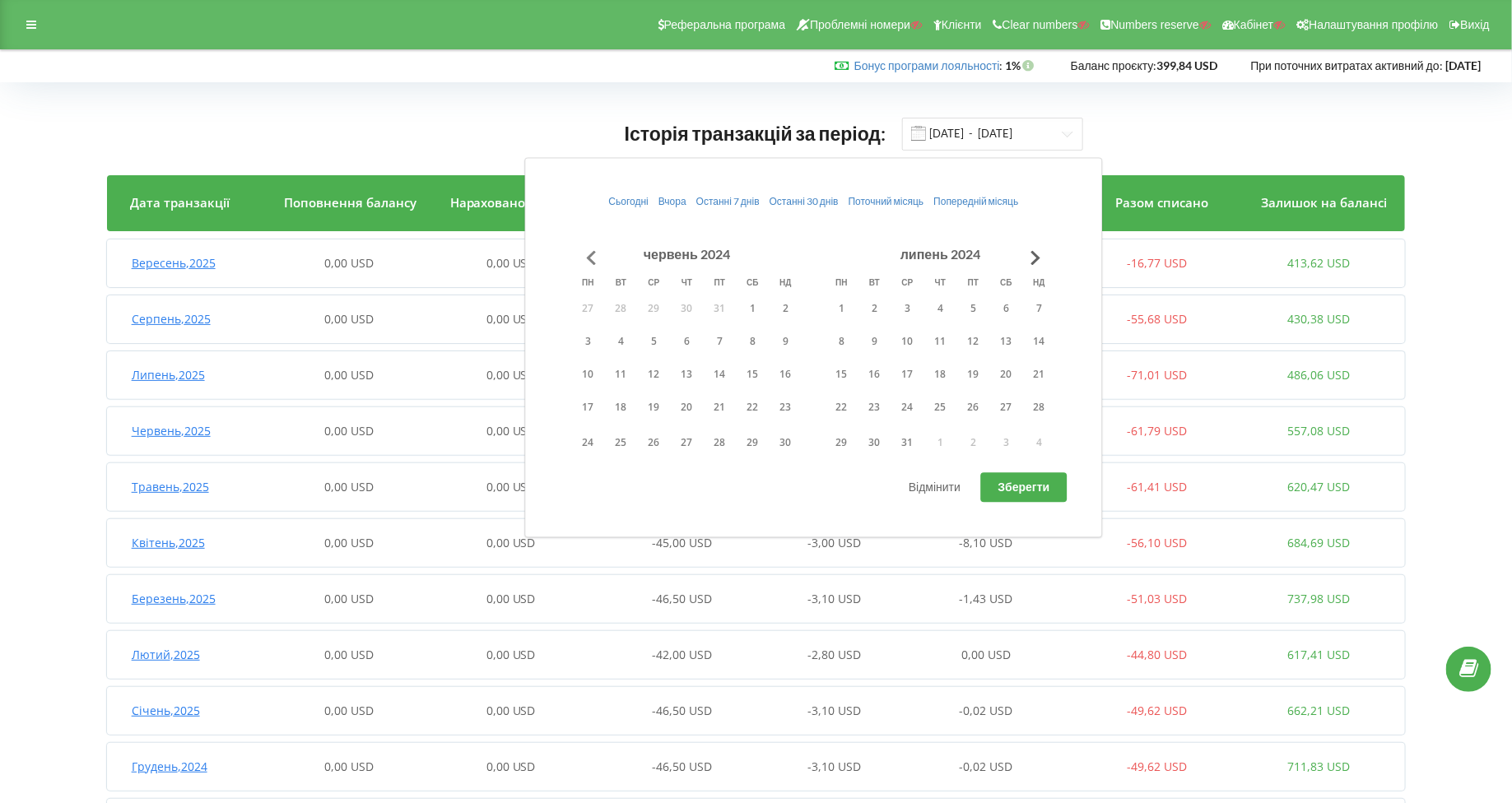
click at [587, 261] on button "Go to previous month" at bounding box center [592, 258] width 33 height 33
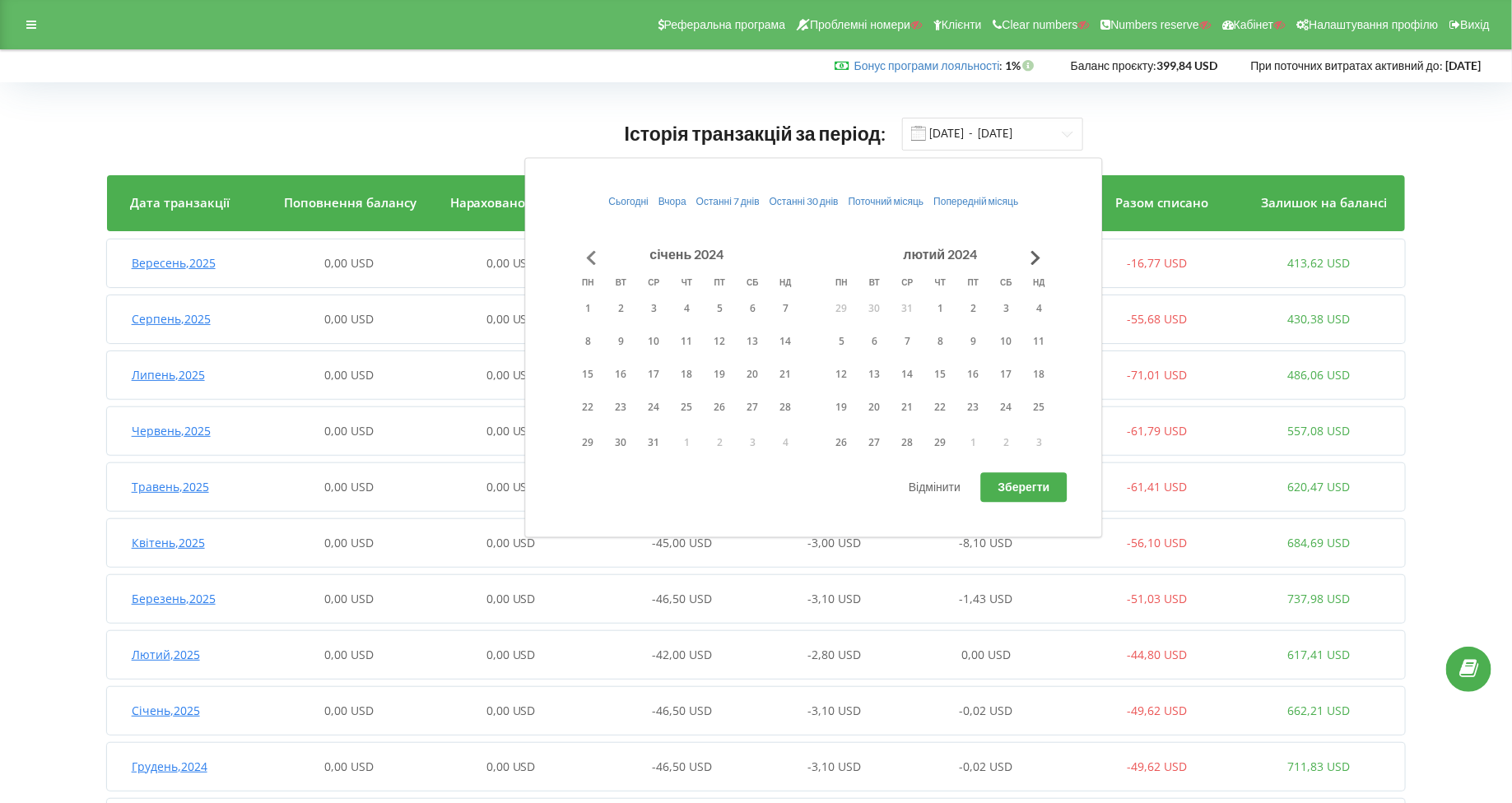
click at [587, 261] on button "Go to previous month" at bounding box center [592, 258] width 33 height 33
click at [718, 311] on button "1" at bounding box center [720, 308] width 33 height 25
click at [1029, 249] on button "Go to next month" at bounding box center [1037, 258] width 33 height 33
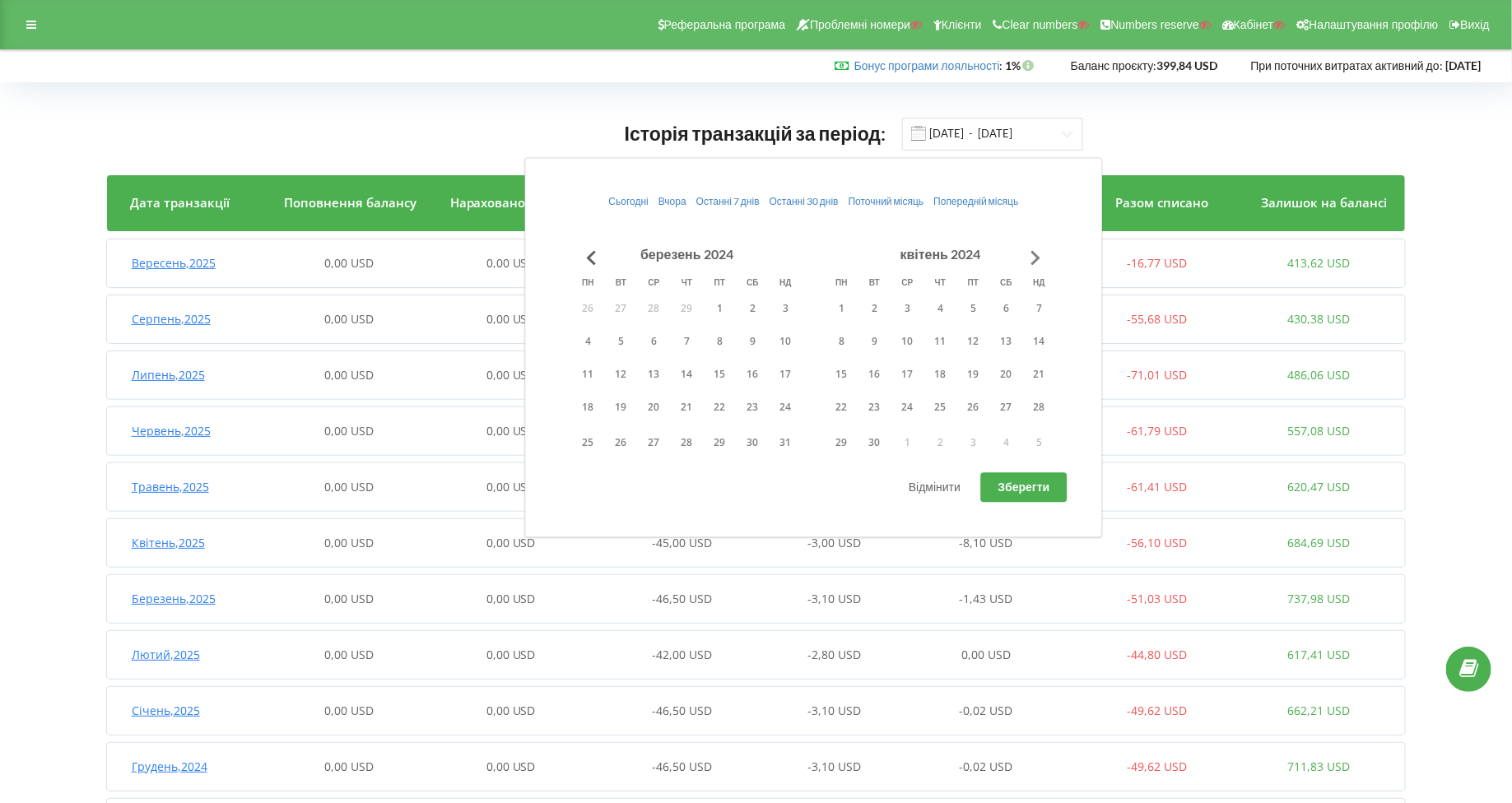
click at [1029, 249] on button "Go to next month" at bounding box center [1037, 258] width 33 height 33
click at [983, 451] on button "30" at bounding box center [974, 443] width 33 height 25
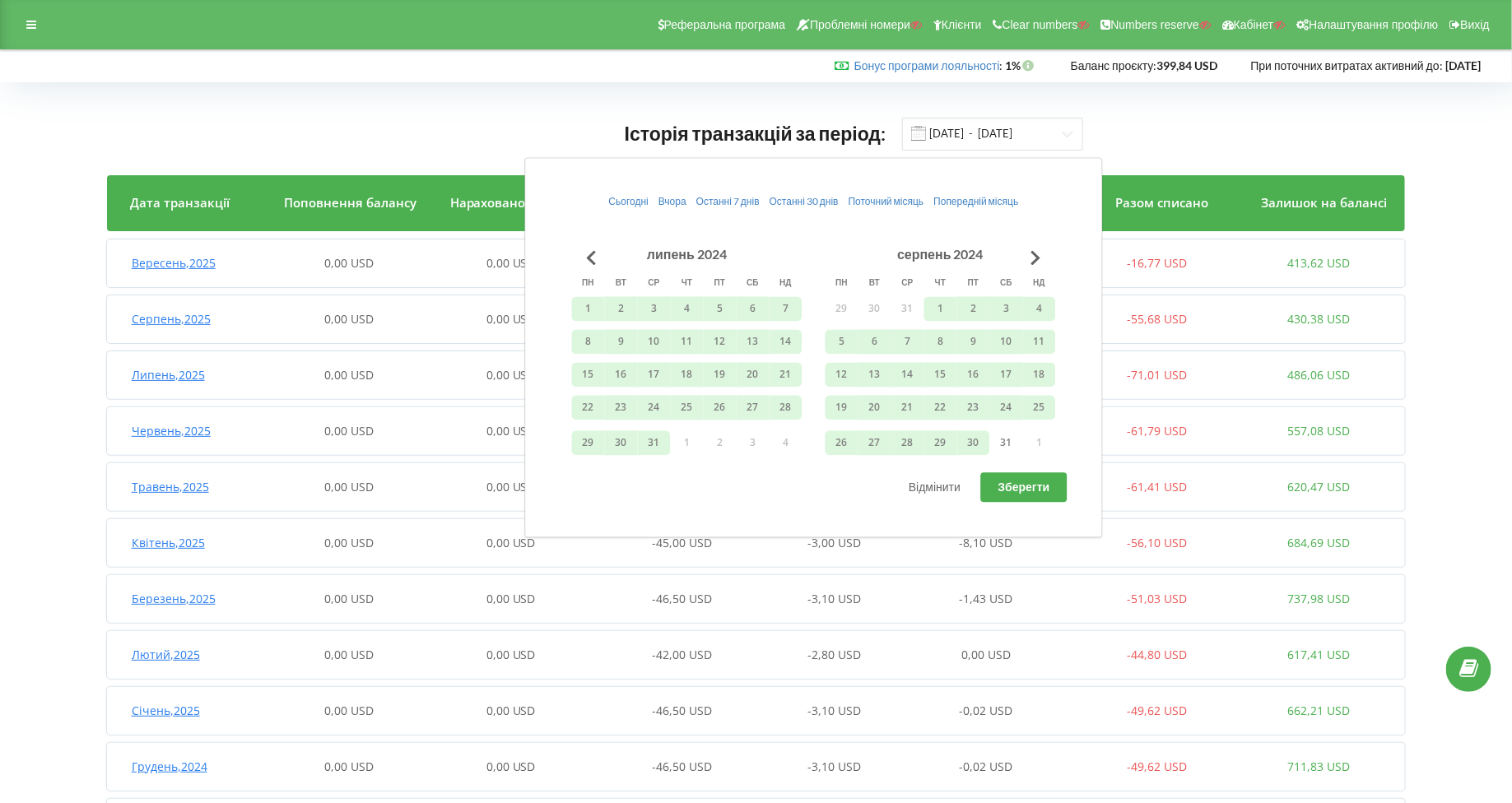
click at [1023, 481] on span "Зберегти" at bounding box center [1024, 487] width 52 height 14
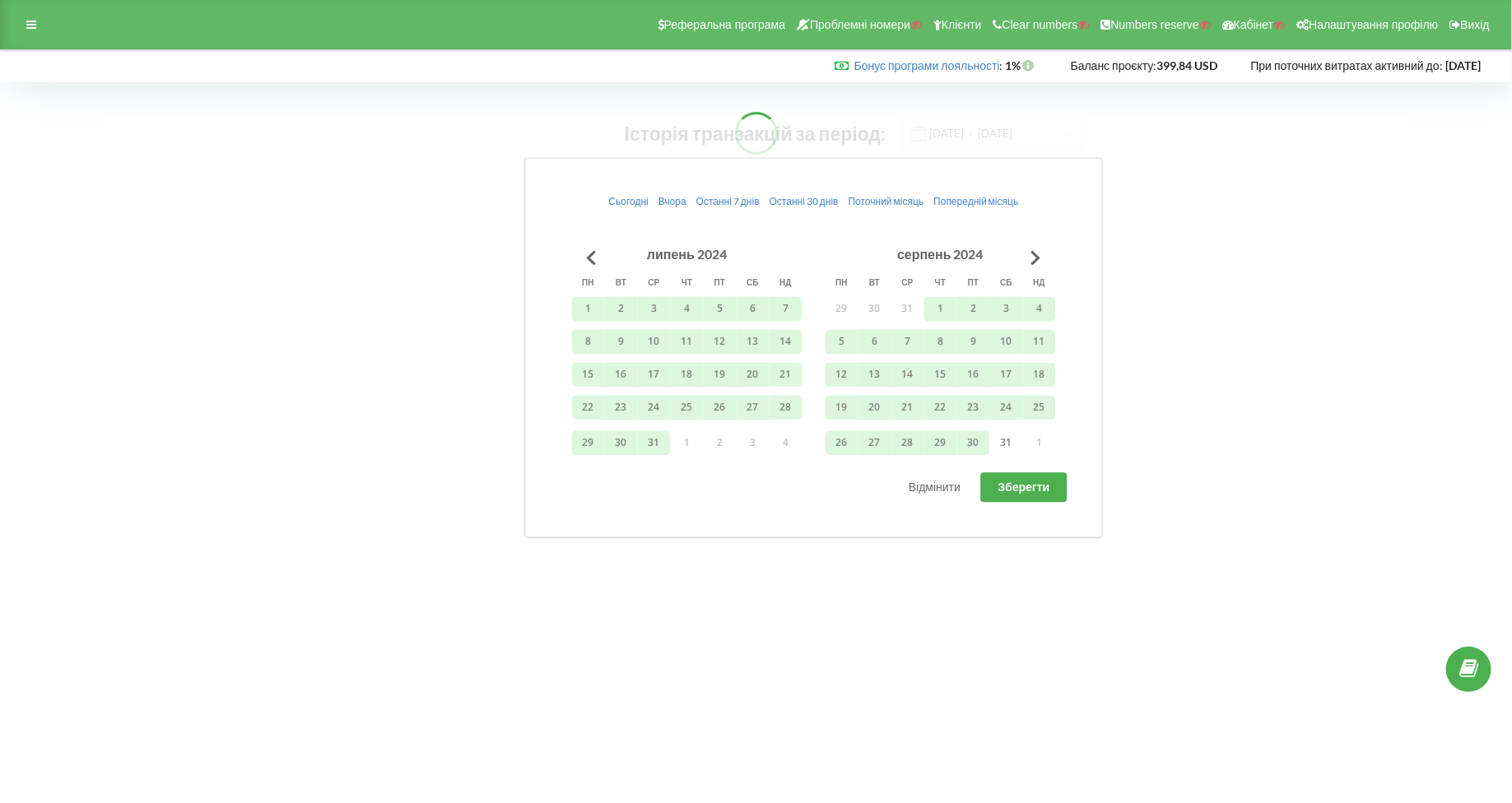
click at [254, 505] on body "Реферальна програма Проблемні номери Клієнти Clear numbers Numbers reserve Кабі…" at bounding box center [756, 402] width 1512 height 803
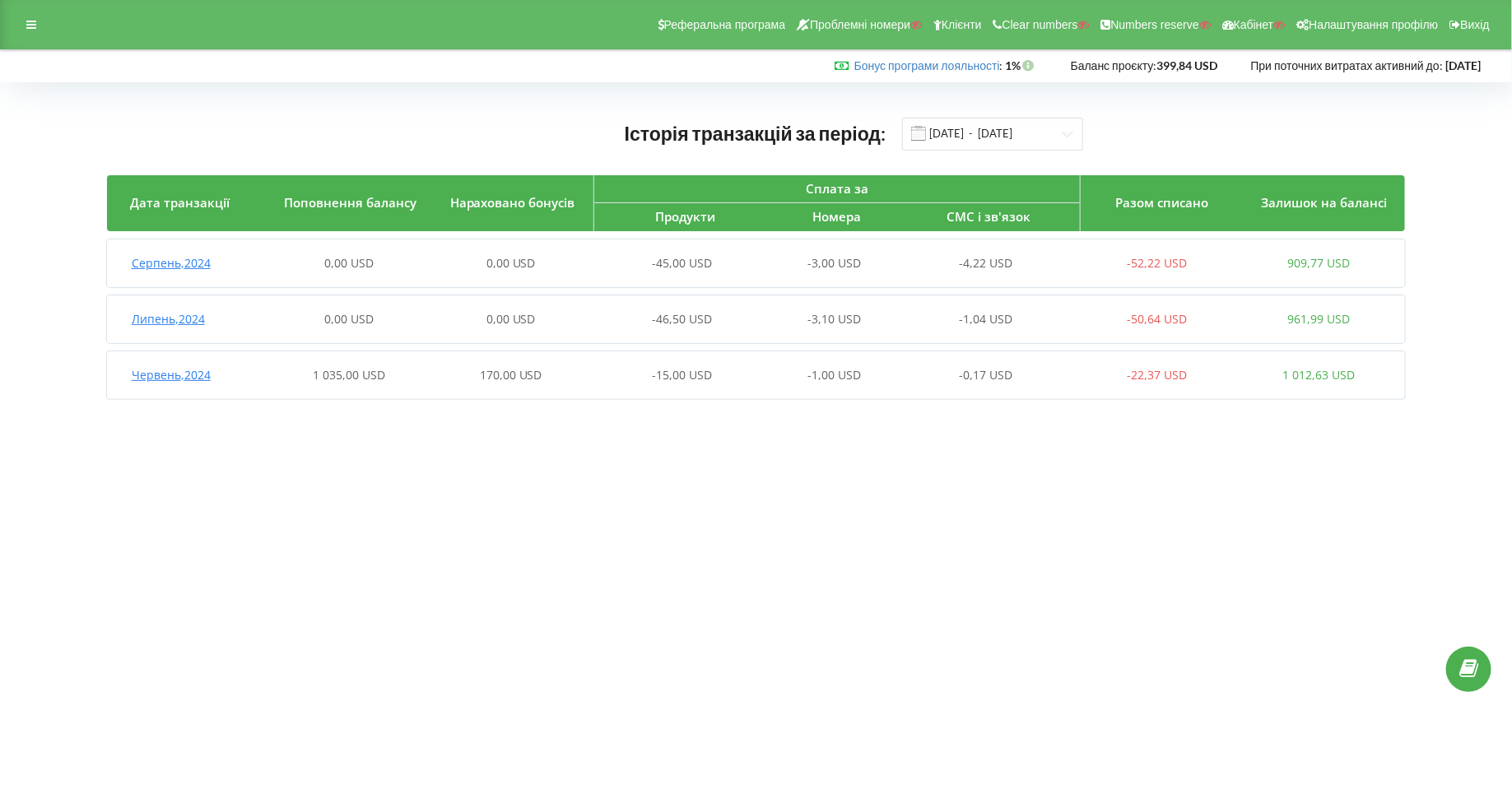
click at [937, 164] on div "Історія транзакцій за період: 01.12.2023 - 30.08.2024 Дата транзакції Поповненн…" at bounding box center [756, 258] width 1299 height 282
click at [939, 137] on input "01.12.2023 - 30.08.2024" at bounding box center [993, 134] width 181 height 33
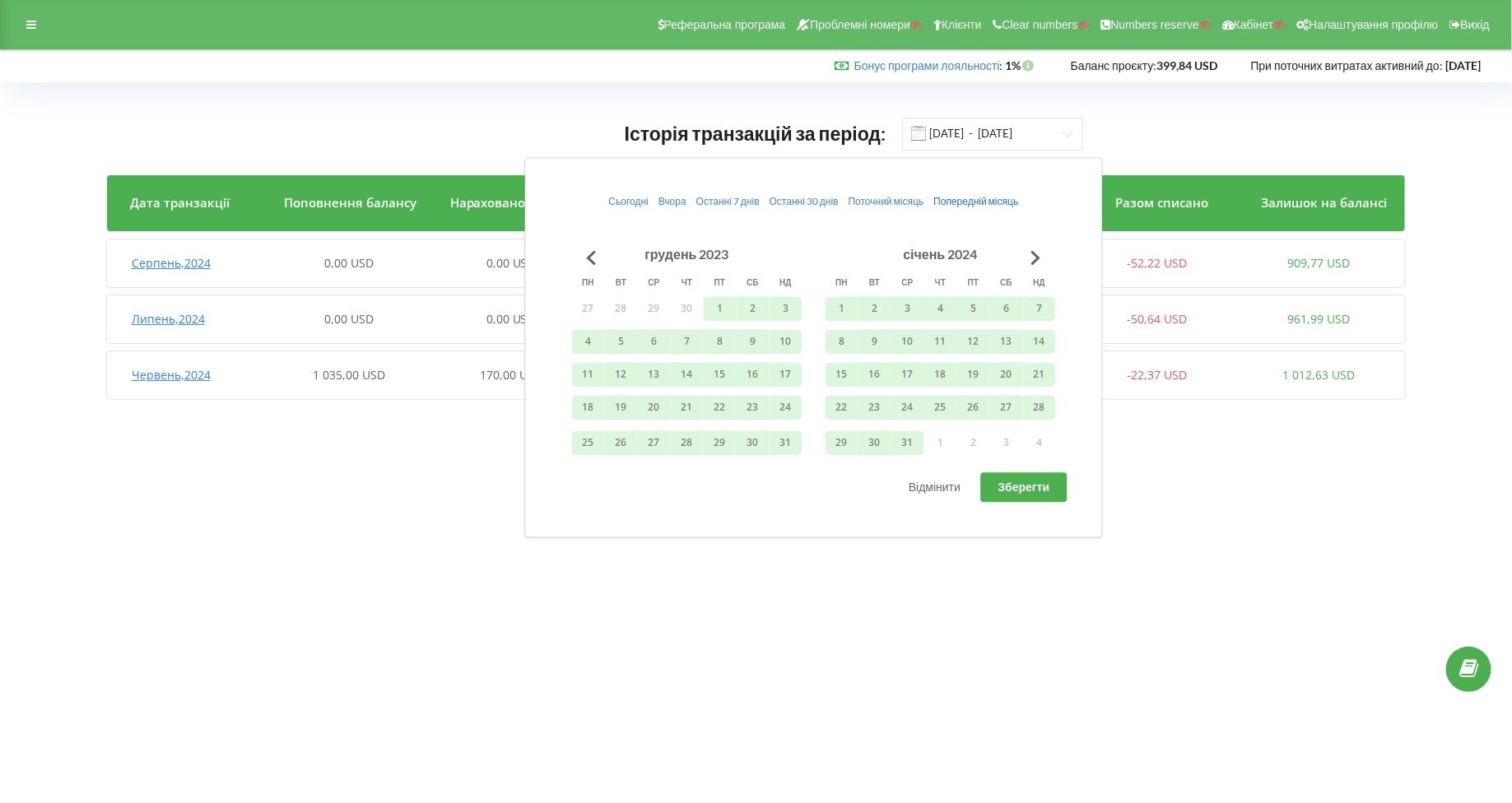
click at [940, 204] on span "Попередній місяць" at bounding box center [976, 202] width 85 height 13
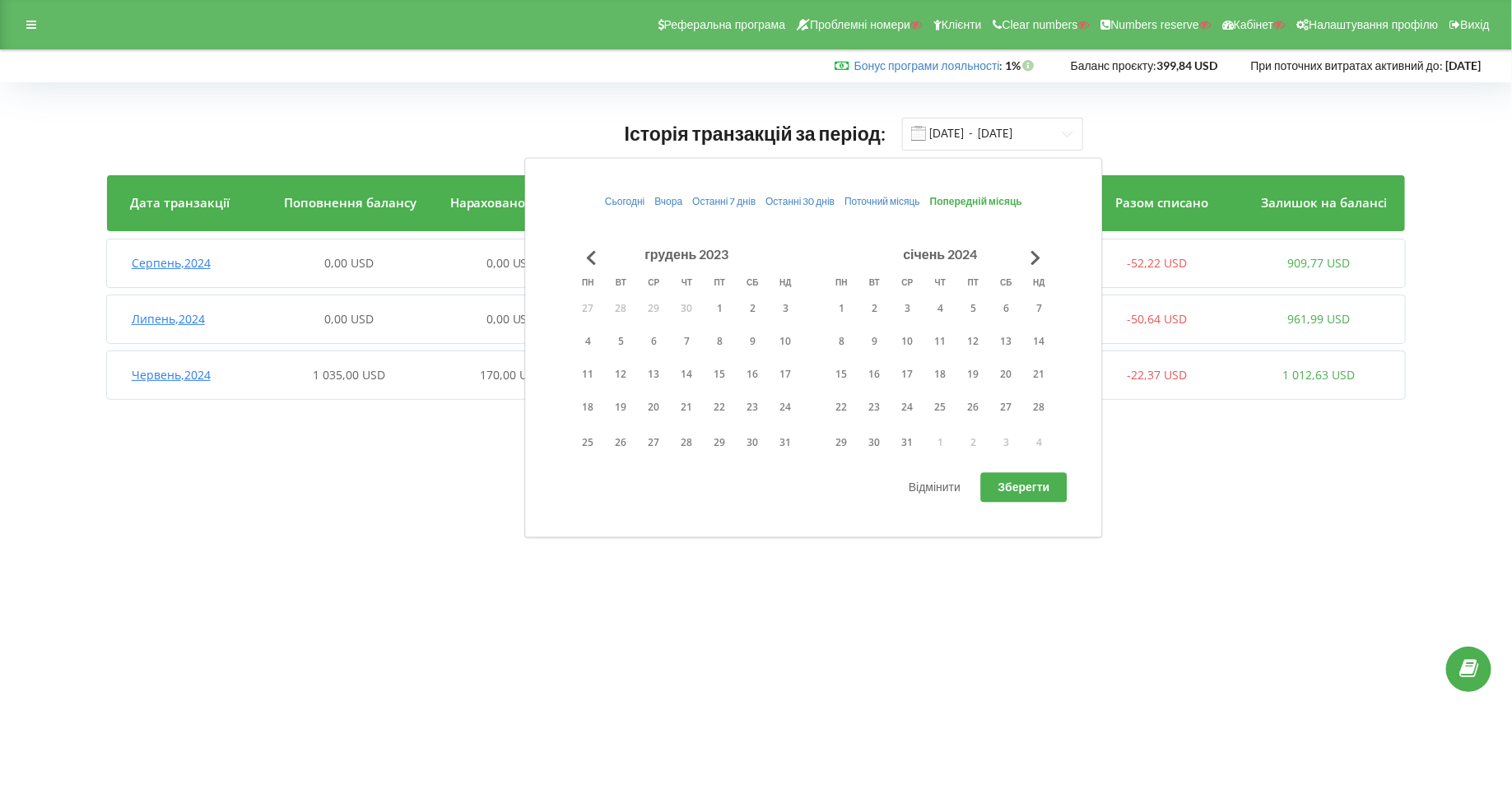
click at [1033, 473] on button "Зберегти" at bounding box center [1024, 488] width 87 height 30
type input "01.08.2025 - 31.08.2025"
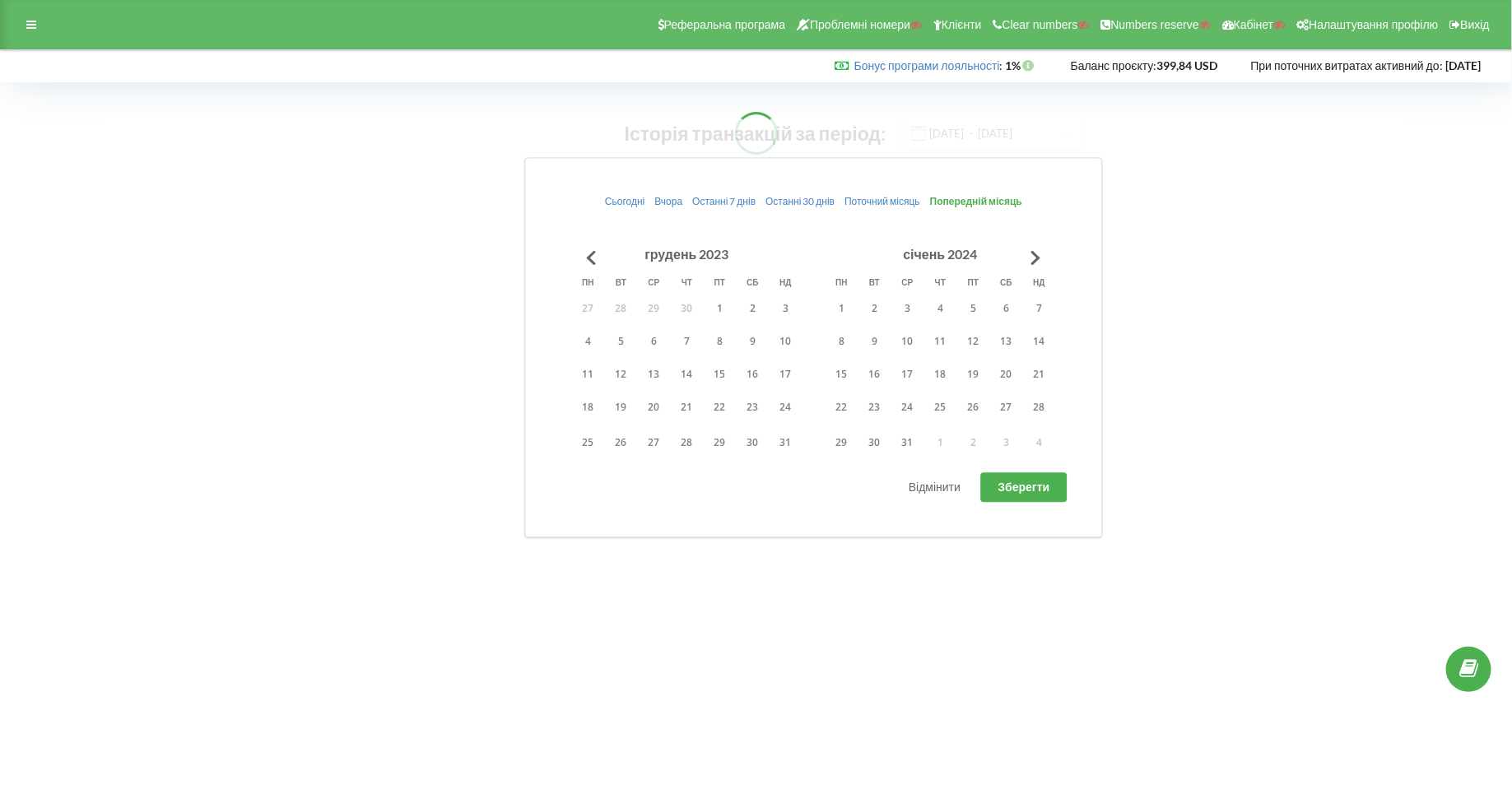
click at [1213, 262] on body "Реферальна програма Проблемні номери Клієнти Clear numbers Numbers reserve Кабі…" at bounding box center [756, 402] width 1512 height 803
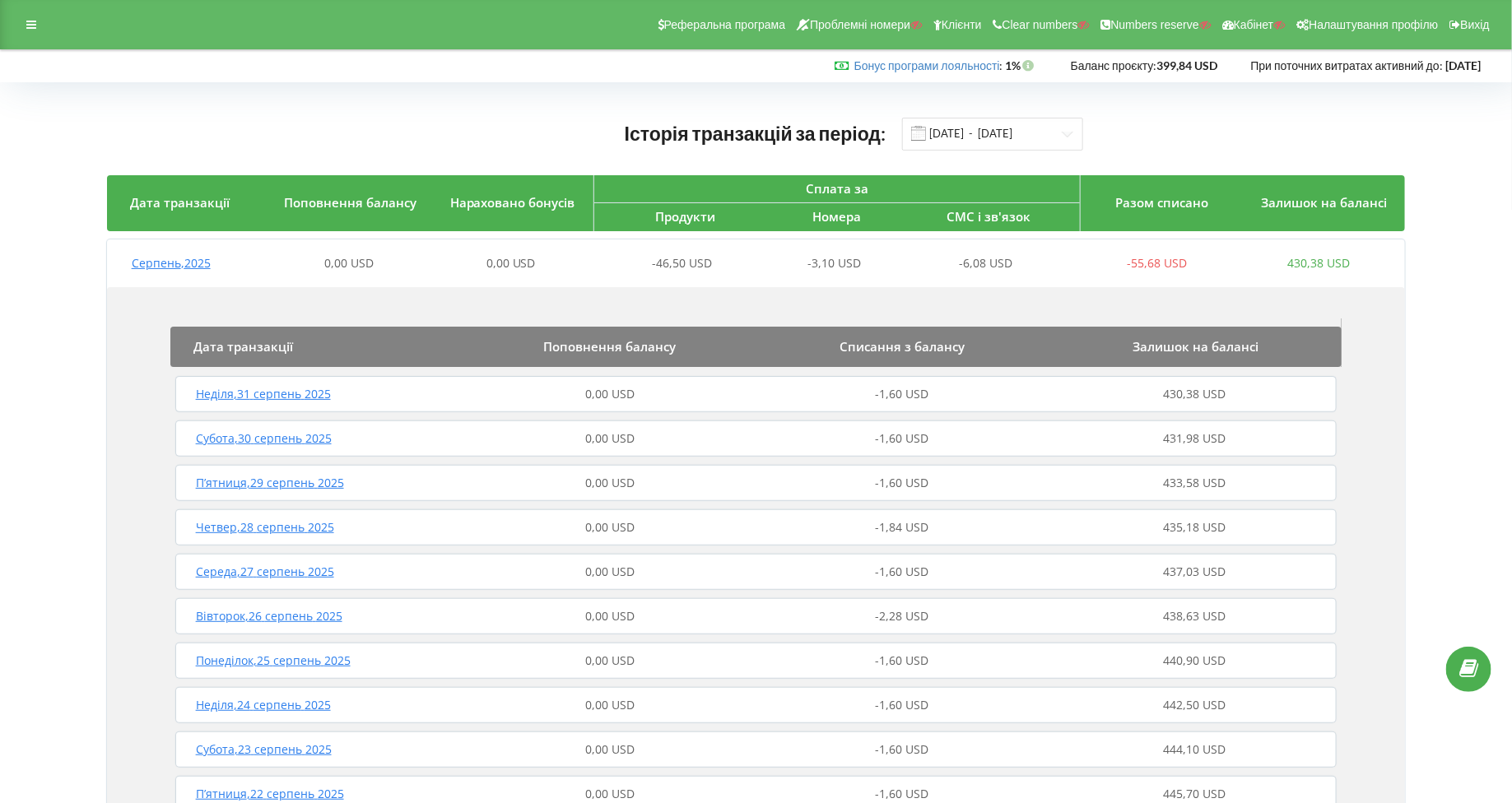
click at [148, 268] on span "Серпень , 2025" at bounding box center [171, 262] width 79 height 15
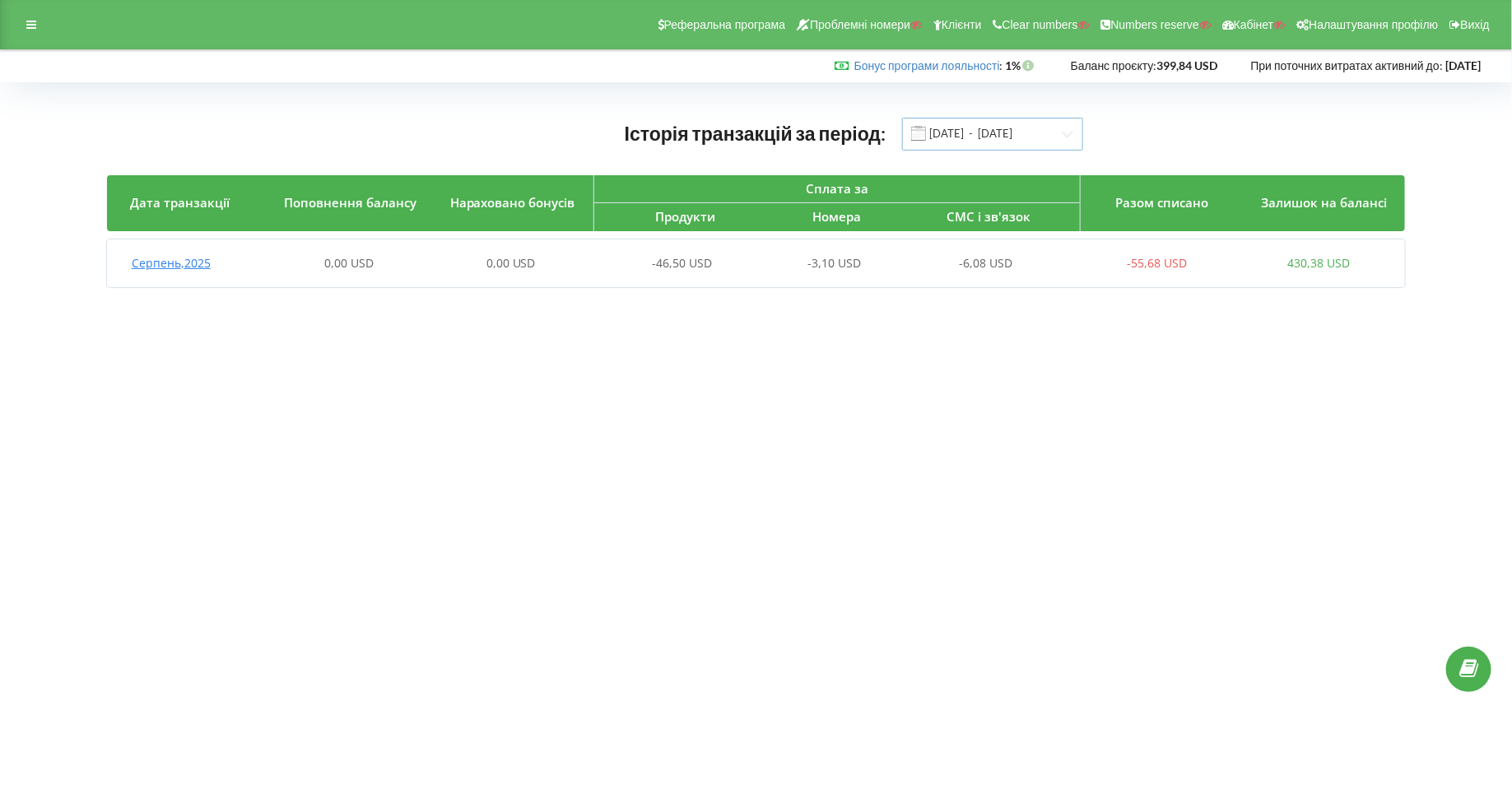
click at [957, 142] on input "01.08.2025 - 31.08.2025" at bounding box center [993, 134] width 181 height 33
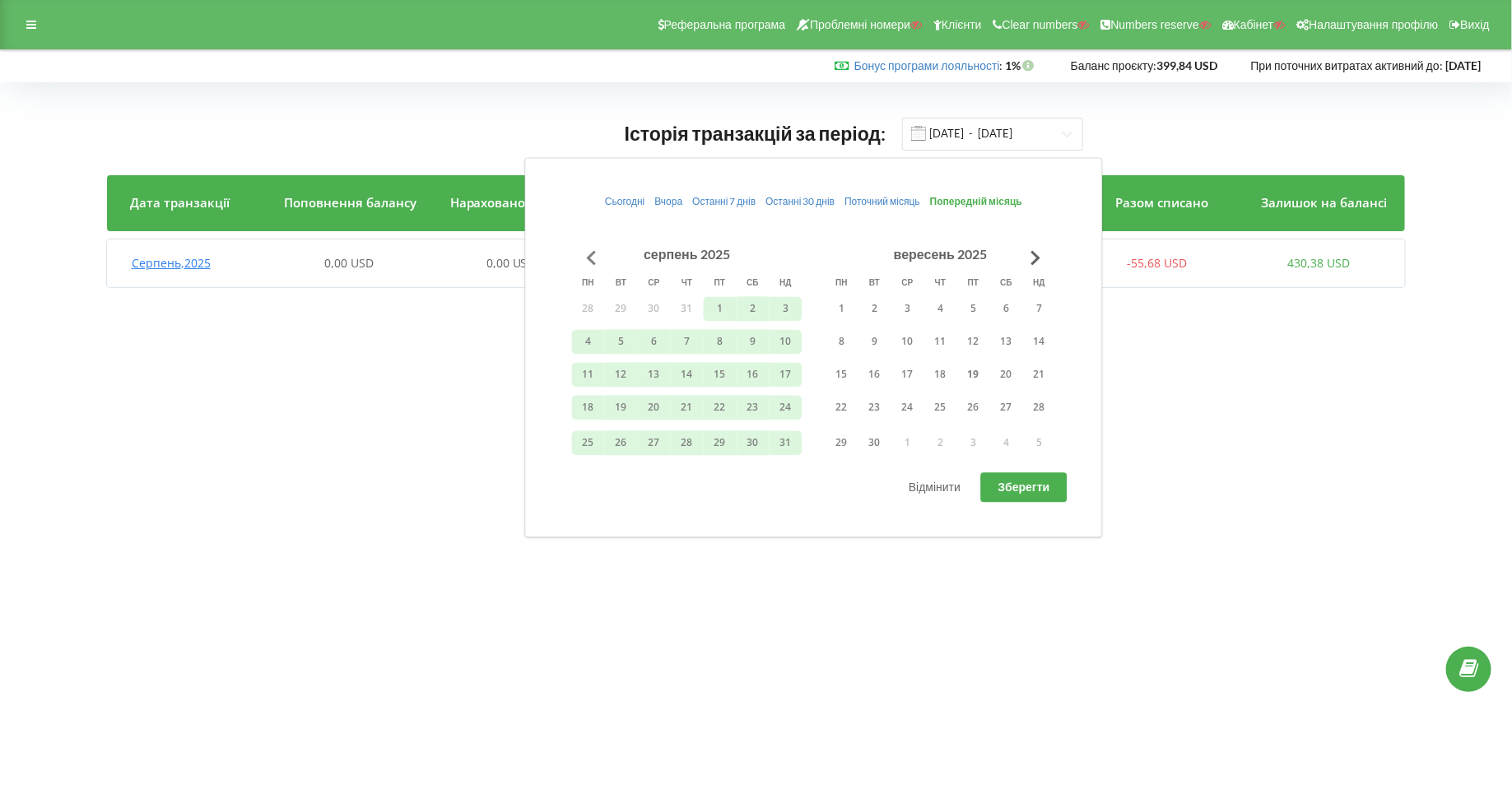
click at [587, 253] on button "Go to previous month" at bounding box center [592, 258] width 33 height 33
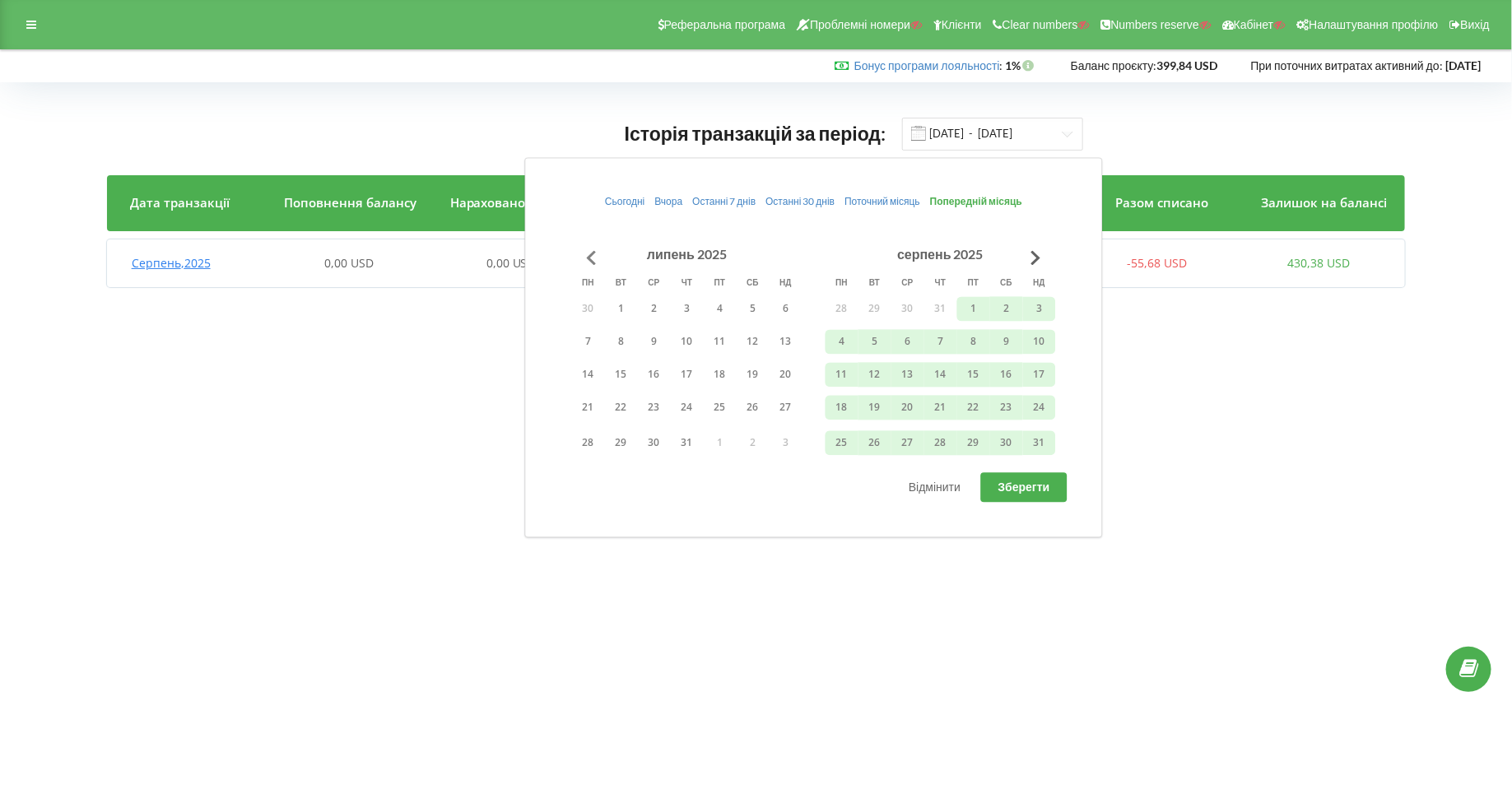
click at [587, 253] on button "Go to previous month" at bounding box center [592, 258] width 33 height 33
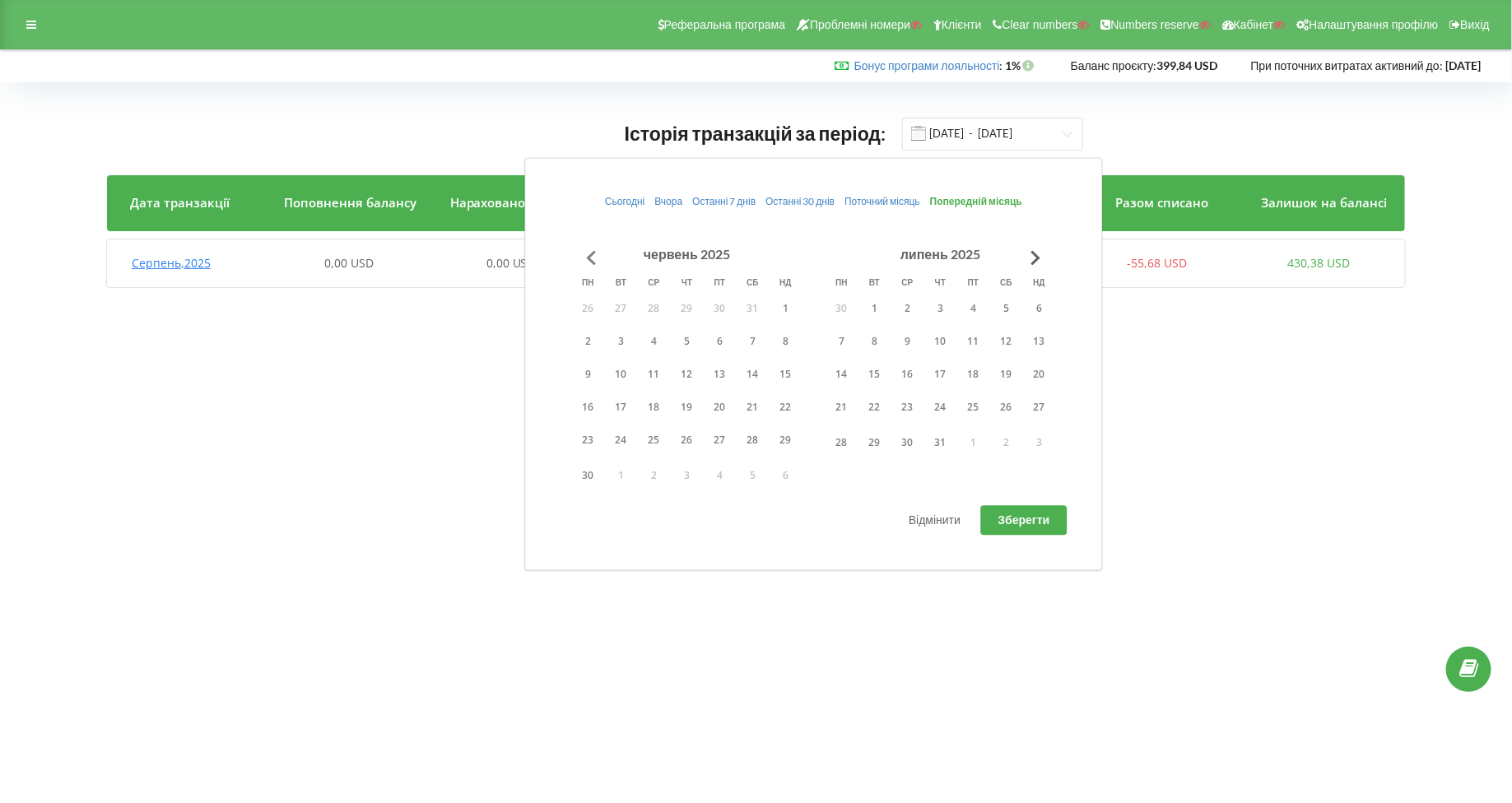
click at [587, 253] on button "Go to previous month" at bounding box center [592, 258] width 33 height 33
click at [934, 534] on div "Сьогодні Вчора Останні 7 днів Останні 30 днів Поточний місяць Попередній місяць…" at bounding box center [814, 365] width 577 height 413
click at [931, 530] on button "Відмінити" at bounding box center [935, 521] width 87 height 30
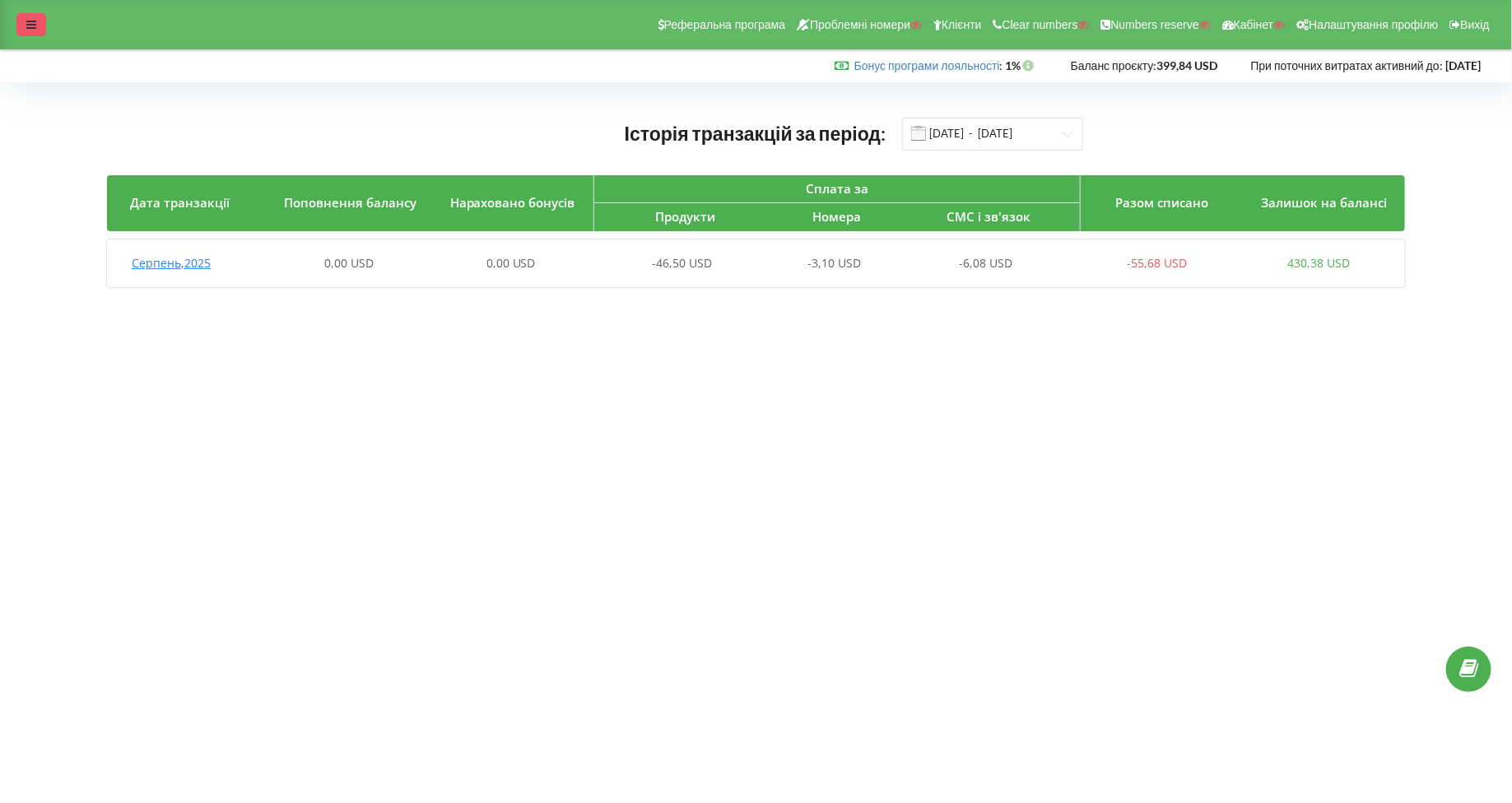
click at [36, 19] on div at bounding box center [31, 24] width 30 height 23
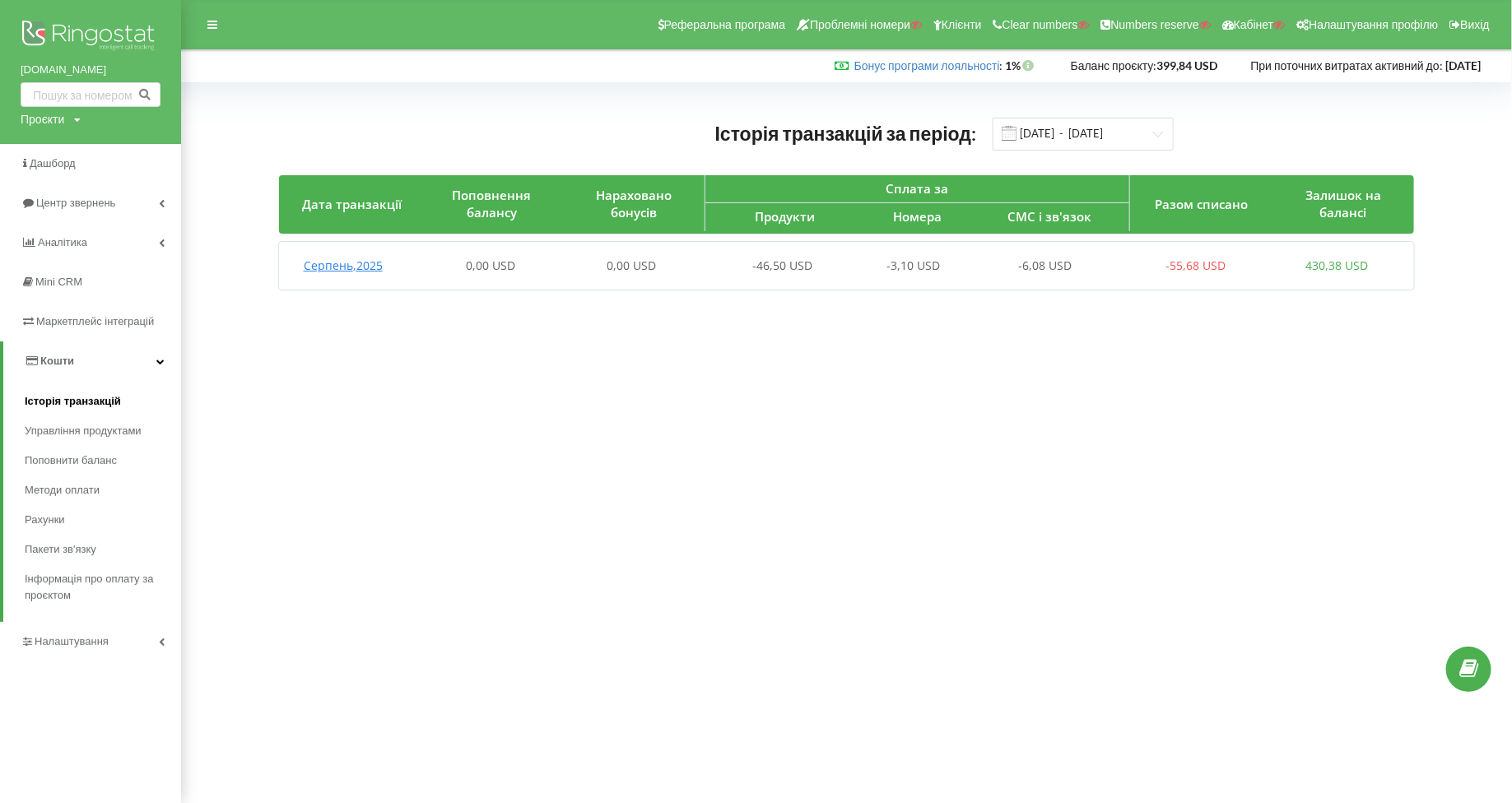
click at [64, 400] on span "Історія транзакцій" at bounding box center [73, 402] width 97 height 16
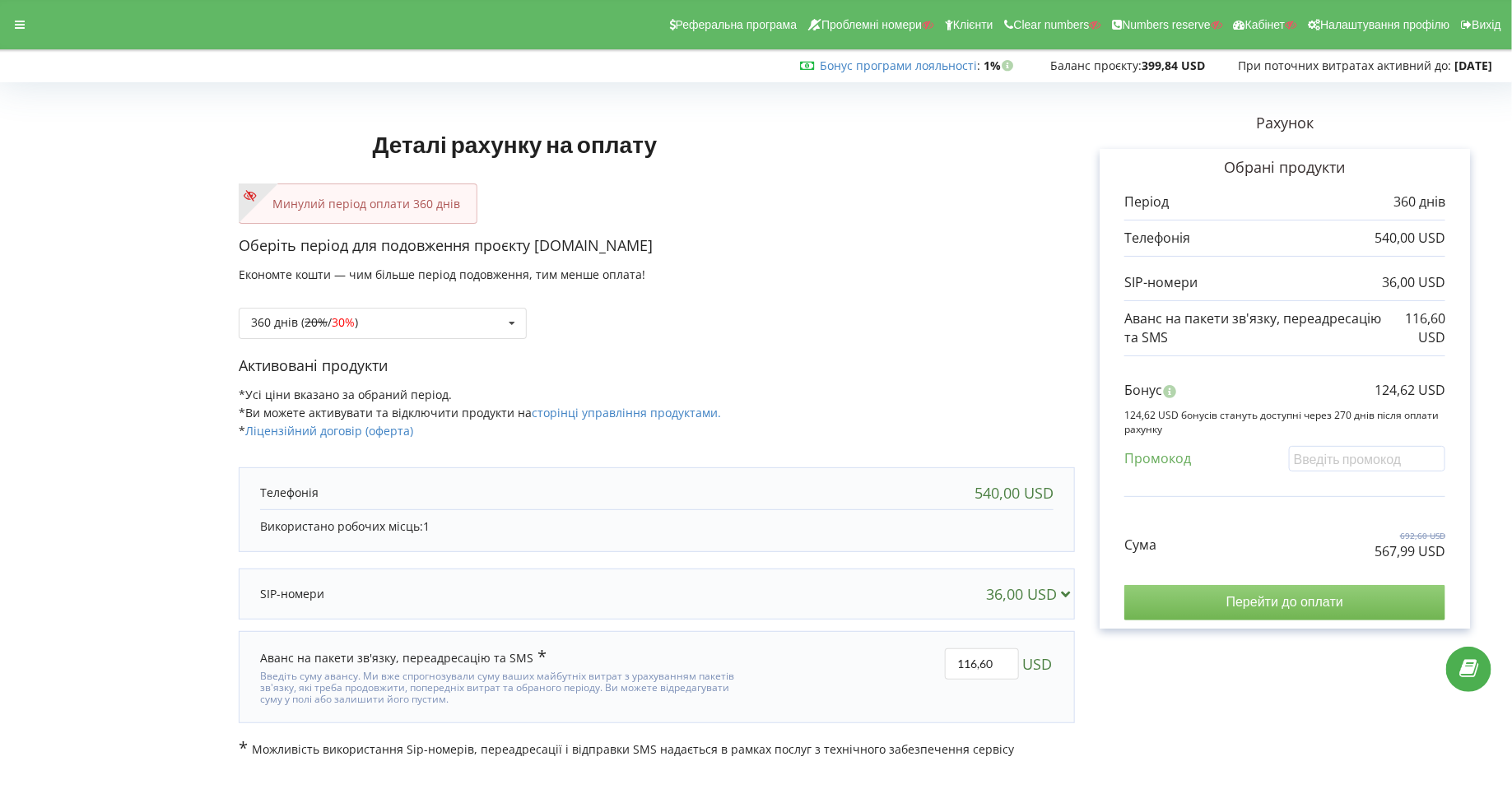
click at [1187, 606] on input "Перейти до оплати" at bounding box center [1285, 603] width 321 height 35
click at [20, 29] on icon at bounding box center [19, 25] width 10 height 12
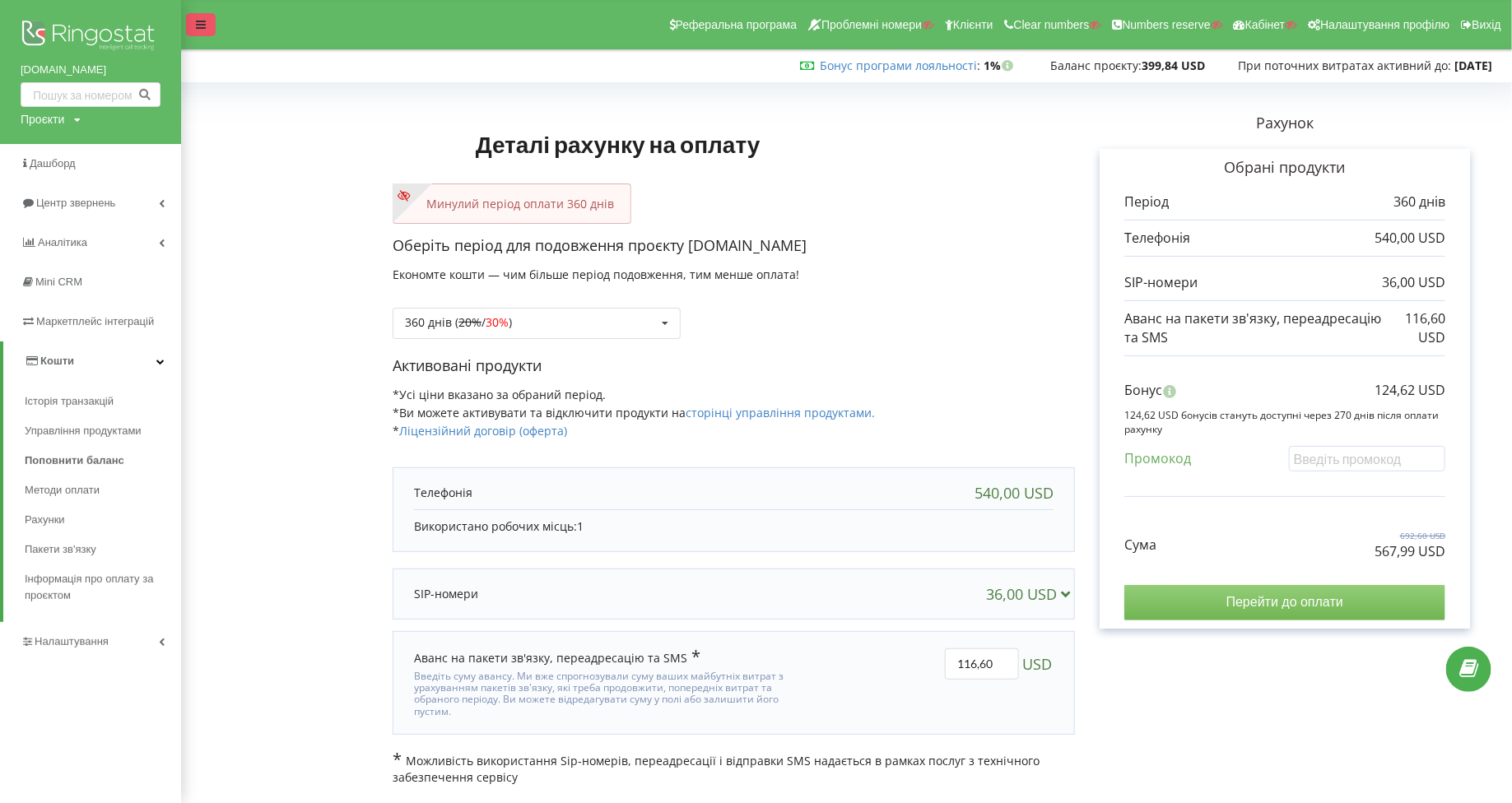
click at [204, 30] on icon at bounding box center [200, 25] width 10 height 12
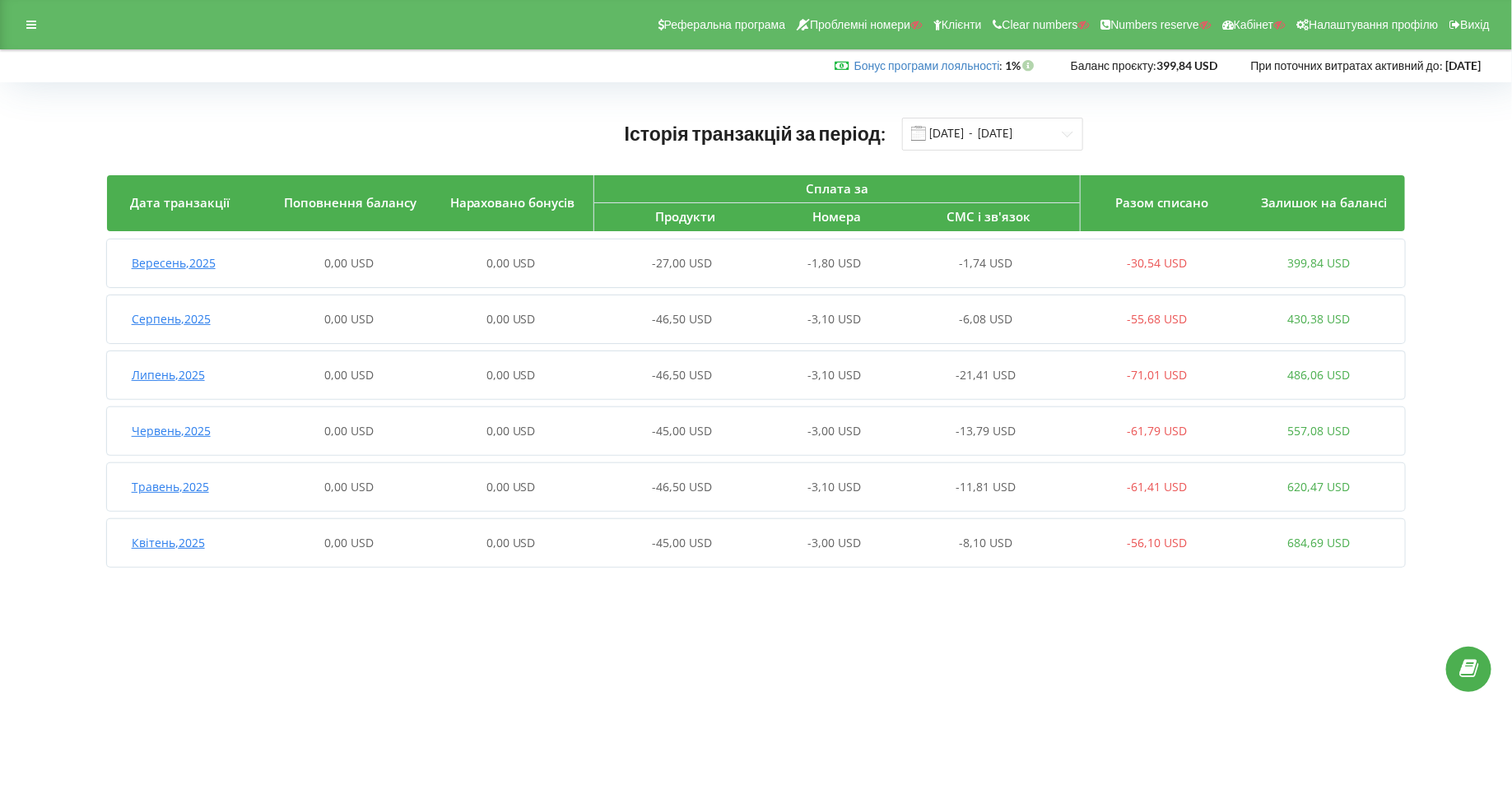
click at [51, 33] on div "Реферальна програма Проблемні номери Клієнти Clear numbers Numbers reserve Кабі…" at bounding box center [756, 25] width 1512 height 49
click at [32, 25] on icon at bounding box center [31, 25] width 10 height 12
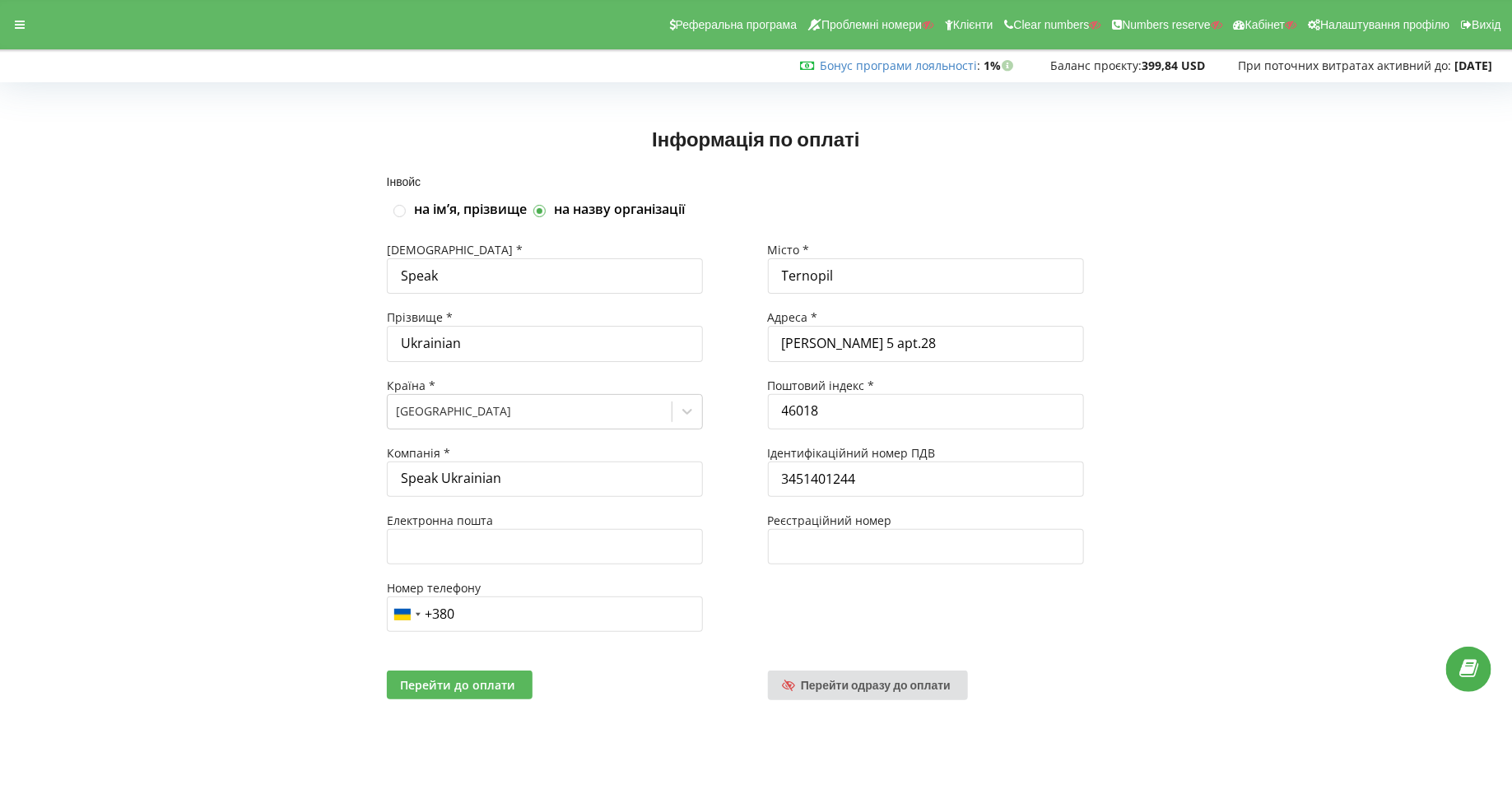
click at [495, 688] on span "Перейти до оплати" at bounding box center [457, 685] width 116 height 15
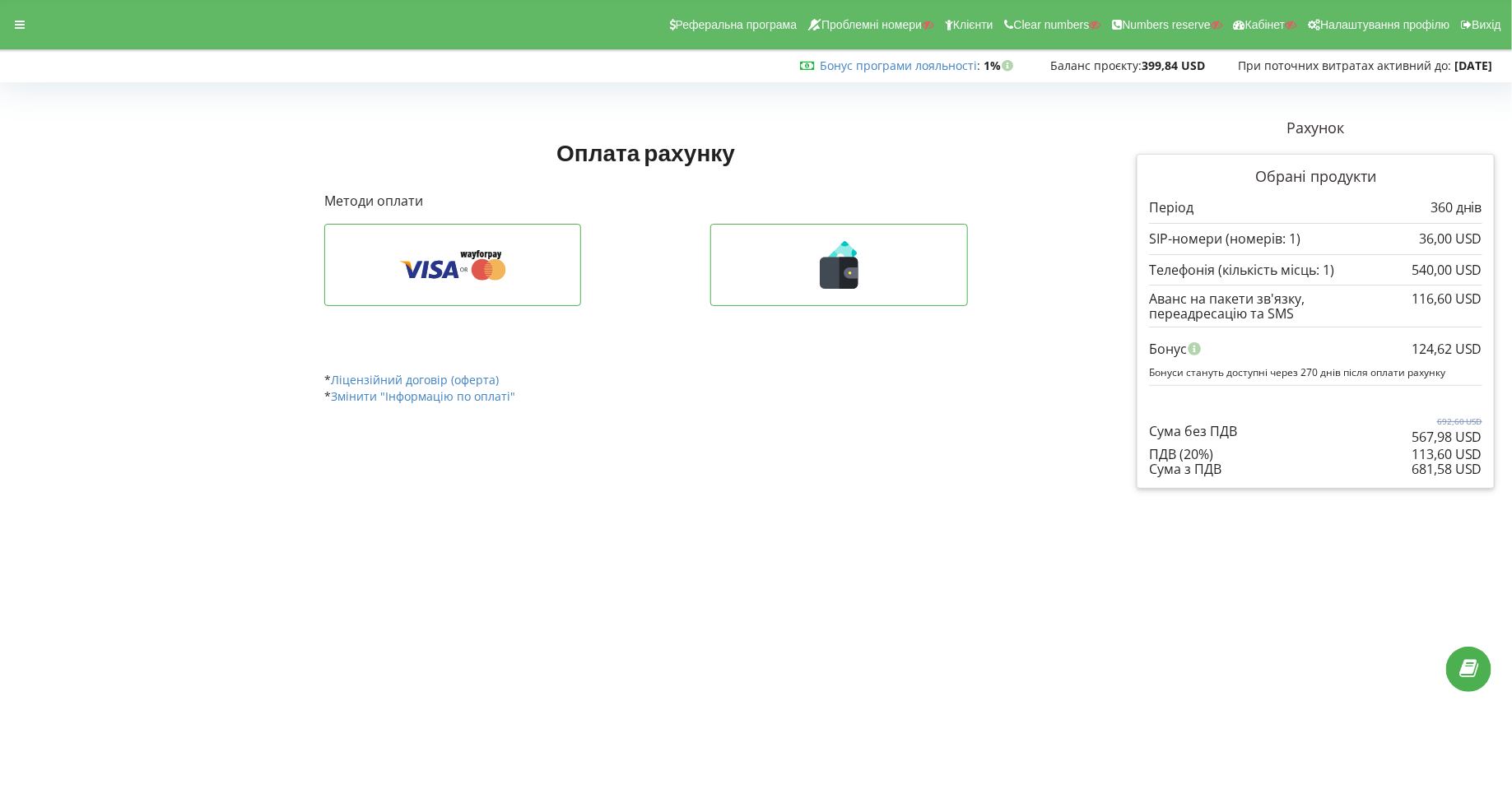
drag, startPoint x: 1485, startPoint y: 467, endPoint x: 1414, endPoint y: 469, distance: 71.0
click at [1414, 469] on div "Обрані продукти Період 360 днів 36,00 USD 540,00 USD" at bounding box center [1315, 321] width 358 height 335
click at [1414, 469] on div "681,58 USD" at bounding box center [1447, 469] width 71 height 15
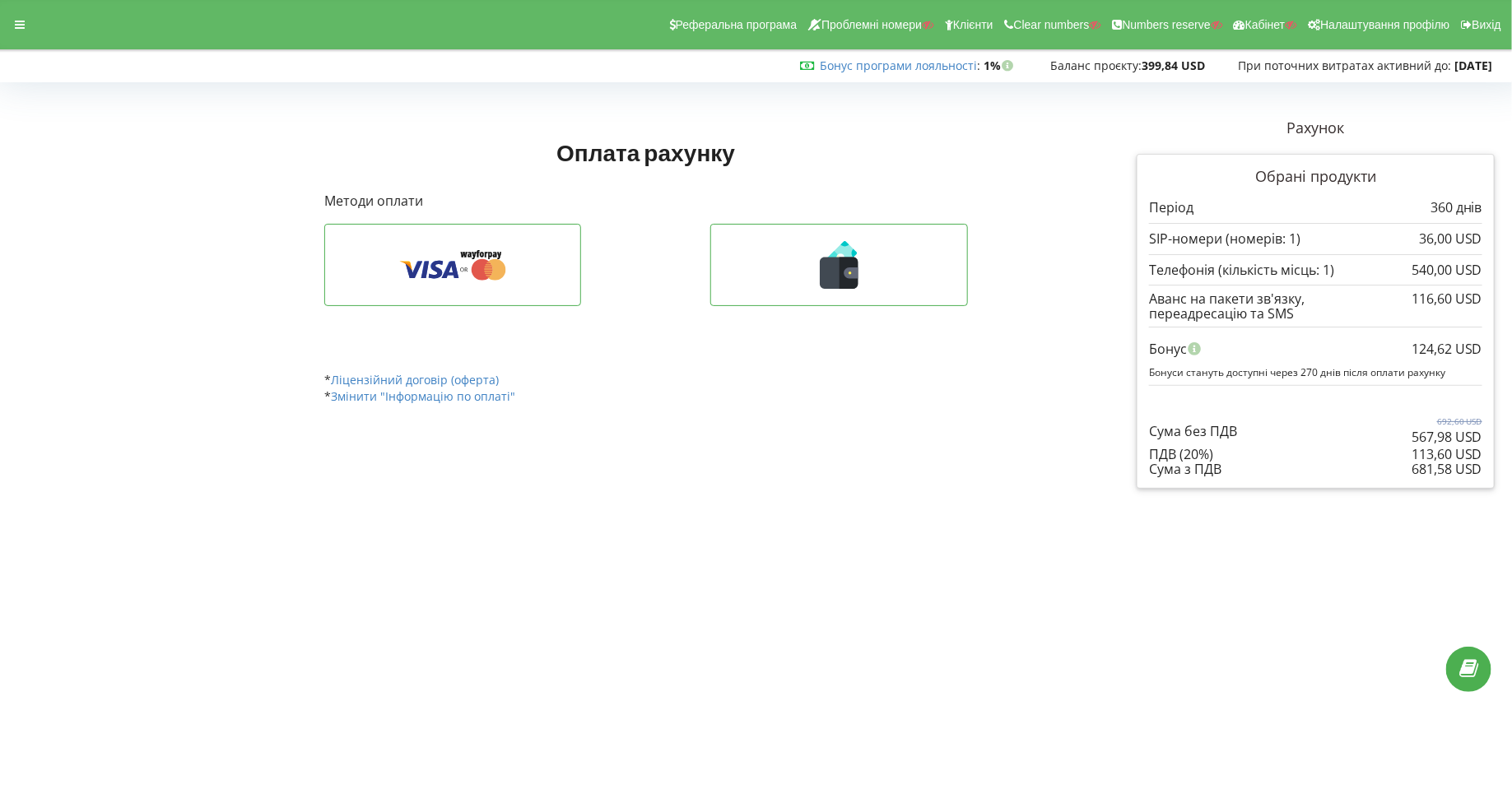
click at [1414, 469] on div "681,58 USD" at bounding box center [1447, 469] width 71 height 15
copy div "681,58 USD"
click at [1430, 348] on div "124,62 USD" at bounding box center [1447, 349] width 71 height 31
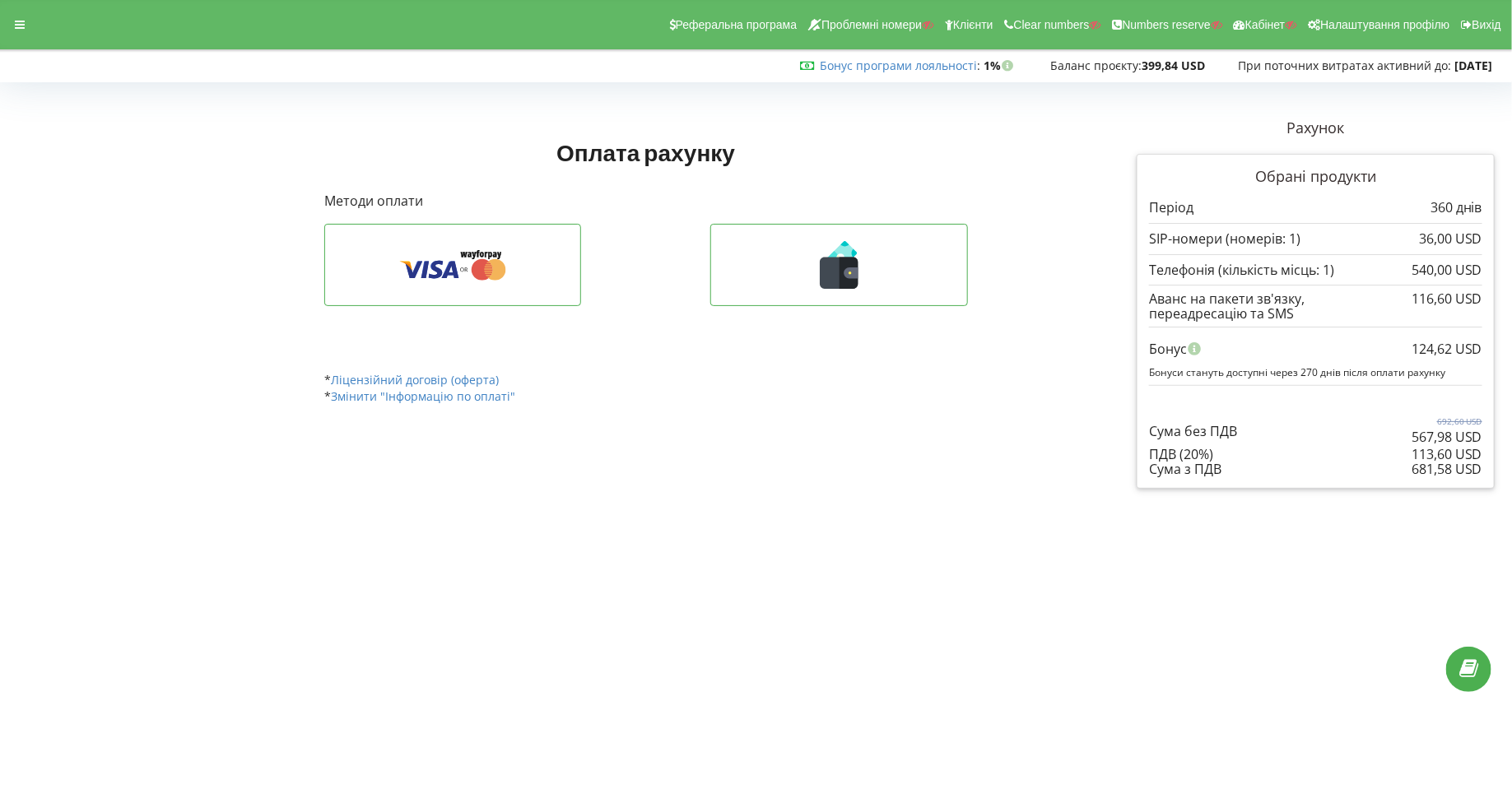
click at [1430, 348] on div "124,62 USD" at bounding box center [1447, 349] width 71 height 31
copy div "124,62 USD"
click at [15, 28] on icon at bounding box center [19, 25] width 10 height 12
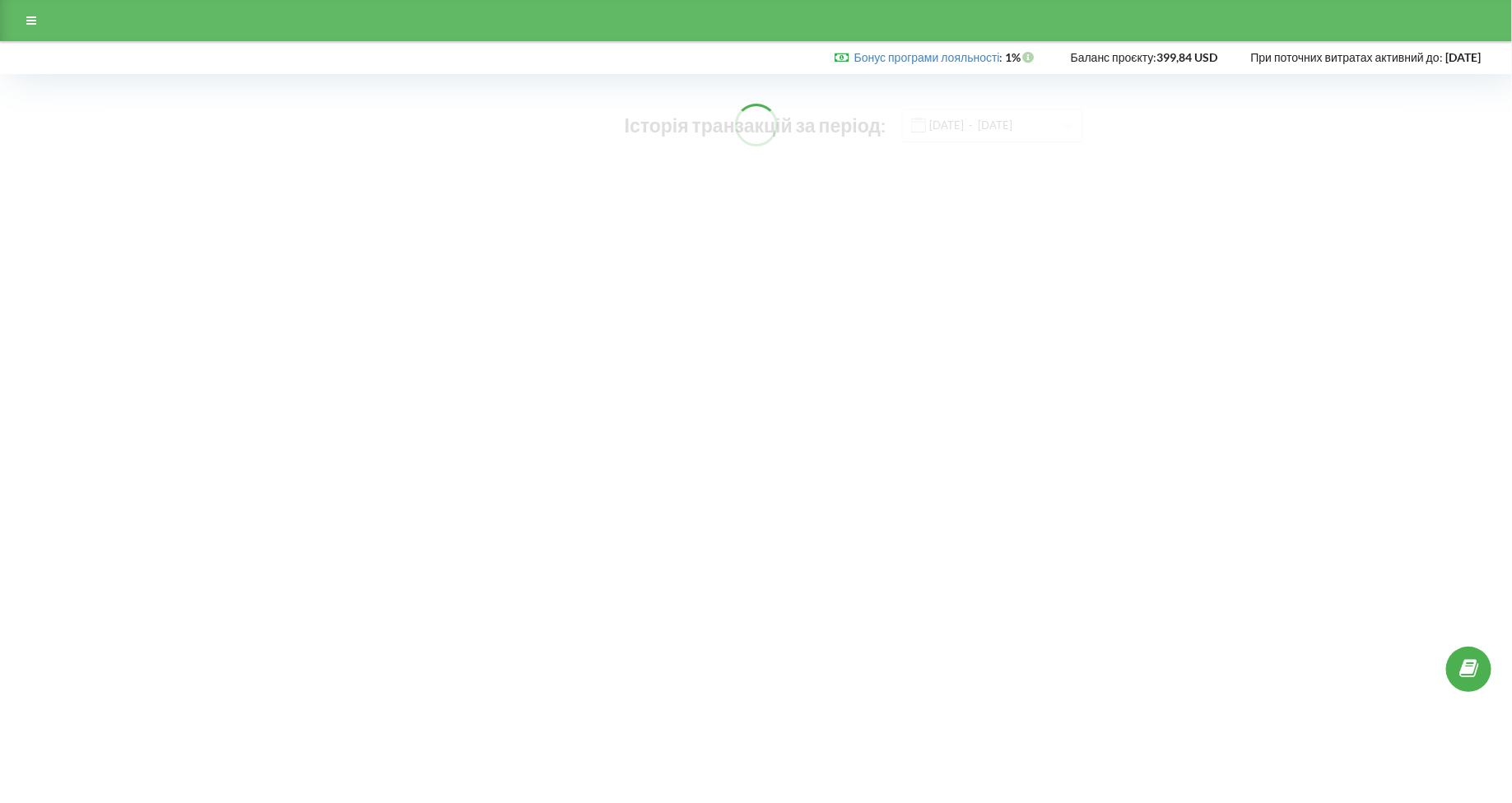
click at [29, 2] on div at bounding box center [756, 20] width 1512 height 41
click at [29, 17] on div at bounding box center [31, 20] width 30 height 23
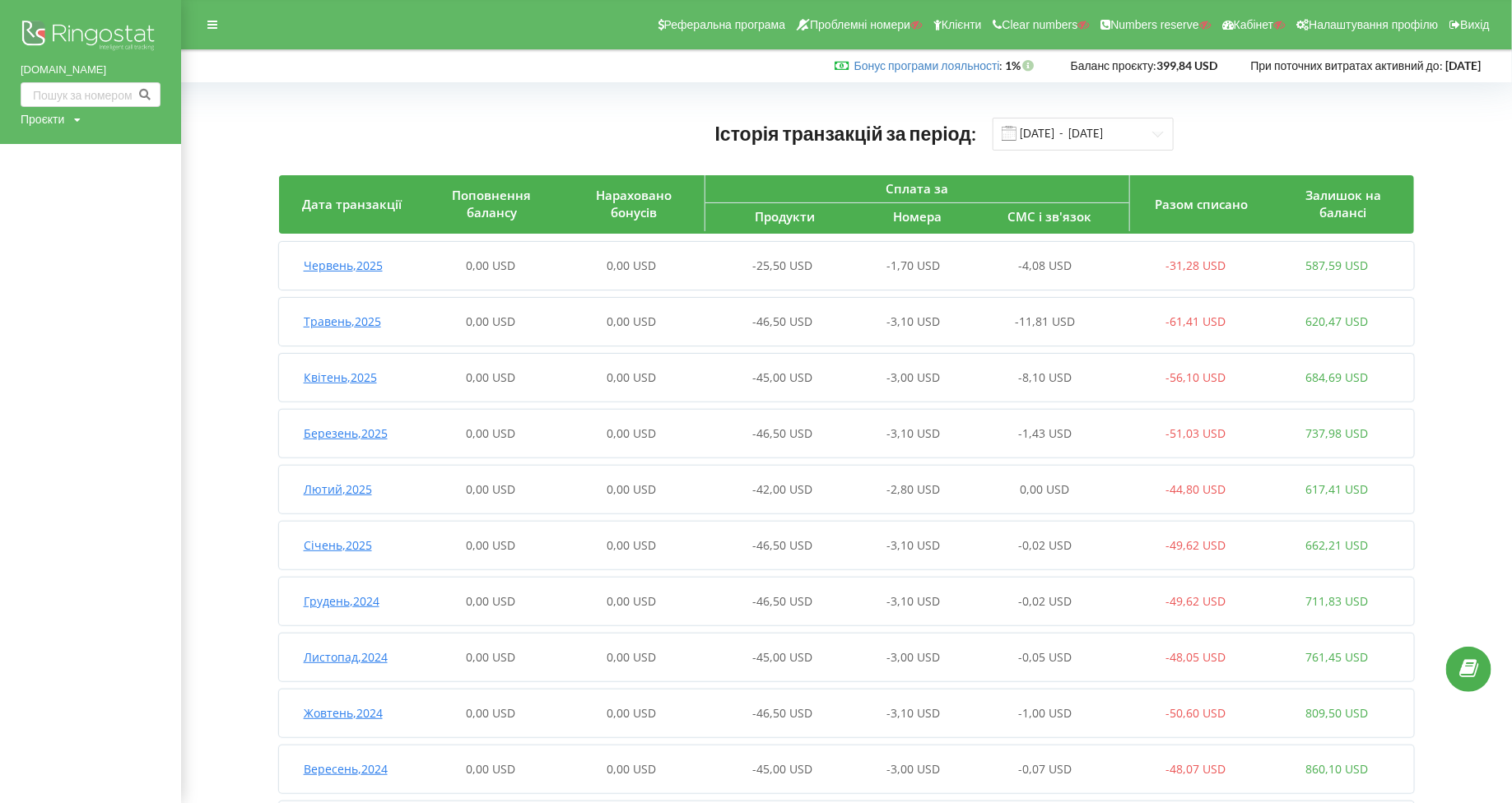
click at [47, 122] on div "Проєкти" at bounding box center [43, 119] width 44 height 16
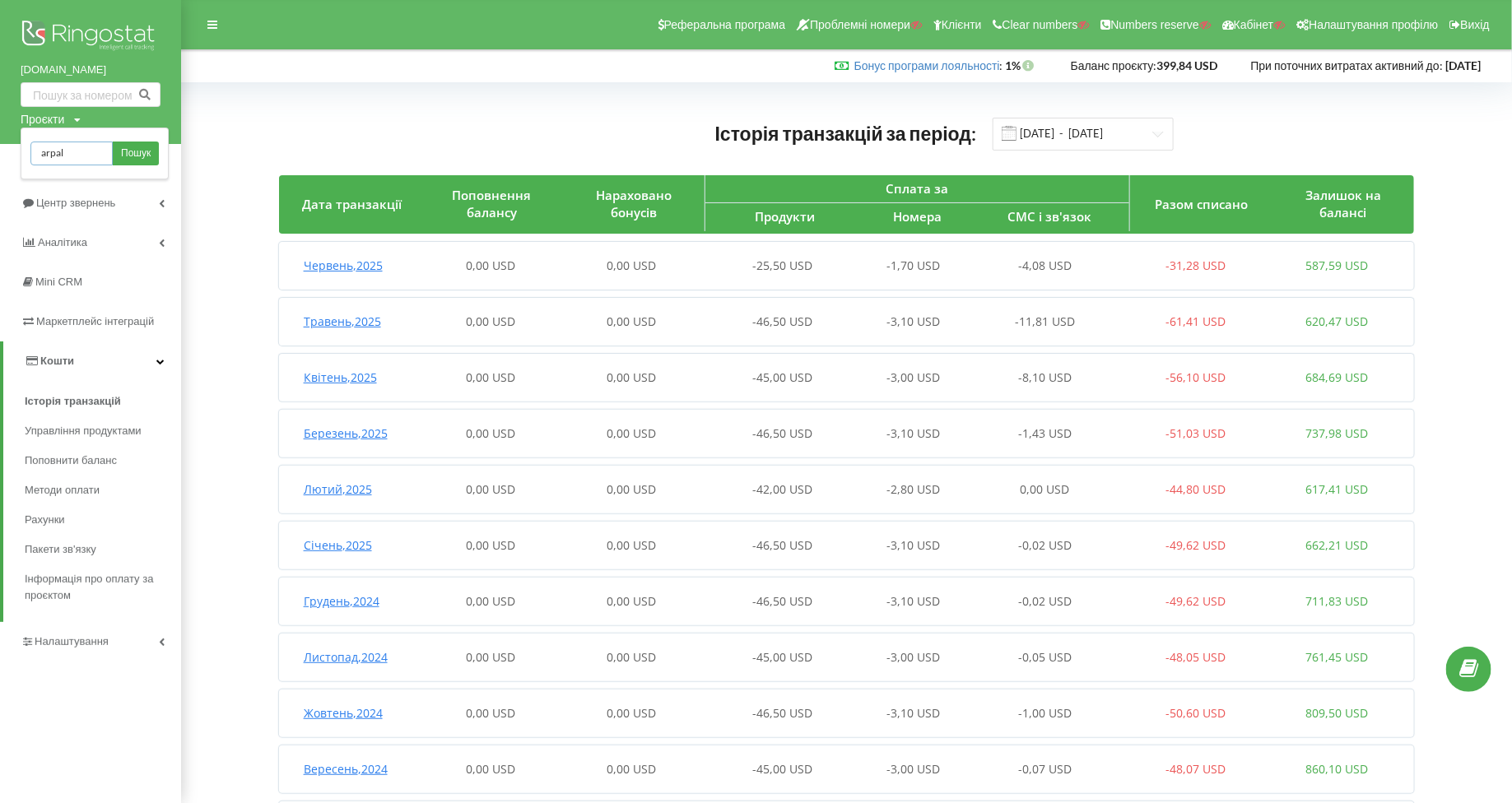
click at [78, 158] on input "arpal" at bounding box center [71, 153] width 82 height 24
type input "[DOMAIN_NAME]"
click at [132, 151] on span "Пошук" at bounding box center [136, 154] width 30 height 15
